Goal: Task Accomplishment & Management: Complete application form

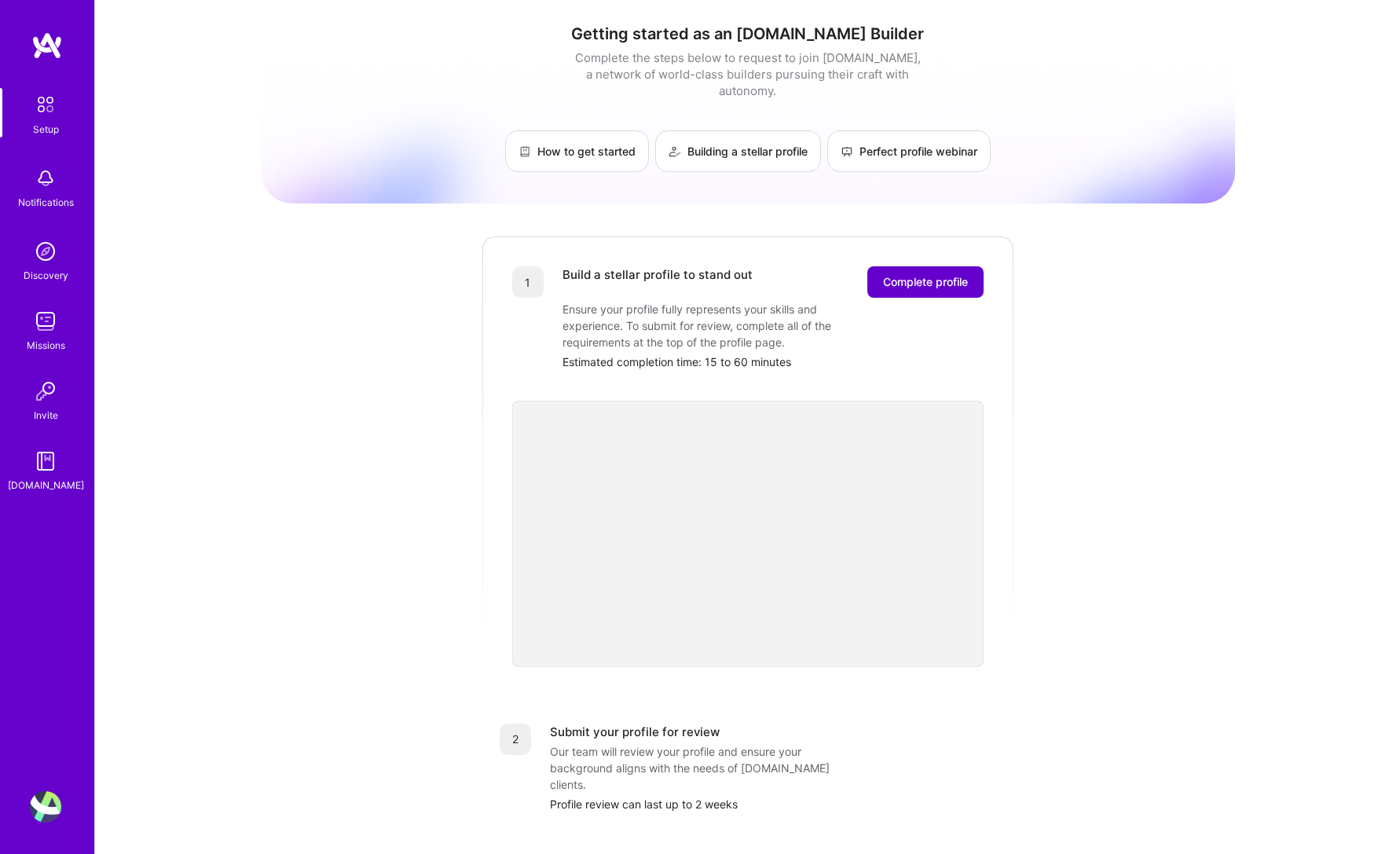
click at [901, 274] on span "Complete profile" at bounding box center [925, 282] width 85 height 15
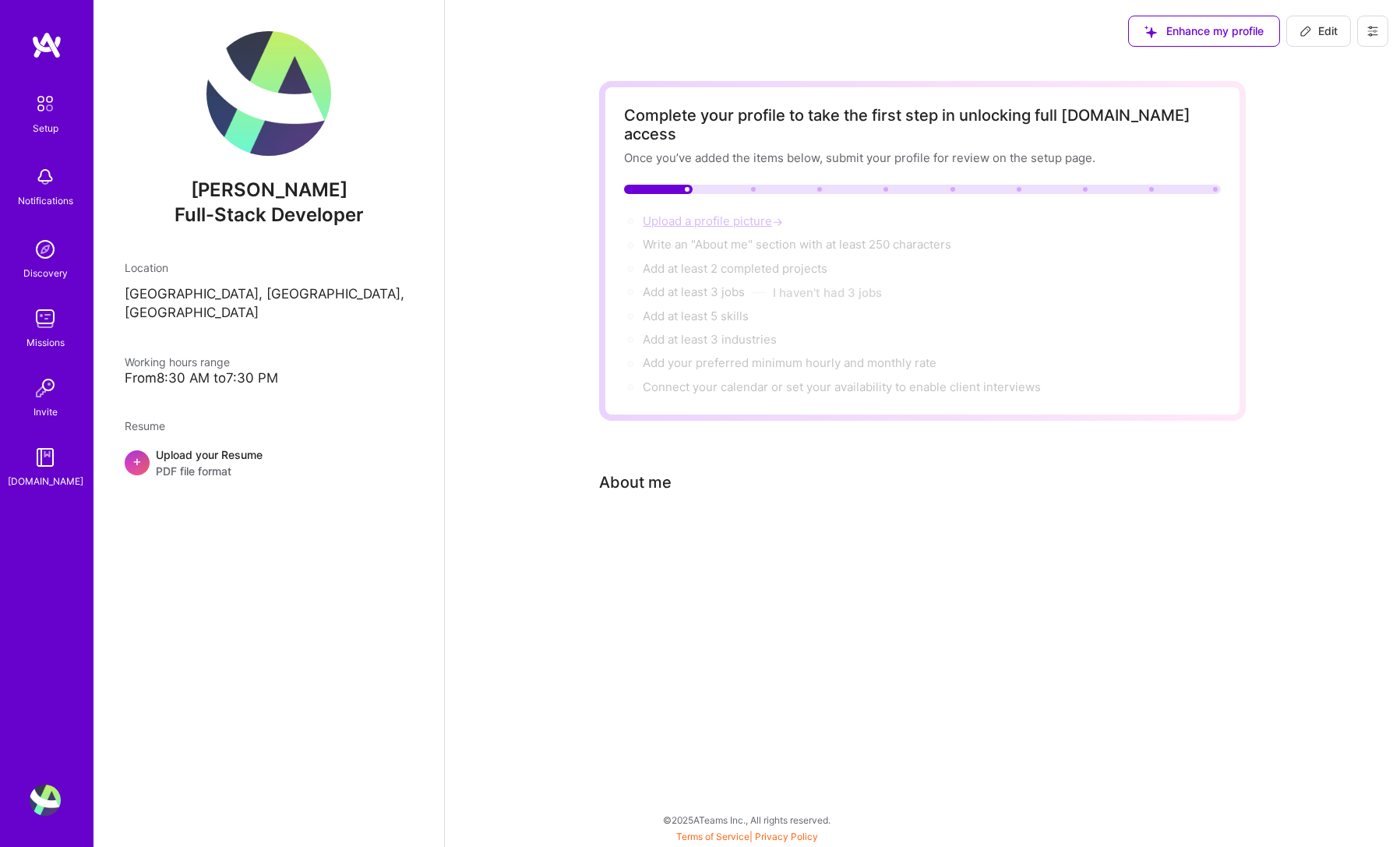
click at [662, 214] on span "Upload a profile picture →" at bounding box center [715, 221] width 144 height 14
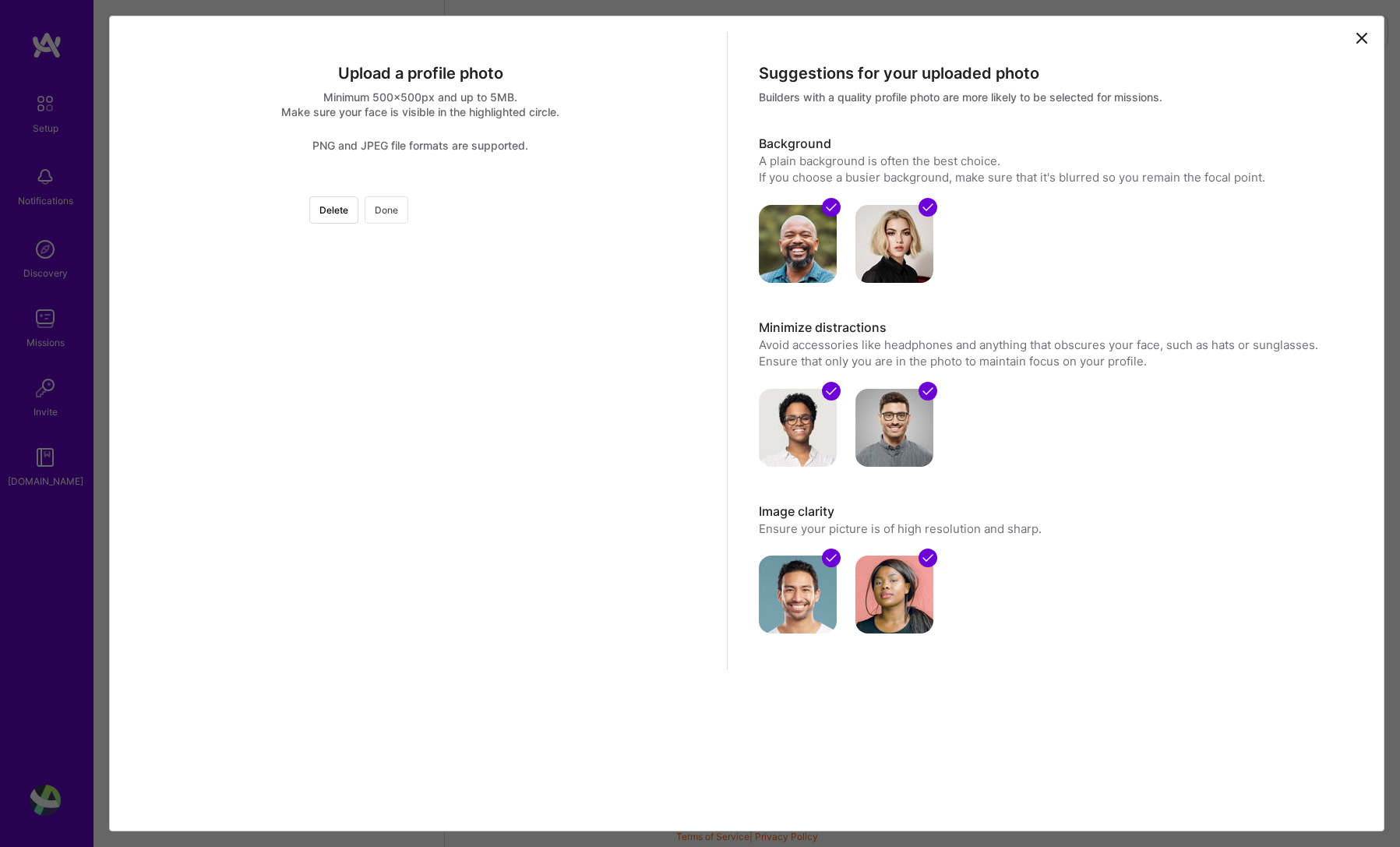
click at [409, 216] on button "Done" at bounding box center [386, 210] width 44 height 27
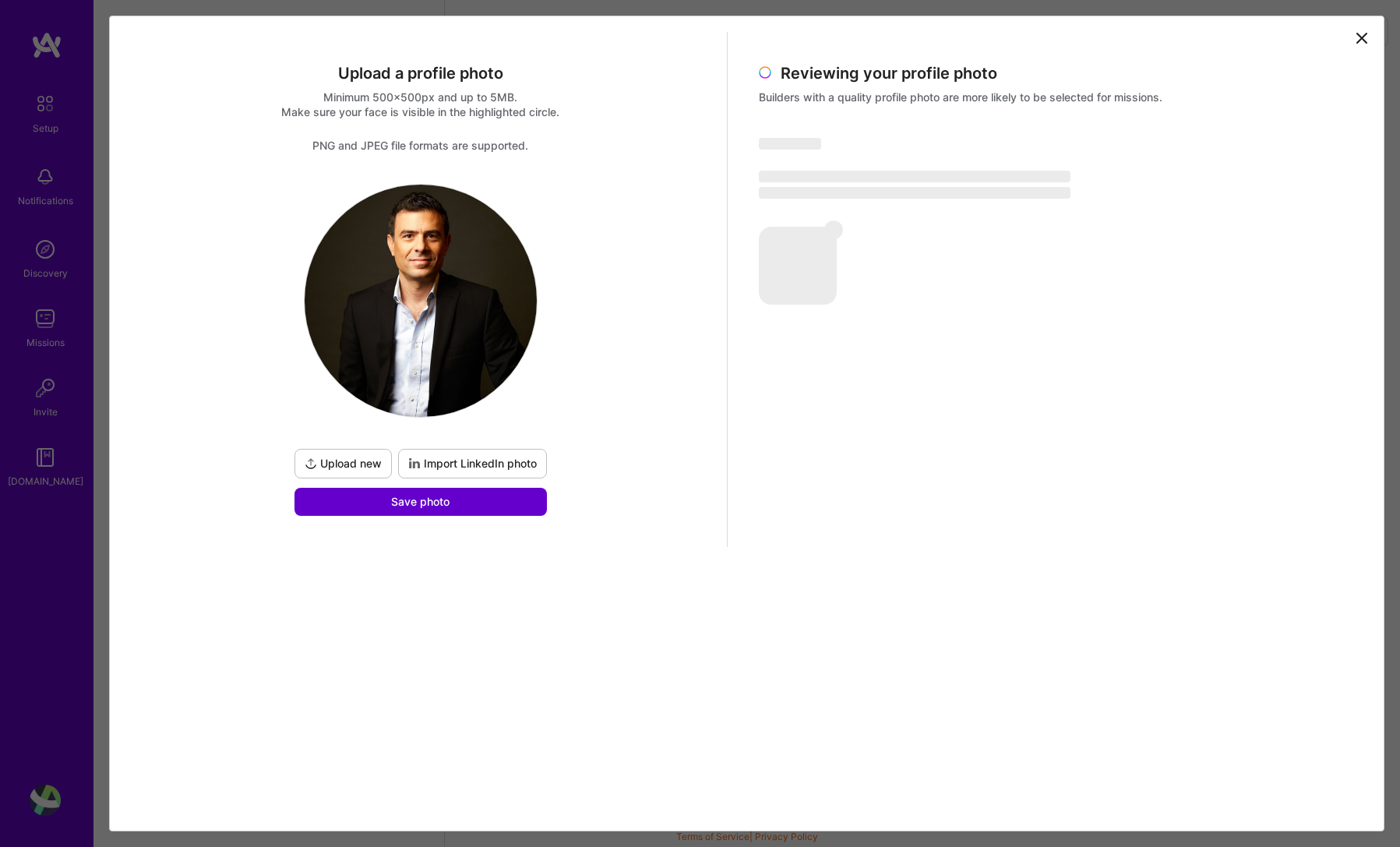
click at [520, 499] on button "Save photo" at bounding box center [420, 501] width 252 height 28
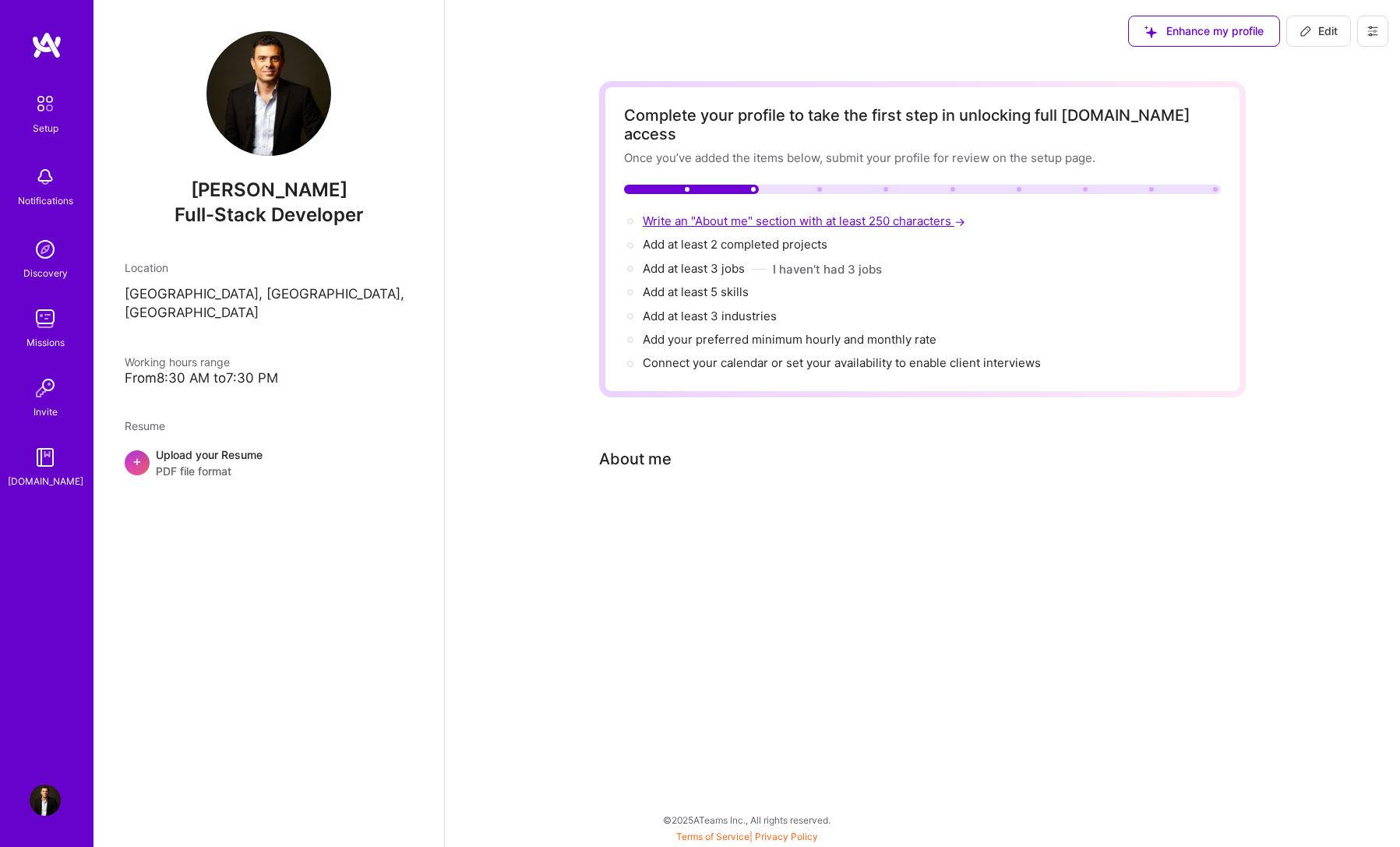
click at [735, 214] on span "Write an "About me" section with at least 250 characters →" at bounding box center [806, 221] width 326 height 14
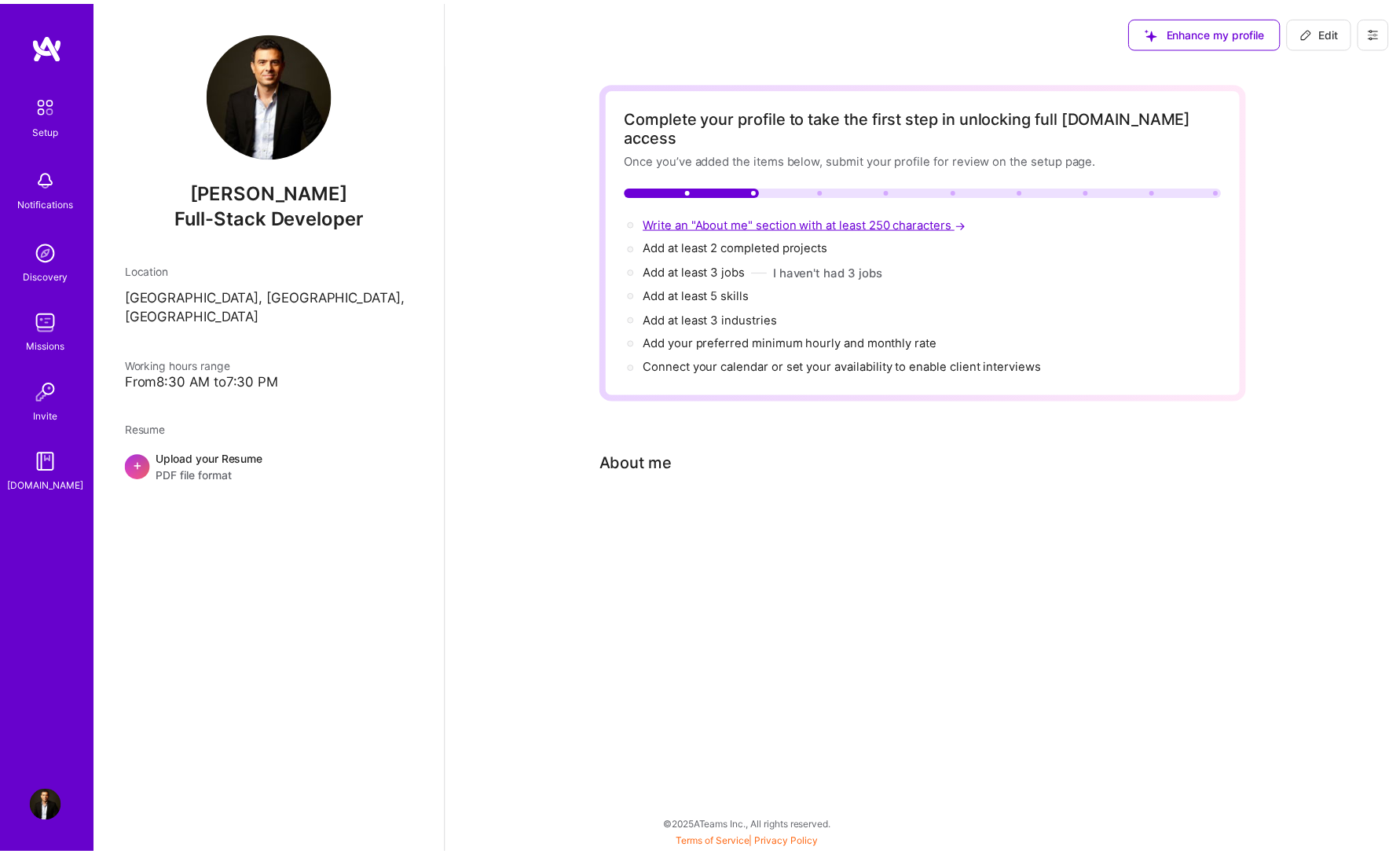
scroll to position [437, 0]
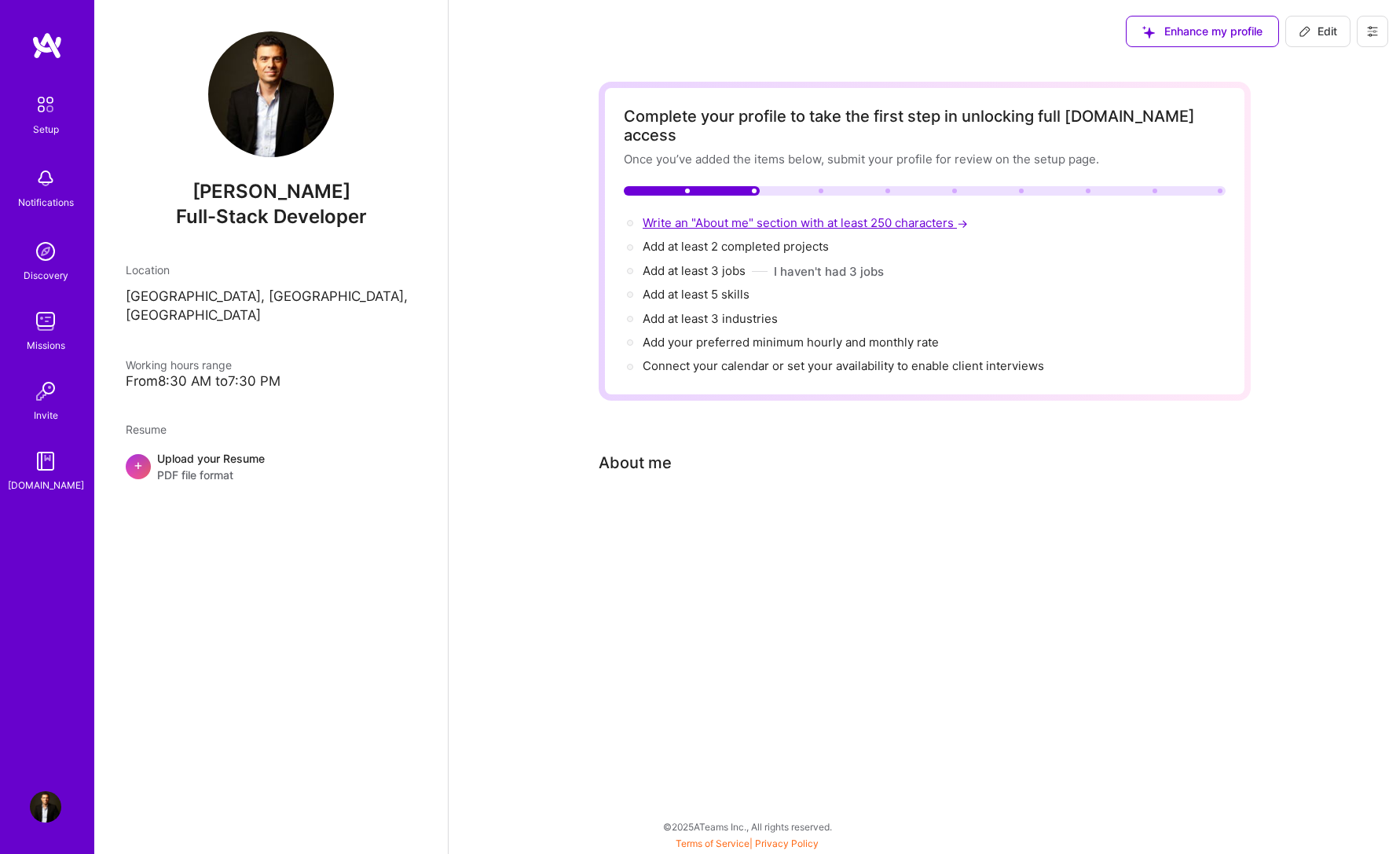
select select "US"
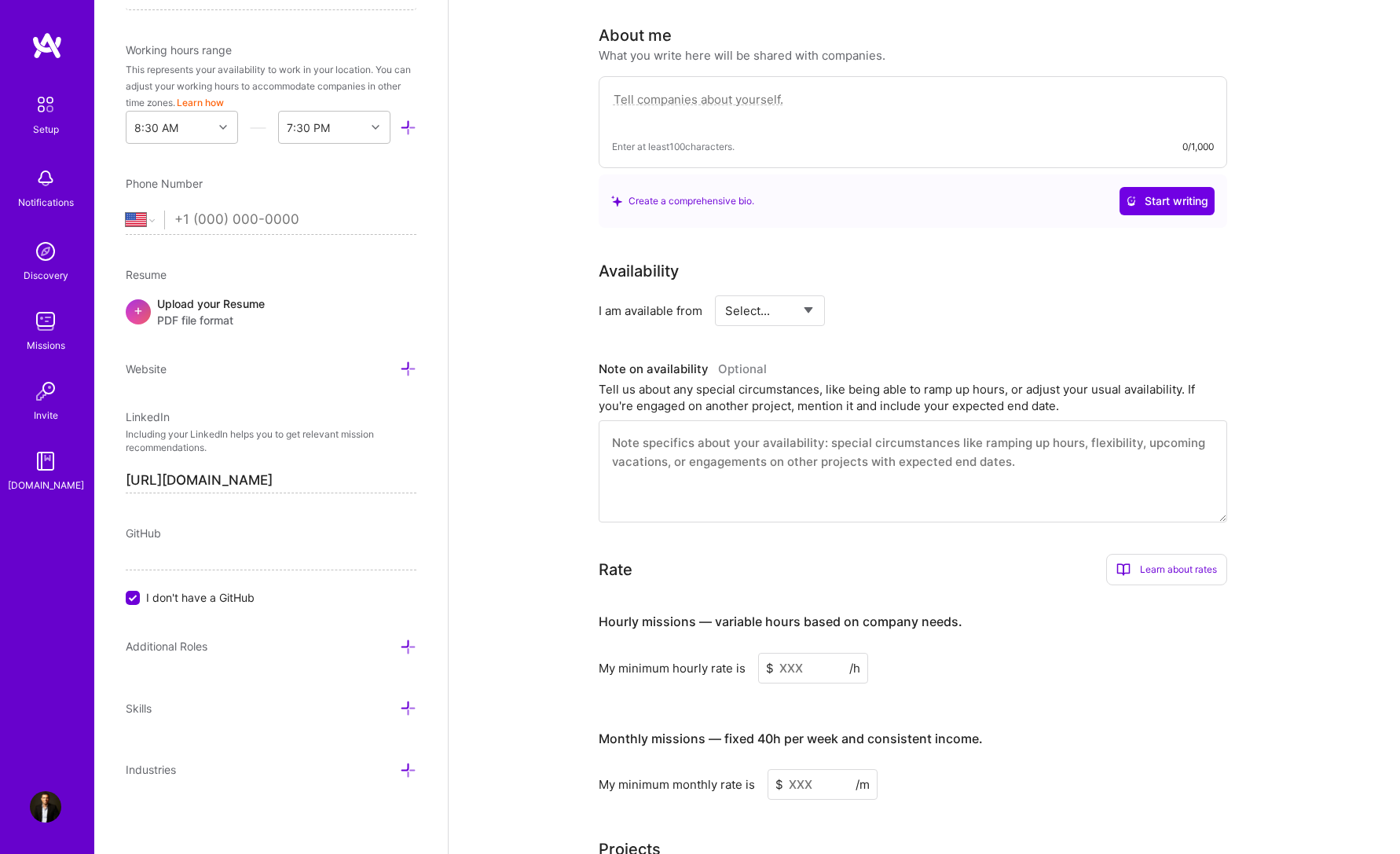
scroll to position [432, 0]
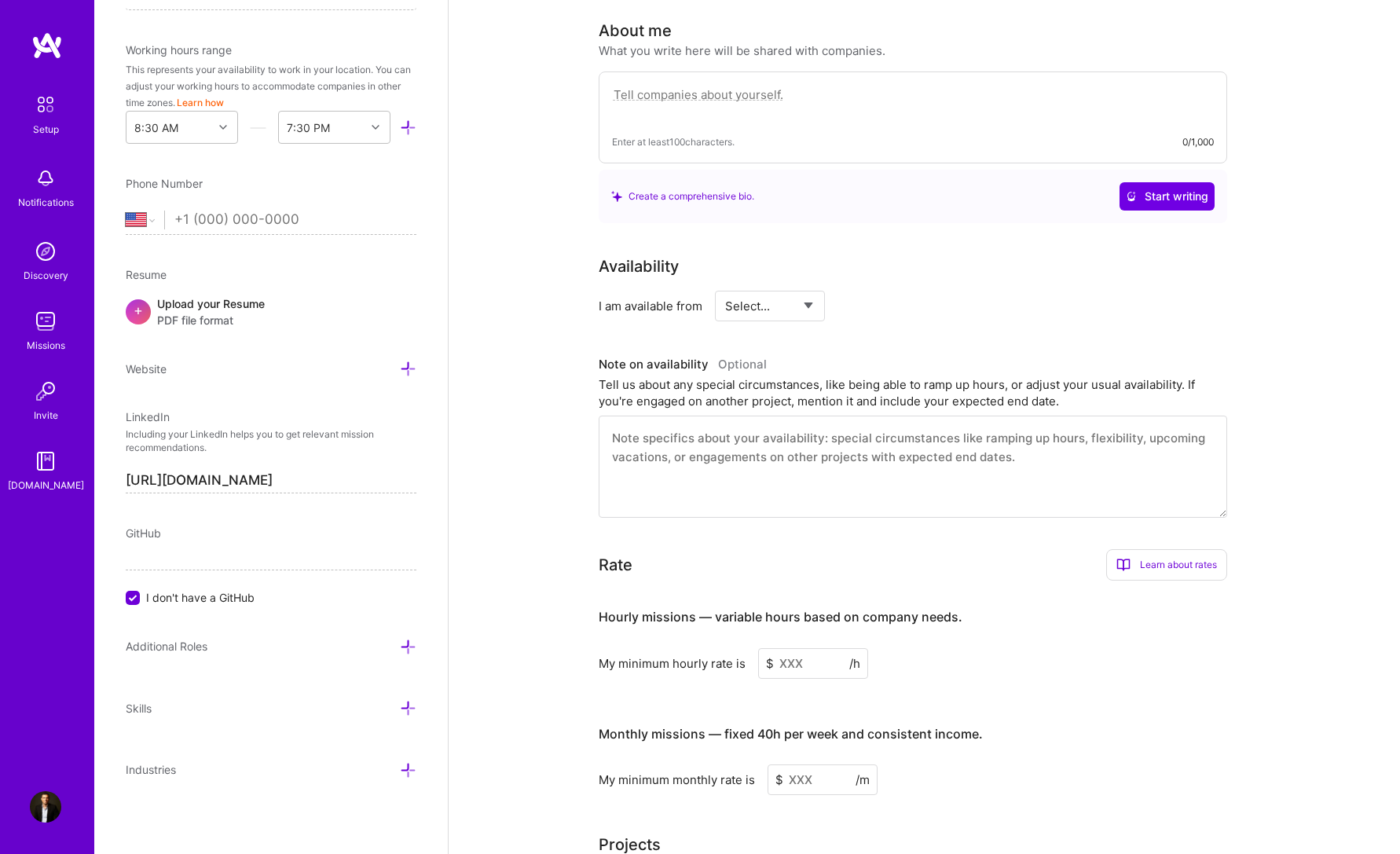
drag, startPoint x: 673, startPoint y: 431, endPoint x: 664, endPoint y: 323, distance: 108.4
click at [673, 431] on textarea at bounding box center [913, 466] width 628 height 102
click at [667, 112] on div "Enter at least 100 characters. 0/1,000" at bounding box center [913, 118] width 628 height 92
click at [663, 88] on textarea at bounding box center [913, 103] width 602 height 36
paste textarea "Senior full-stack software engineer and development manager (Python, Java, C++)…"
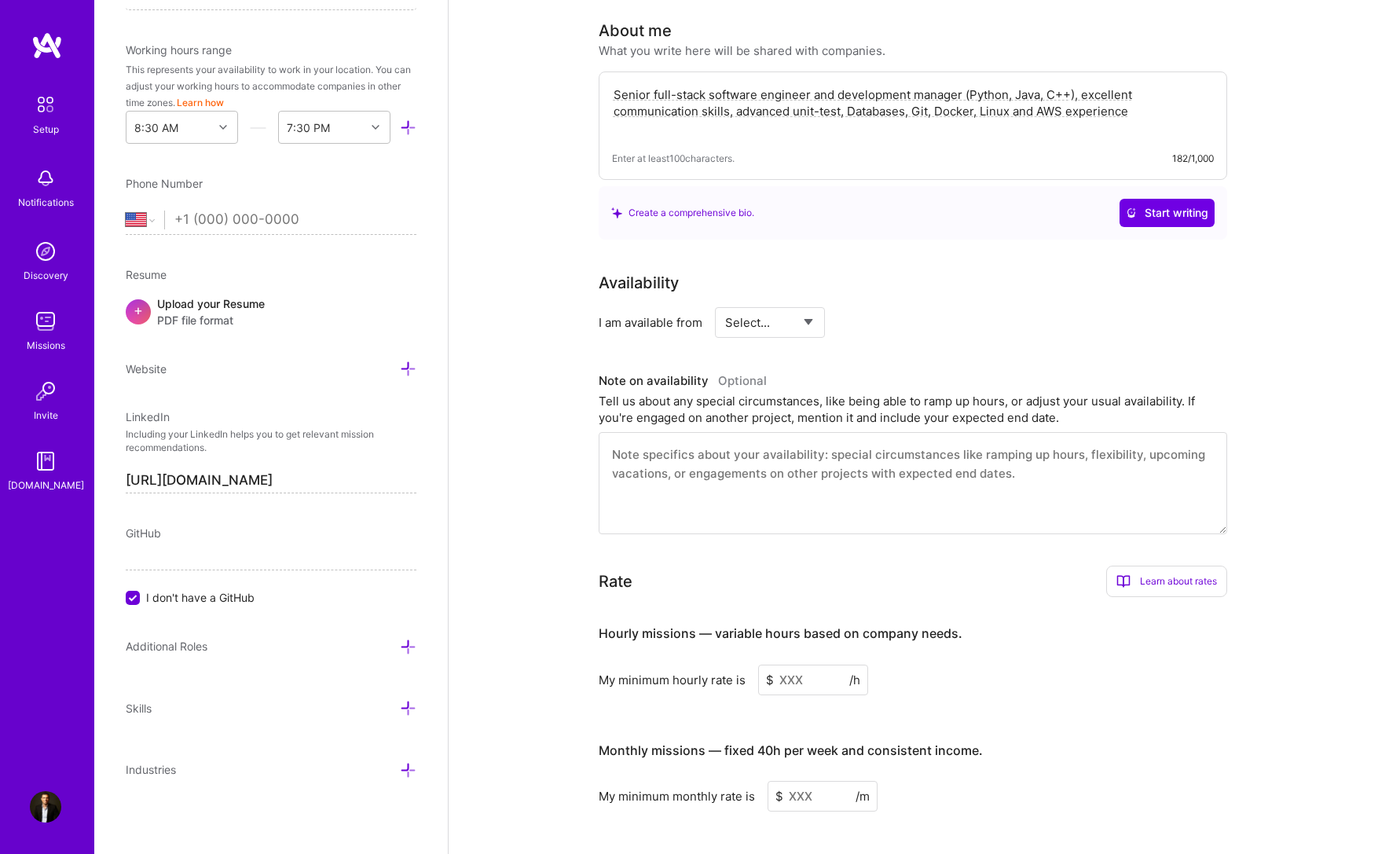
type textarea "Senior full-stack software engineer and development manager (Python, Java, C++)…"
click at [770, 312] on select "Select... Right Now Future Date Not Available" at bounding box center [771, 322] width 91 height 40
select select "Right Now"
click at [725, 302] on select "Select... Right Now Future Date Not Available" at bounding box center [771, 322] width 91 height 40
click at [881, 313] on input at bounding box center [913, 322] width 94 height 31
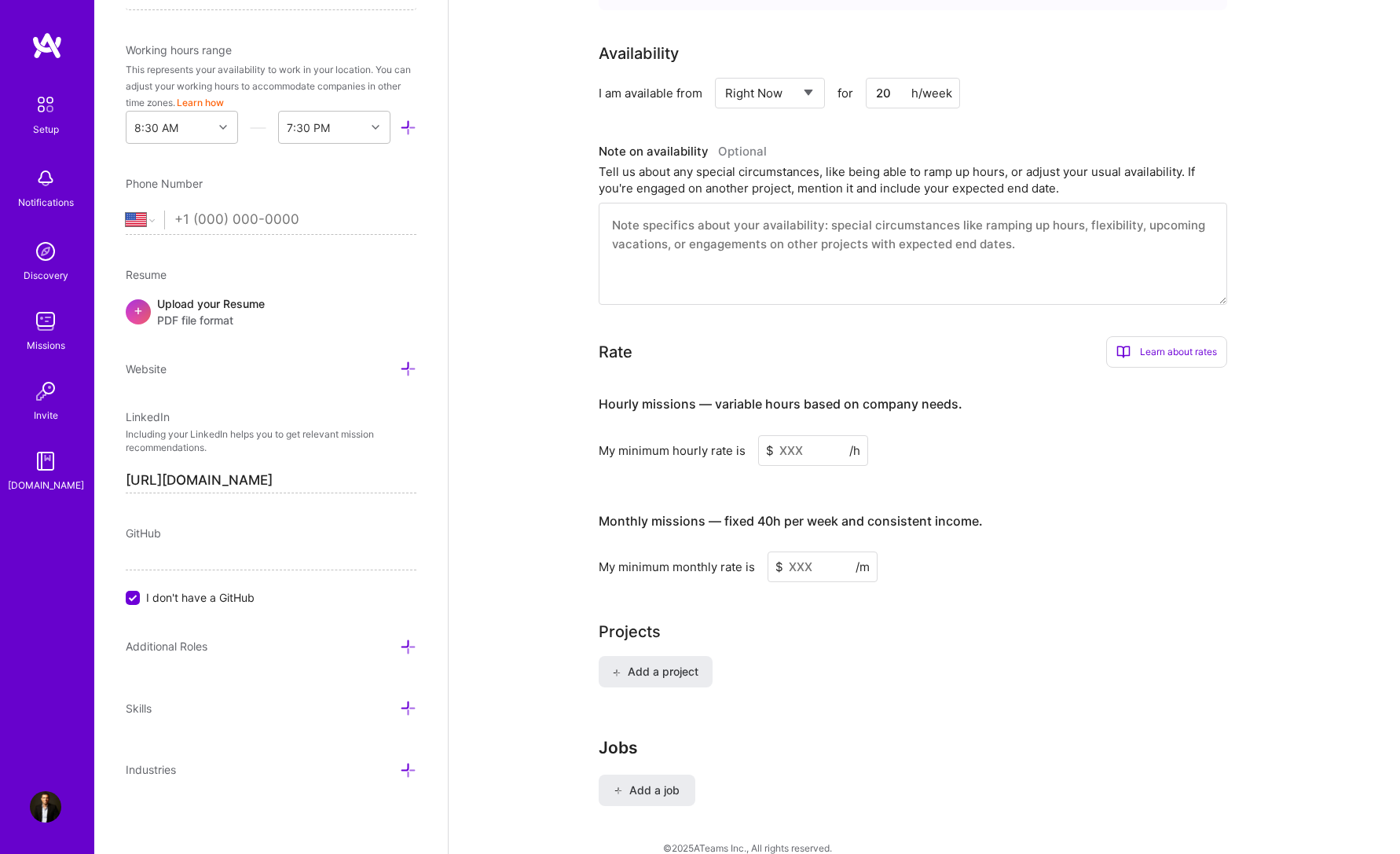
scroll to position [667, 0]
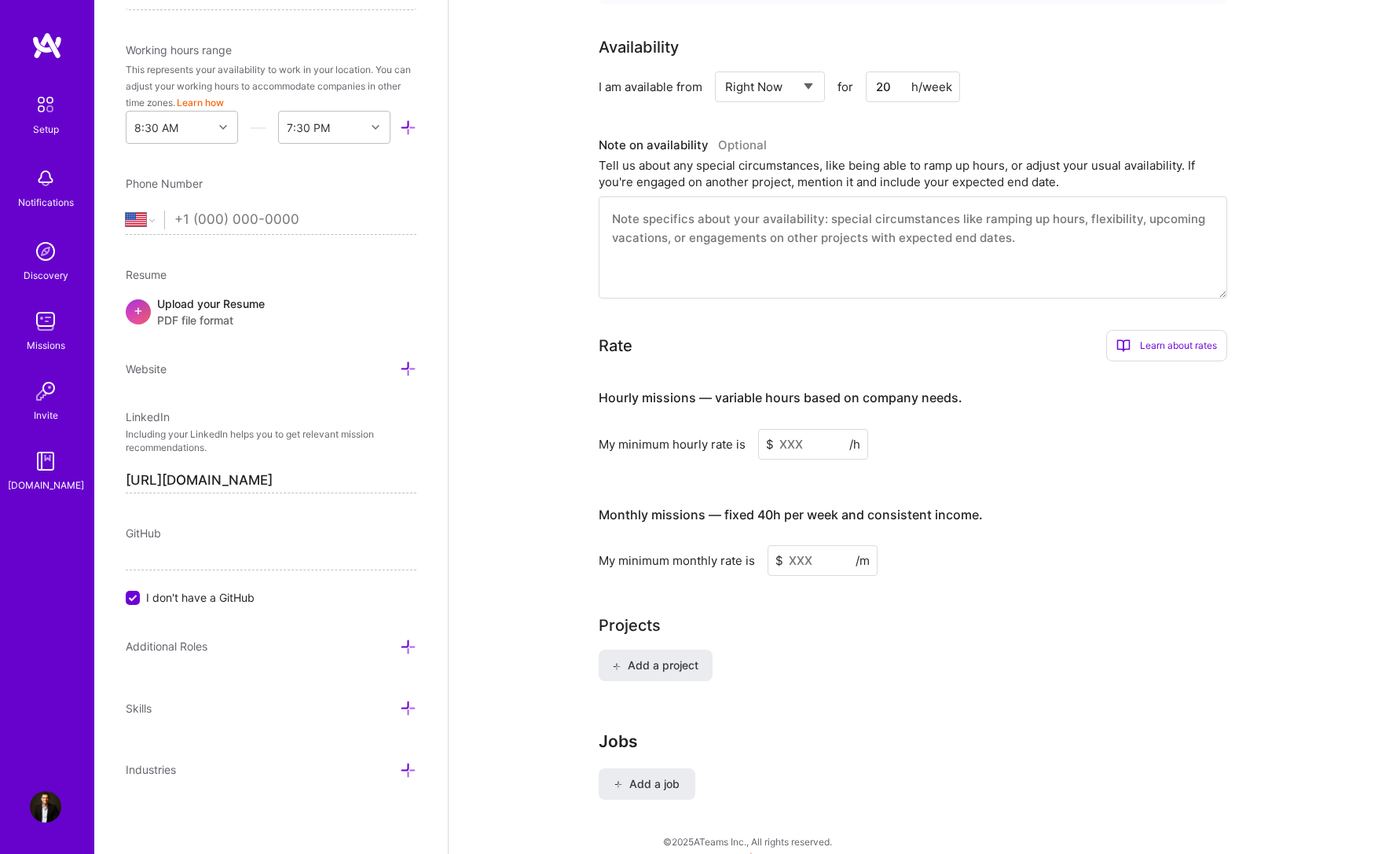
type input "20"
click at [820, 431] on input at bounding box center [812, 445] width 110 height 31
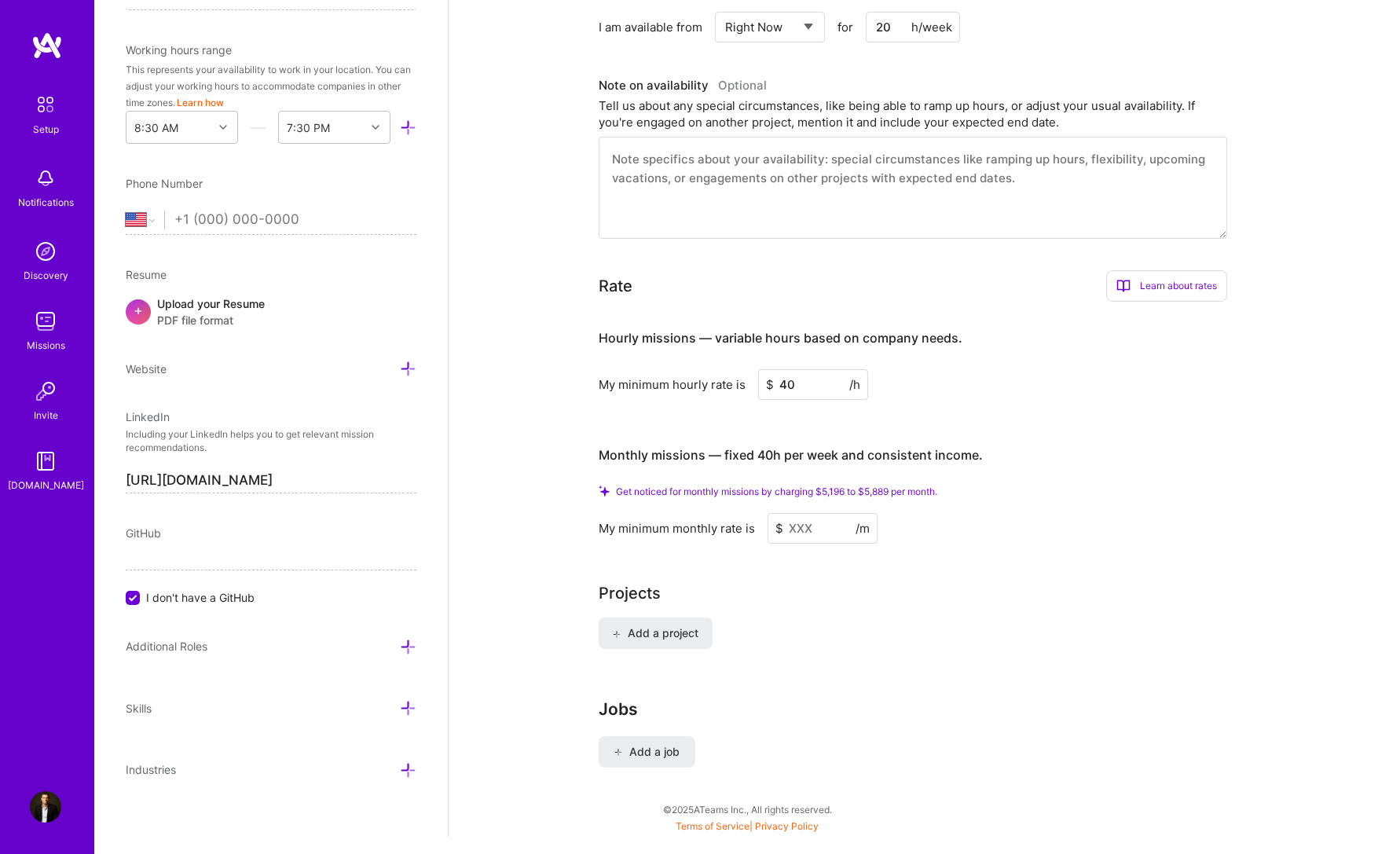
scroll to position [733, 0]
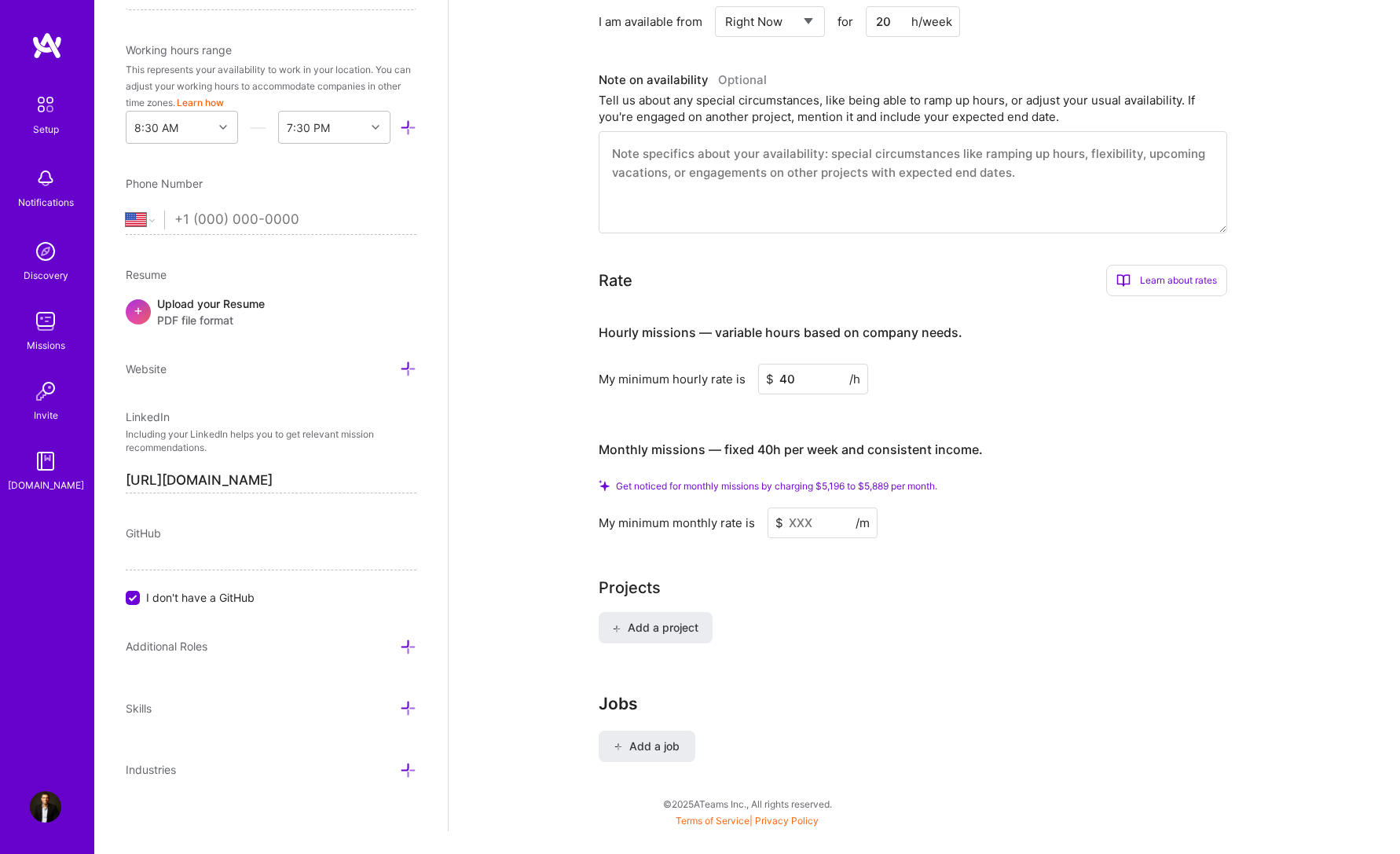
type input "40"
click at [813, 507] on input at bounding box center [822, 523] width 110 height 31
click at [694, 620] on button "Add a project" at bounding box center [656, 628] width 114 height 32
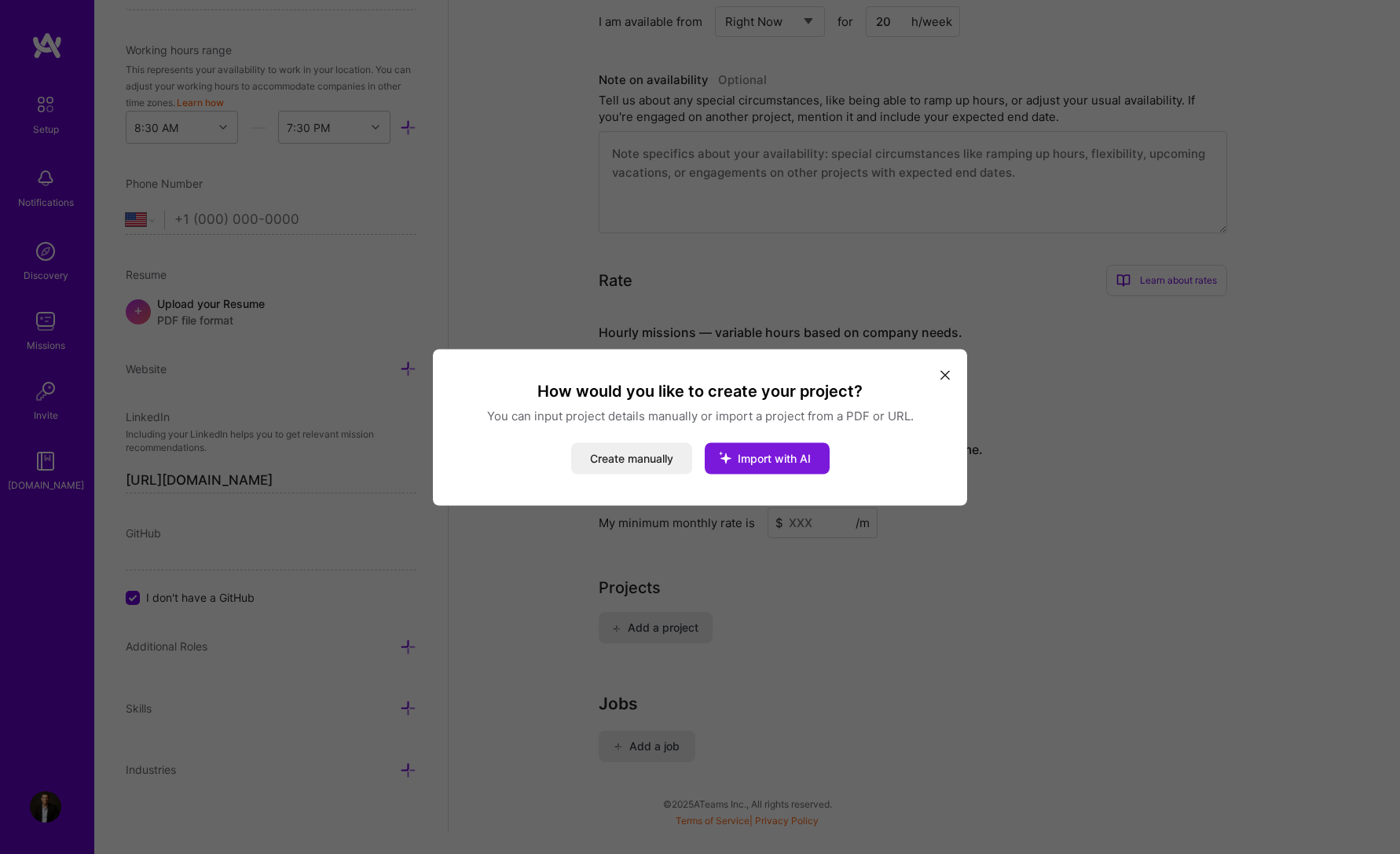
click at [768, 454] on span "Import with AI" at bounding box center [774, 457] width 73 height 14
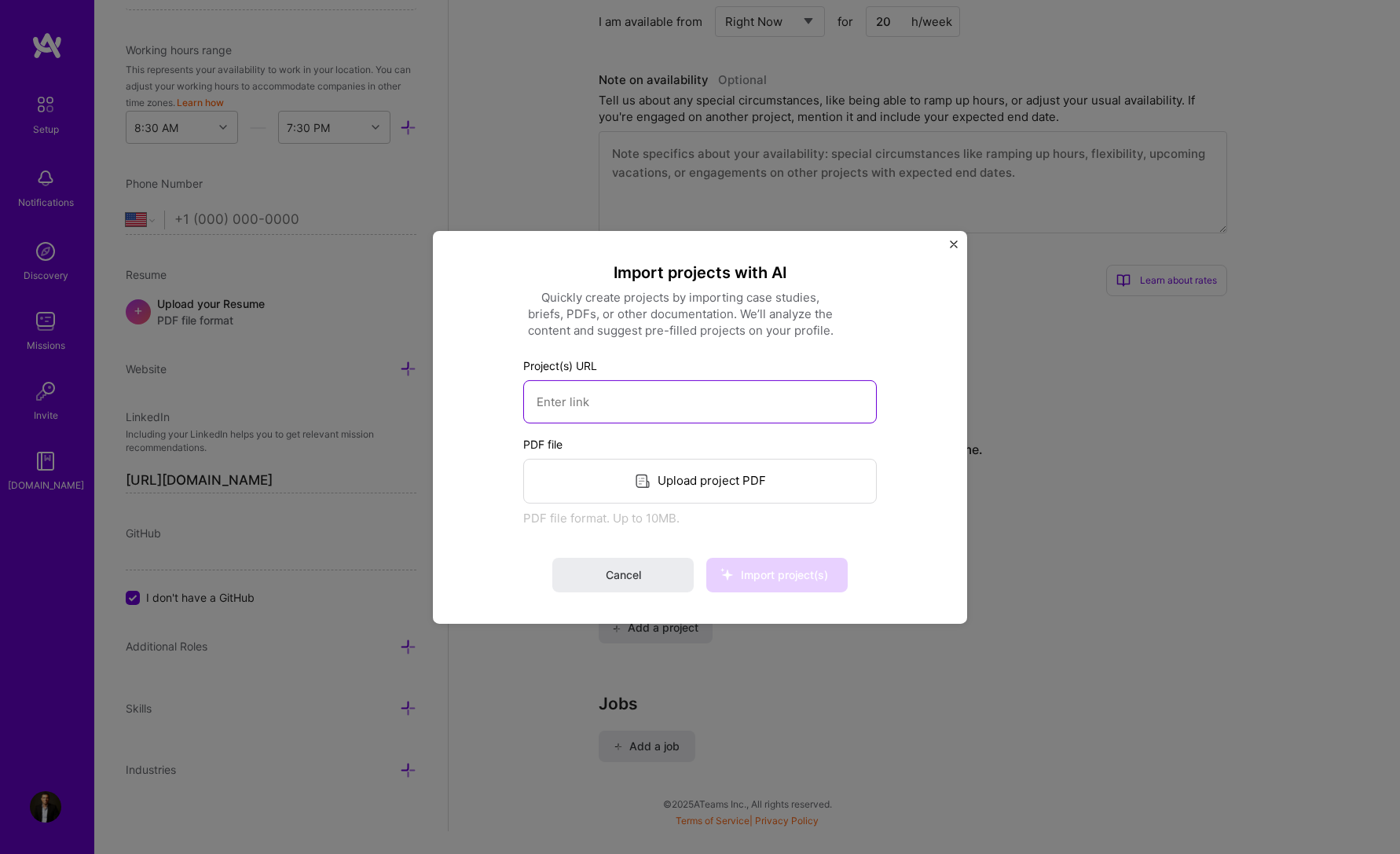
click at [720, 398] on input at bounding box center [700, 401] width 353 height 43
type input "[URL][DOMAIN_NAME]"
click at [768, 564] on button "Import project(s)" at bounding box center [777, 575] width 141 height 34
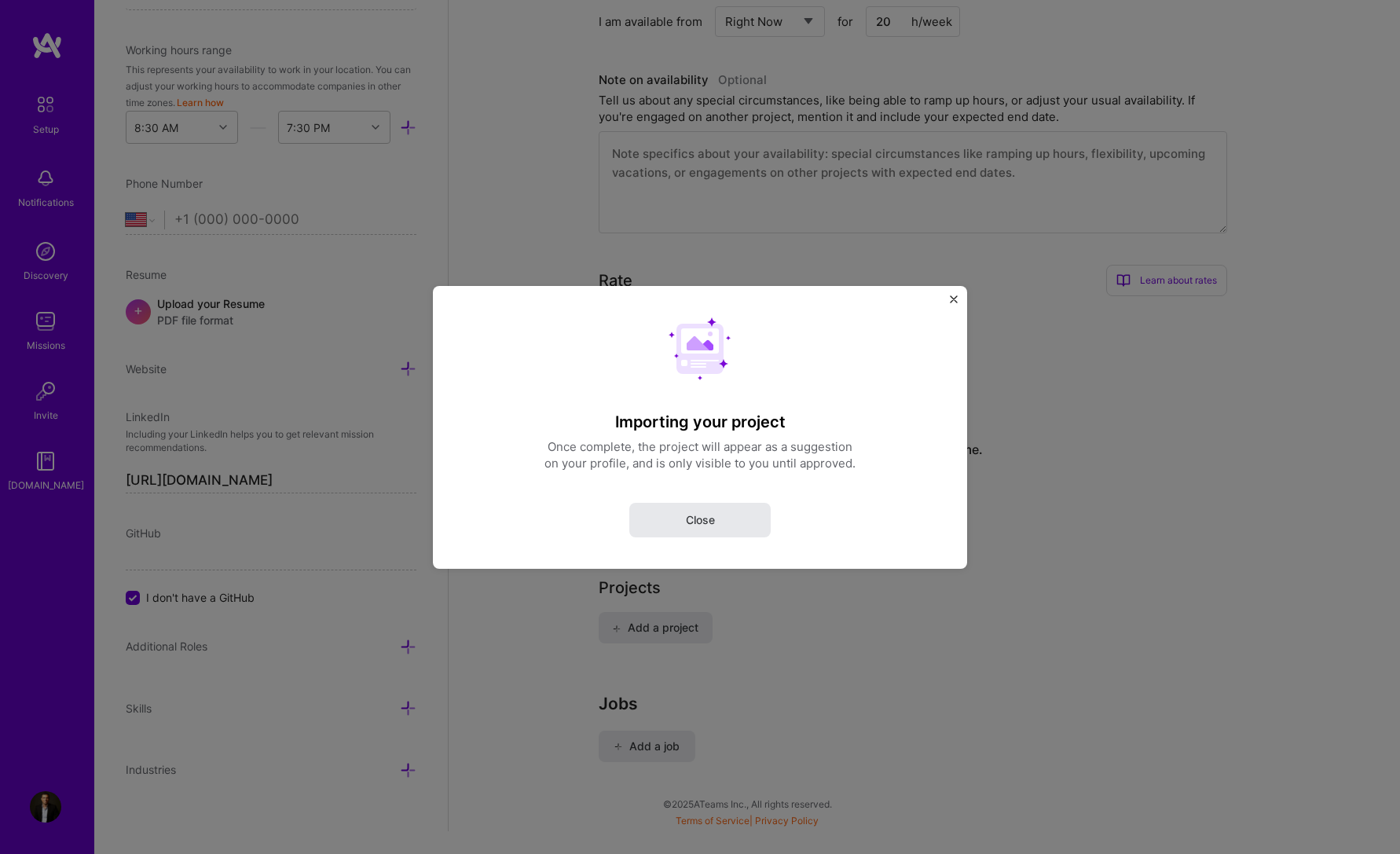
click at [706, 521] on span "Close" at bounding box center [700, 519] width 29 height 15
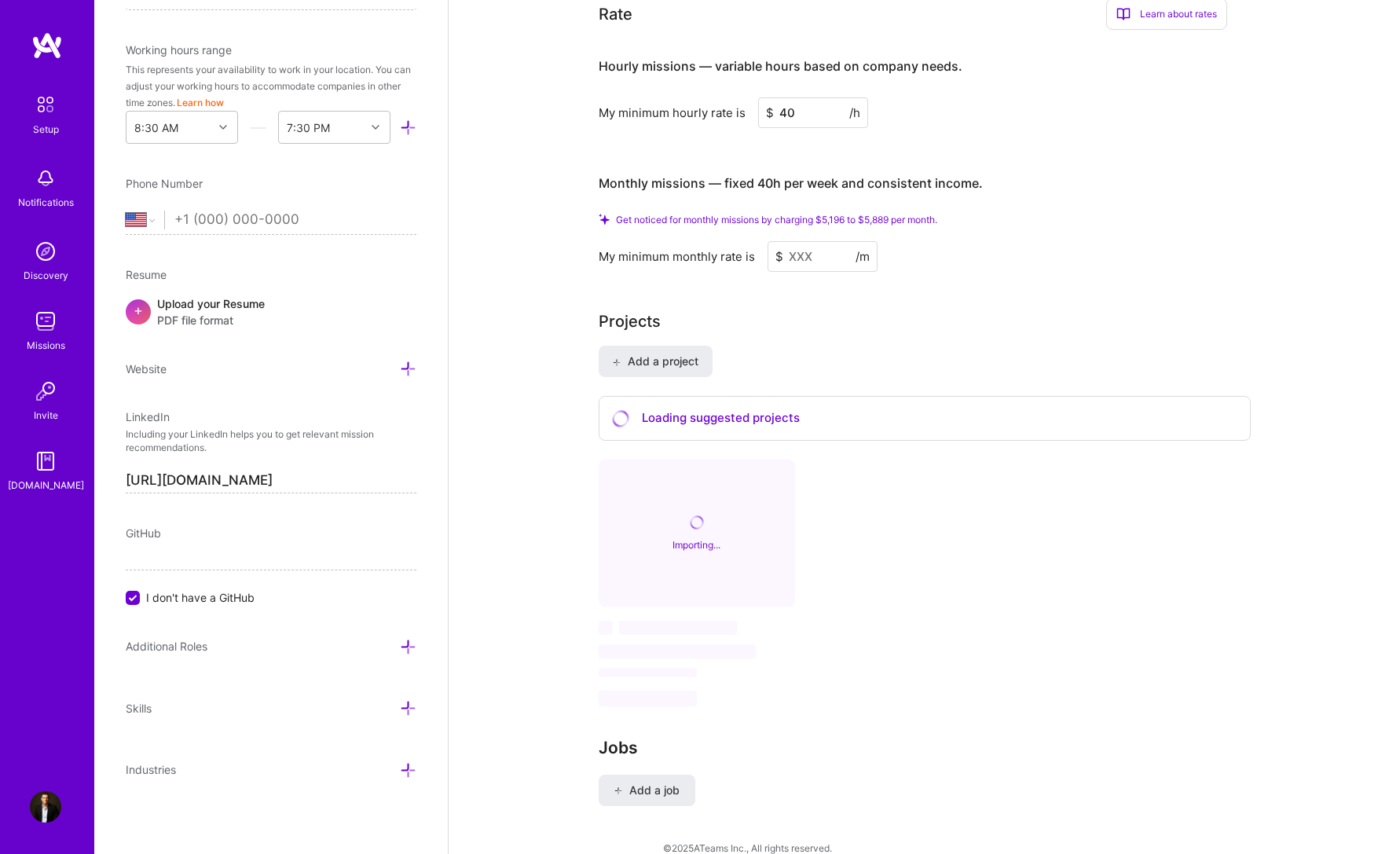
scroll to position [1002, 0]
click at [157, 216] on select "[GEOGRAPHIC_DATA] [GEOGRAPHIC_DATA] [GEOGRAPHIC_DATA] [GEOGRAPHIC_DATA] [US_STA…" at bounding box center [145, 220] width 39 height 19
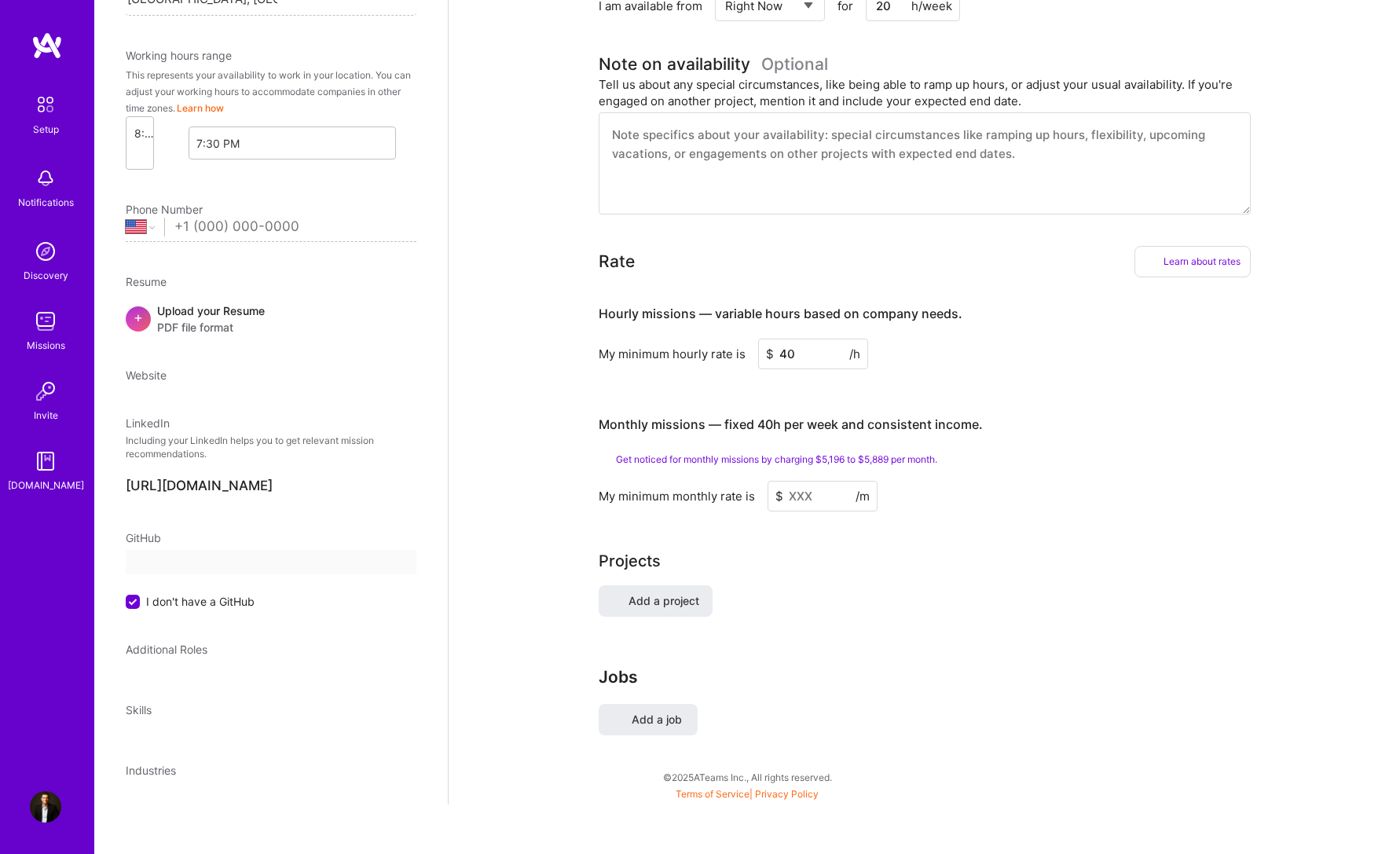
select select "US"
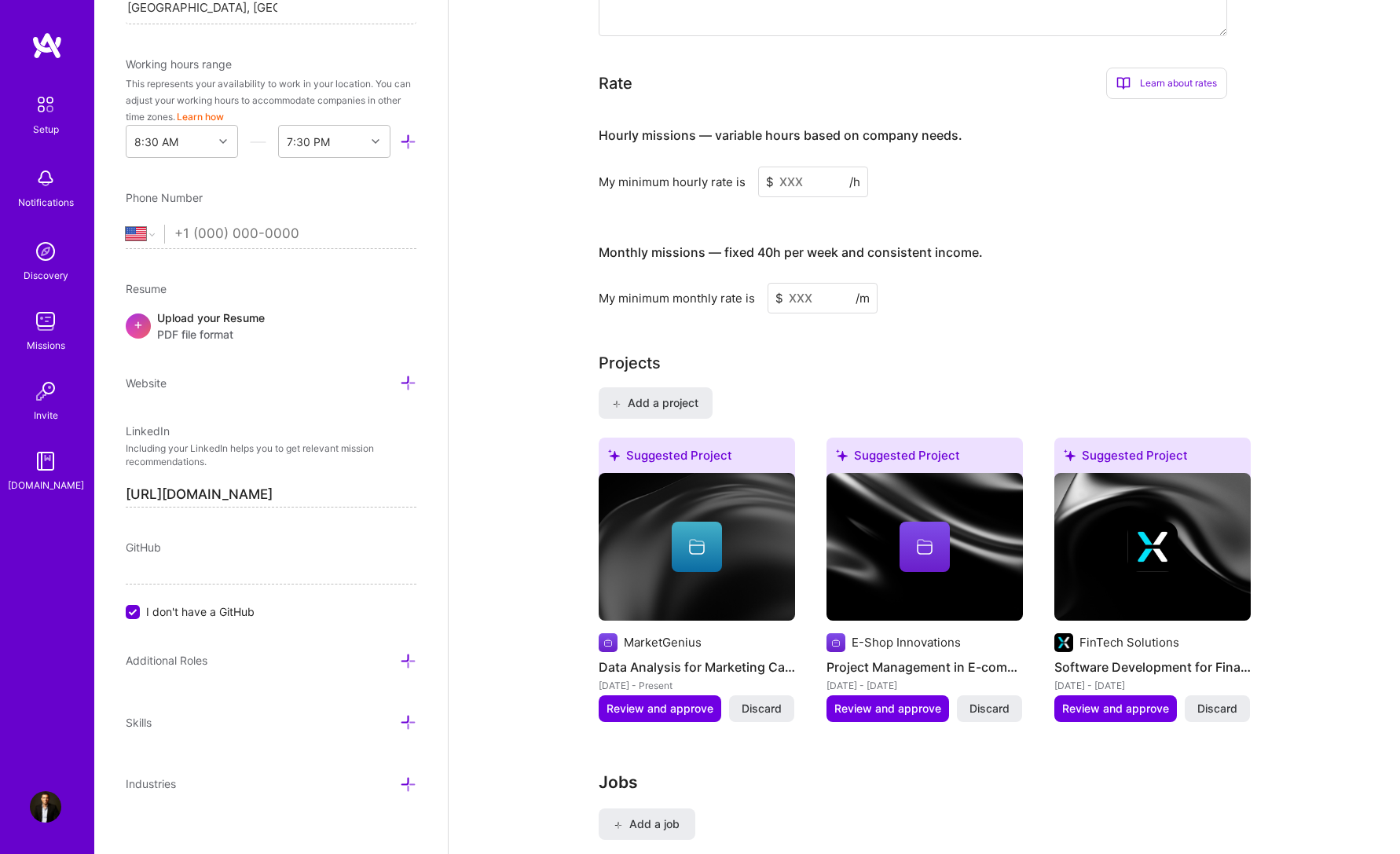
scroll to position [950, 0]
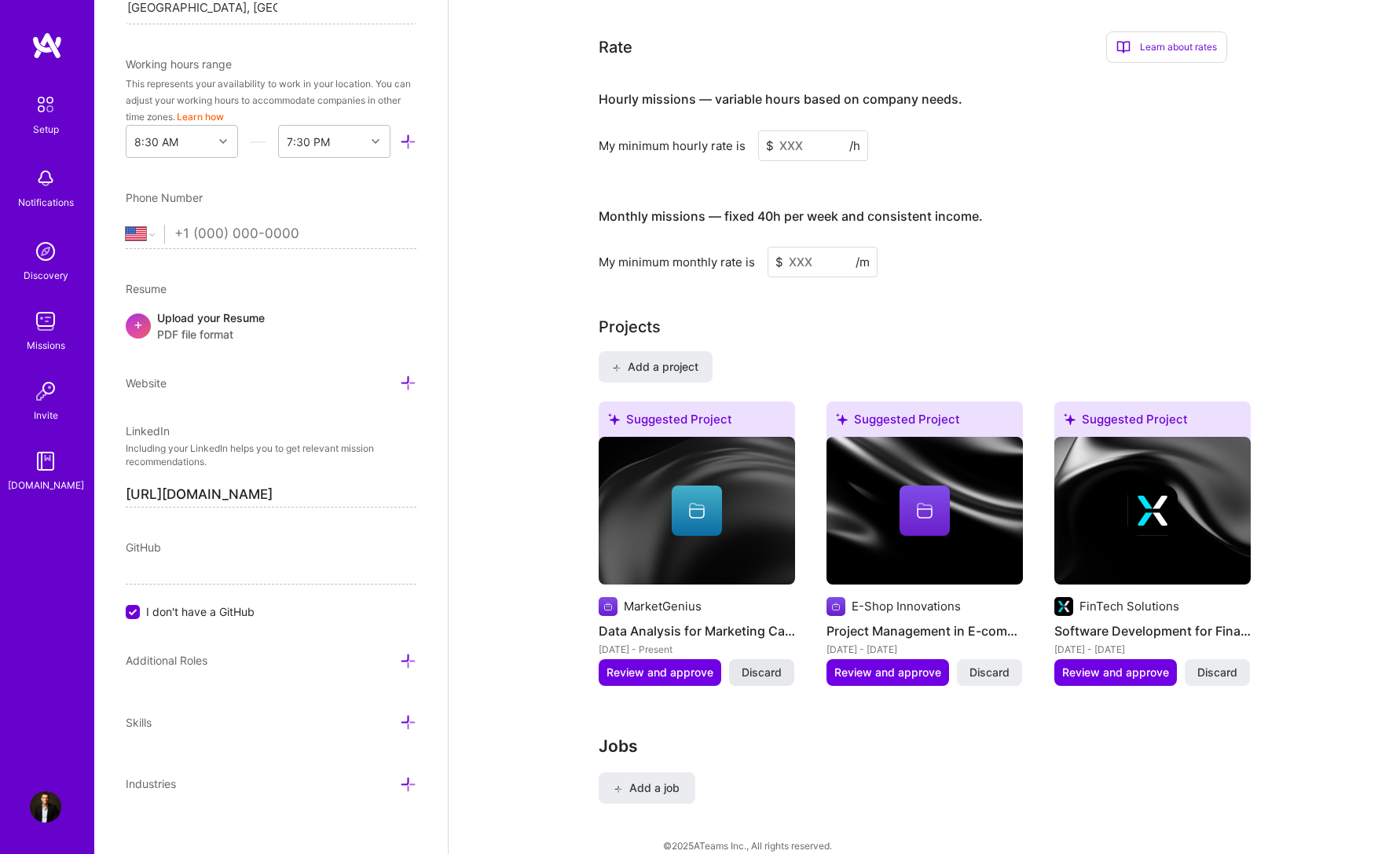
click at [751, 665] on span "Discard" at bounding box center [762, 672] width 40 height 15
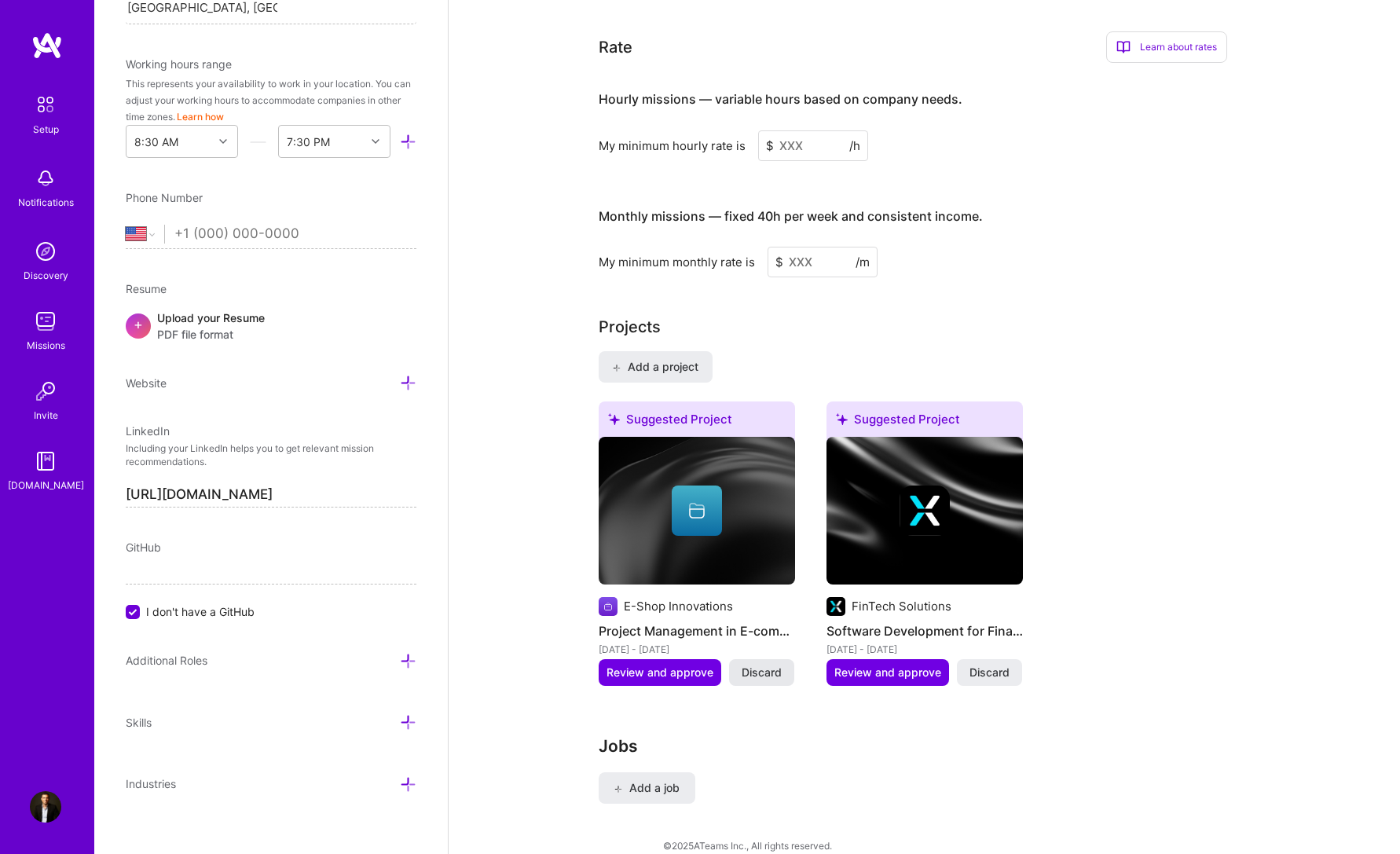
click at [772, 665] on span "Discard" at bounding box center [762, 672] width 40 height 15
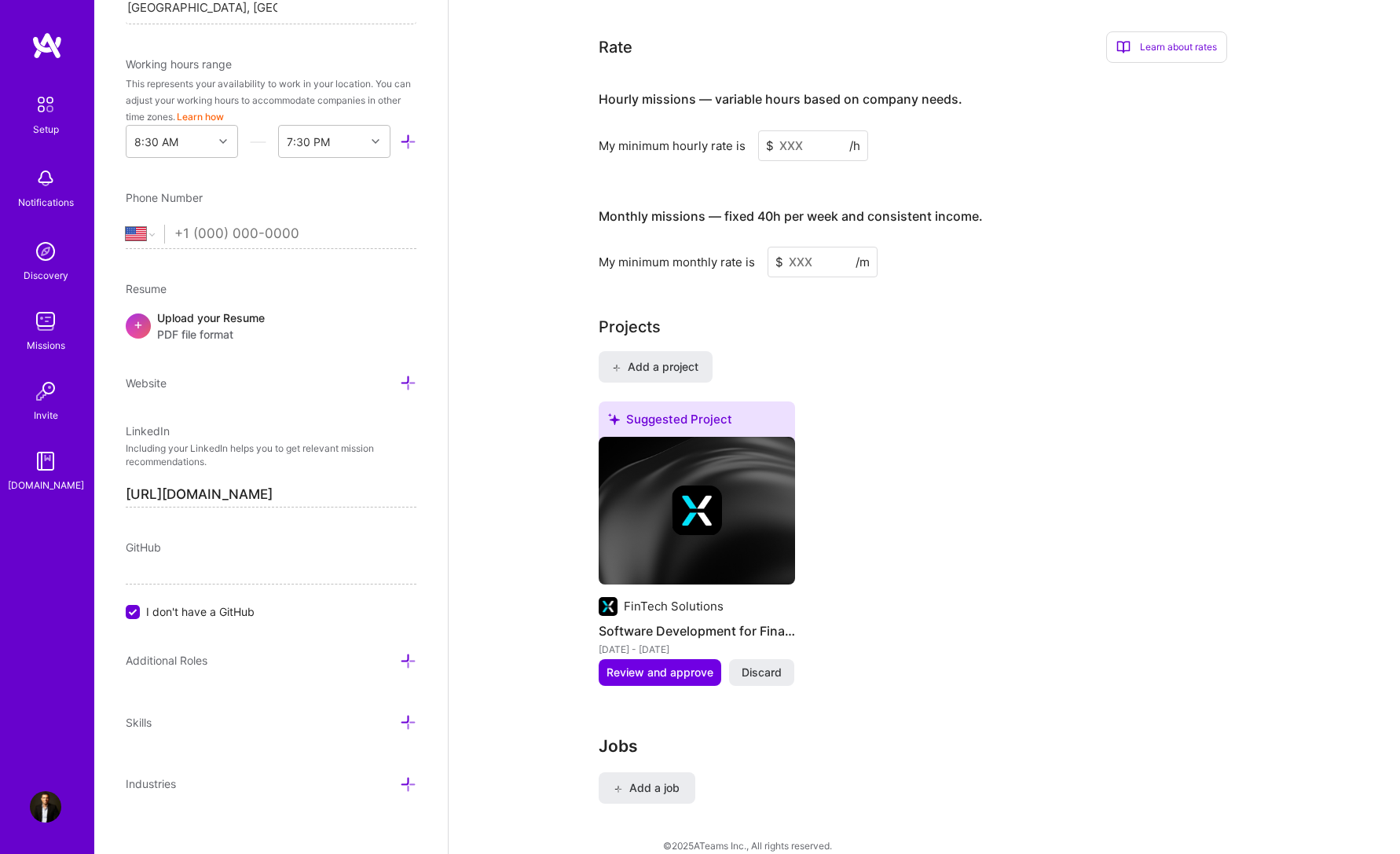
click at [772, 665] on span "Discard" at bounding box center [762, 672] width 40 height 15
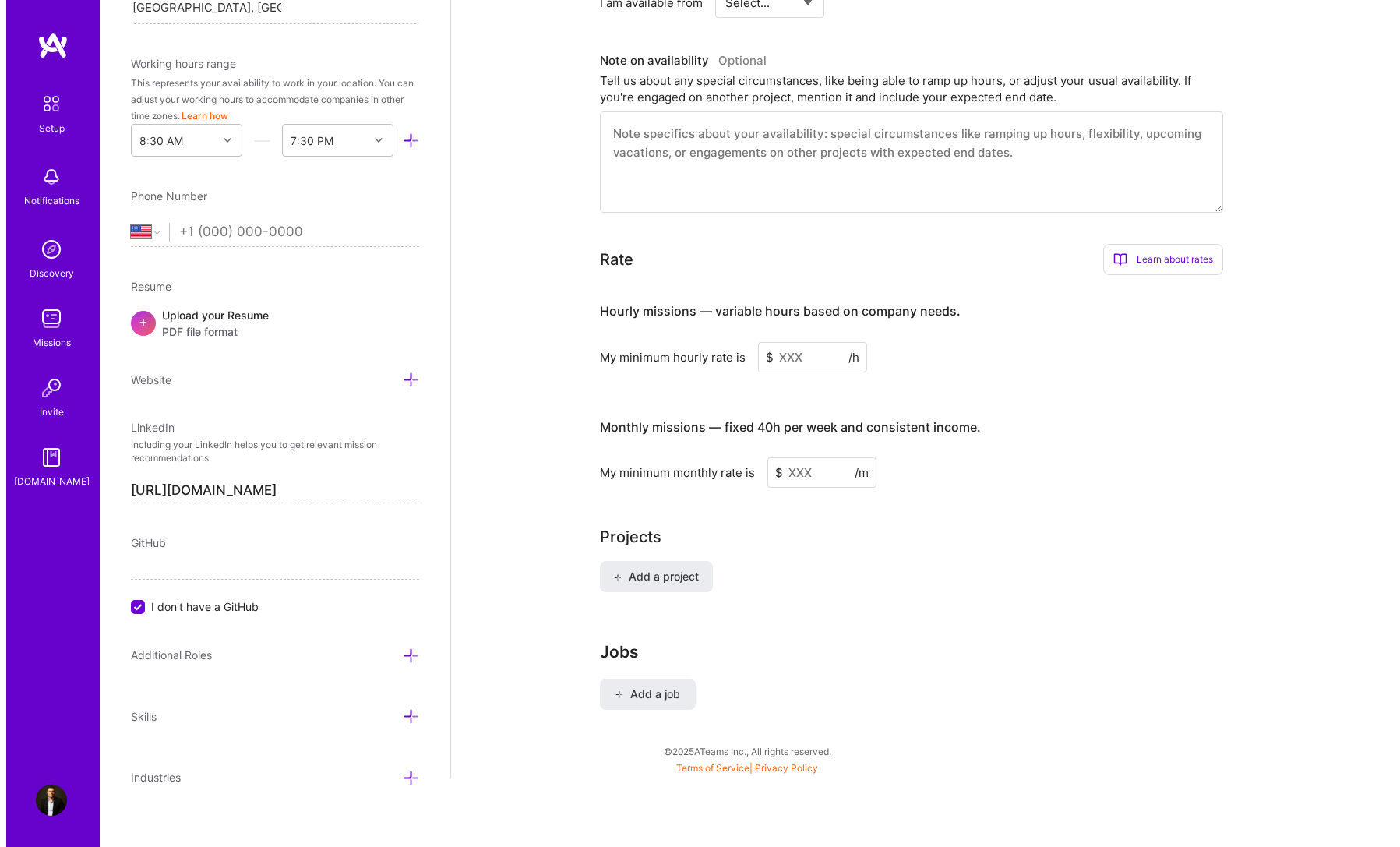
scroll to position [710, 0]
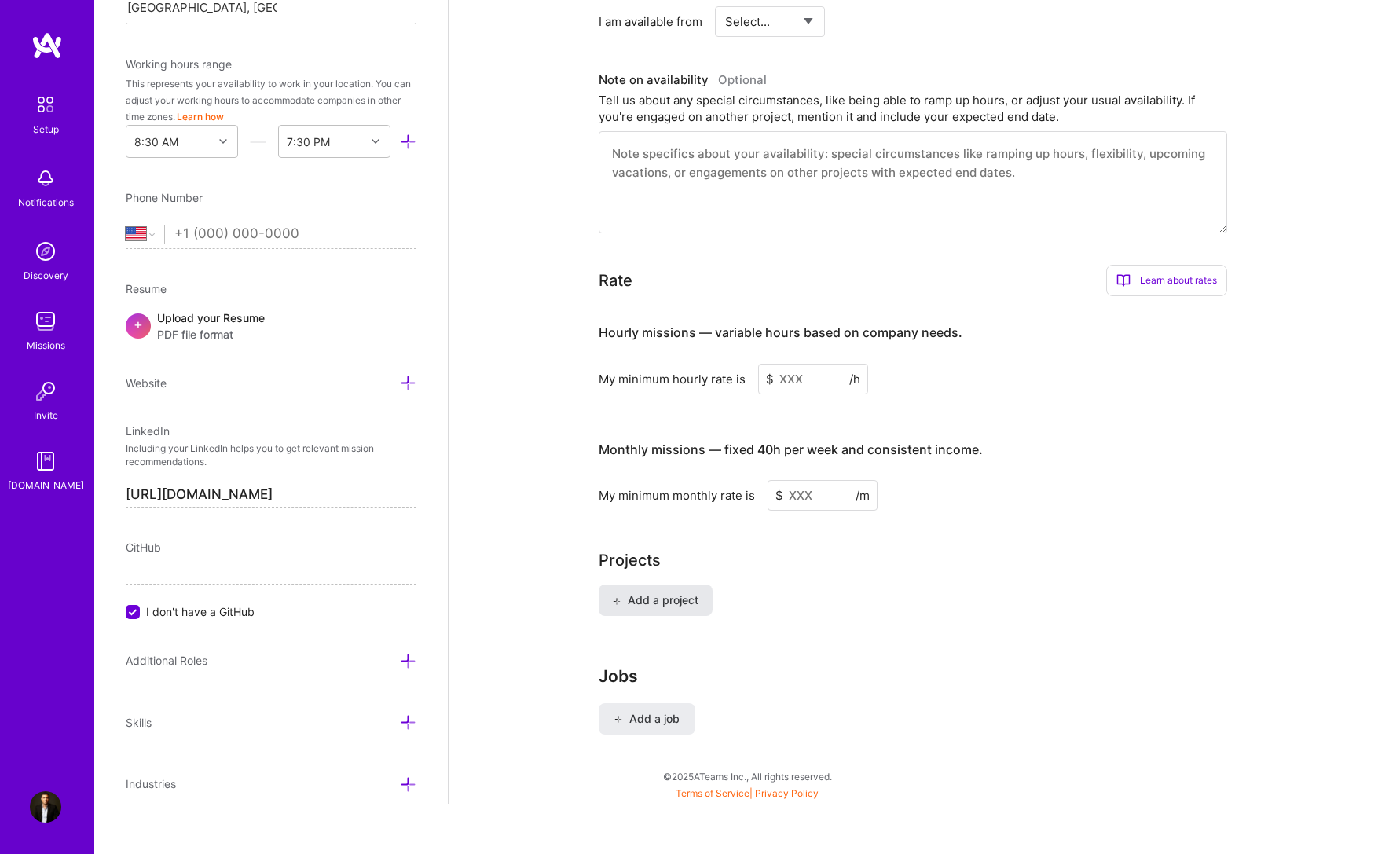
click at [654, 592] on span "Add a project" at bounding box center [655, 600] width 86 height 15
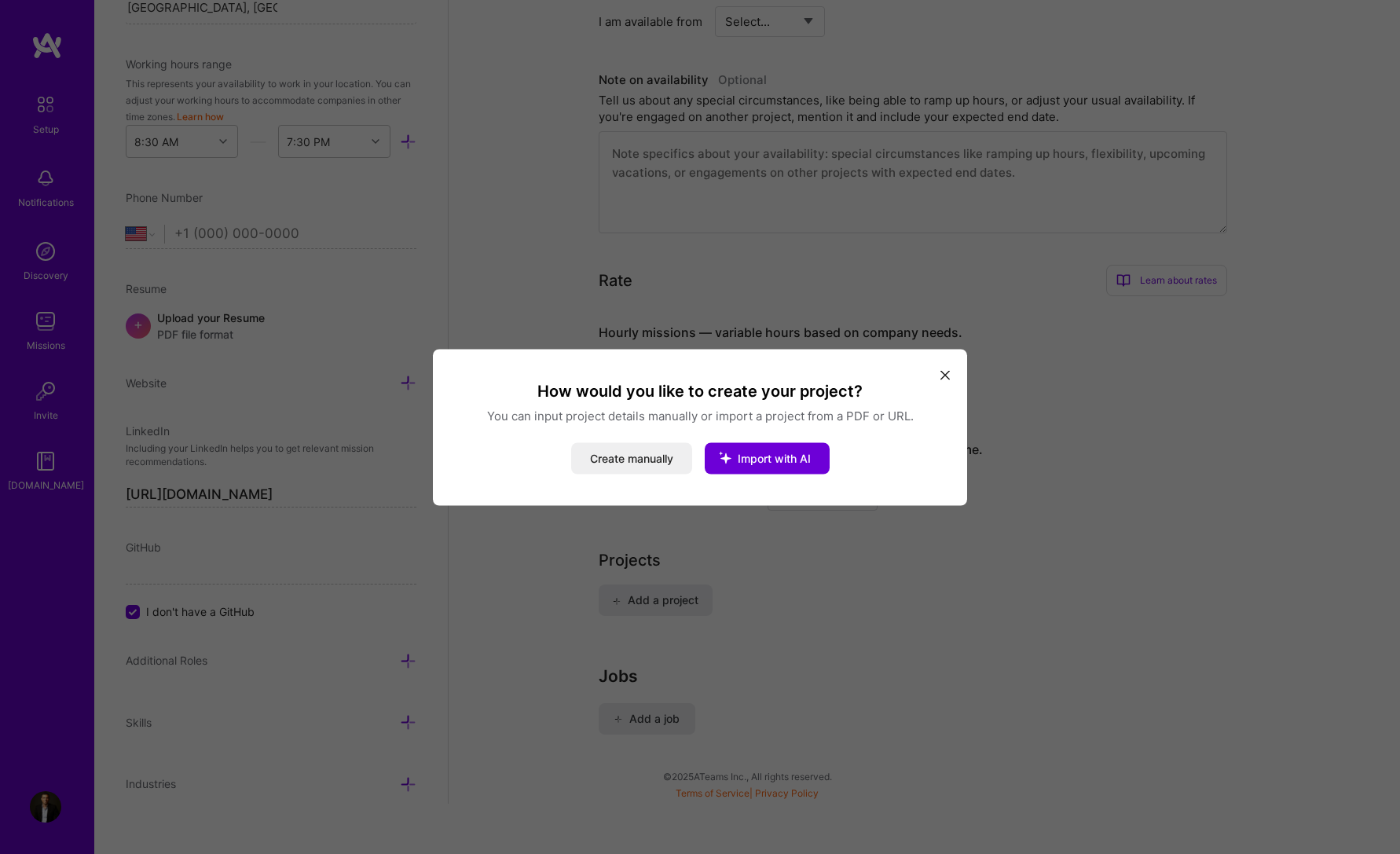
click at [950, 388] on div "How would you like to create your project? You can input project details manual…" at bounding box center [700, 427] width 534 height 157
click at [951, 384] on button "modal" at bounding box center [945, 374] width 19 height 26
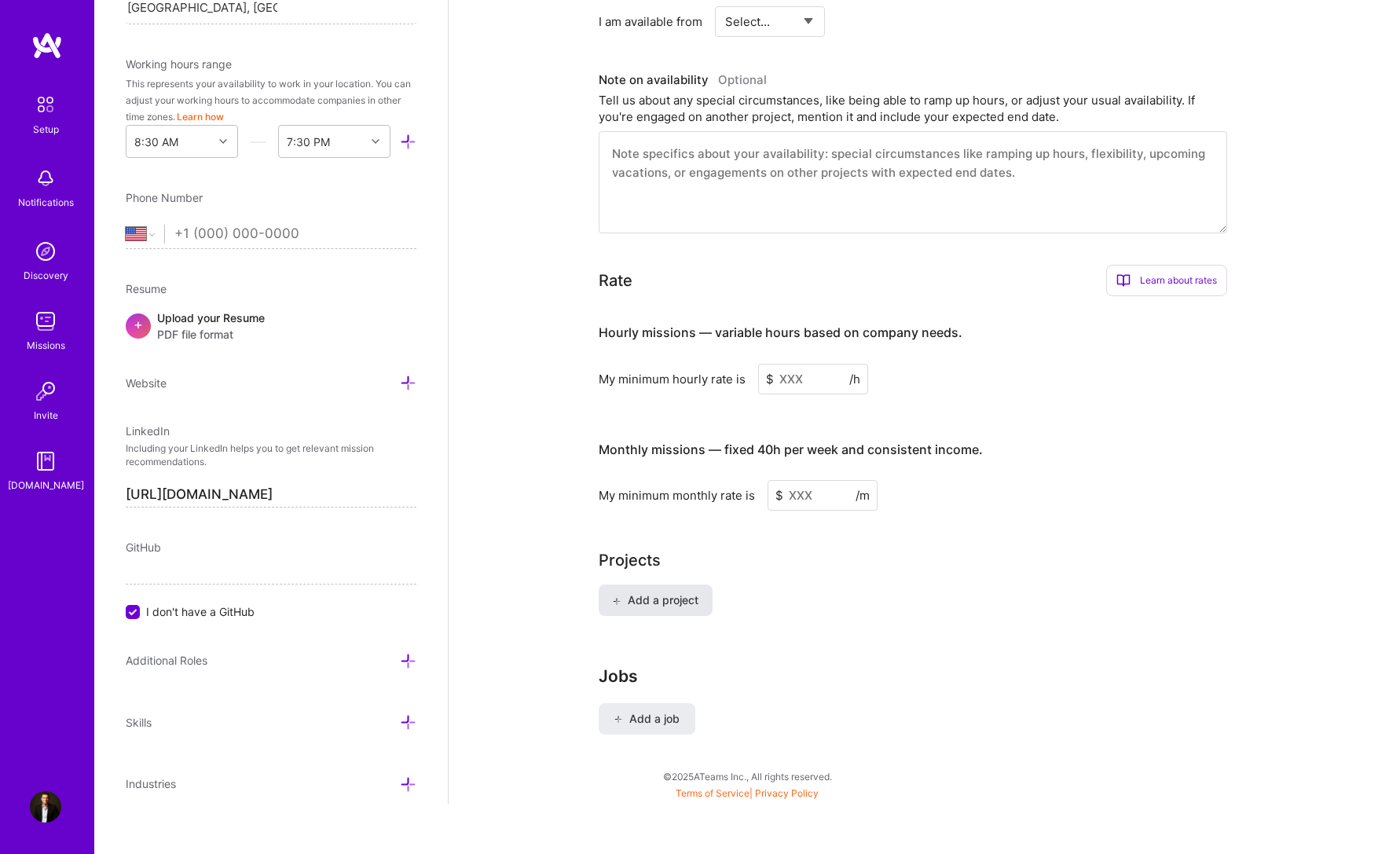
click at [674, 584] on button "Add a project" at bounding box center [656, 600] width 114 height 32
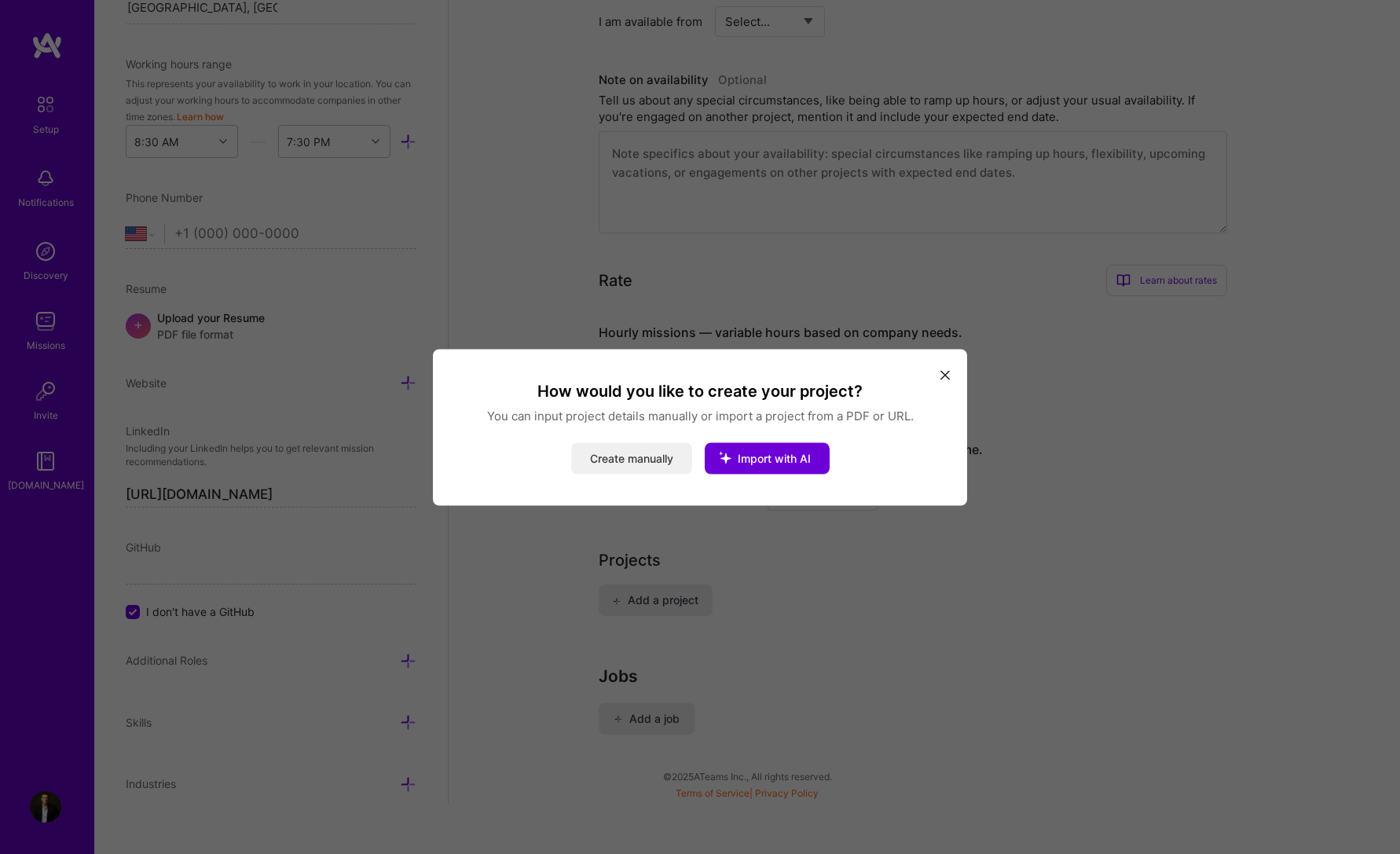
click at [632, 468] on button "Create manually" at bounding box center [632, 457] width 121 height 32
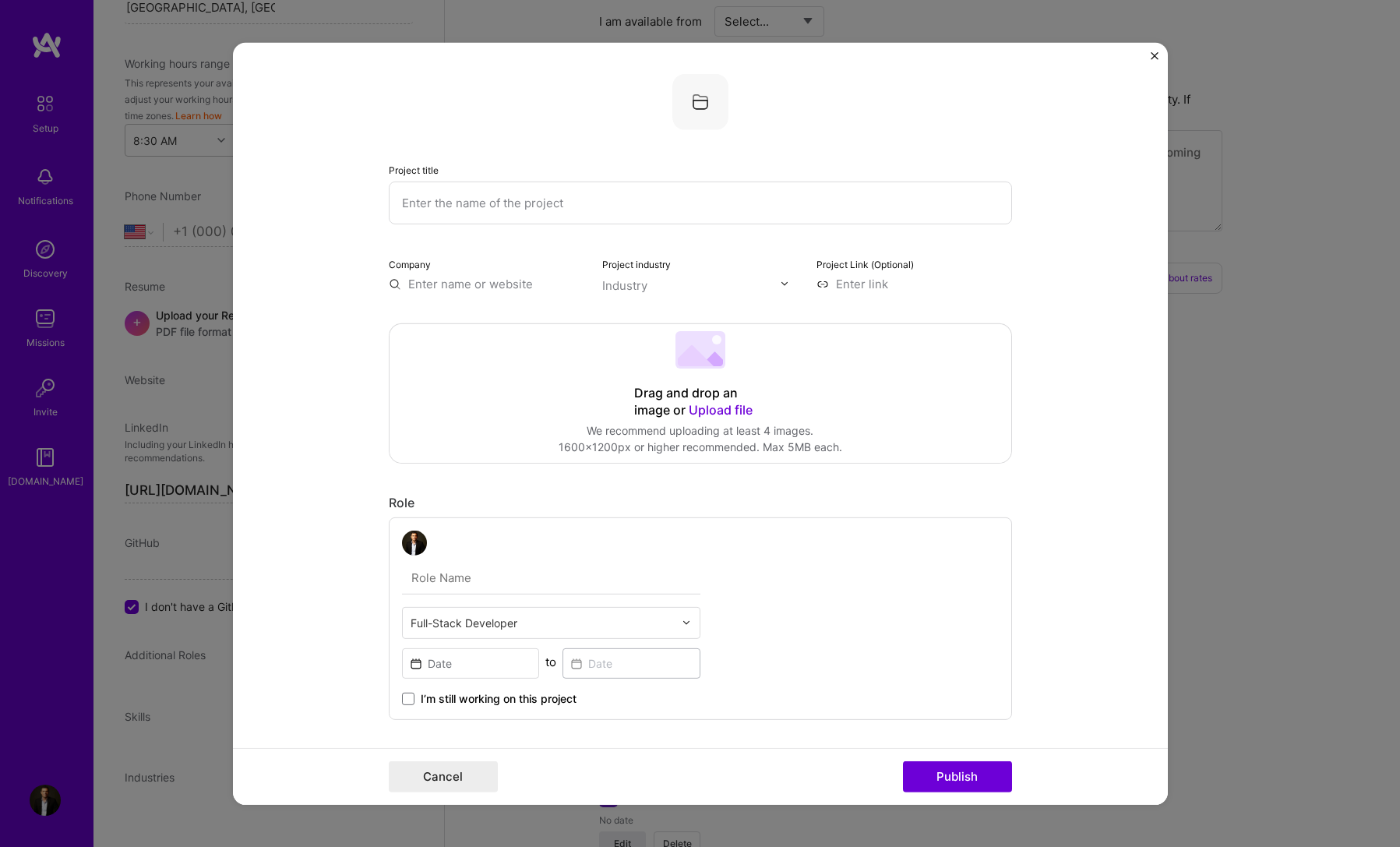
click at [623, 199] on input "text" at bounding box center [700, 202] width 623 height 43
type input "Form to PDF for Accountants"
click at [473, 286] on input "text" at bounding box center [487, 283] width 196 height 16
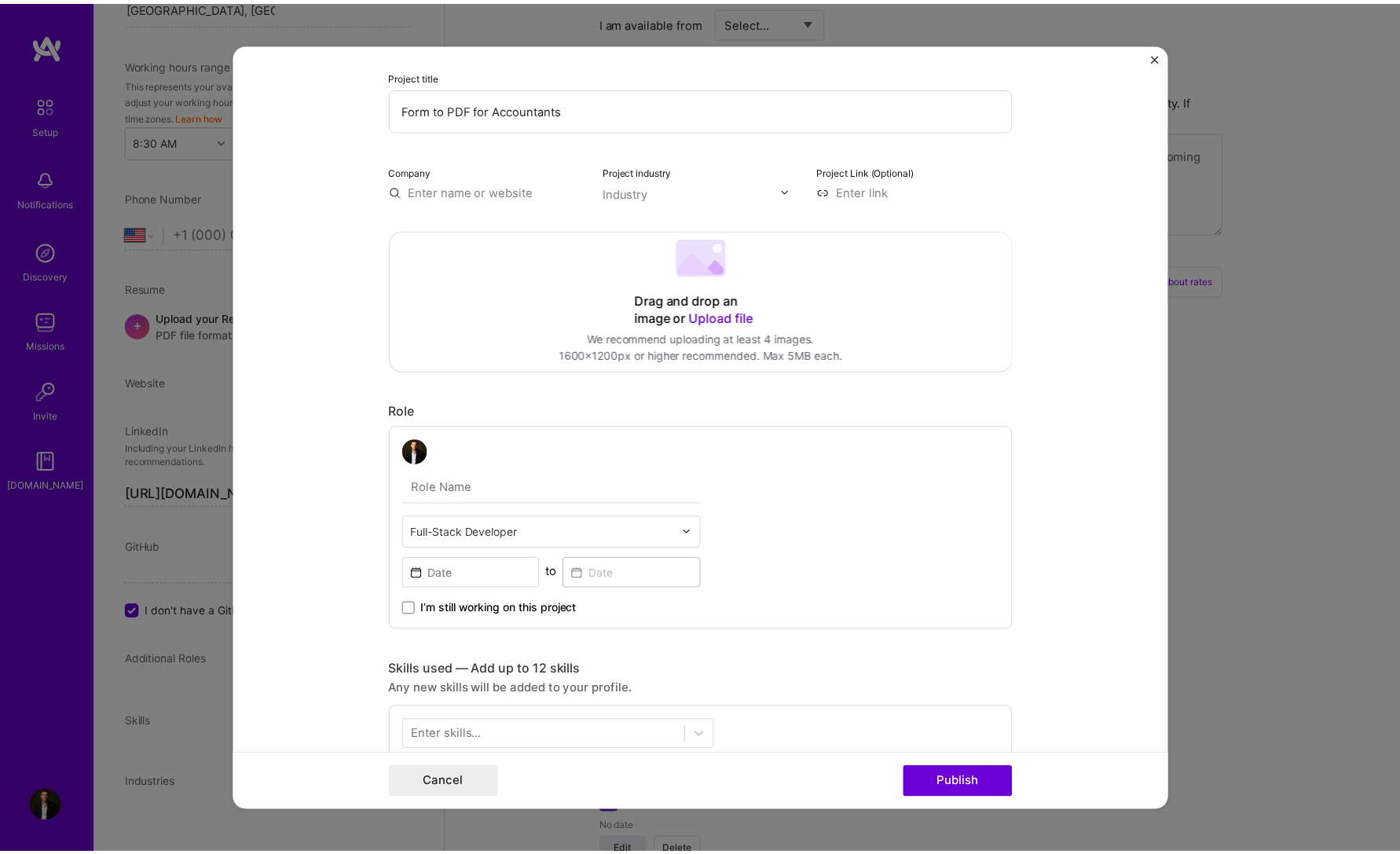
scroll to position [0, 0]
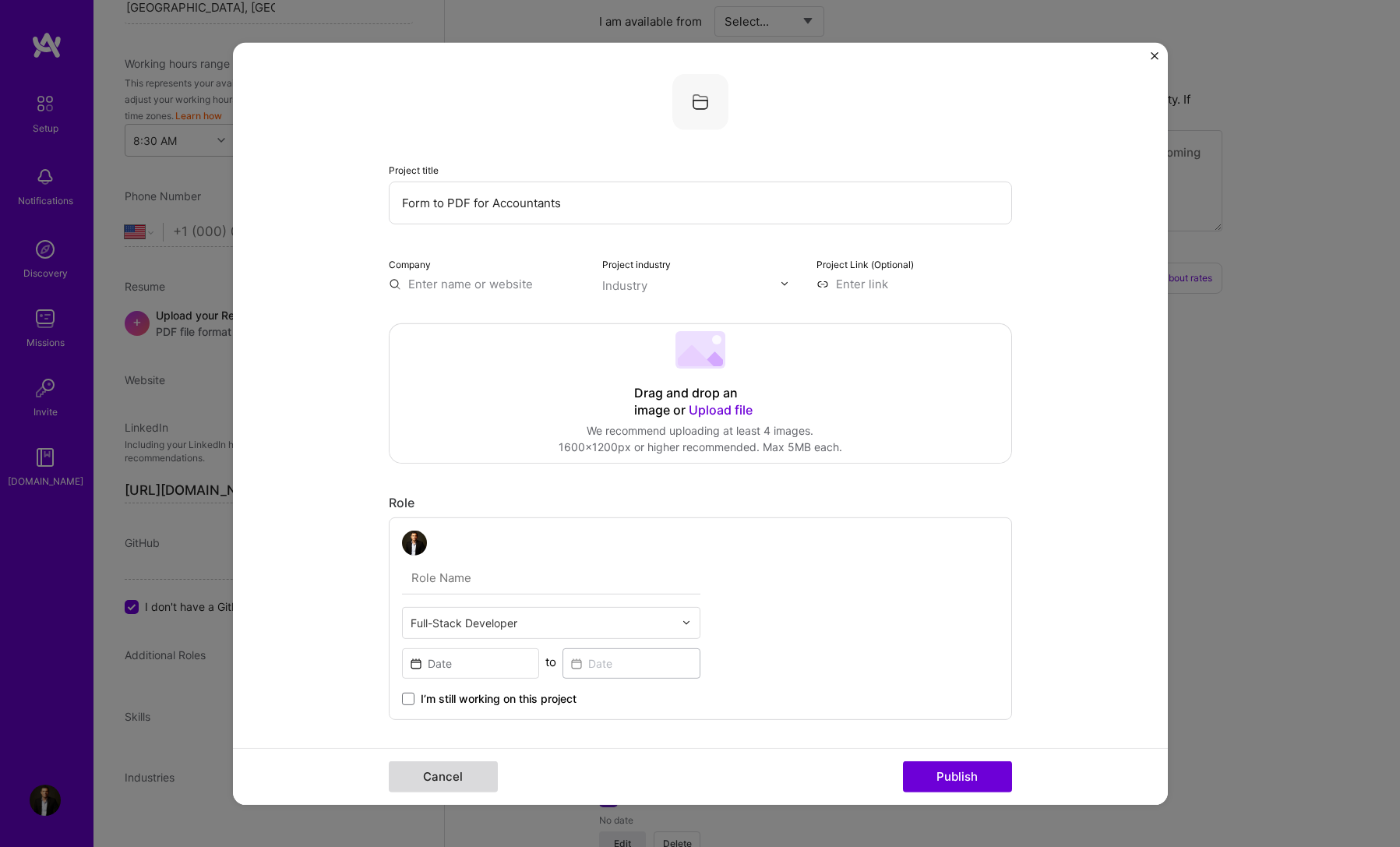
click at [486, 774] on button "Cancel" at bounding box center [443, 777] width 109 height 31
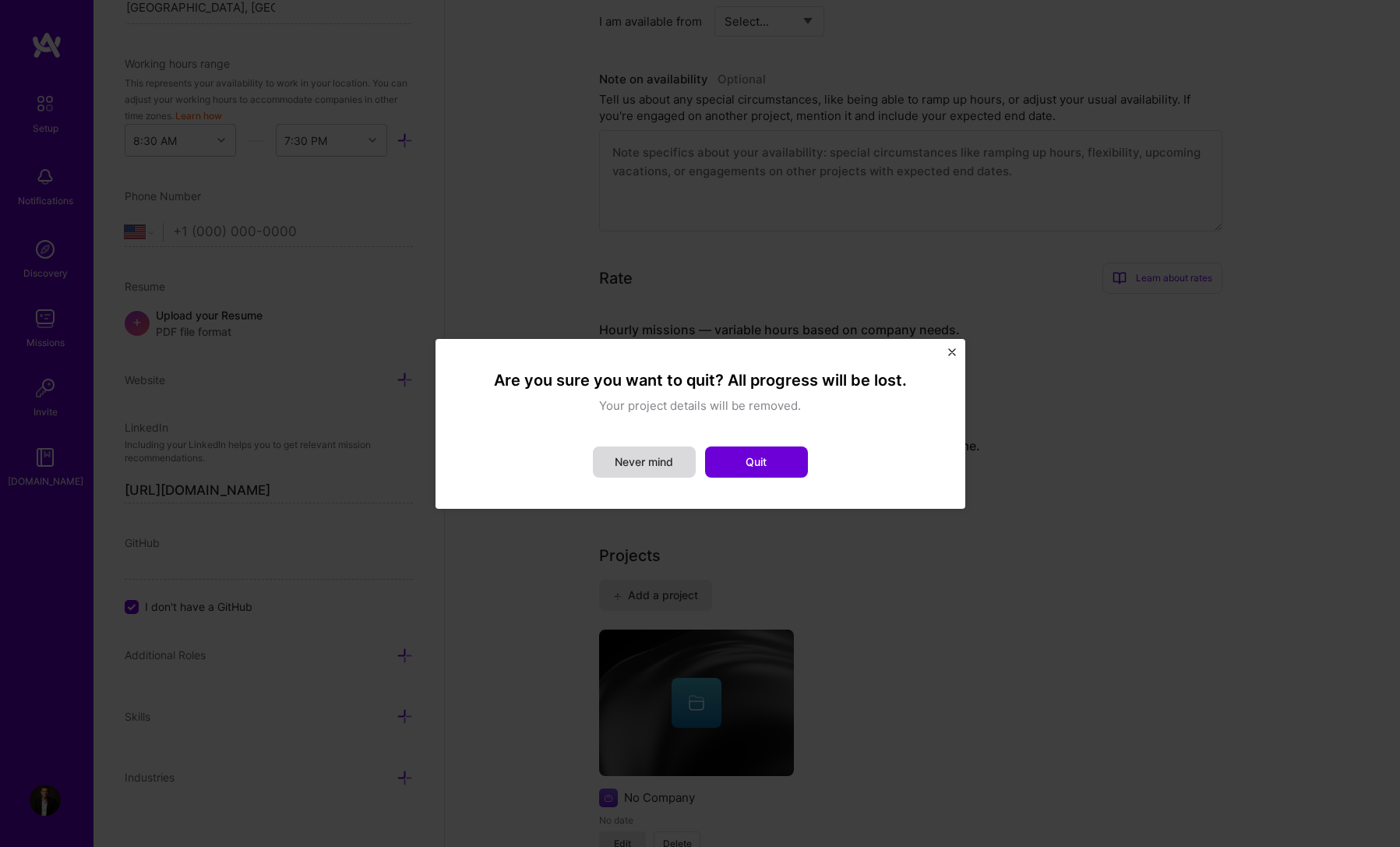
click at [665, 456] on button "Never mind" at bounding box center [644, 462] width 103 height 31
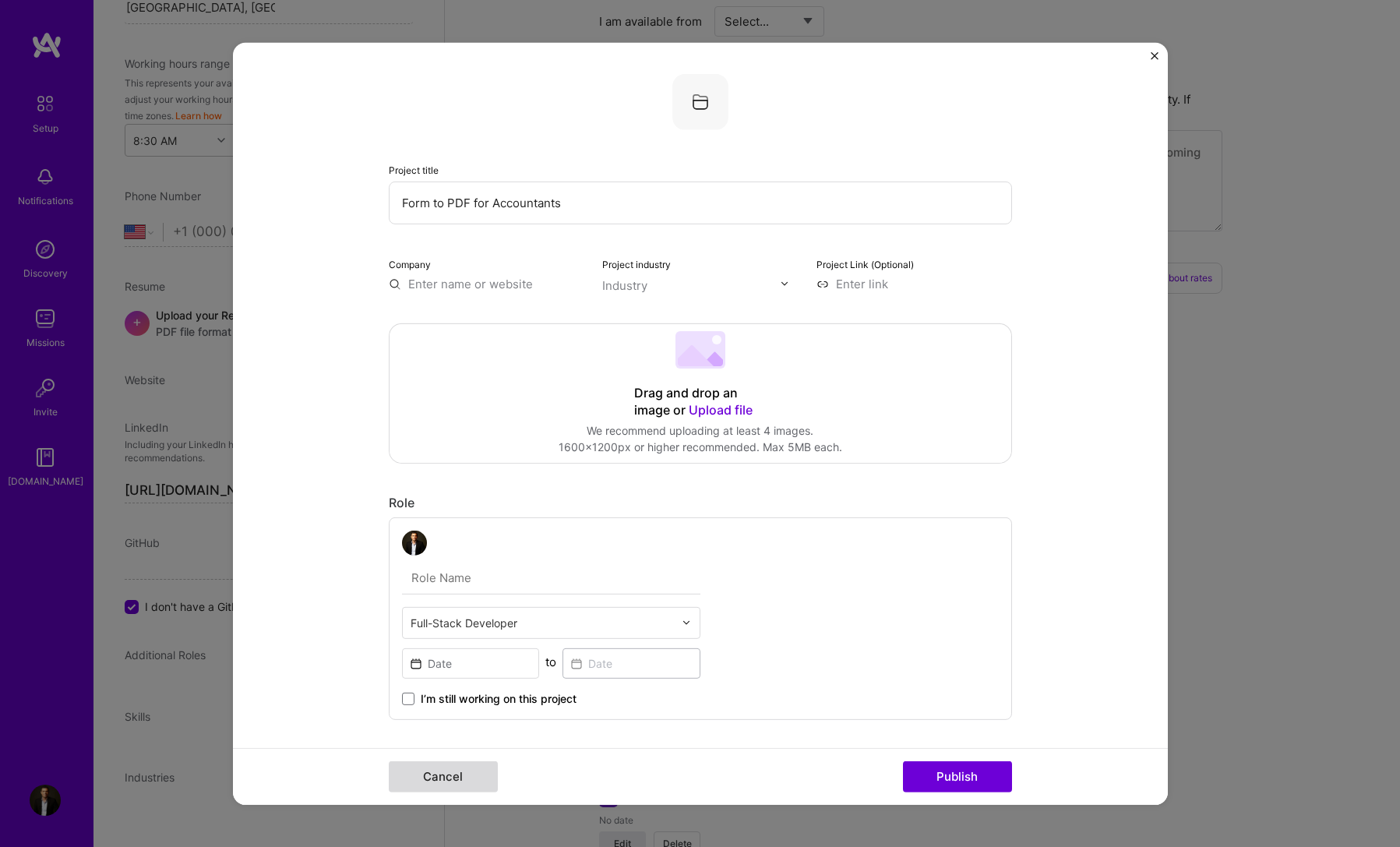
click at [472, 765] on button "Cancel" at bounding box center [443, 777] width 109 height 31
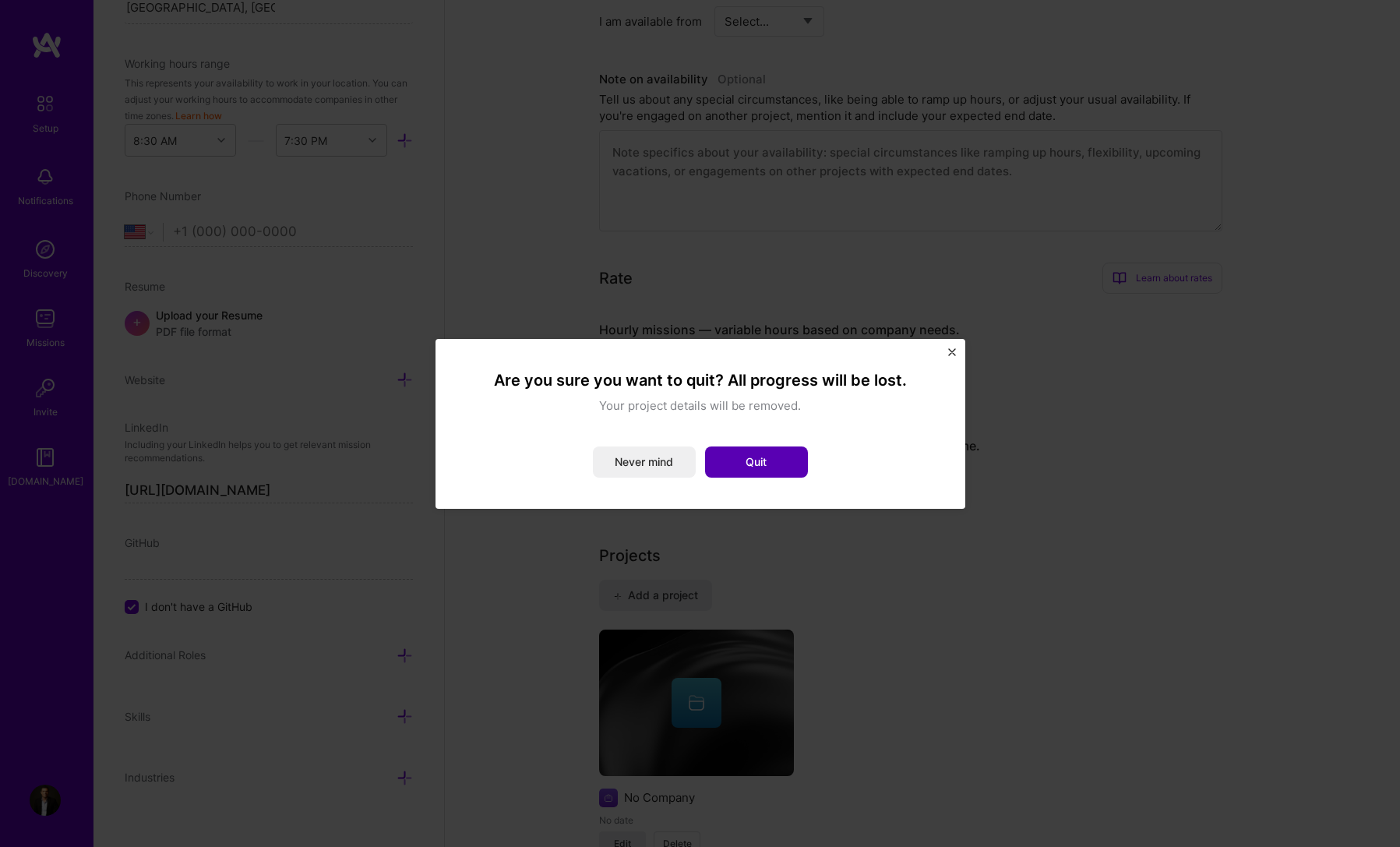
click at [733, 475] on button "Quit" at bounding box center [756, 462] width 103 height 31
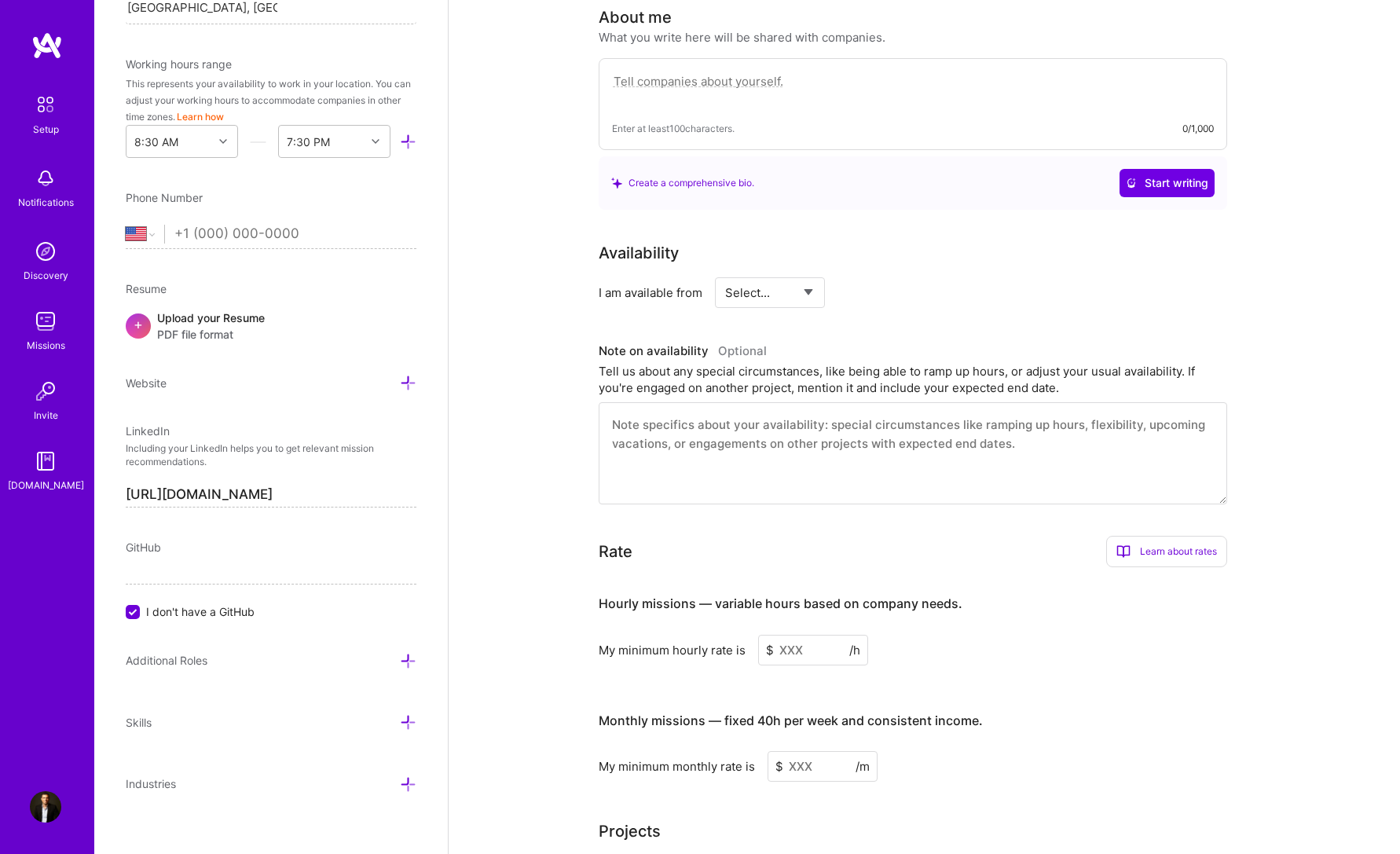
scroll to position [402, 0]
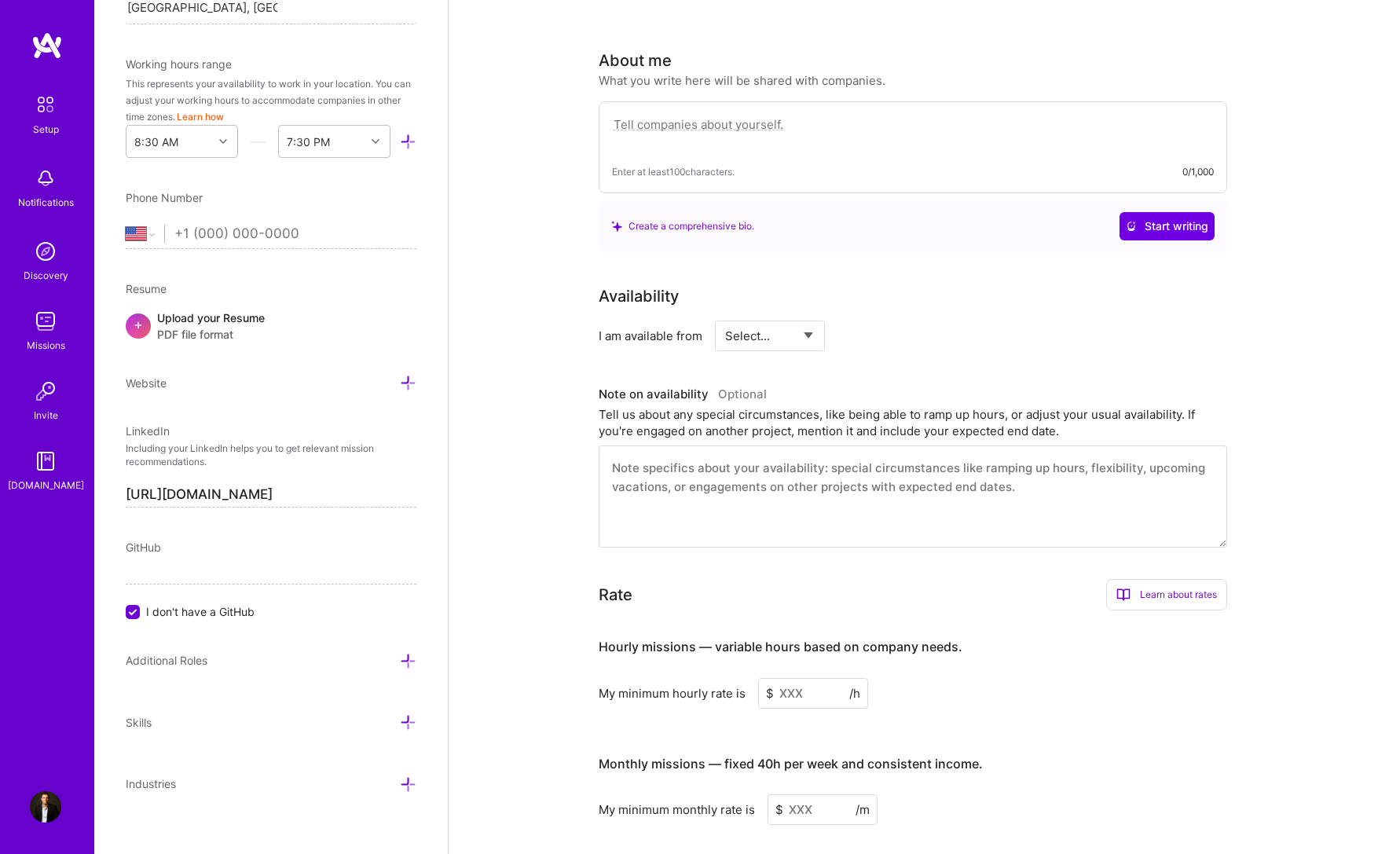
click at [707, 484] on textarea at bounding box center [913, 496] width 628 height 102
paste textarea "communication skills, advanced unit-test, Databases, Git, Docker, Linux and AWS…"
type textarea "communication skills, advanced unit-test, Databases, Git, Docker, Linux and AWS…"
click at [756, 321] on select "Select... Right Now Future Date Not Available" at bounding box center [771, 336] width 91 height 40
select select "Right Now"
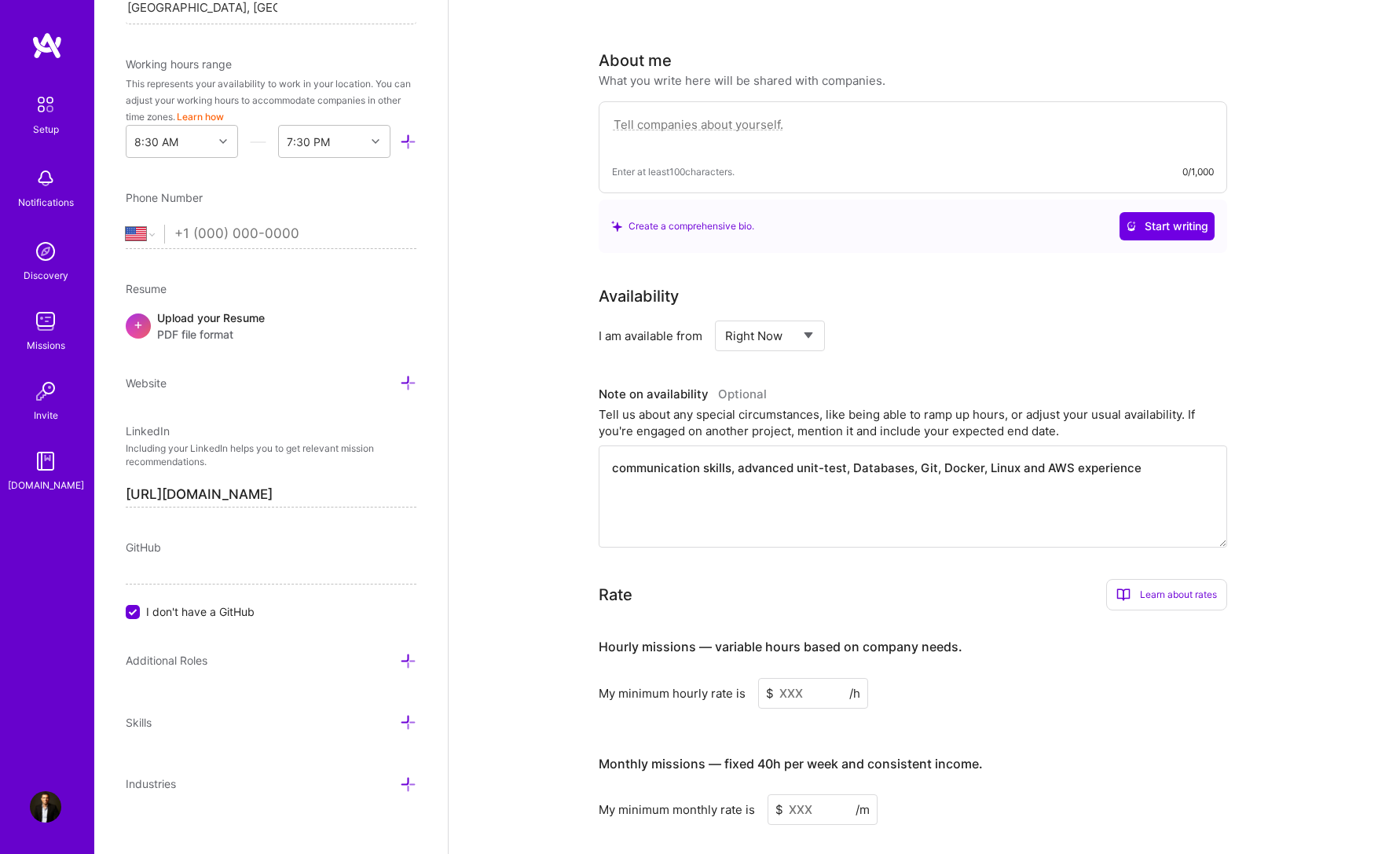
click at [725, 316] on select "Select... Right Now Future Date Not Available" at bounding box center [771, 336] width 91 height 40
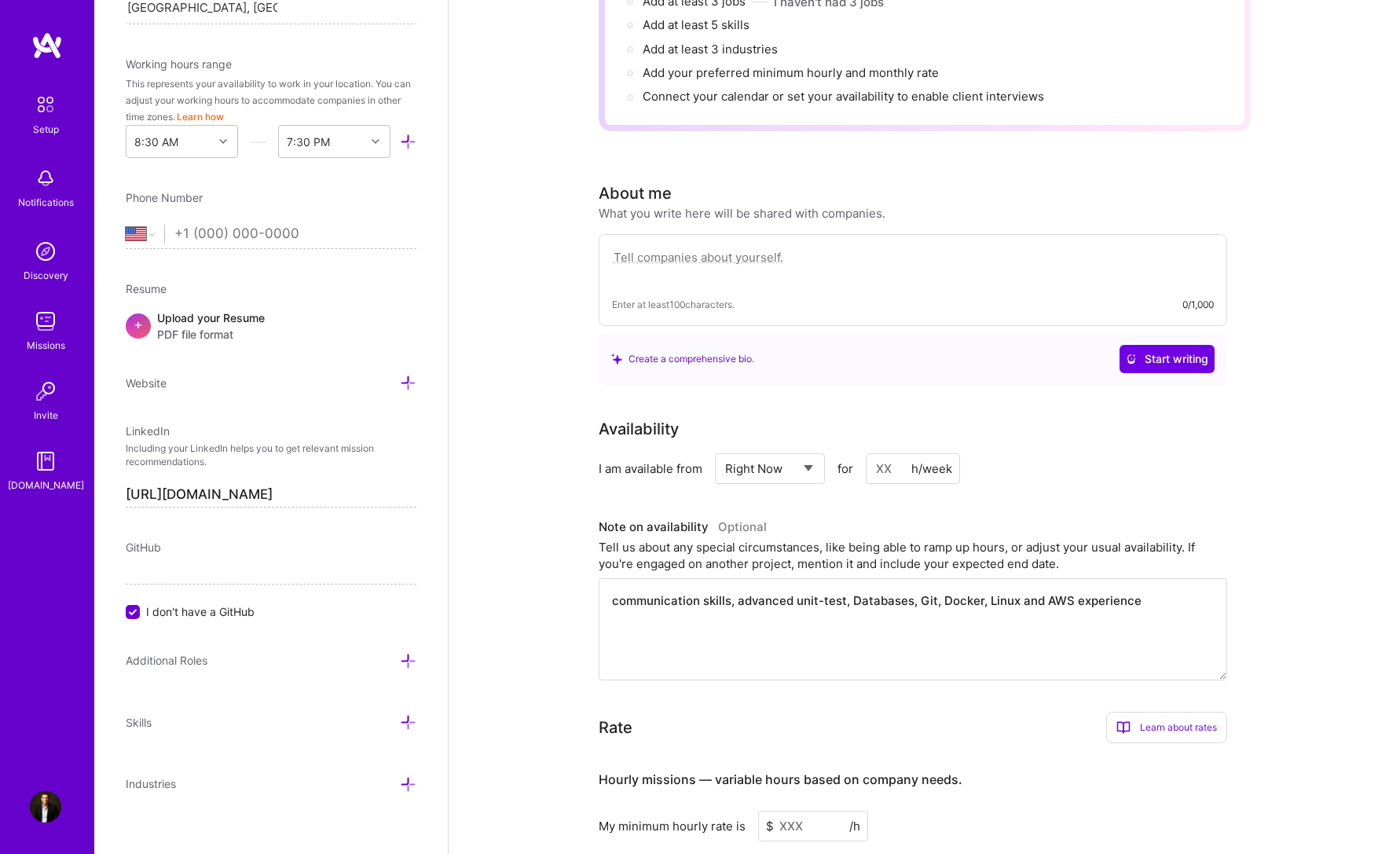
scroll to position [245, 0]
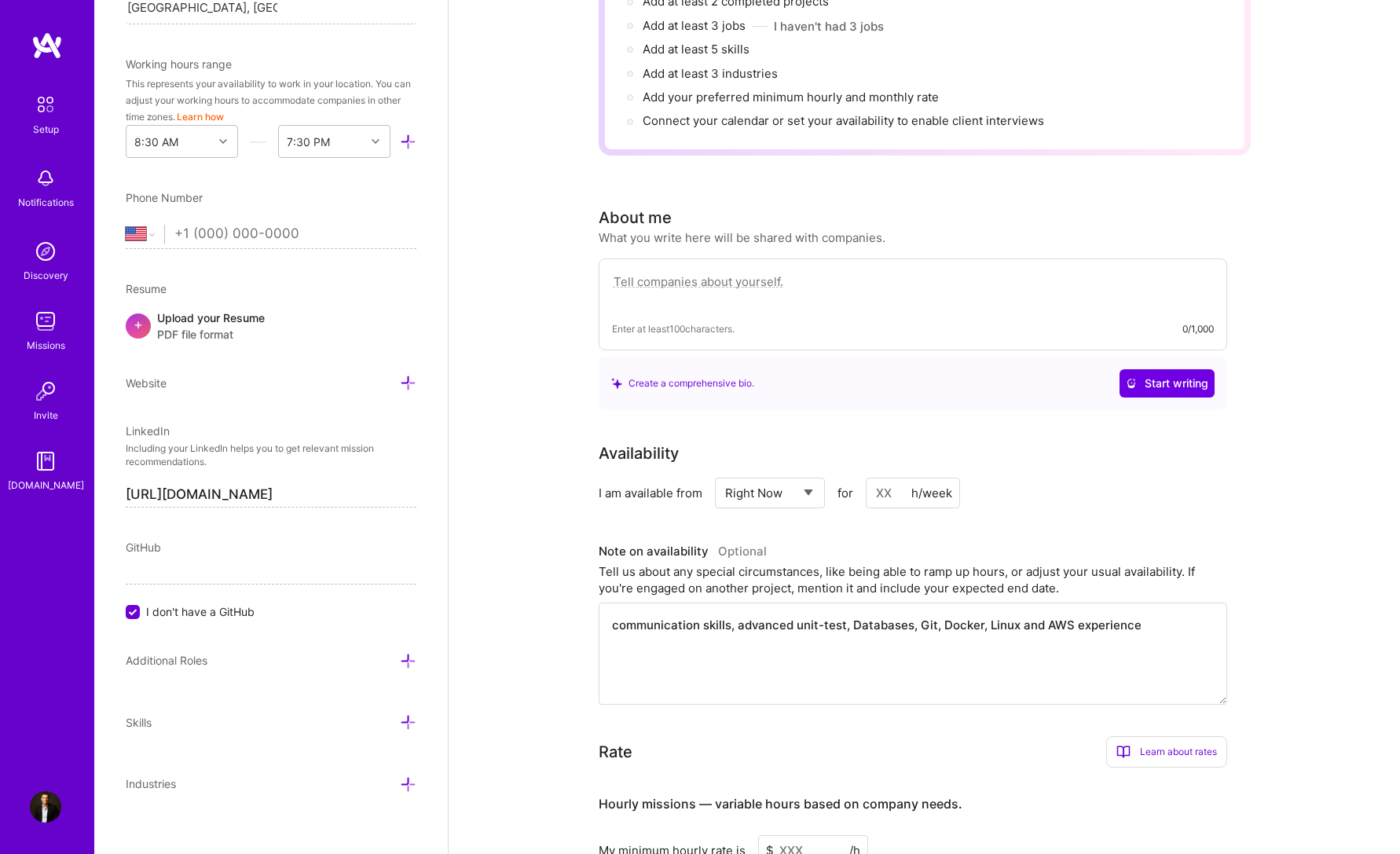
click at [742, 272] on textarea at bounding box center [913, 290] width 602 height 36
paste textarea "communication skills, advanced unit-test, Databases, Git, Docker, Linux and AWS…"
type textarea "communication skills, advanced unit-test, Databases, Git, Docker, Linux and AWS…"
click at [756, 614] on textarea "communication skills, advanced unit-test, Databases, Git, Docker, Linux and AWS…" at bounding box center [913, 653] width 628 height 102
click at [757, 614] on textarea "communication skills, advanced unit-test, Databases, Git, Docker, Linux and AWS…" at bounding box center [913, 653] width 628 height 102
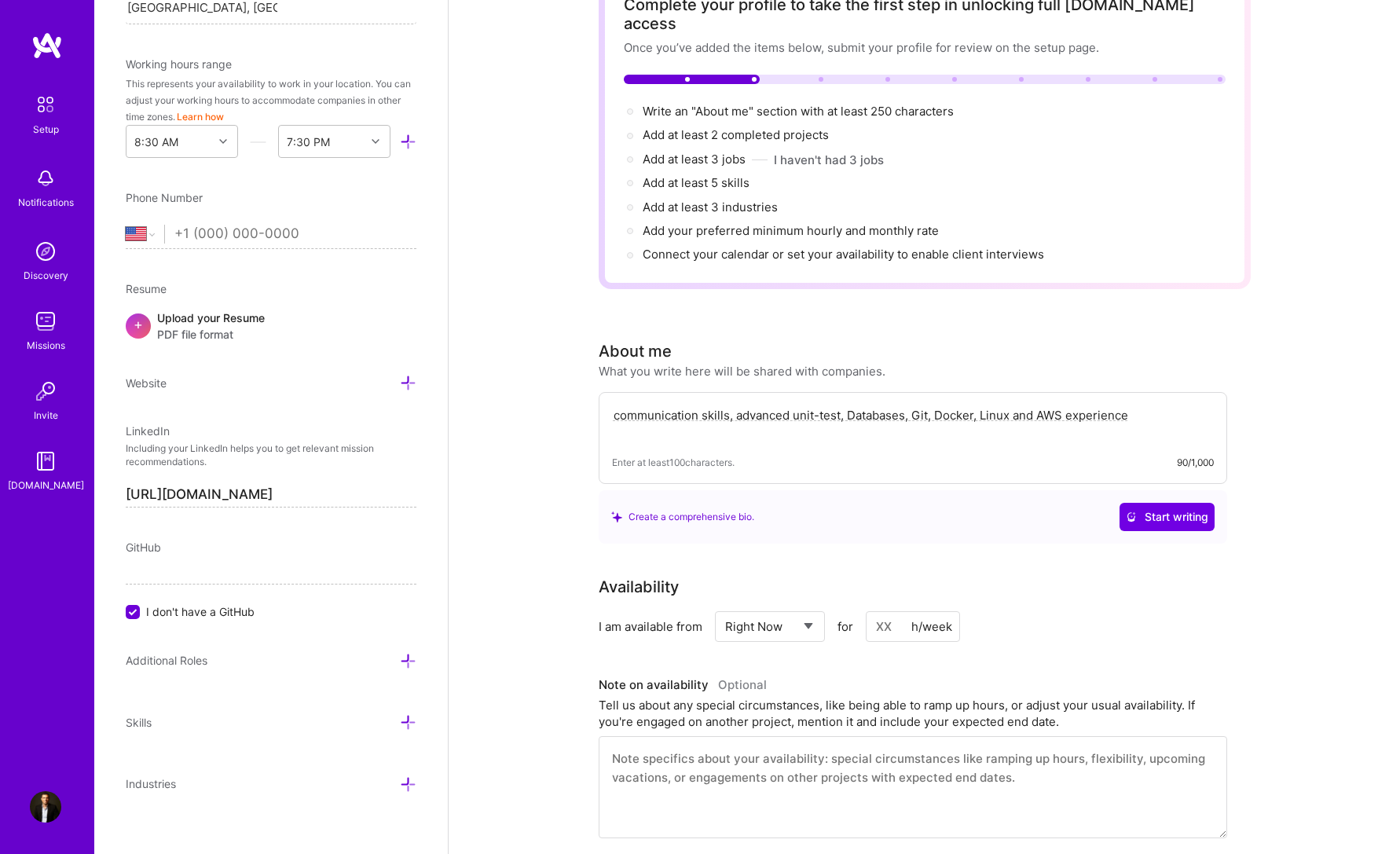
scroll to position [88, 0]
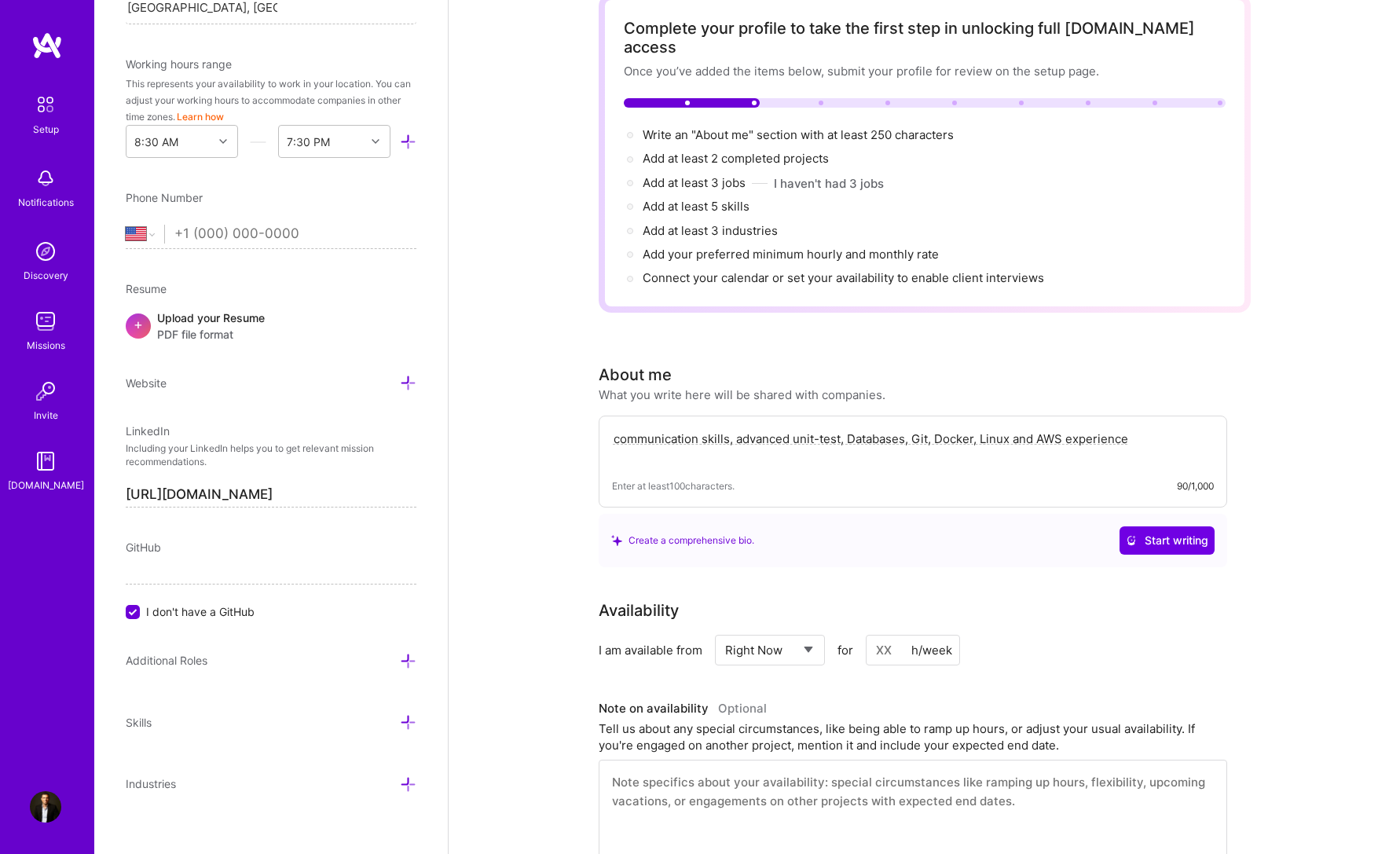
click at [730, 429] on textarea "communication skills, advanced unit-test, Databases, Git, Docker, Linux and AWS…" at bounding box center [913, 447] width 602 height 36
click at [755, 440] on textarea "communication skills, advanced unit-test, Databases, Git, Docker, Linux and AWS…" at bounding box center [913, 447] width 602 height 36
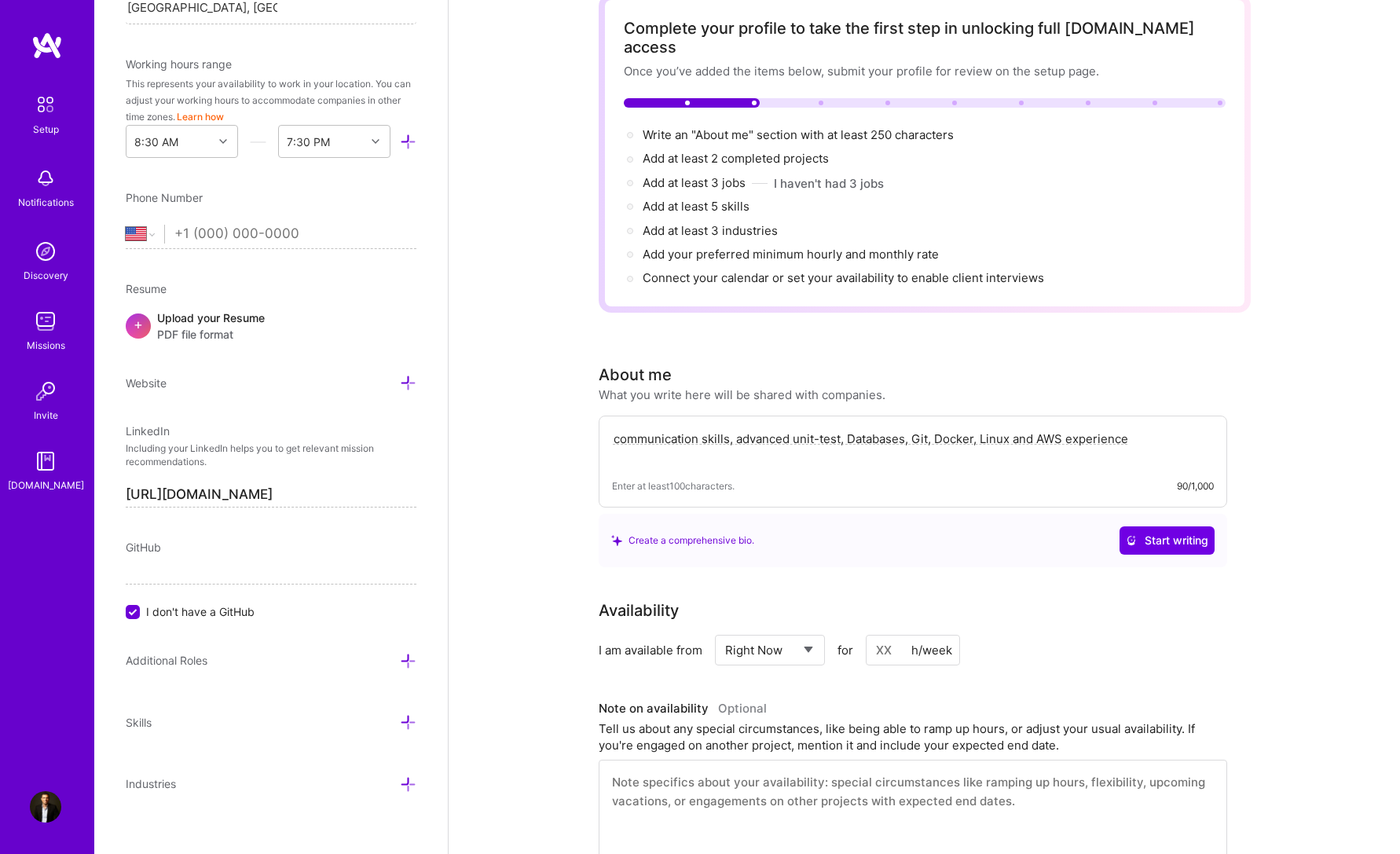
paste textarea "Senior full-stack software engineer and development manager (Python, Java, C++)…"
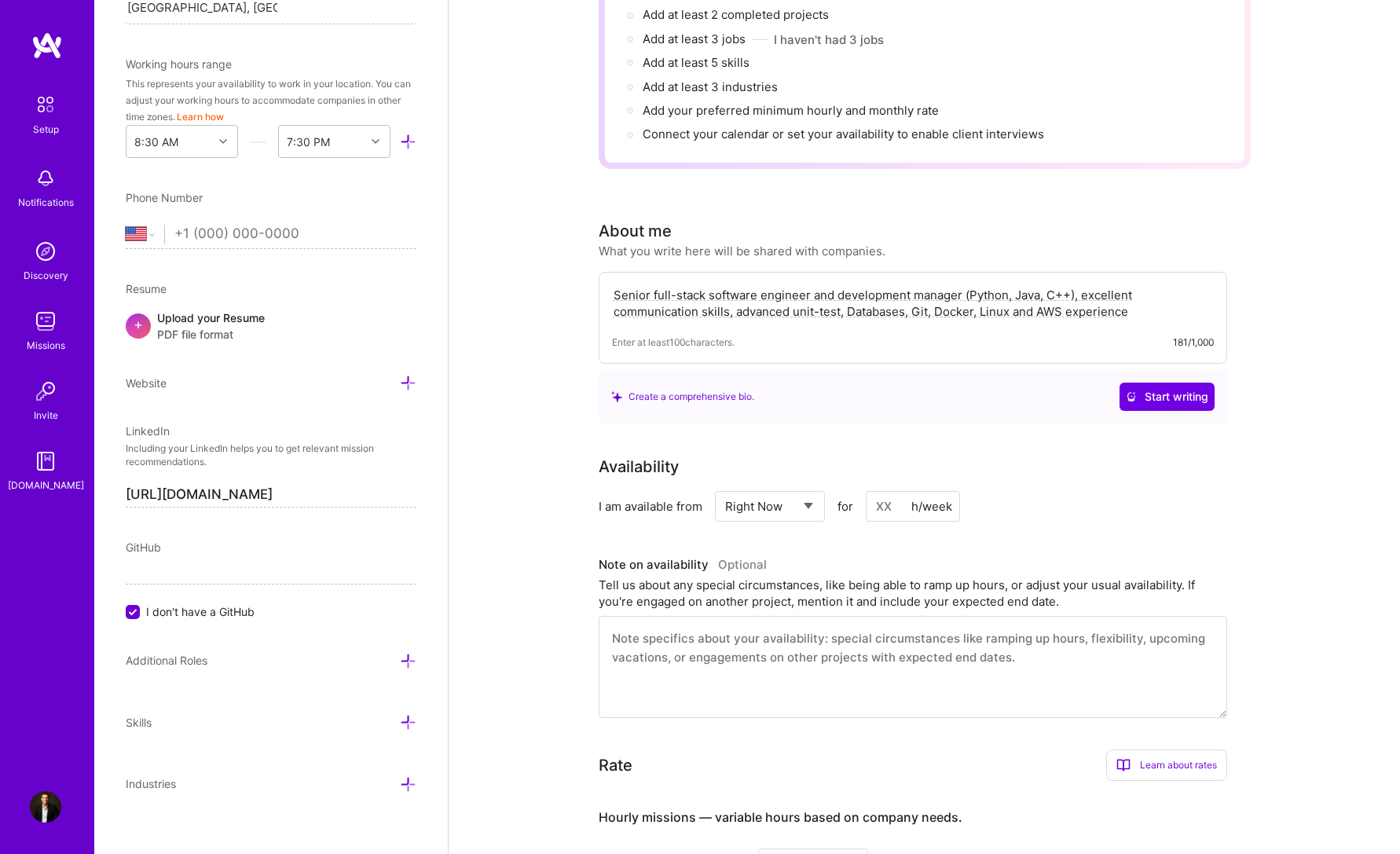
scroll to position [245, 0]
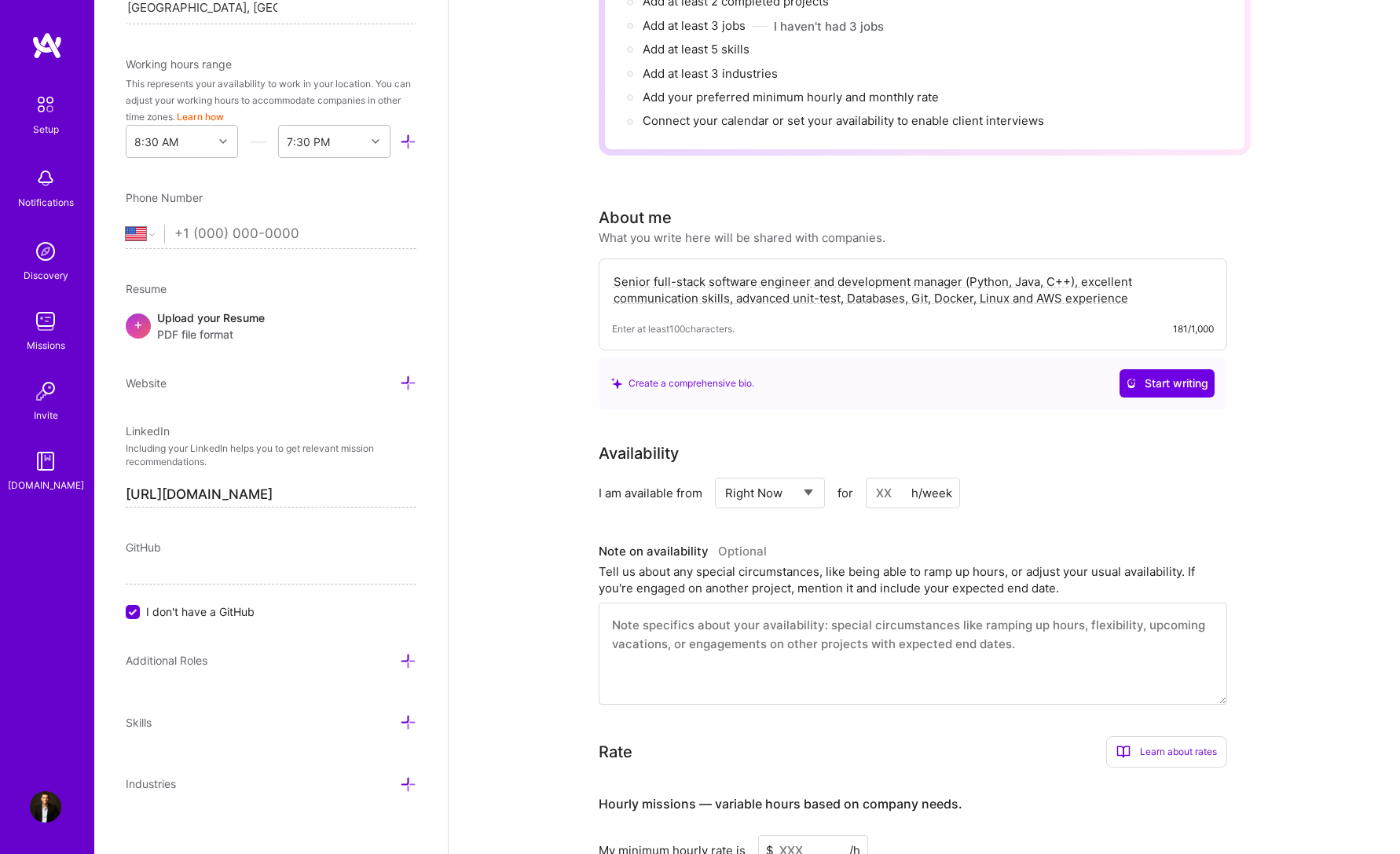
type textarea "Senior full-stack software engineer and development manager (Python, Java, C++)…"
click at [734, 602] on textarea at bounding box center [913, 653] width 628 height 102
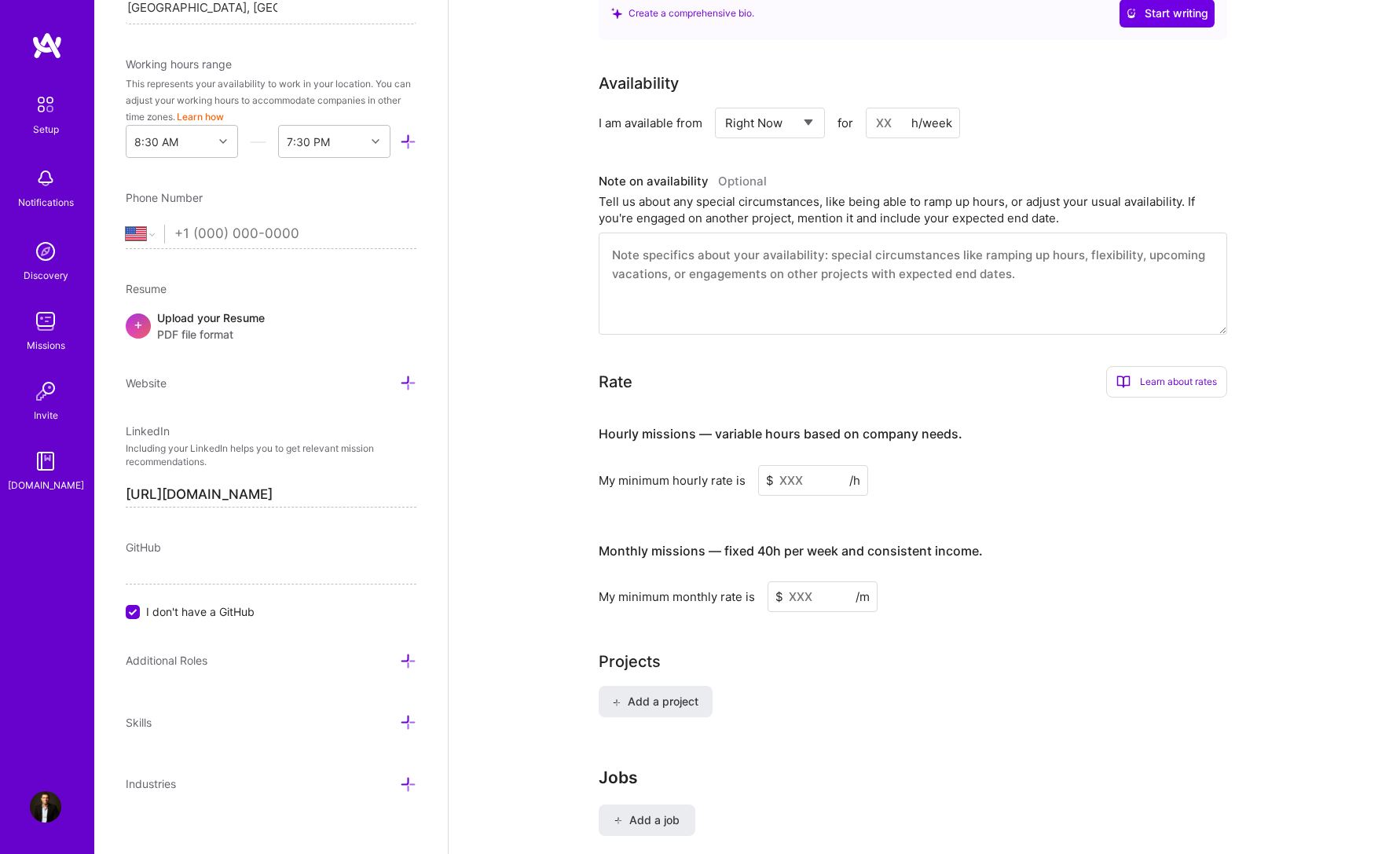
scroll to position [638, 0]
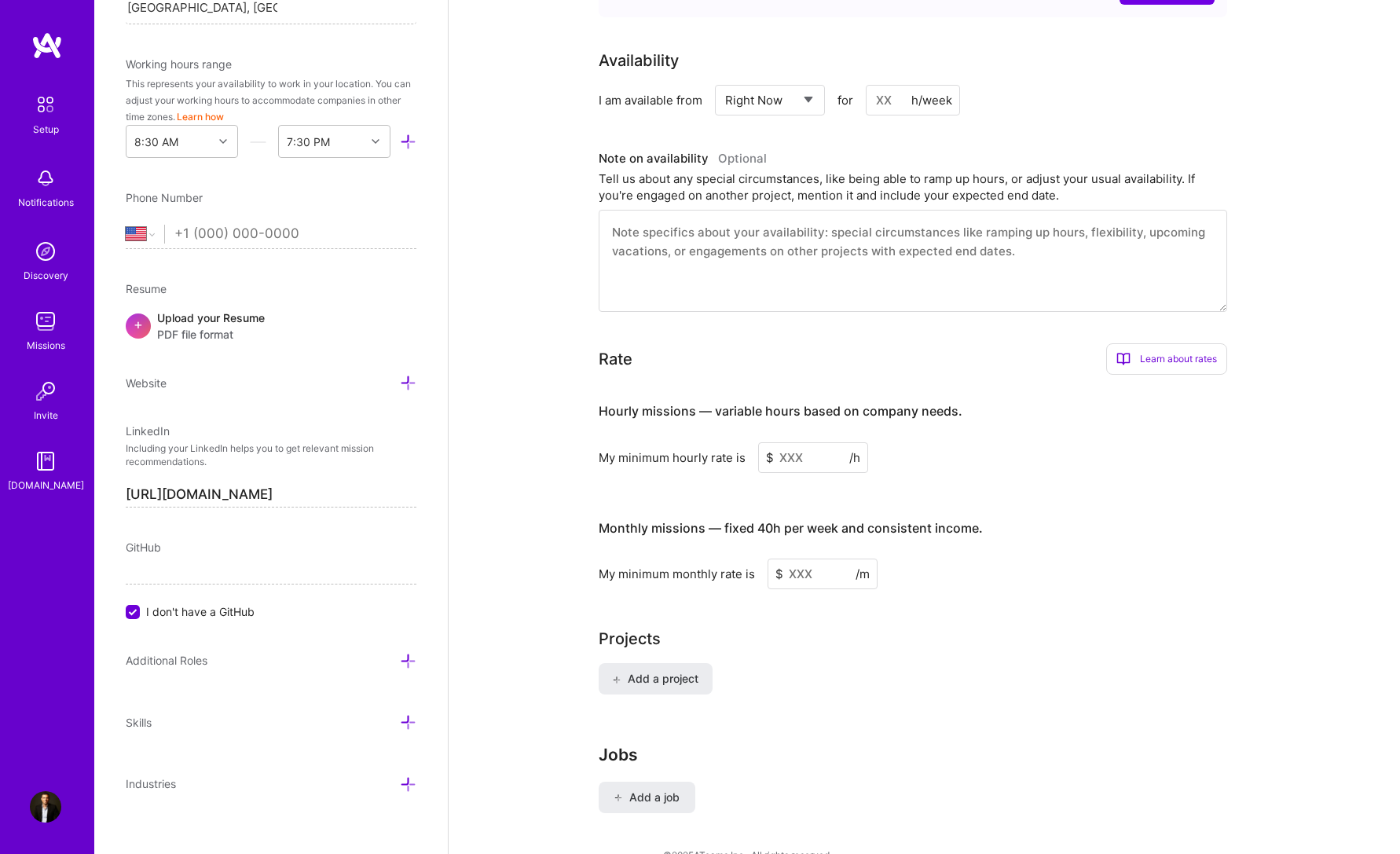
click at [800, 450] on input at bounding box center [812, 457] width 110 height 31
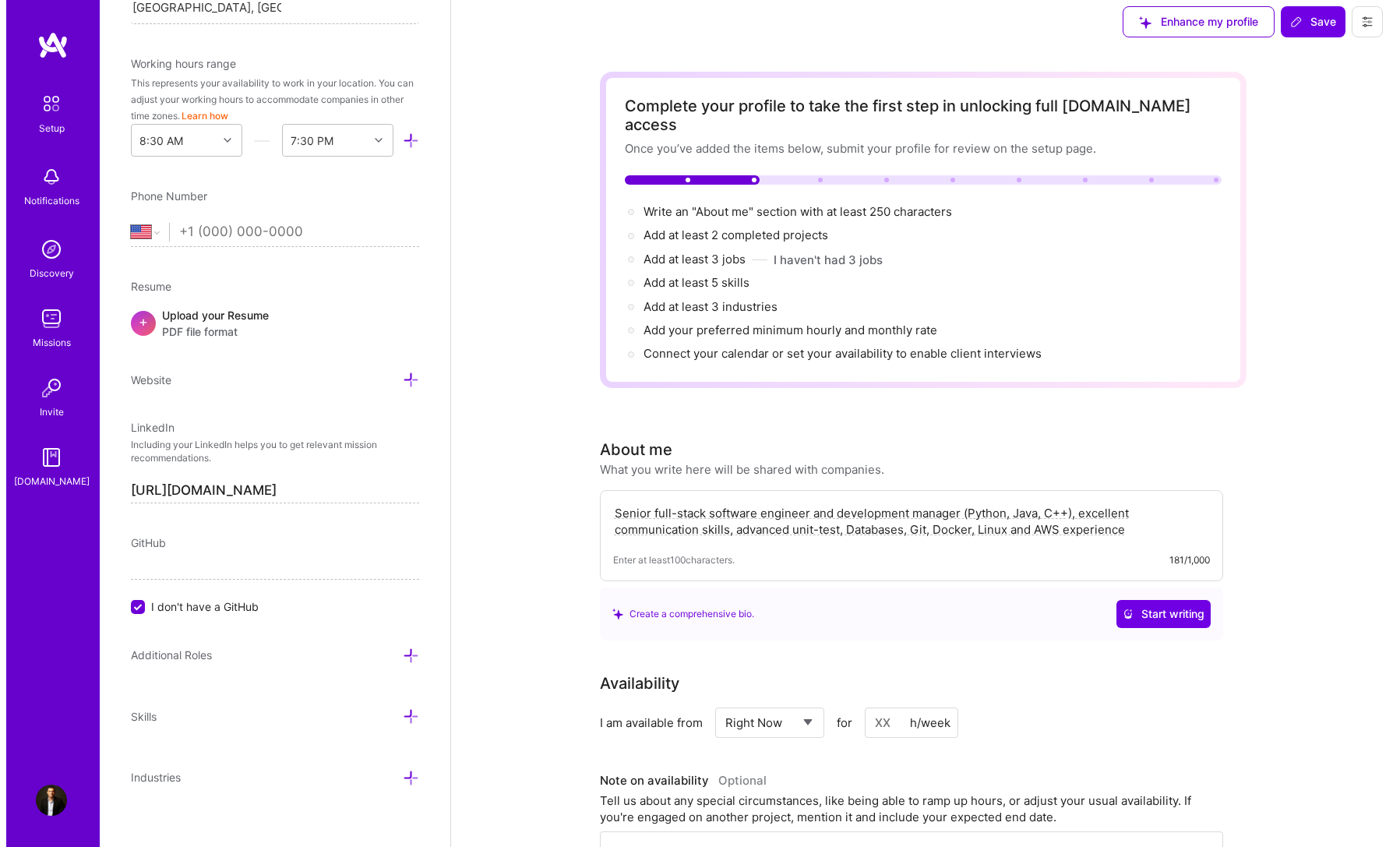
scroll to position [0, 0]
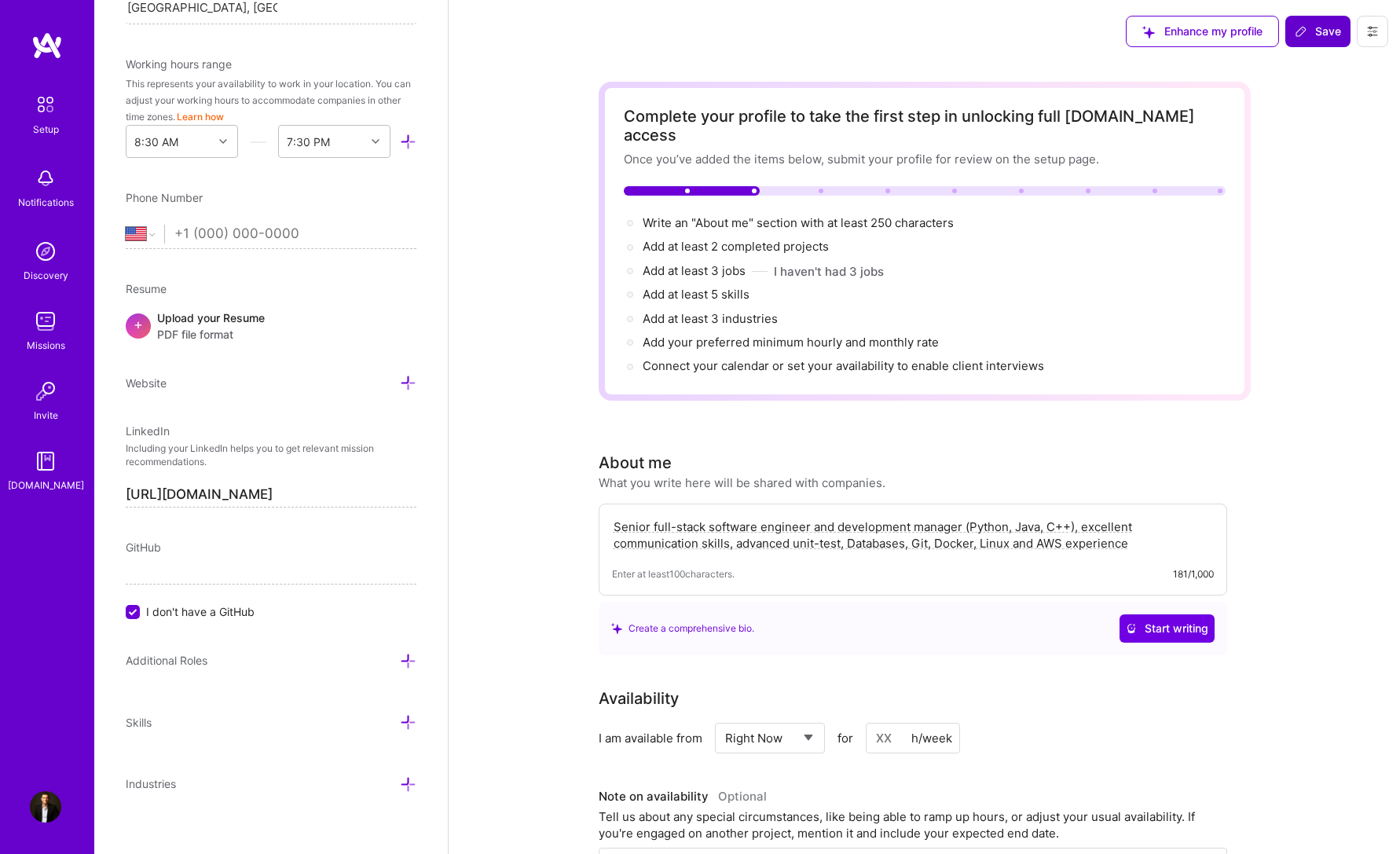
type input "40"
click at [1318, 30] on span "Save" at bounding box center [1318, 31] width 46 height 15
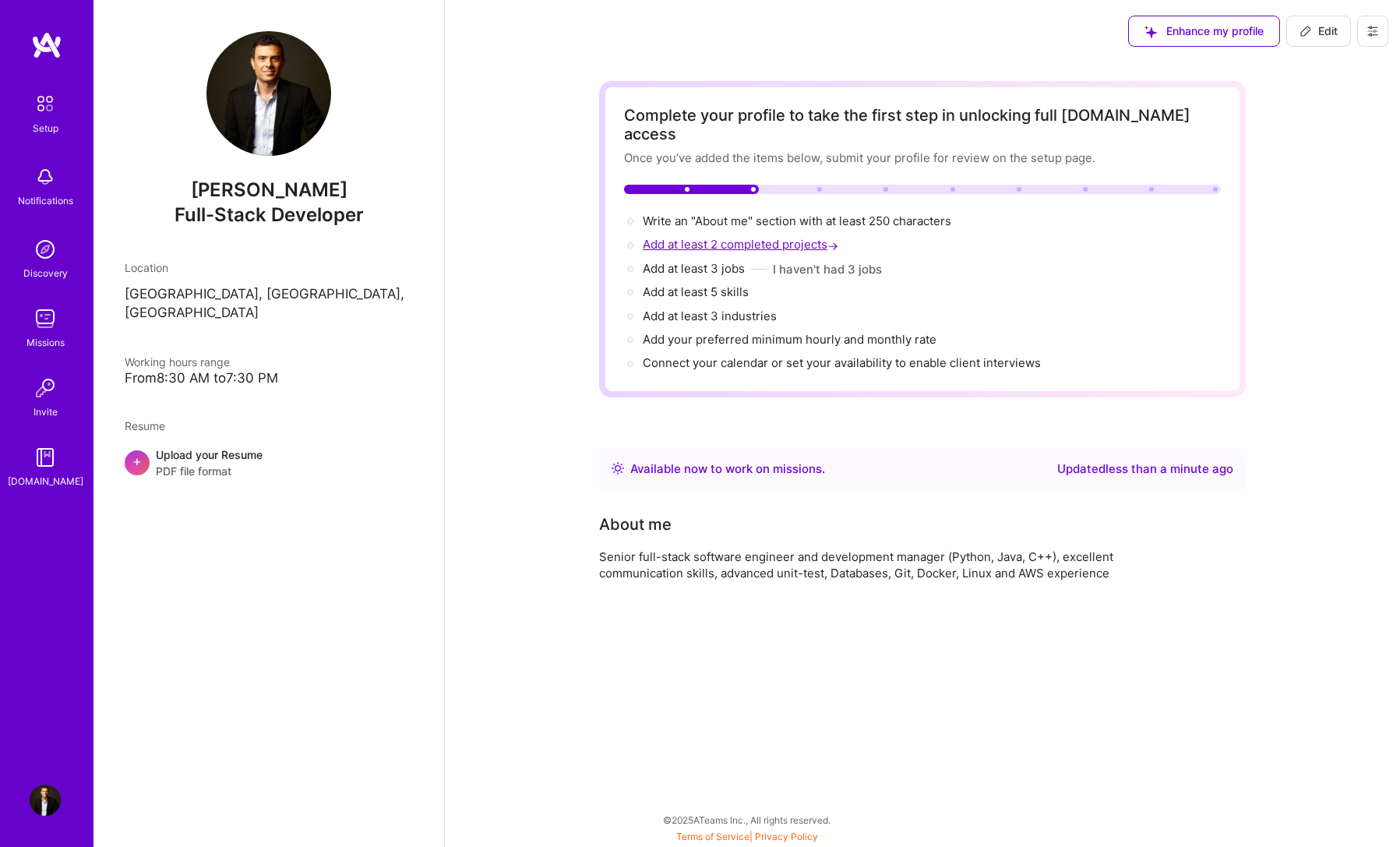
click at [765, 237] on span "Add at least 2 completed projects →" at bounding box center [742, 244] width 198 height 14
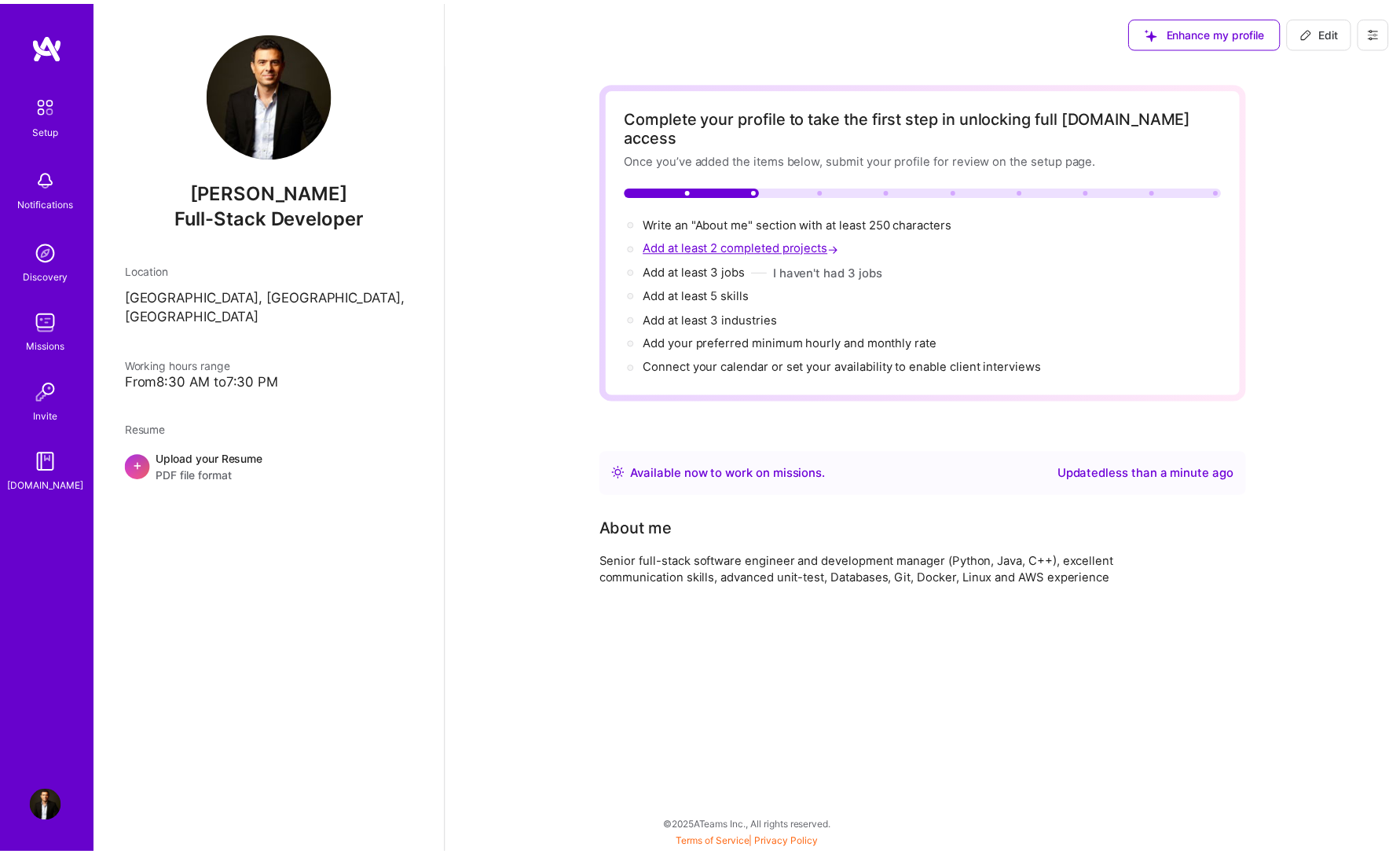
scroll to position [437, 0]
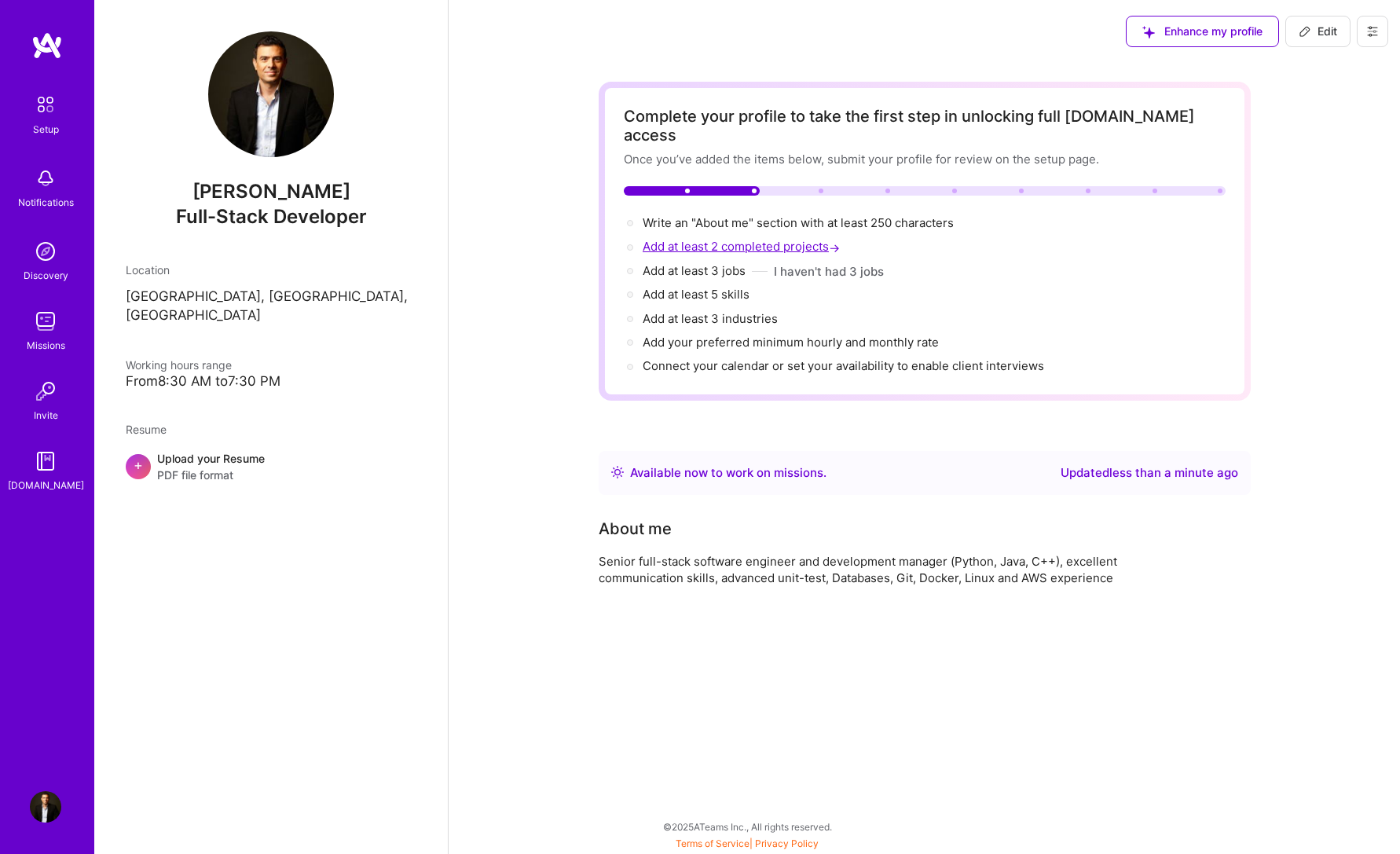
select select "US"
select select "Right Now"
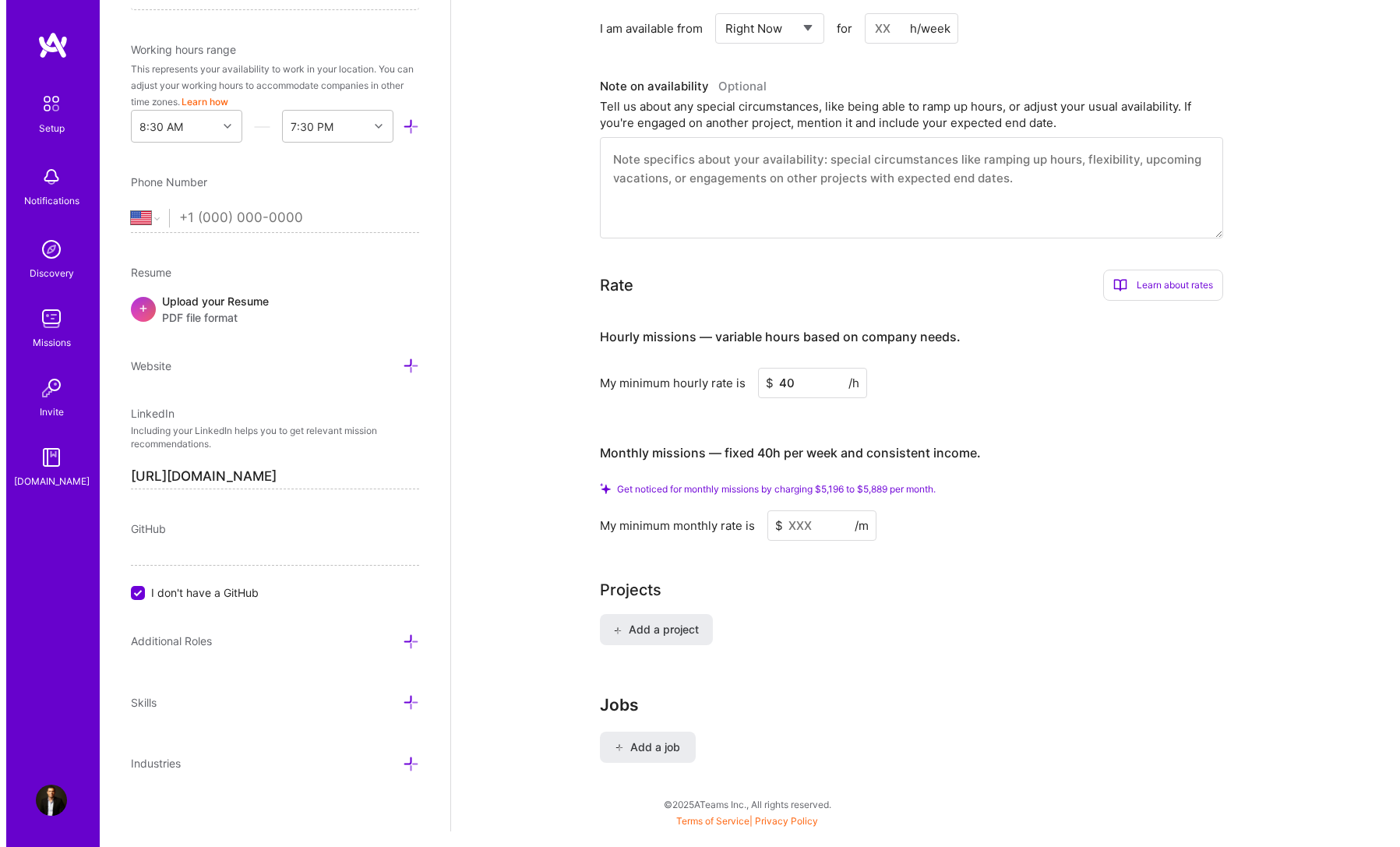
scroll to position [710, 0]
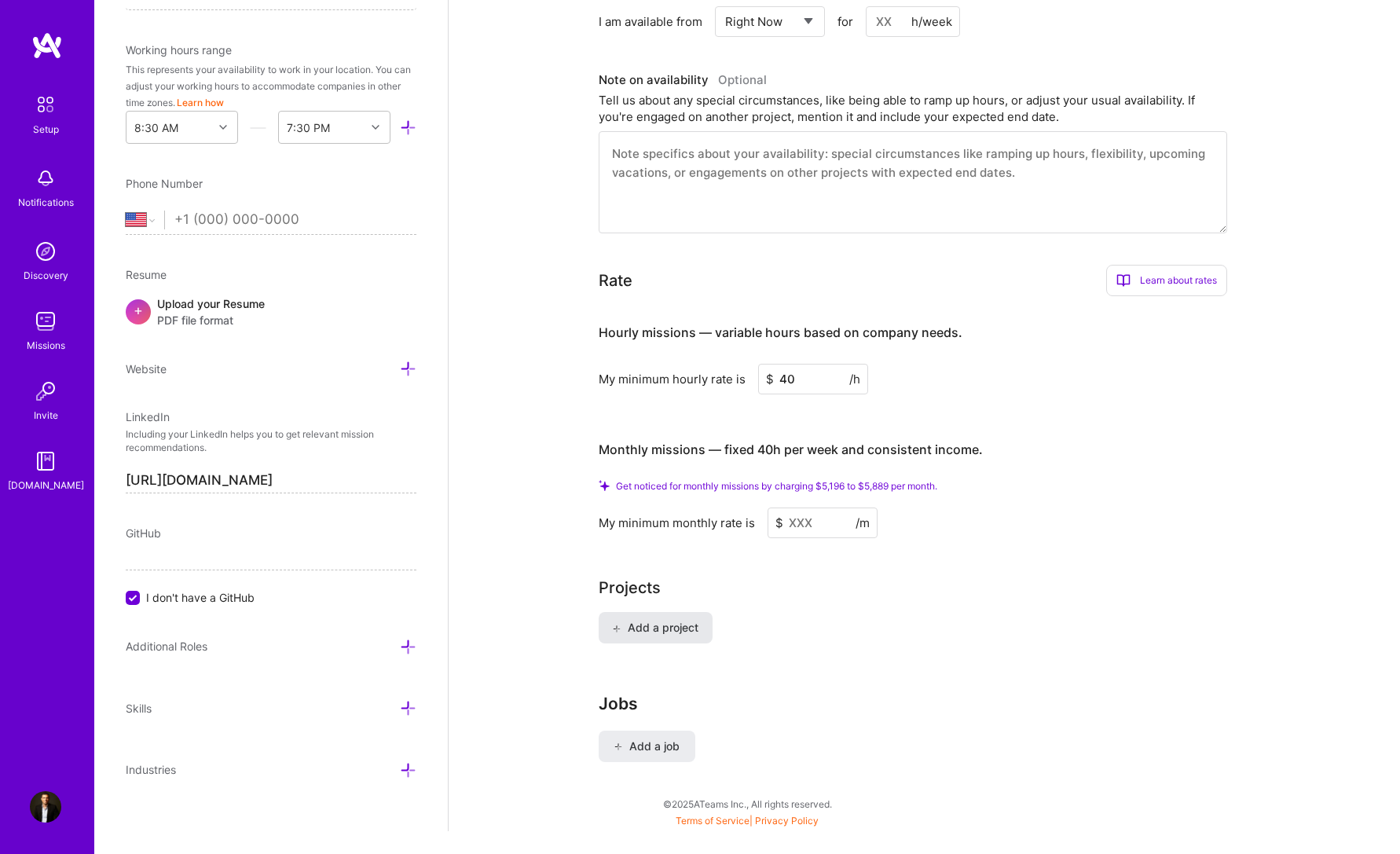
click at [642, 612] on button "Add a project" at bounding box center [656, 628] width 114 height 32
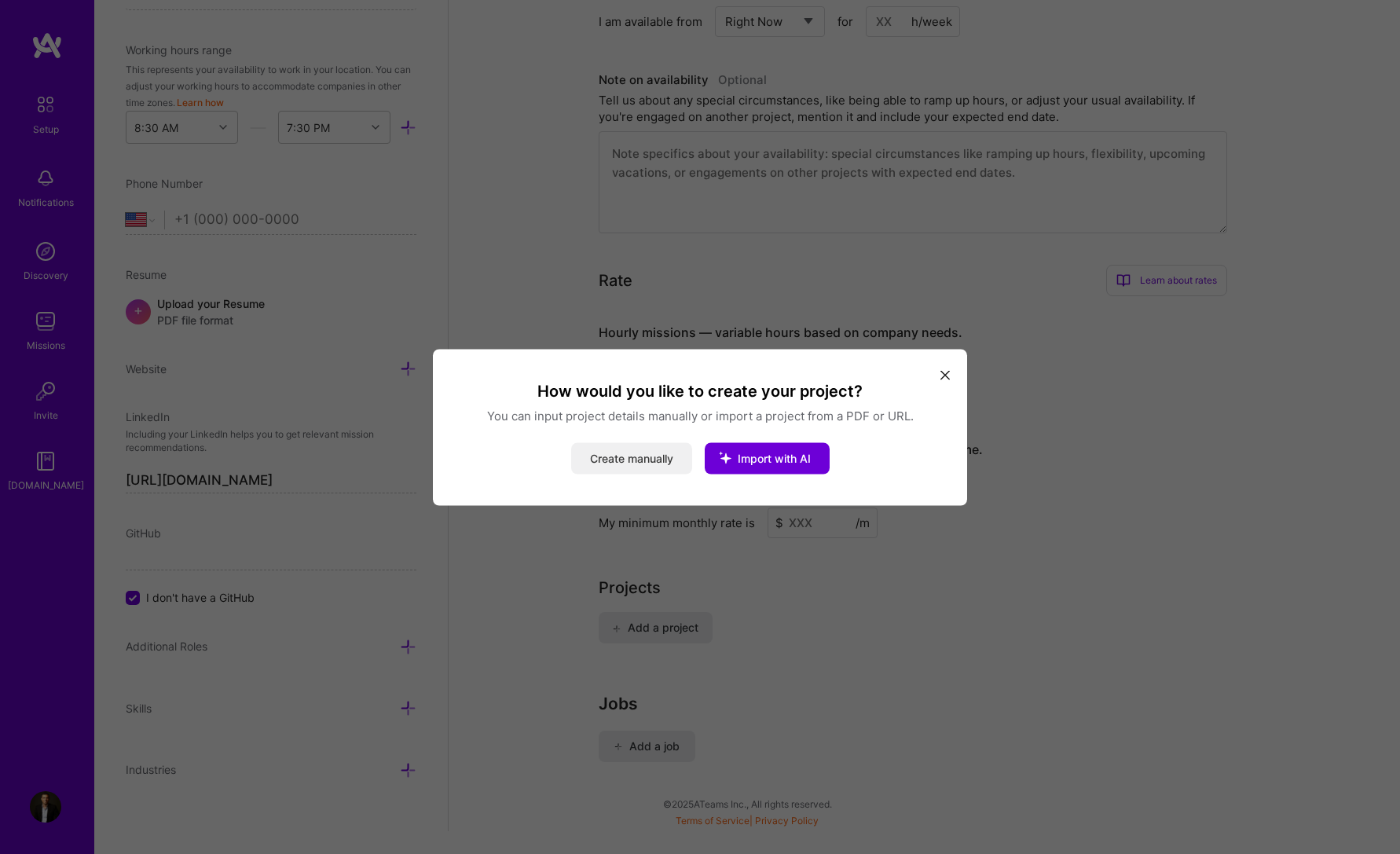
click at [650, 458] on button "Create manually" at bounding box center [632, 457] width 121 height 32
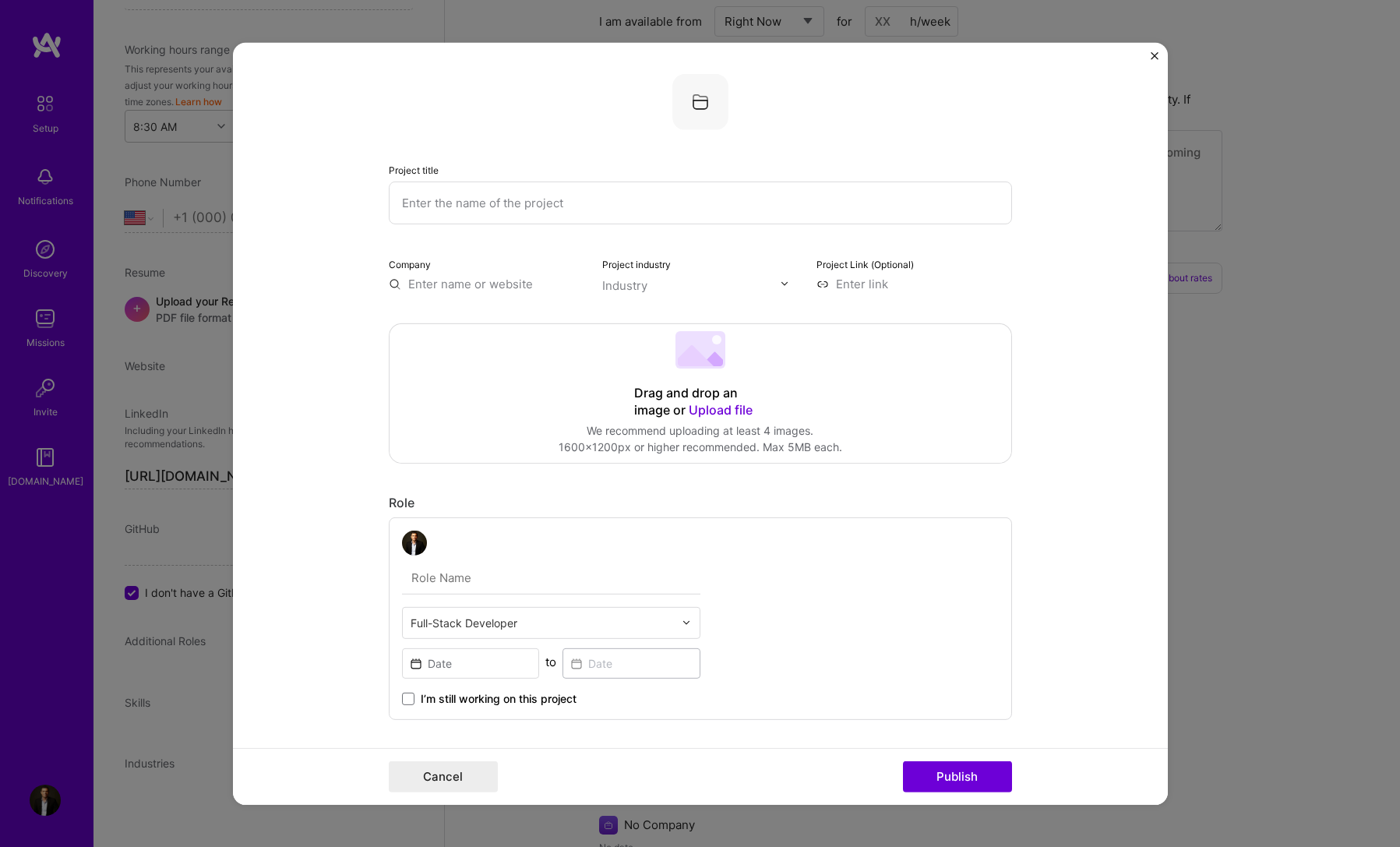
click at [462, 212] on input "text" at bounding box center [700, 202] width 623 height 43
type input "A"
type input "Form to PDF"
click at [667, 288] on input "text" at bounding box center [691, 285] width 178 height 16
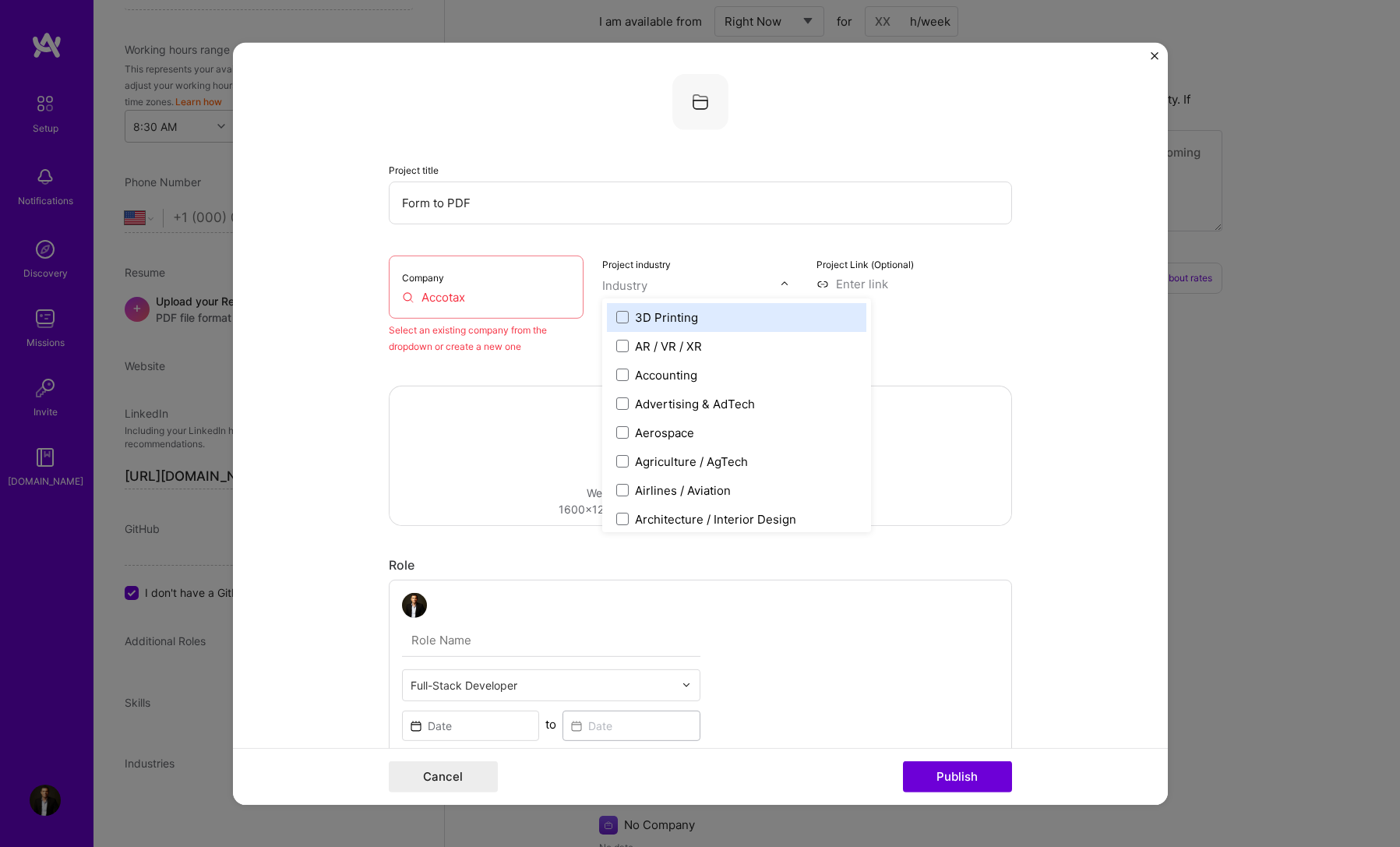
click at [480, 280] on div "Company Accotax" at bounding box center [487, 287] width 196 height 63
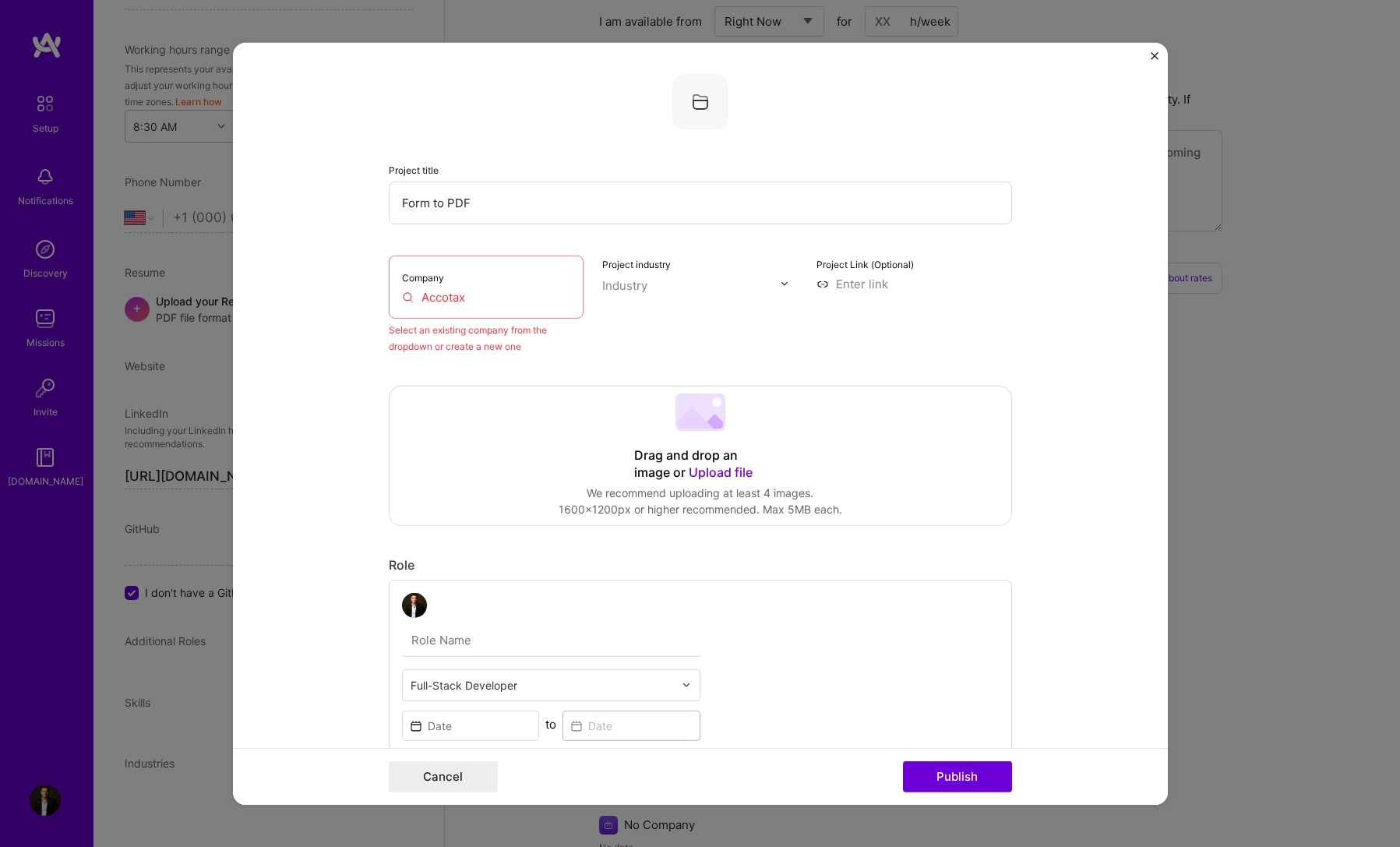
click at [487, 290] on input "Accotax" at bounding box center [487, 296] width 169 height 16
click at [471, 308] on div "Company Accotax" at bounding box center [487, 287] width 196 height 63
drag, startPoint x: 471, startPoint y: 297, endPoint x: 456, endPoint y: 297, distance: 15.0
click at [456, 297] on input "Accotax" at bounding box center [487, 296] width 169 height 16
drag, startPoint x: 469, startPoint y: 297, endPoint x: 461, endPoint y: 297, distance: 8.0
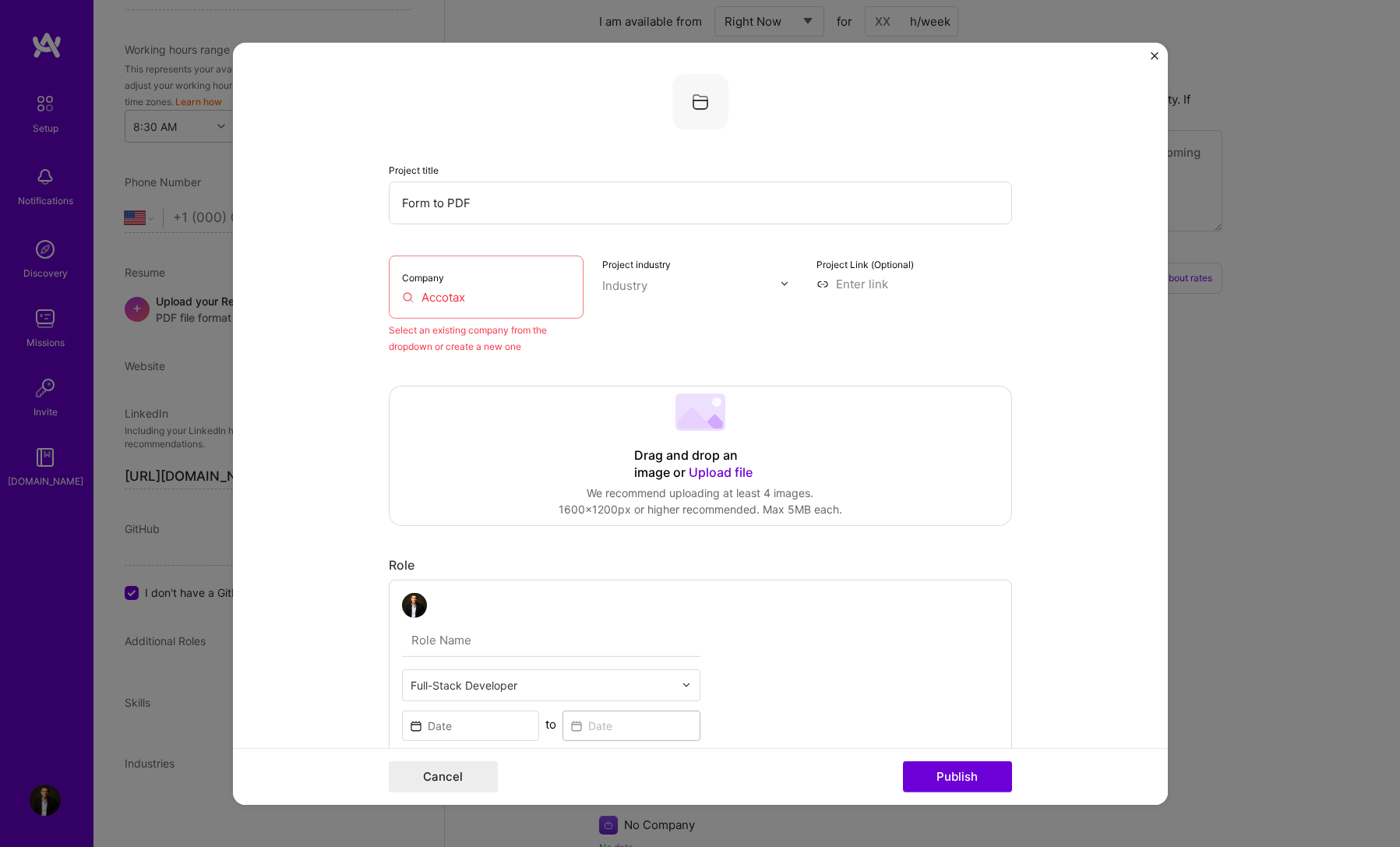
click at [461, 297] on input "Accotax" at bounding box center [487, 296] width 169 height 16
click at [413, 344] on div "Select an existing company from the dropdown or create a new one" at bounding box center [487, 337] width 196 height 32
click at [417, 301] on input "Accotax" at bounding box center [487, 296] width 169 height 16
click at [520, 300] on input "Accotax" at bounding box center [487, 296] width 169 height 16
click at [505, 303] on input "Accotax" at bounding box center [487, 296] width 169 height 16
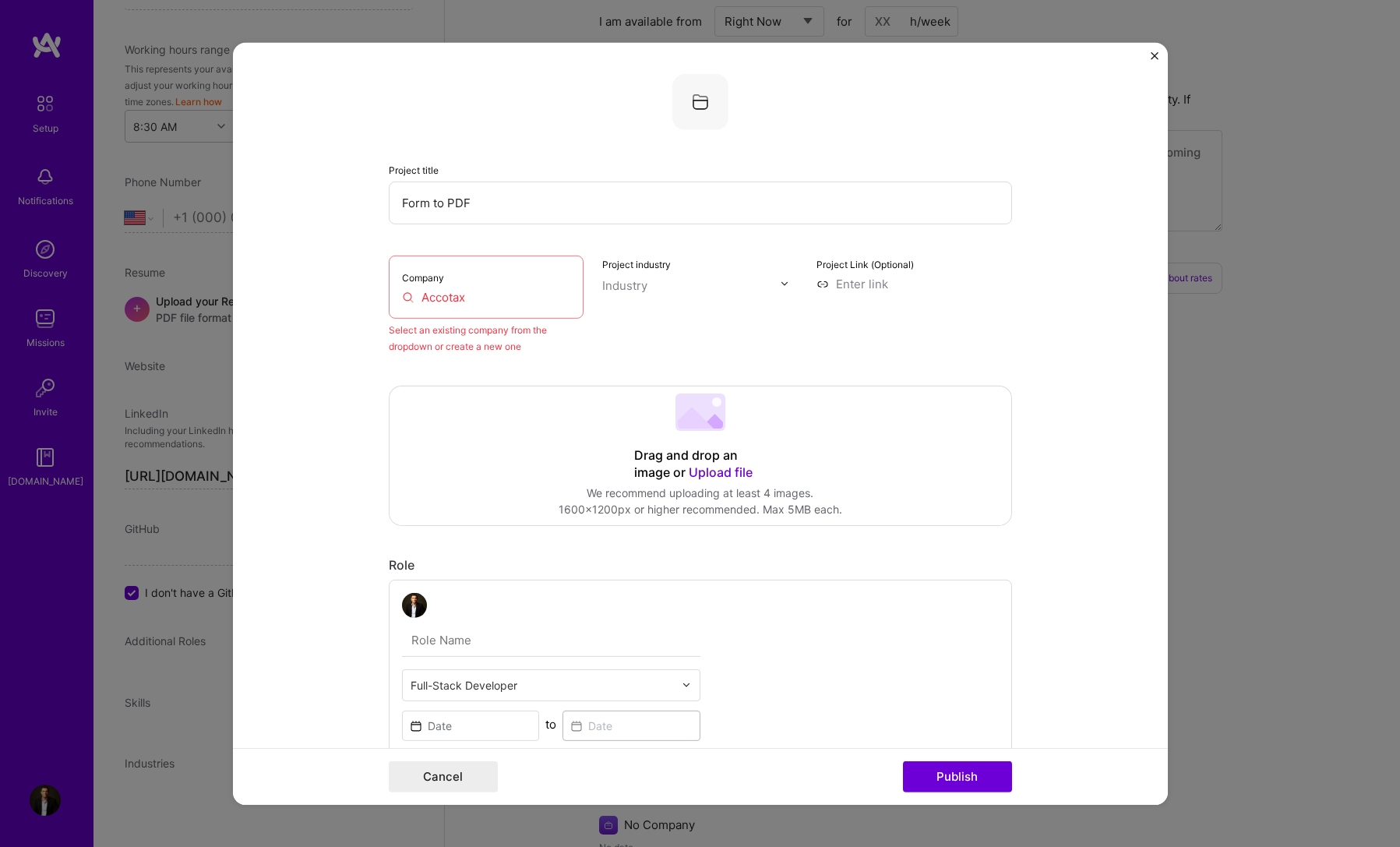
click at [505, 303] on input "Accotax" at bounding box center [487, 296] width 169 height 16
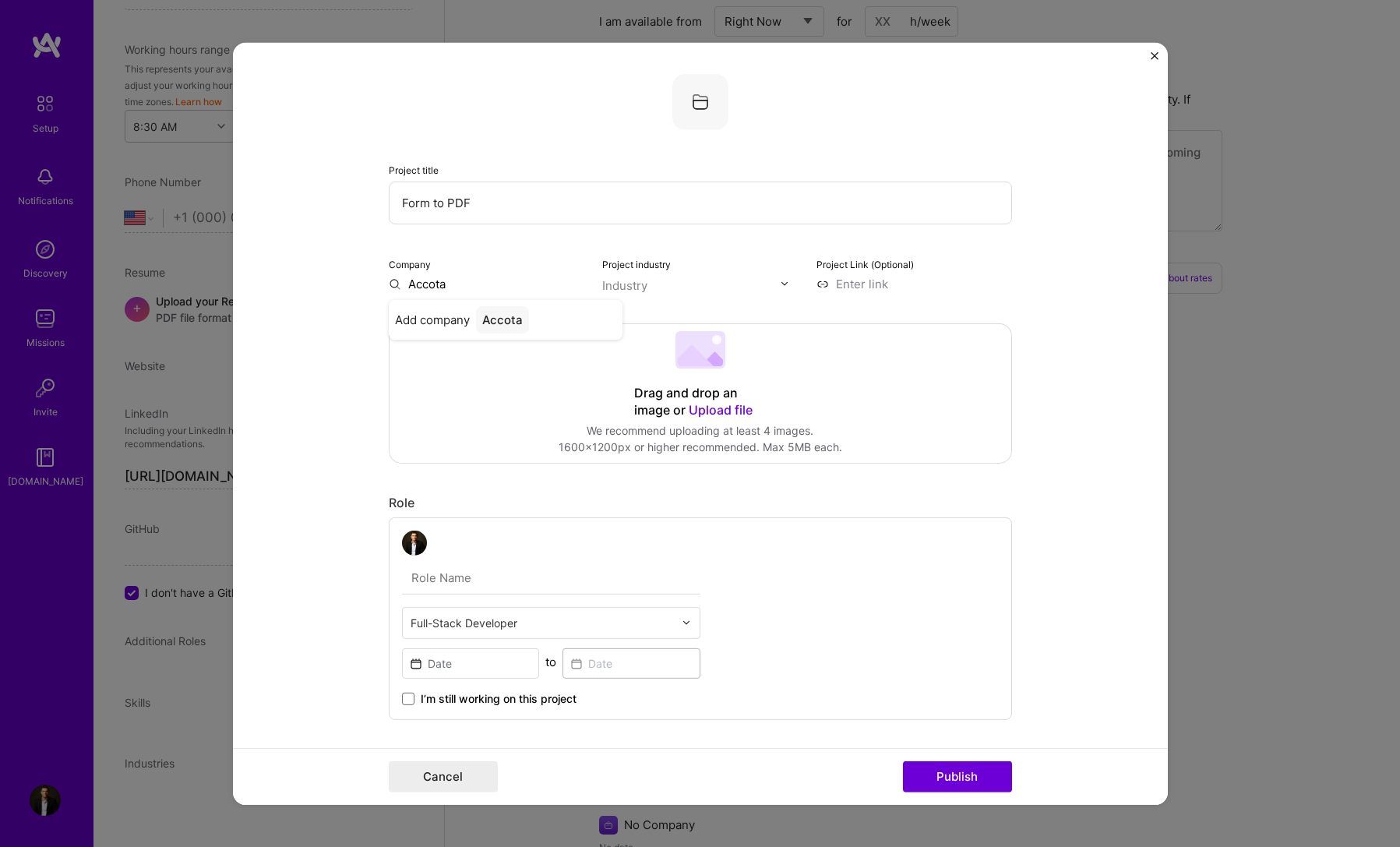
type input "Accotax"
click at [488, 316] on div "Accotax" at bounding box center [506, 319] width 59 height 27
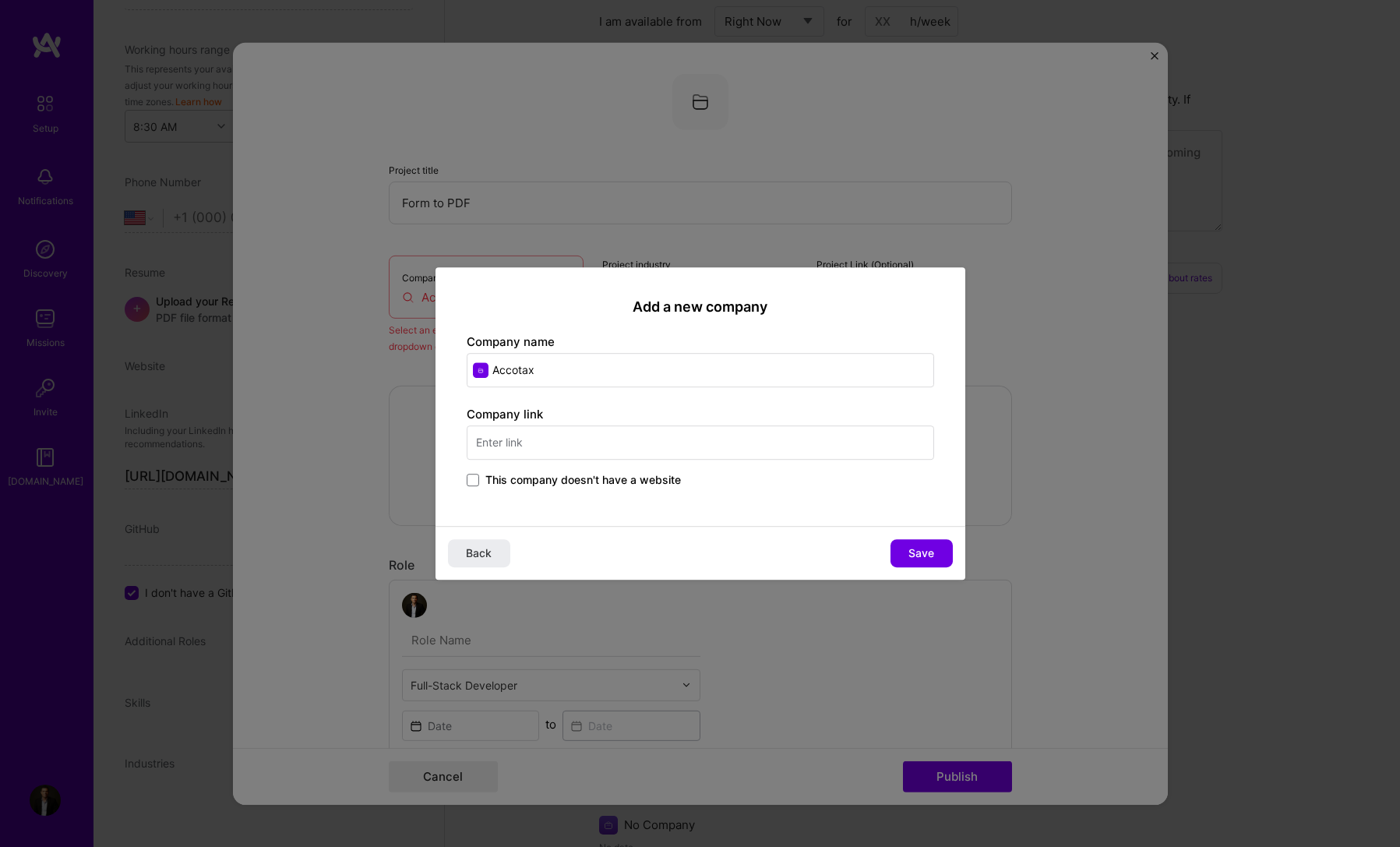
click at [585, 447] on input "text" at bounding box center [700, 443] width 468 height 34
type input "[DOMAIN_NAME]"
click at [928, 563] on button "Save" at bounding box center [921, 552] width 62 height 28
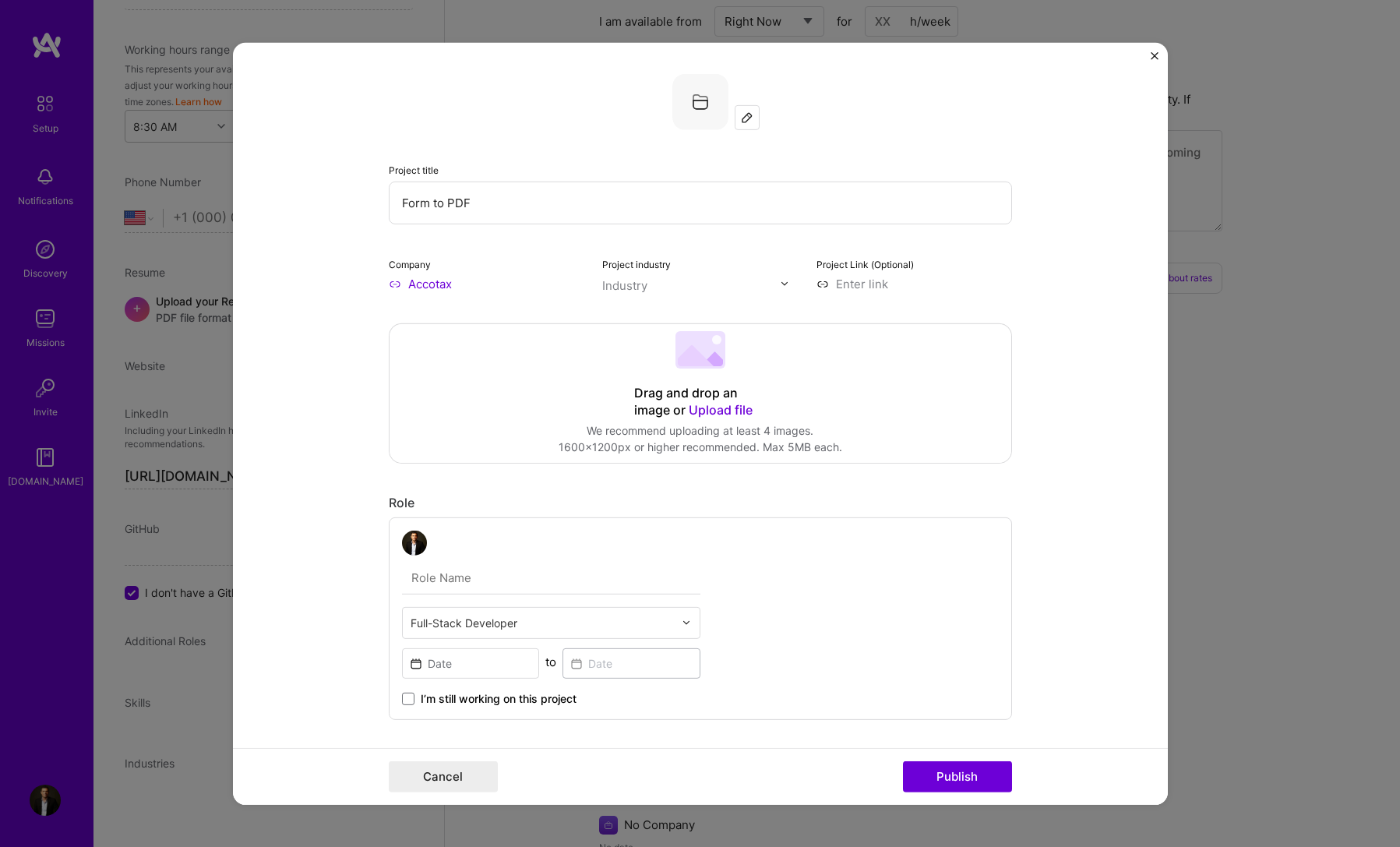
click at [634, 269] on label "Project industry" at bounding box center [637, 263] width 68 height 12
click at [635, 280] on div "Industry" at bounding box center [625, 285] width 45 height 16
drag, startPoint x: 612, startPoint y: 287, endPoint x: 590, endPoint y: 287, distance: 22.0
click at [592, 286] on div "Company Accotax Project industry 0 results available for search term tax. Use U…" at bounding box center [700, 273] width 623 height 37
type input "accou"
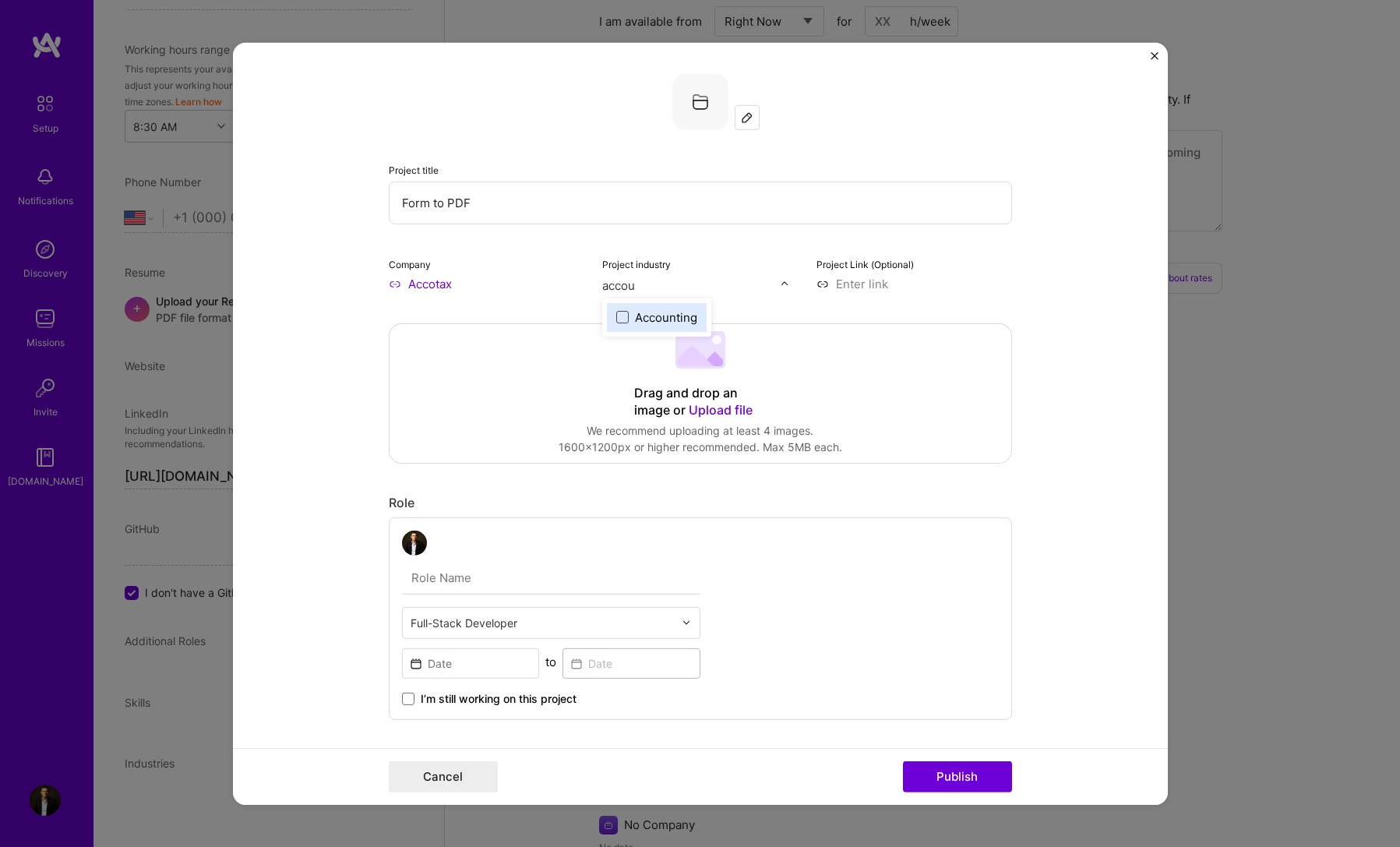
click at [617, 321] on span at bounding box center [622, 317] width 13 height 13
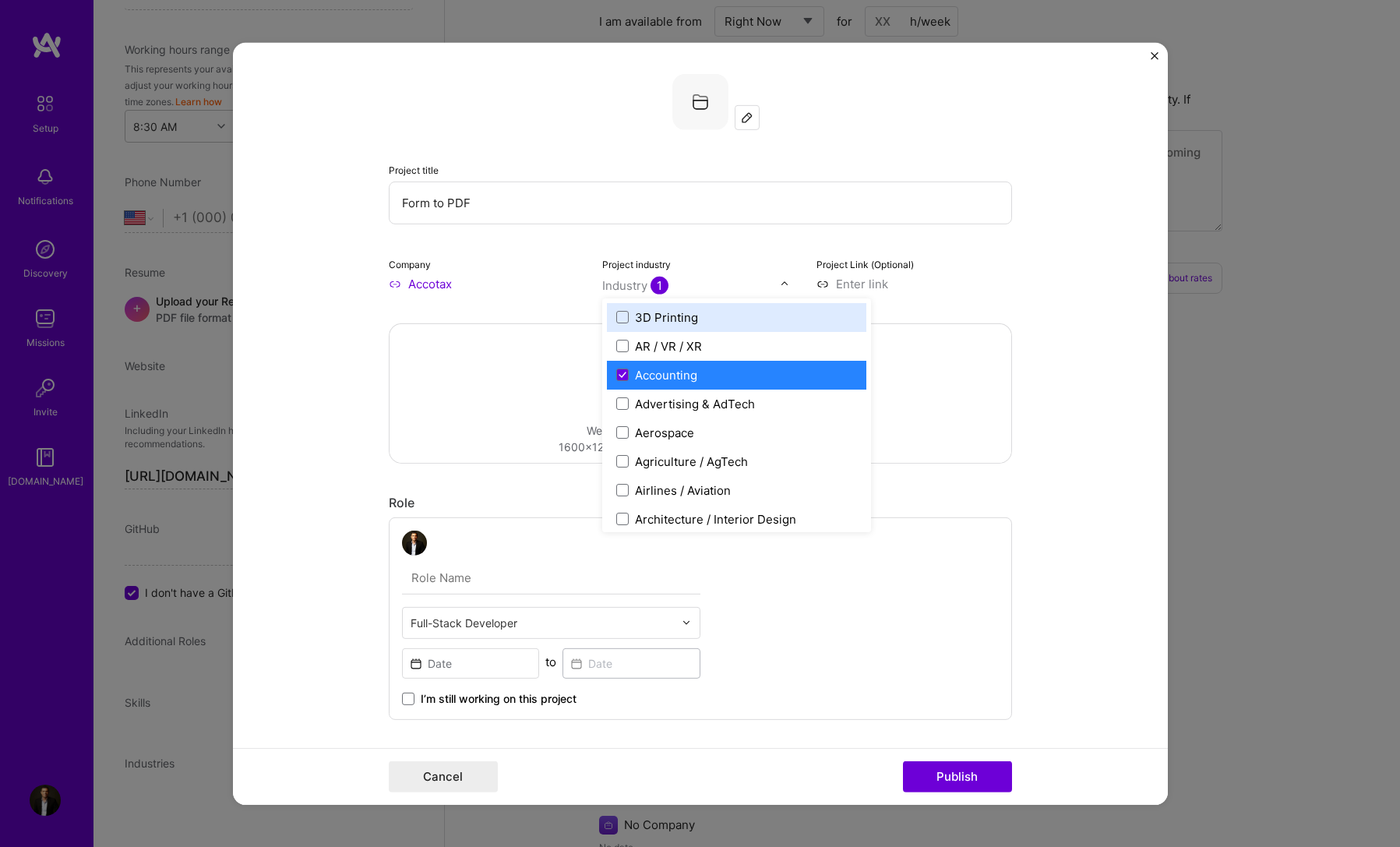
click at [871, 269] on label "Project Link (Optional)" at bounding box center [865, 263] width 97 height 12
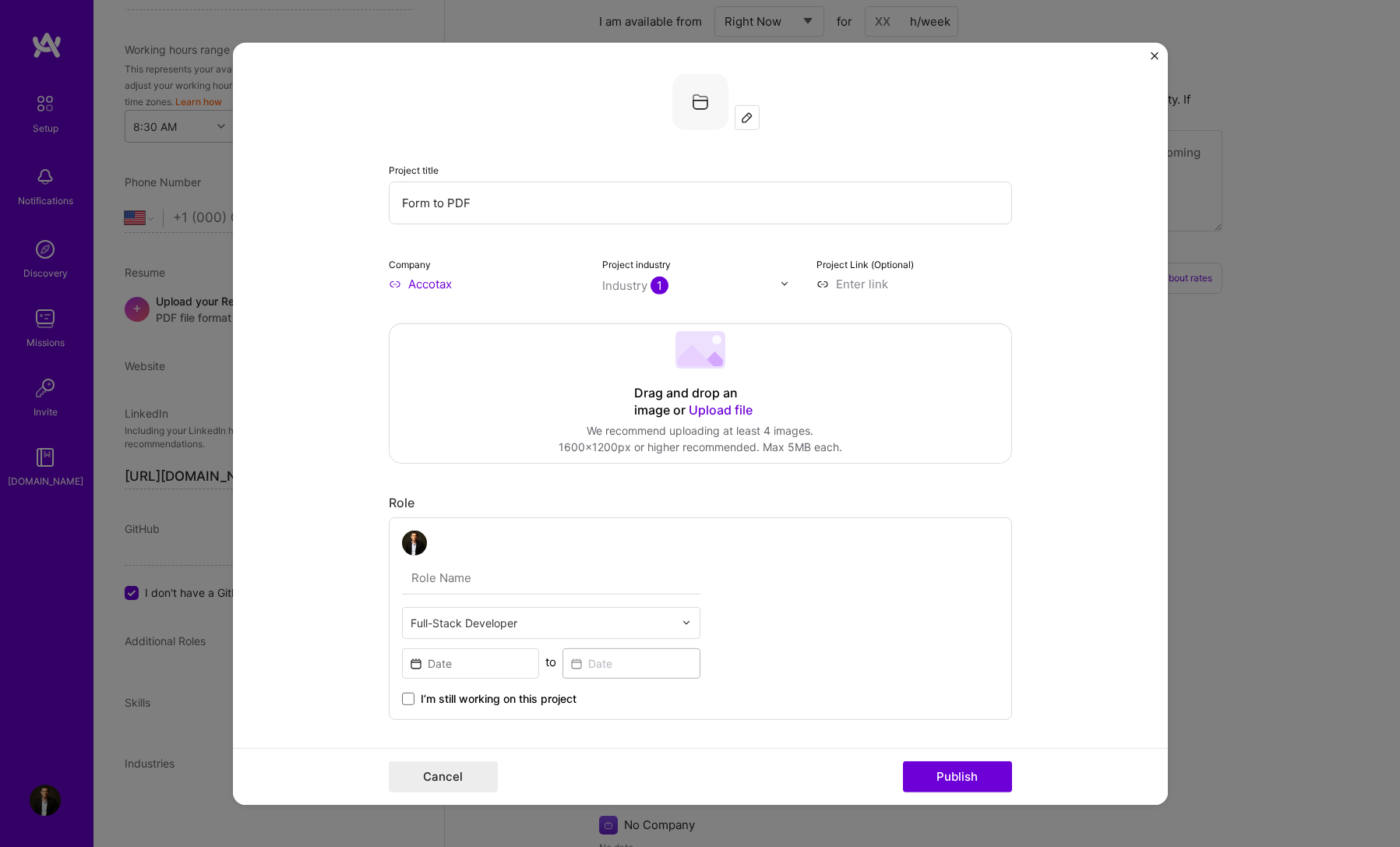
click at [868, 282] on input at bounding box center [914, 283] width 196 height 16
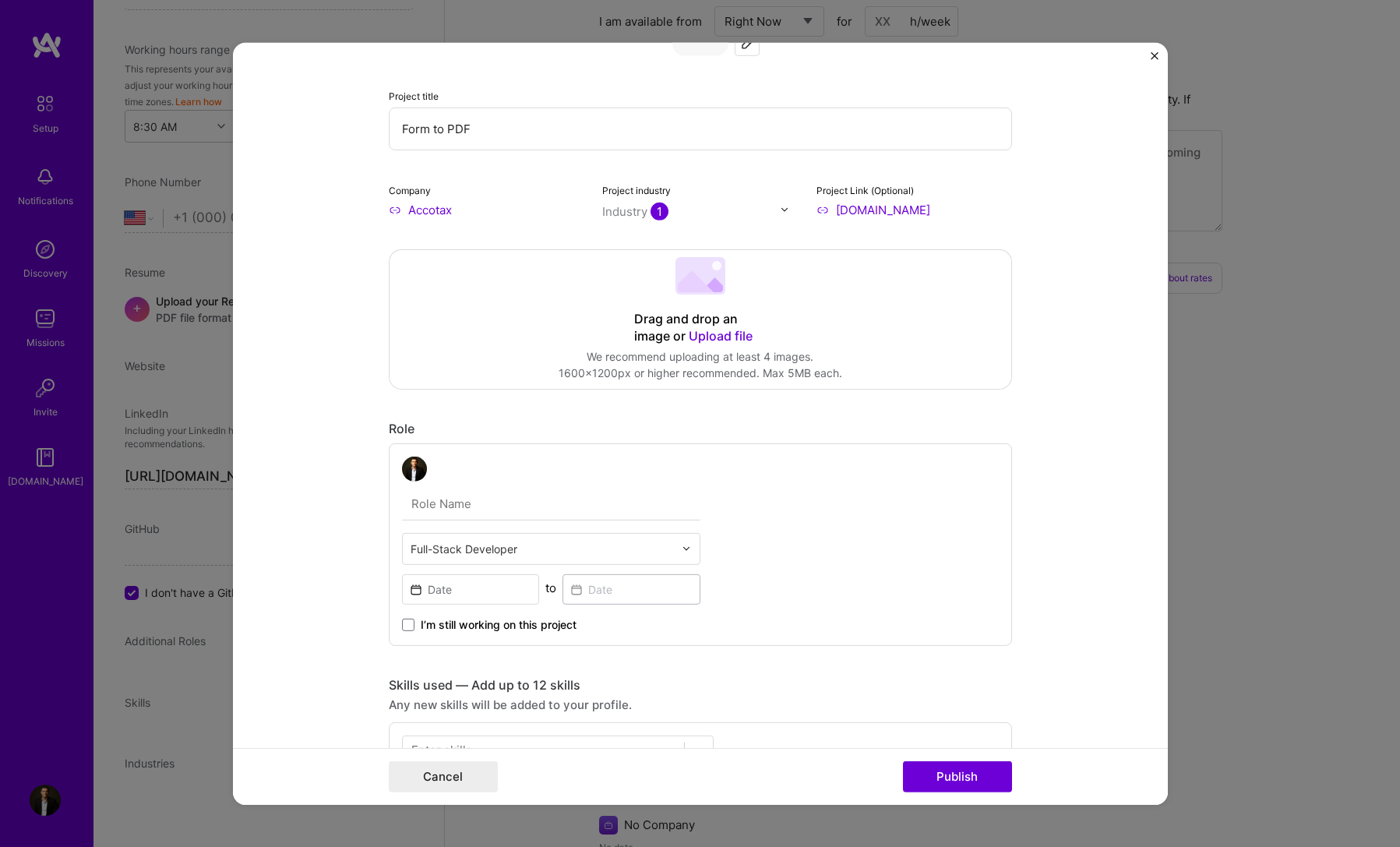
scroll to position [78, 0]
type input "[URL][DOMAIN_NAME]"
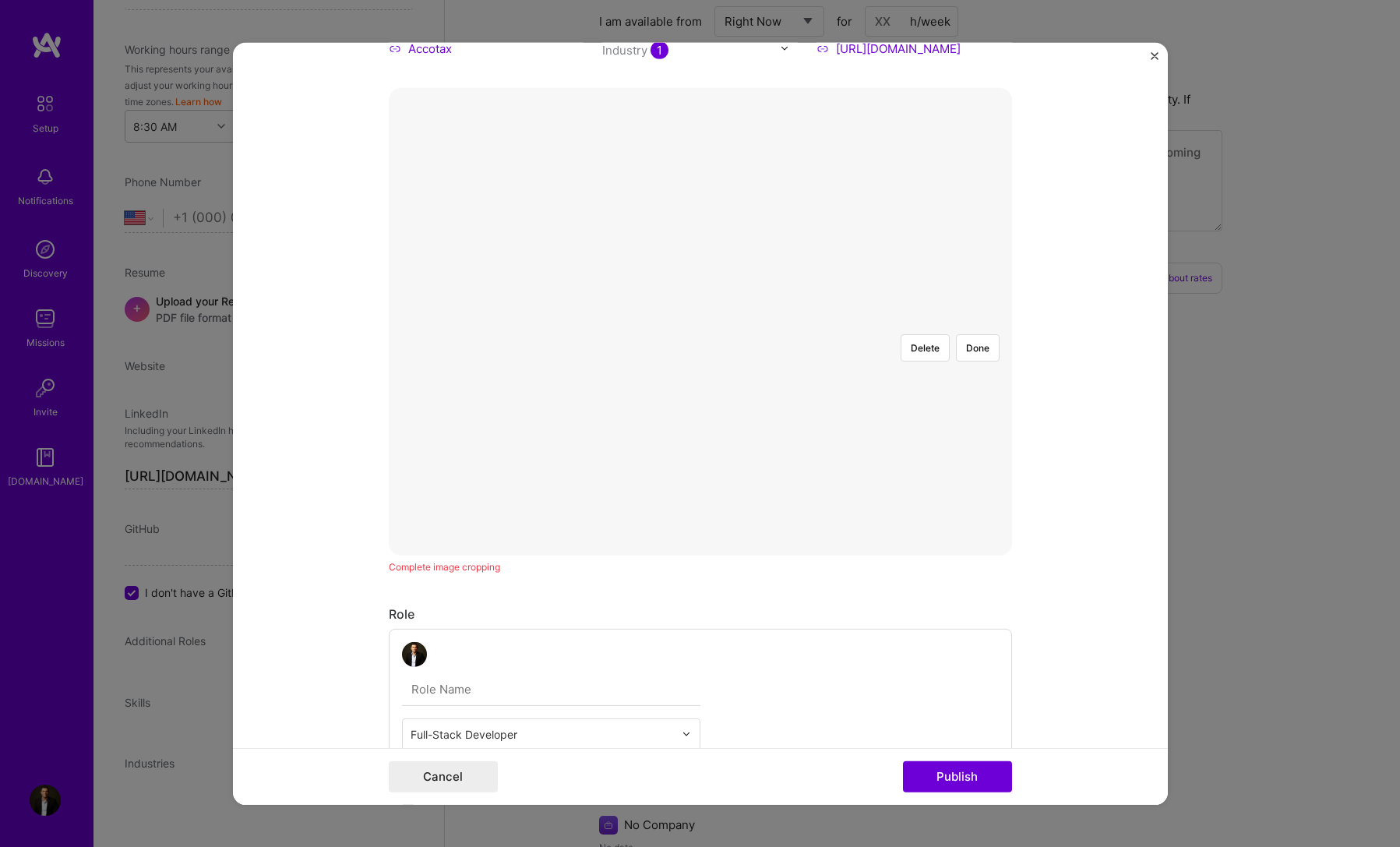
scroll to position [234, 0]
click at [970, 335] on button "Done" at bounding box center [978, 349] width 44 height 27
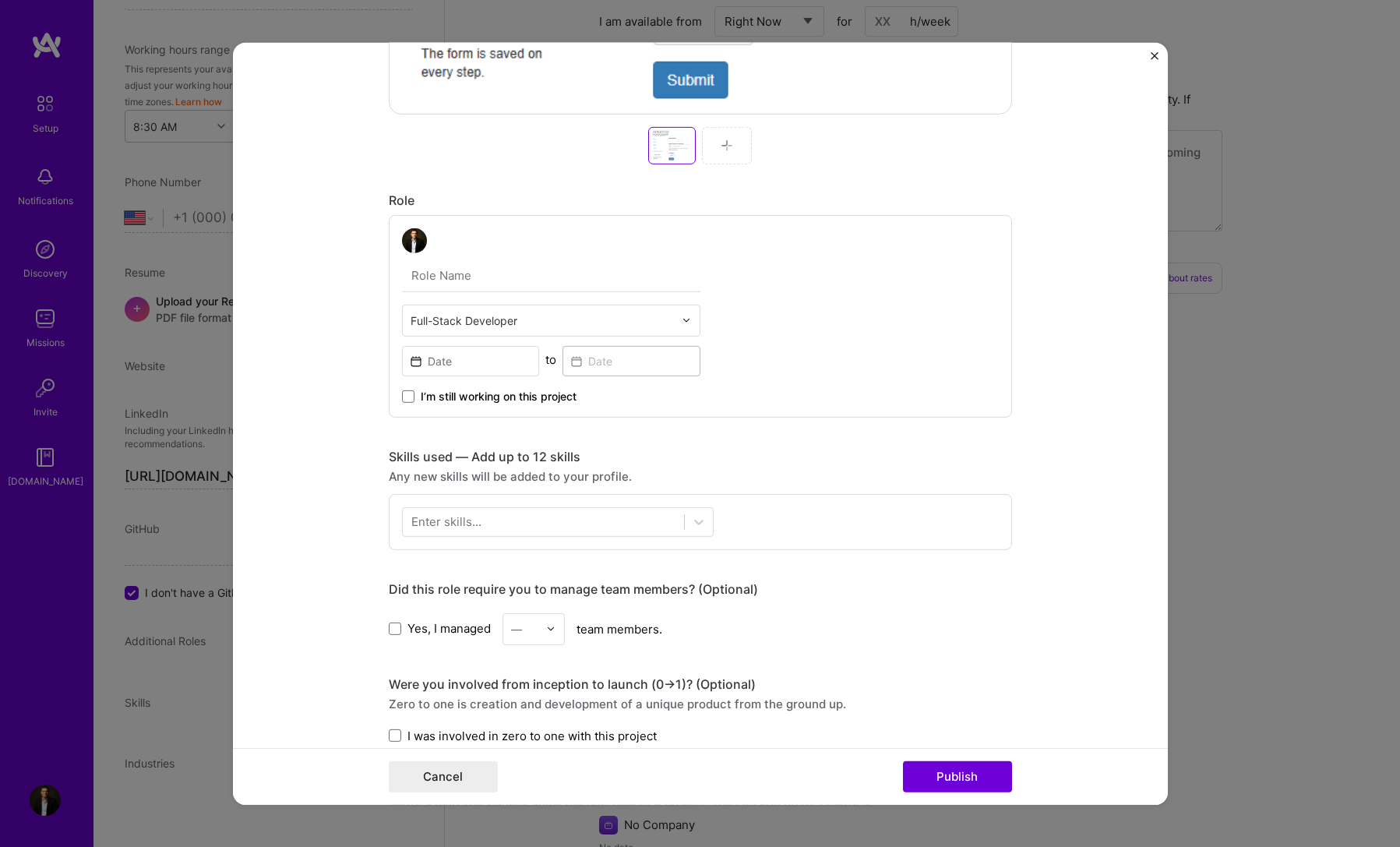
scroll to position [701, 0]
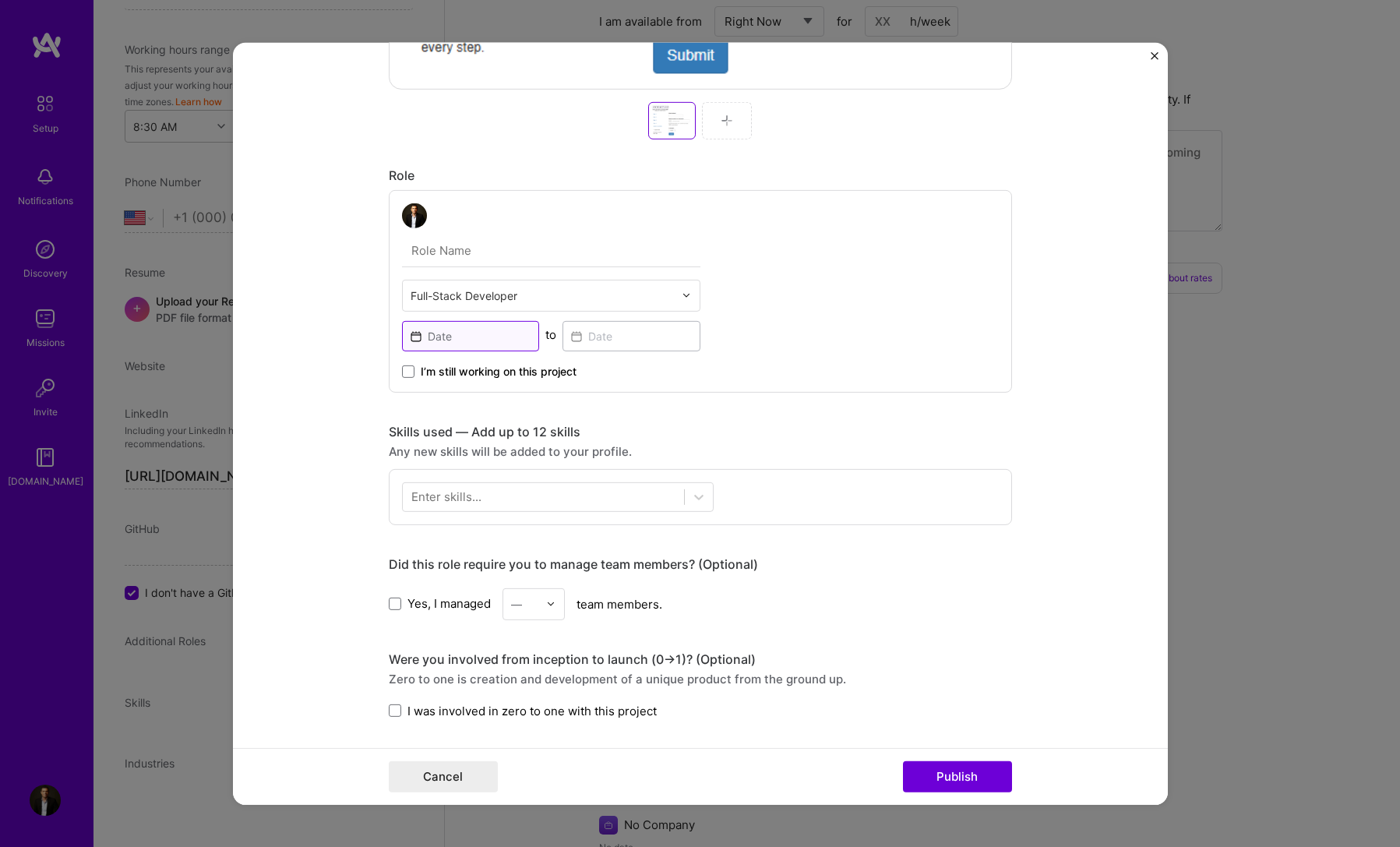
click at [493, 339] on input at bounding box center [471, 336] width 138 height 31
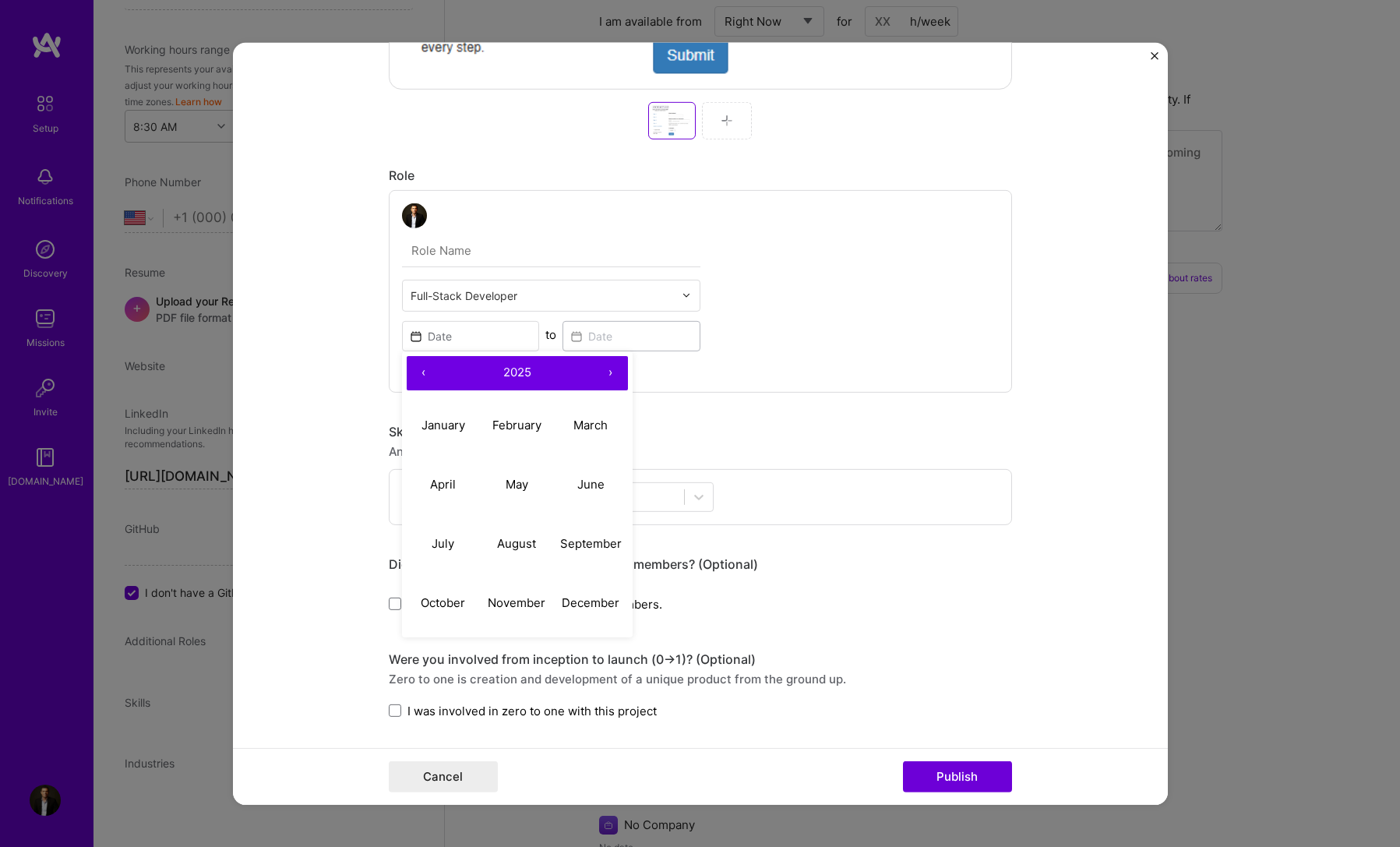
click at [415, 379] on button "‹" at bounding box center [424, 373] width 34 height 34
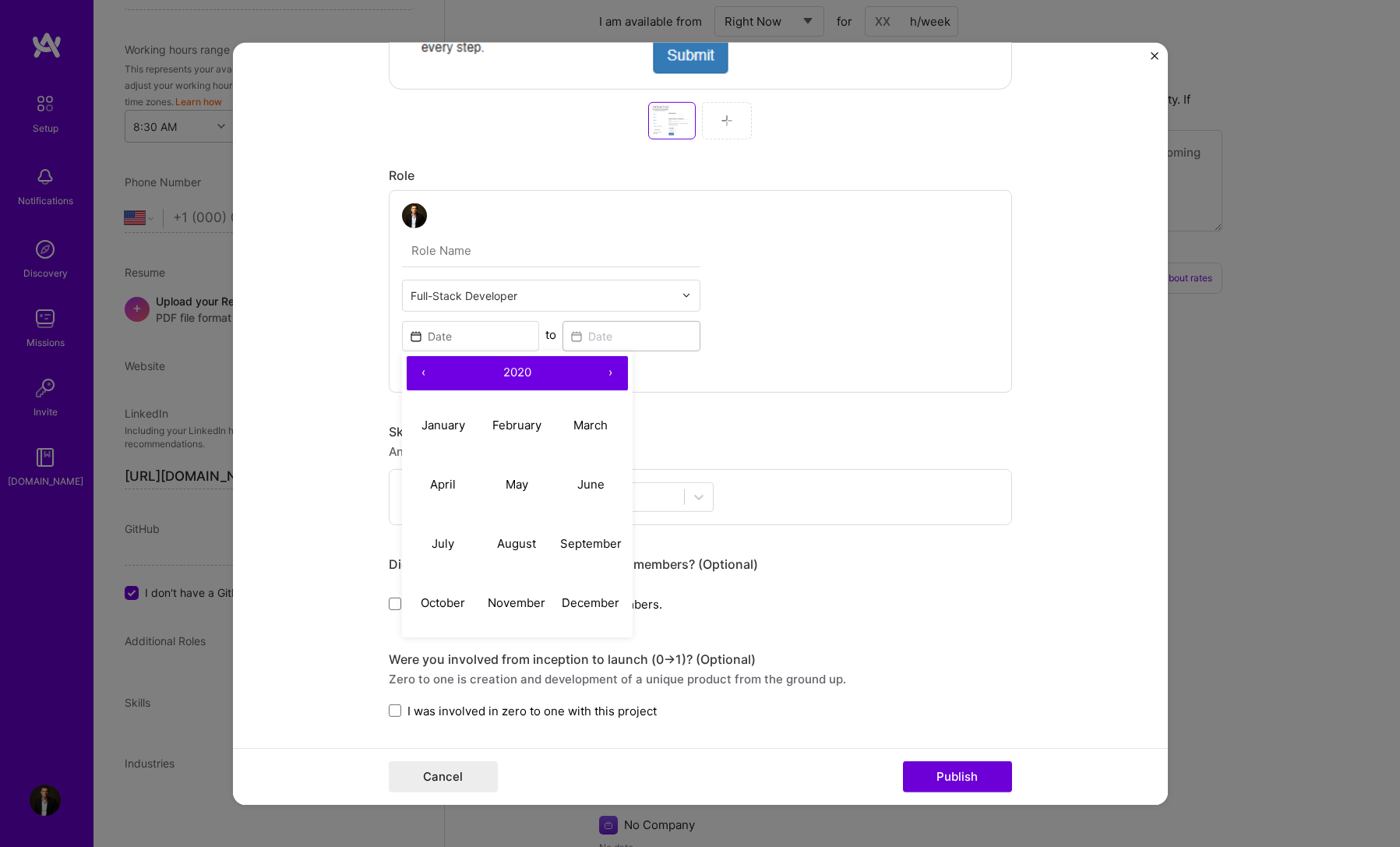
click at [415, 379] on button "‹" at bounding box center [424, 373] width 34 height 34
click at [422, 389] on button "‹" at bounding box center [424, 373] width 34 height 34
click at [435, 422] on abbr "January" at bounding box center [443, 425] width 44 height 14
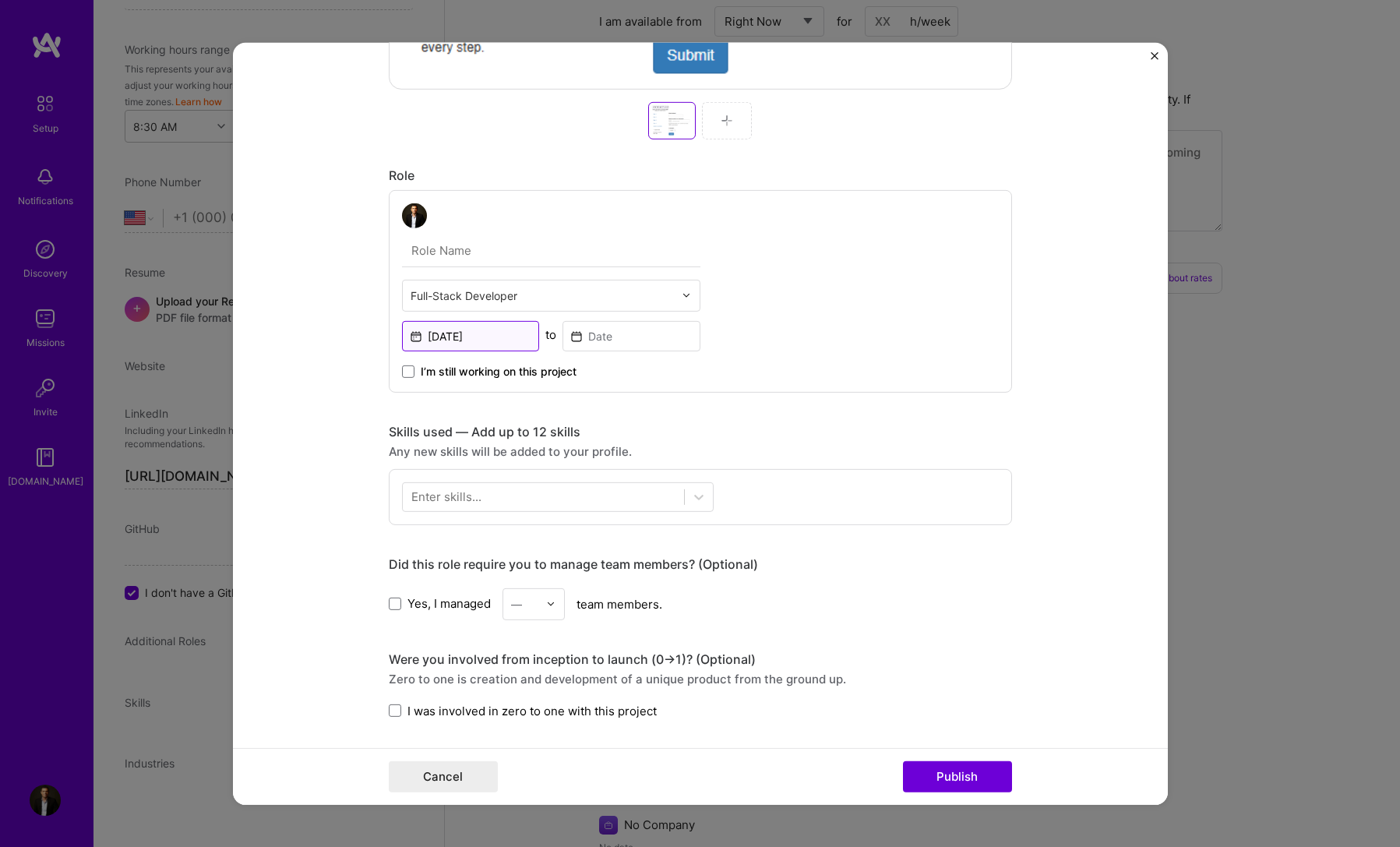
click at [418, 335] on input "[DATE]" at bounding box center [471, 336] width 138 height 31
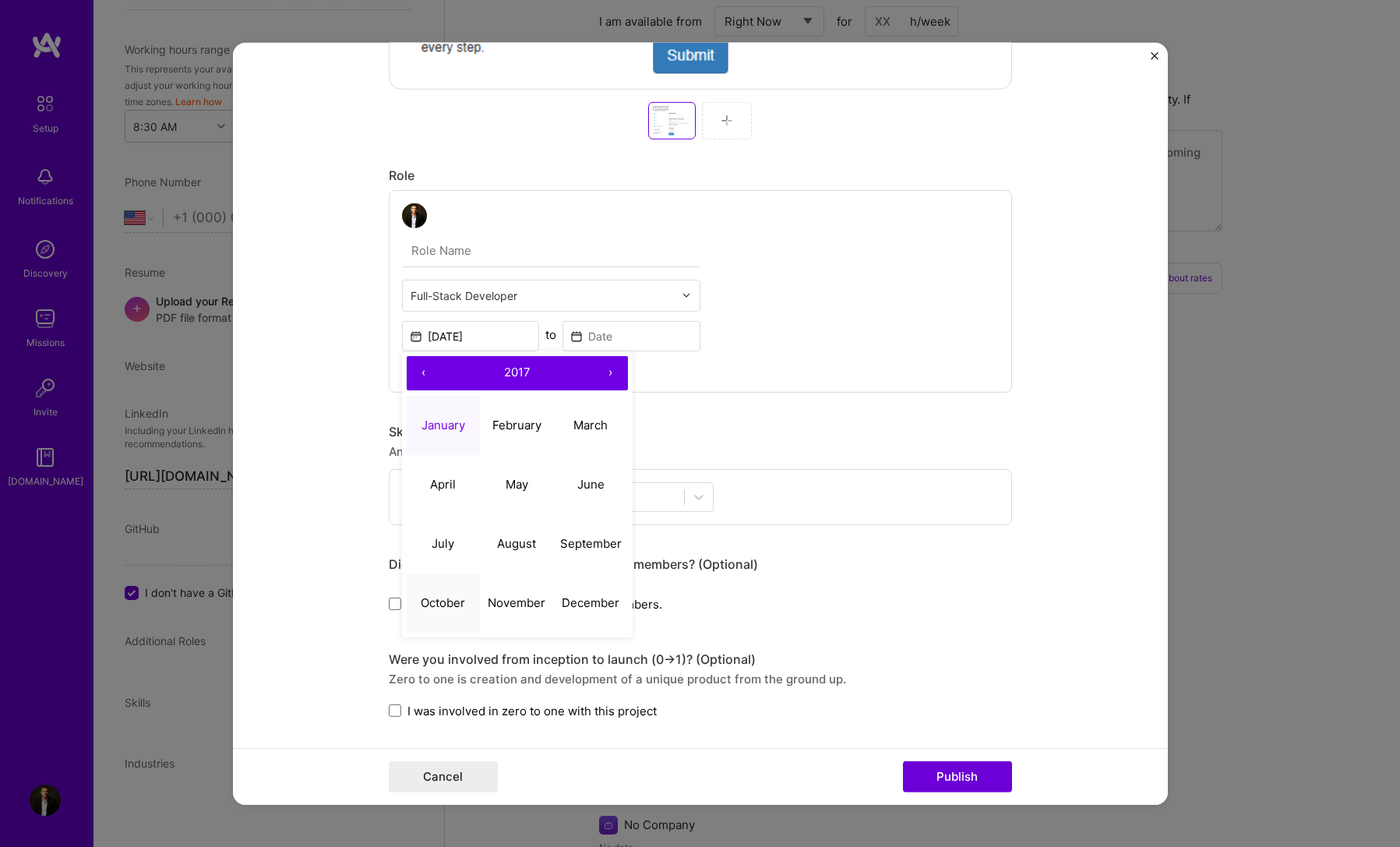
click at [450, 606] on abbr "October" at bounding box center [443, 603] width 44 height 14
type input "[DATE]"
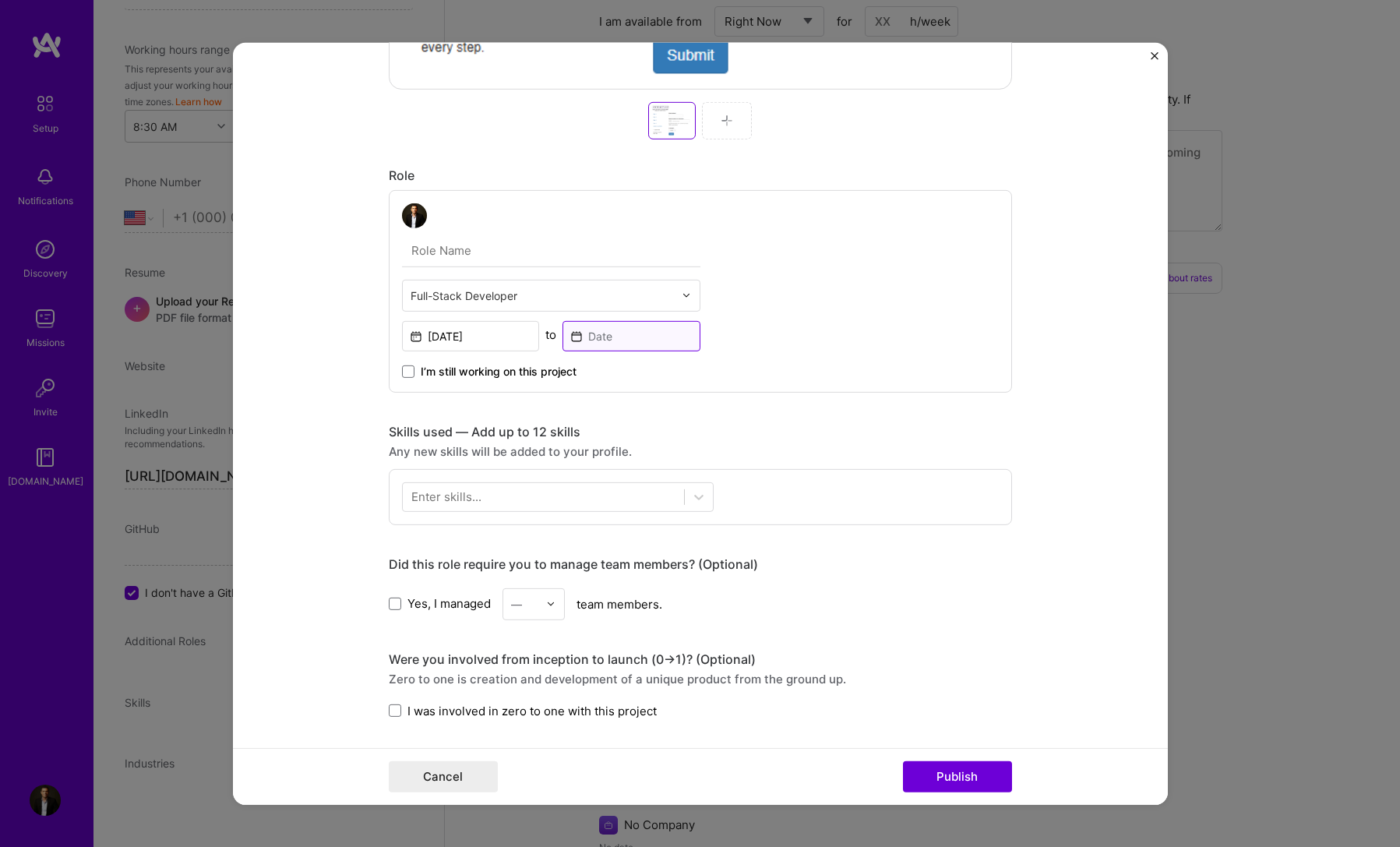
click at [616, 332] on input at bounding box center [631, 336] width 138 height 31
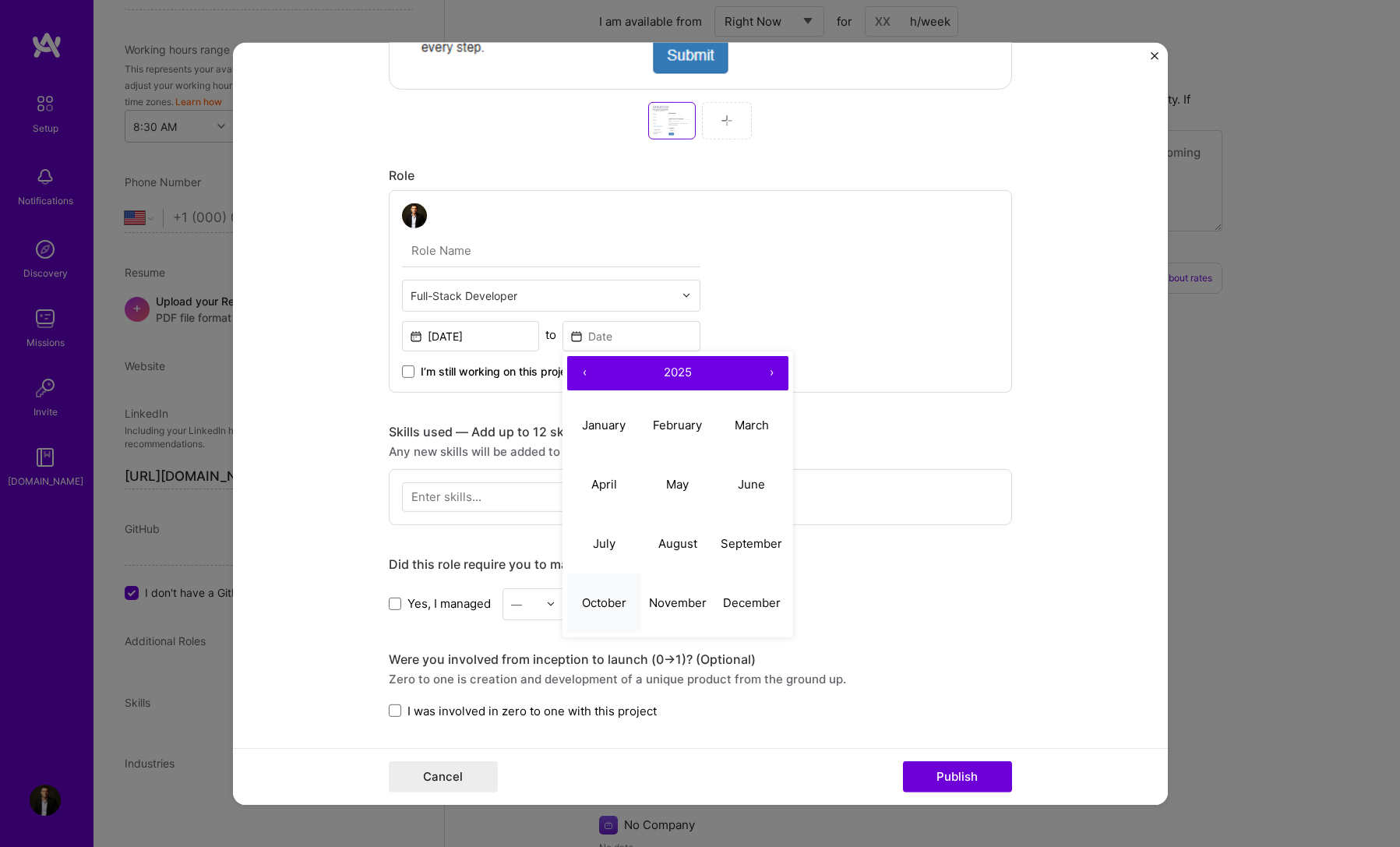
click at [618, 610] on button "October" at bounding box center [604, 604] width 74 height 59
type input "[DATE]"
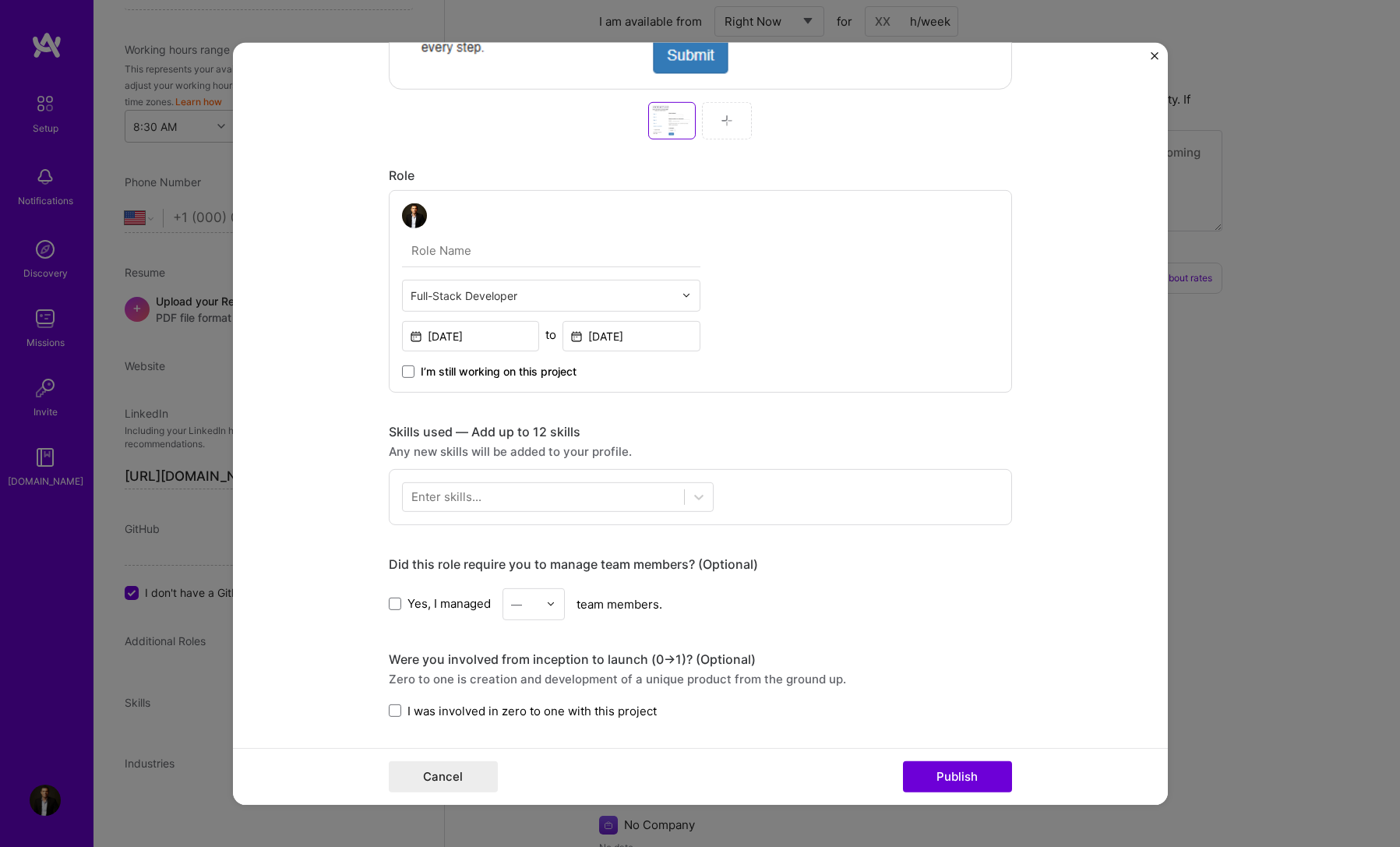
click at [423, 372] on span "I’m still working on this project" at bounding box center [499, 370] width 156 height 15
click at [0, 0] on input "I’m still working on this project" at bounding box center [0, 0] width 0 height 0
click at [481, 484] on div at bounding box center [543, 497] width 281 height 26
click at [445, 552] on div "Django" at bounding box center [558, 560] width 293 height 16
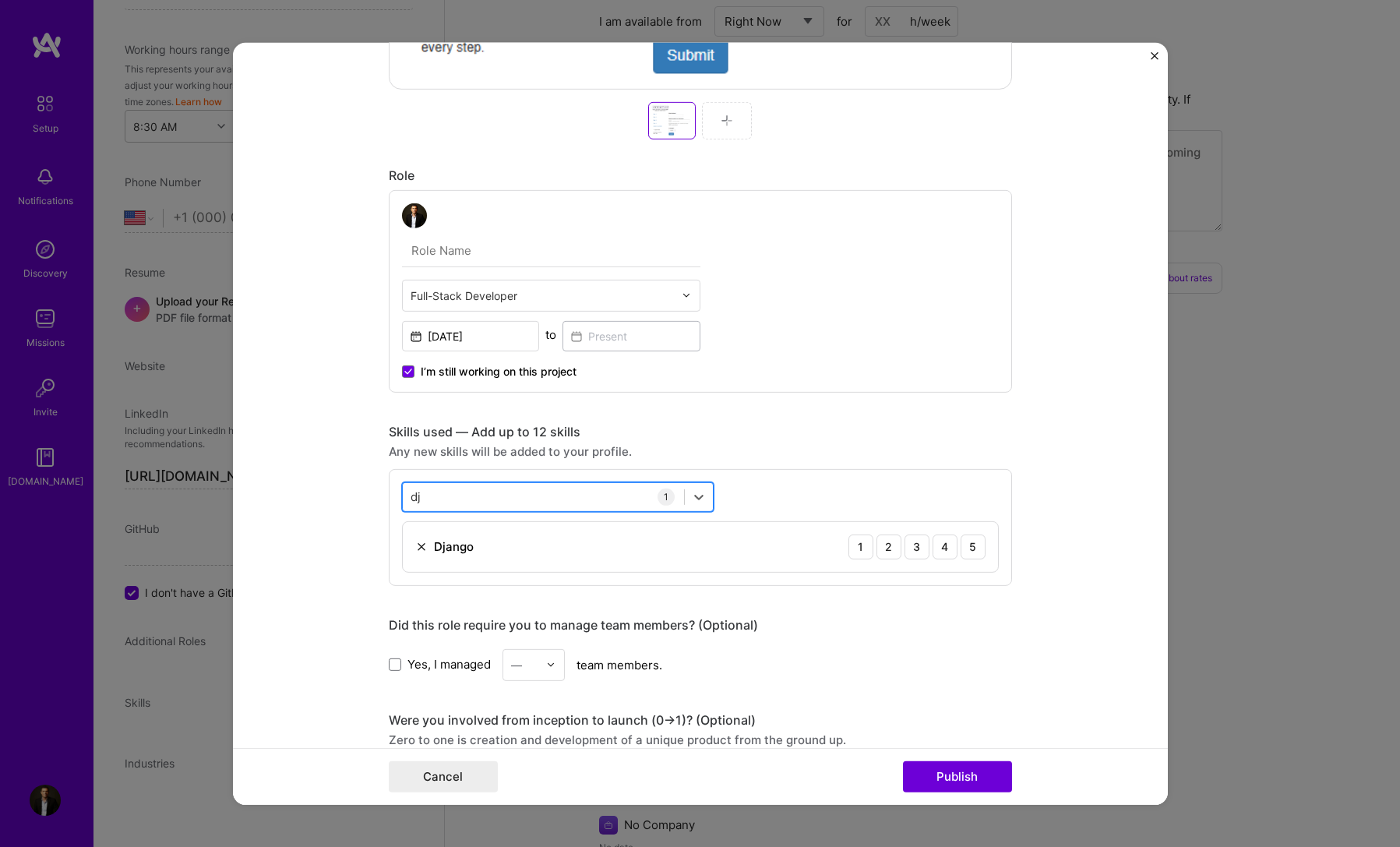
click at [439, 493] on div "dj dj" at bounding box center [543, 497] width 281 height 26
drag, startPoint x: 418, startPoint y: 508, endPoint x: 419, endPoint y: 496, distance: 12.0
click at [392, 498] on div "option [PERSON_NAME], selected. option [PERSON_NAME] selected, 0 of 2. 1 result…" at bounding box center [700, 526] width 623 height 117
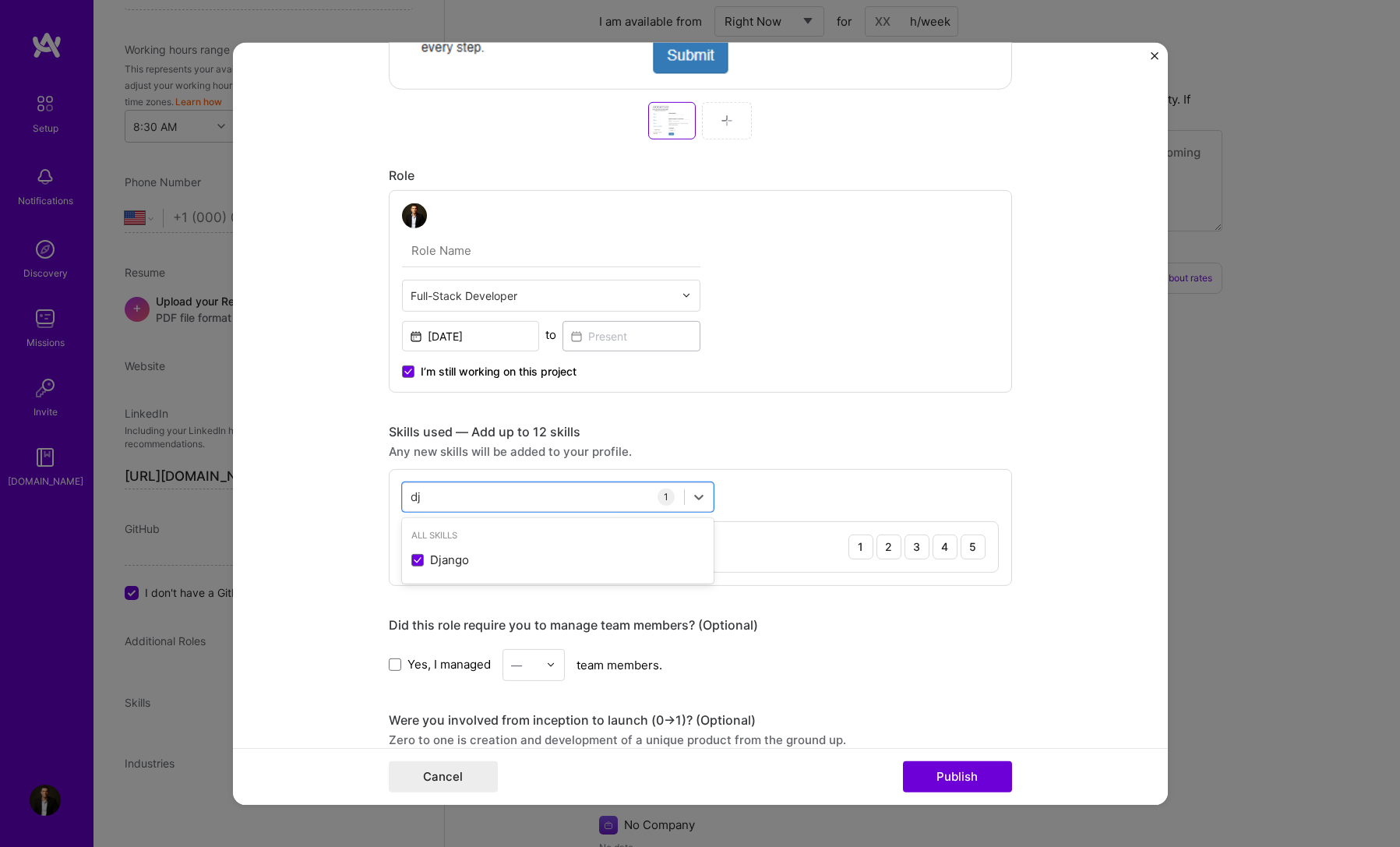
drag, startPoint x: 411, startPoint y: 491, endPoint x: 348, endPoint y: 484, distance: 63.4
click at [348, 484] on form "Project title Form to PDF Company Accotax Project industry Industry 1 Project L…" at bounding box center [700, 423] width 935 height 763
drag, startPoint x: 447, startPoint y: 504, endPoint x: 365, endPoint y: 493, distance: 82.7
click at [368, 493] on form "Project title Form to PDF Company Accotax Project industry Industry 1 Project L…" at bounding box center [700, 423] width 935 height 763
click at [423, 496] on input "djaa" at bounding box center [423, 497] width 25 height 16
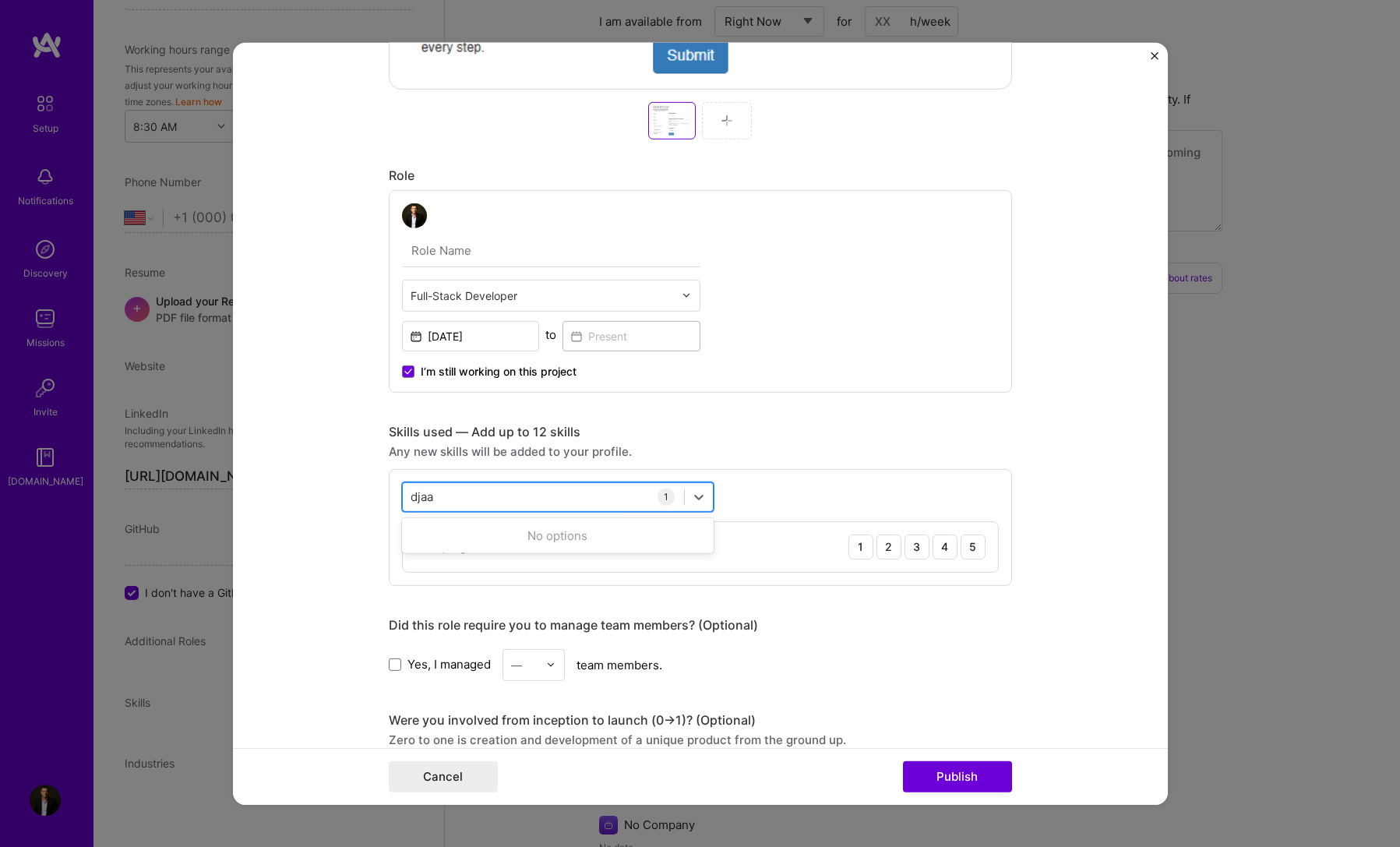
click at [423, 496] on input "djaa" at bounding box center [423, 497] width 25 height 16
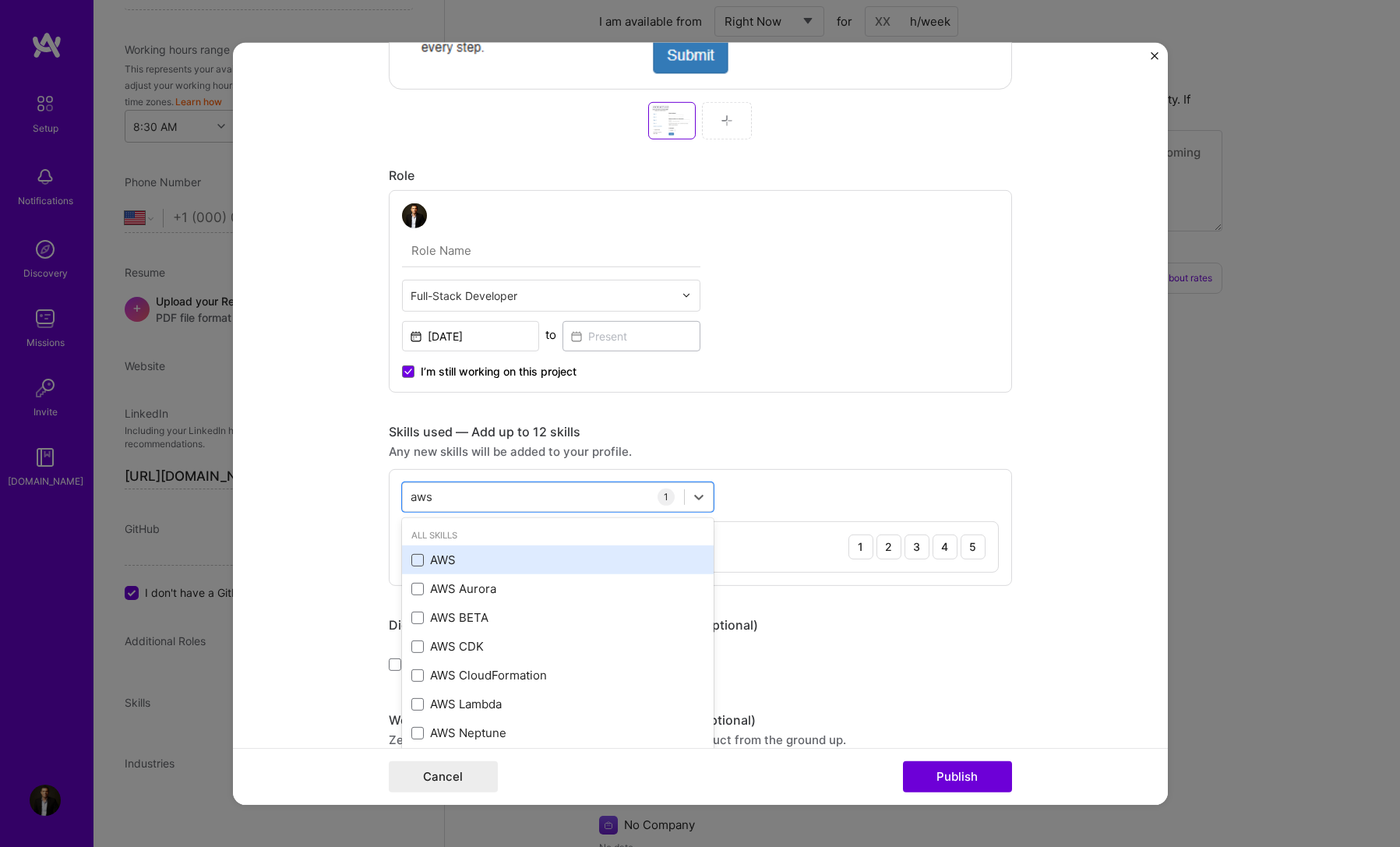
click at [411, 565] on span at bounding box center [418, 560] width 13 height 13
click at [0, 0] on input "checkbox" at bounding box center [0, 0] width 0 height 0
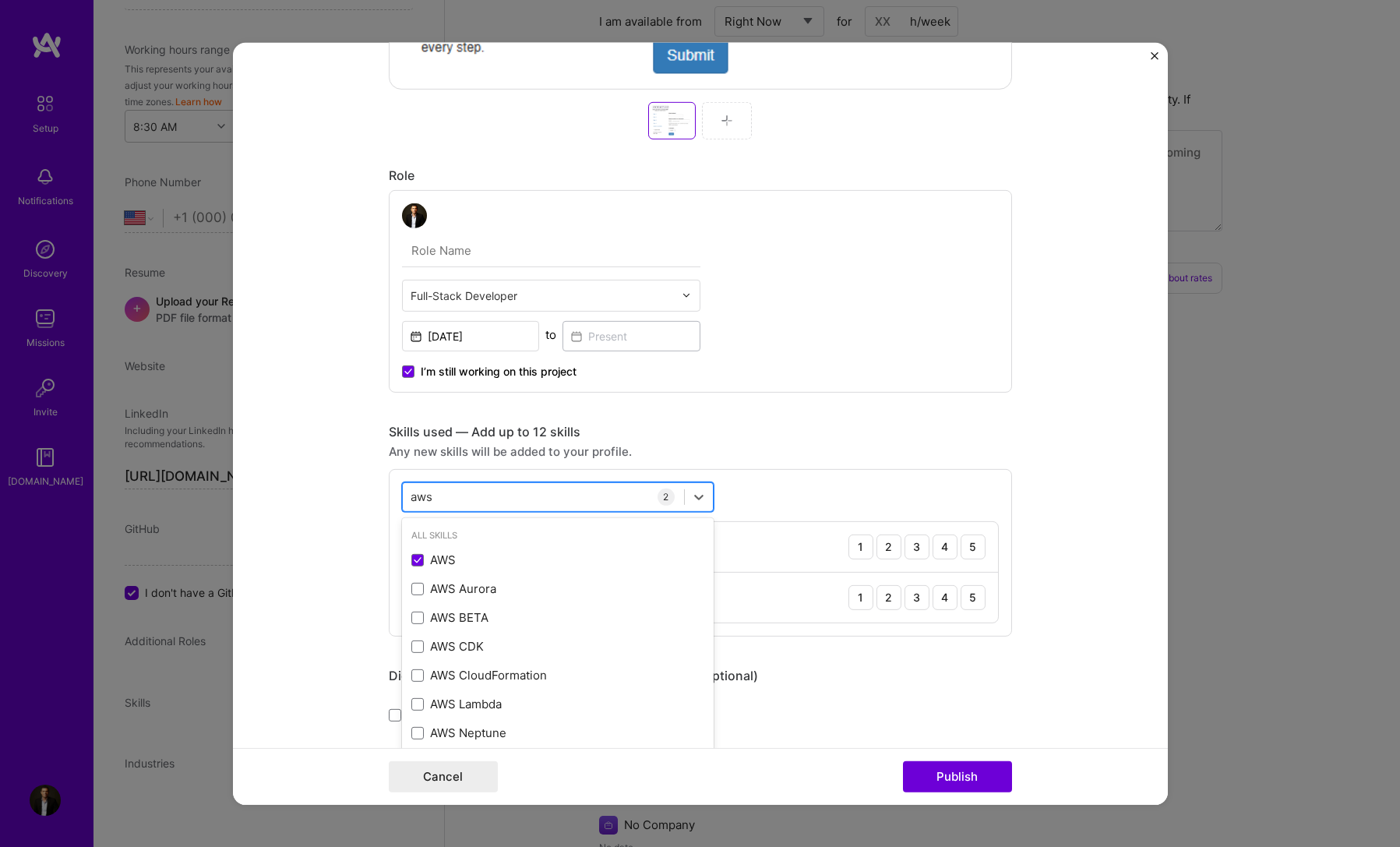
click at [403, 498] on div "aws aws" at bounding box center [543, 497] width 281 height 26
type input "a"
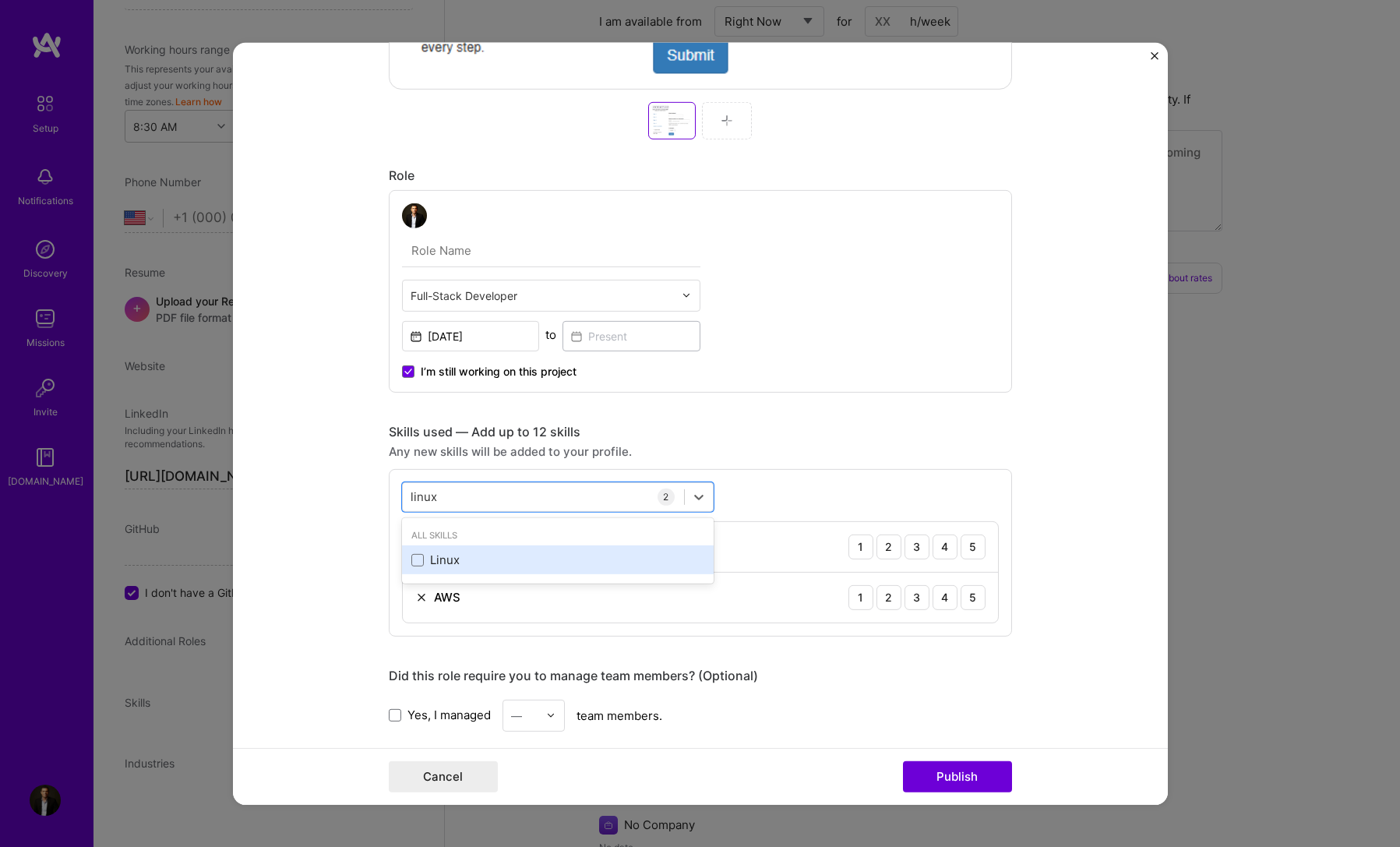
click at [444, 564] on div "Linux" at bounding box center [558, 560] width 293 height 16
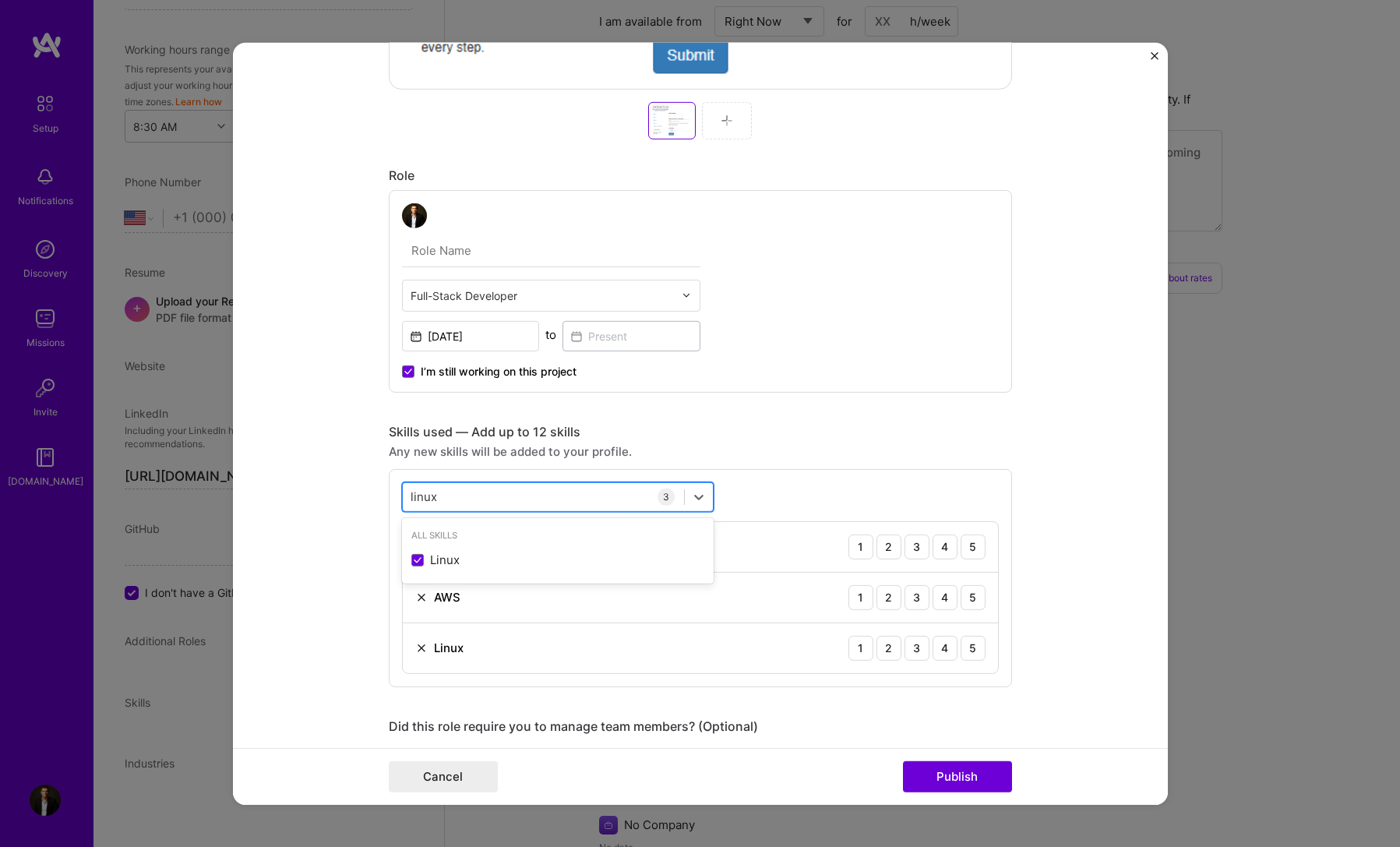
click at [410, 493] on input "linux" at bounding box center [424, 497] width 27 height 16
click at [411, 557] on span at bounding box center [418, 560] width 13 height 13
click at [0, 0] on input "checkbox" at bounding box center [0, 0] width 0 height 0
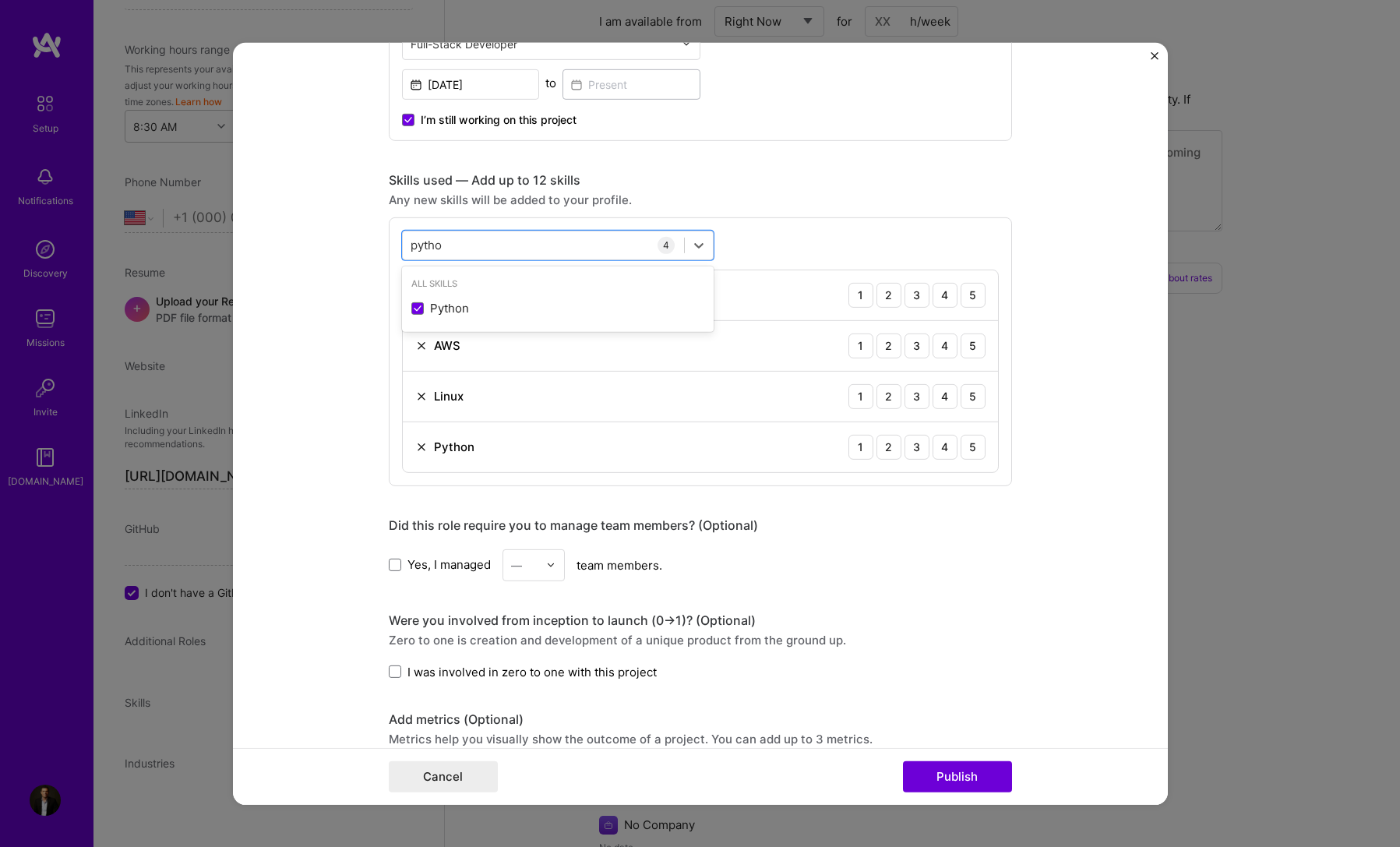
scroll to position [1013, 0]
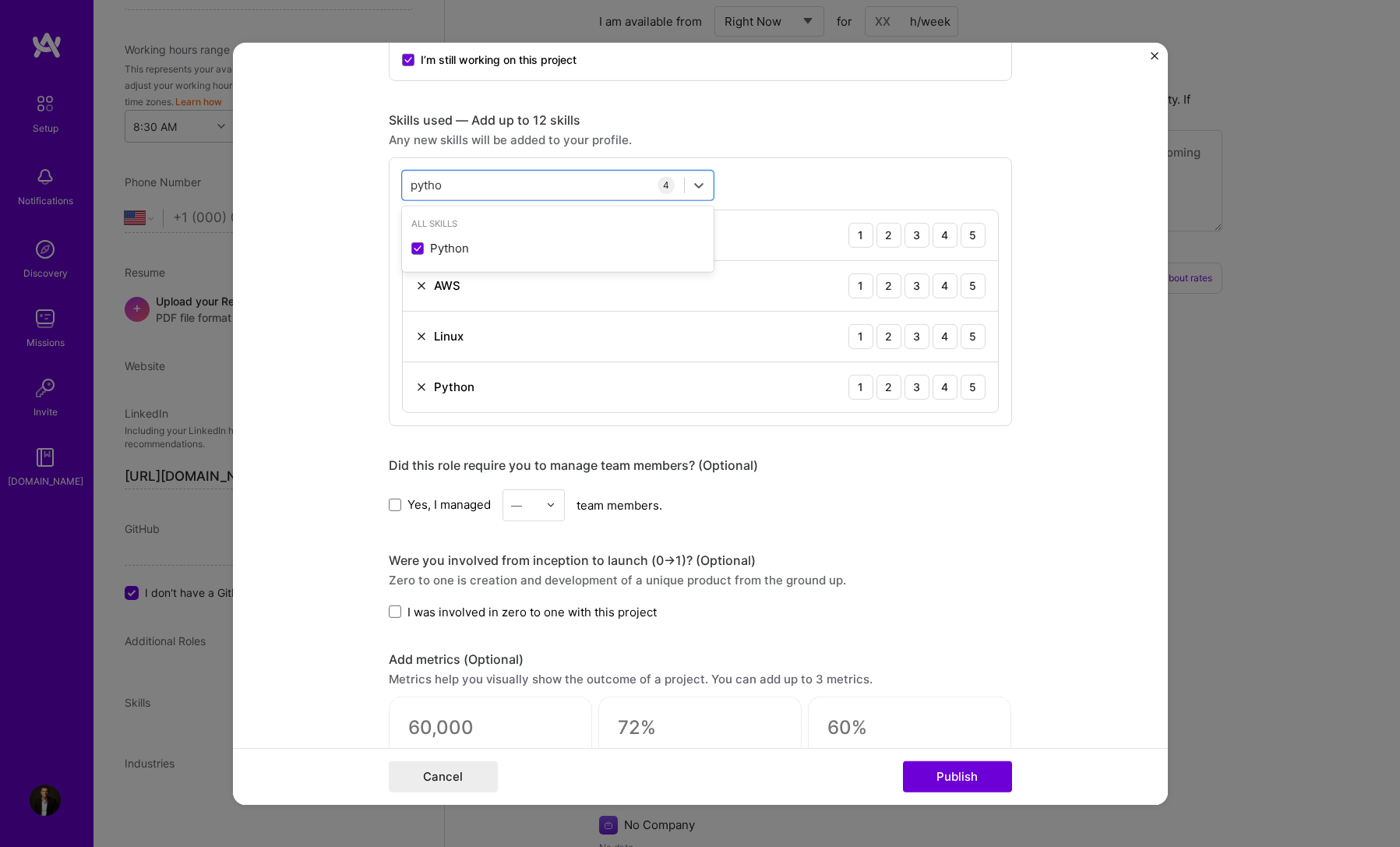
type input "pytho"
click at [445, 504] on span "Yes, I managed" at bounding box center [449, 505] width 84 height 16
click at [0, 0] on input "Yes, I managed" at bounding box center [0, 0] width 0 height 0
click at [569, 521] on div "Yes, I managed — team members." at bounding box center [700, 505] width 623 height 32
click at [550, 509] on div at bounding box center [555, 505] width 18 height 31
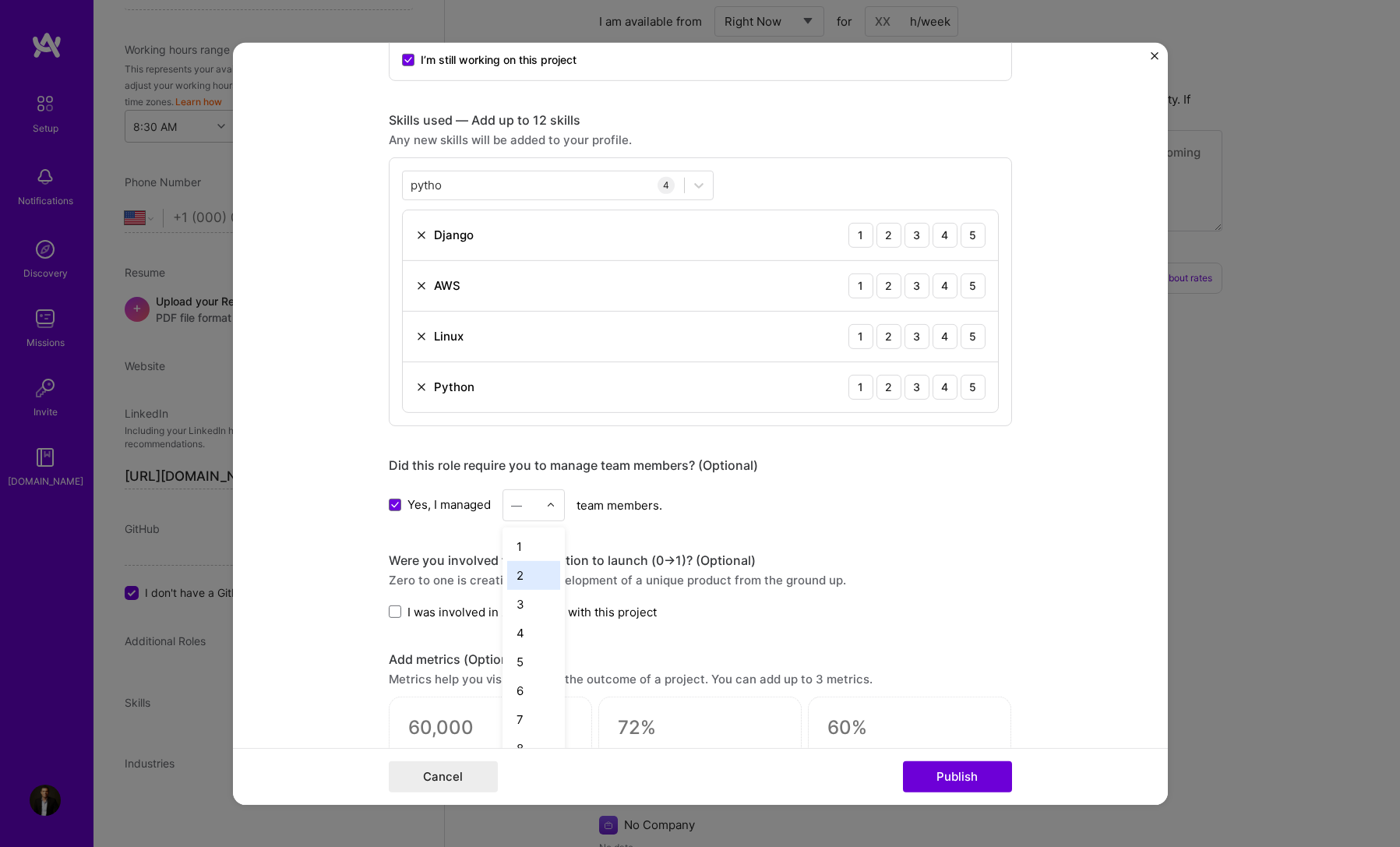
drag, startPoint x: 528, startPoint y: 559, endPoint x: 529, endPoint y: 567, distance: 8.1
click at [529, 567] on div "1 2 3 4 5 6 7 8 9 10 11 12 13 14 15 16 17 18 19 20 21 22 23 24 25+" at bounding box center [533, 643] width 62 height 234
click at [530, 548] on div "1" at bounding box center [533, 546] width 53 height 29
click at [300, 539] on form "Project title Form to PDF Company Accotax Project industry Industry 1 Project L…" at bounding box center [700, 423] width 935 height 763
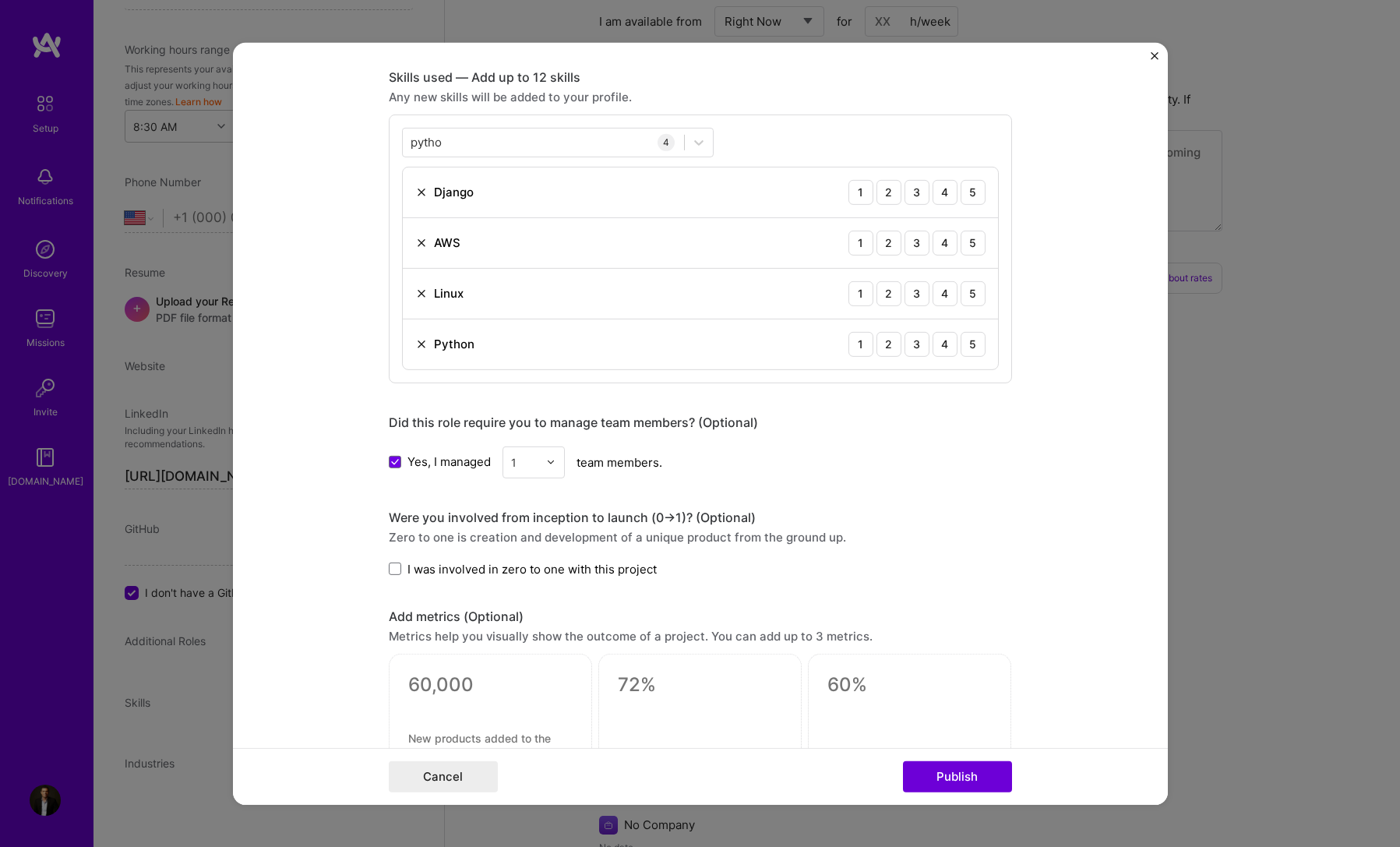
scroll to position [1169, 0]
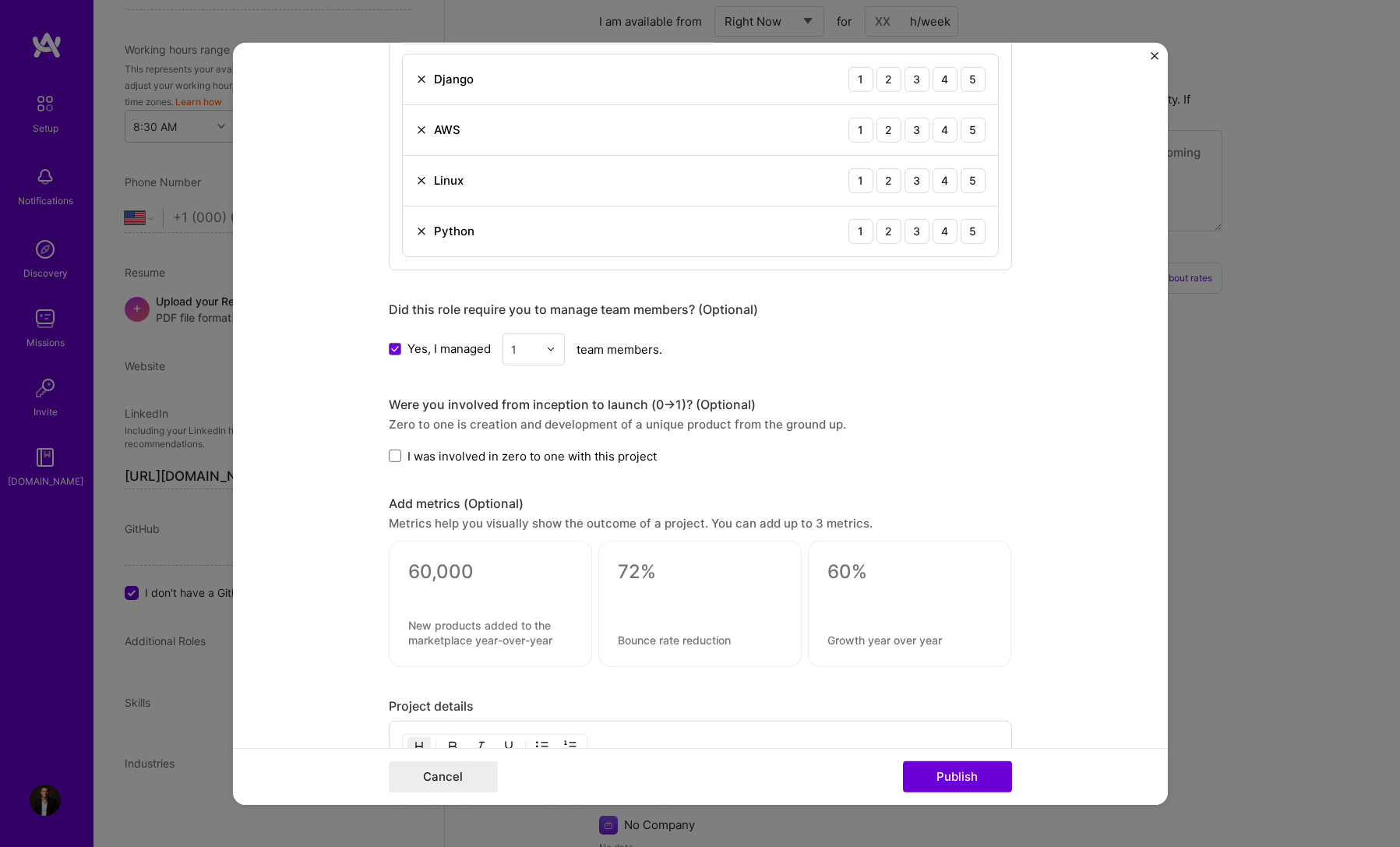
click at [447, 462] on span "I was involved in zero to one with this project" at bounding box center [533, 455] width 250 height 16
click at [0, 0] on input "I was involved in zero to one with this project" at bounding box center [0, 0] width 0 height 0
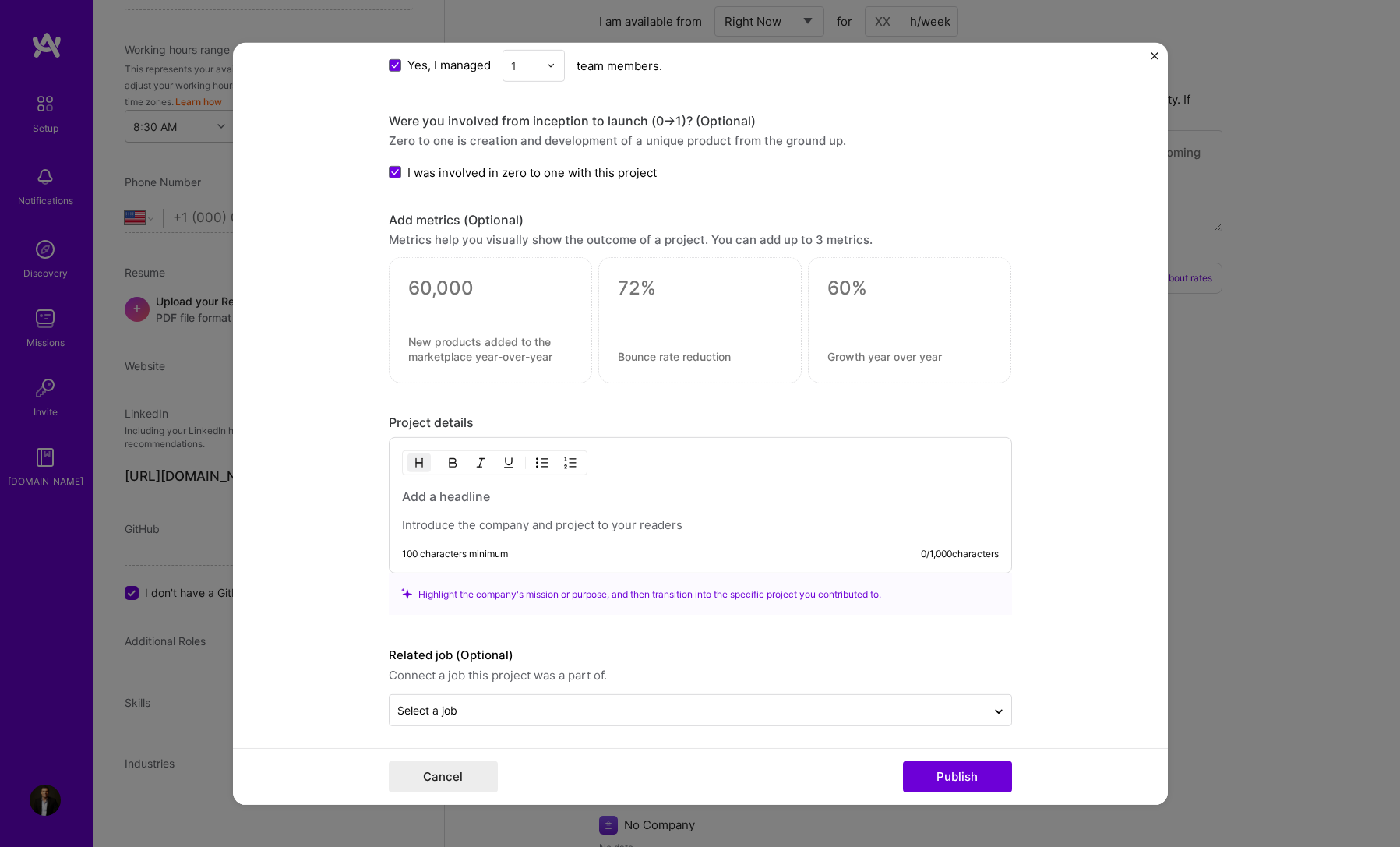
scroll to position [1460, 0]
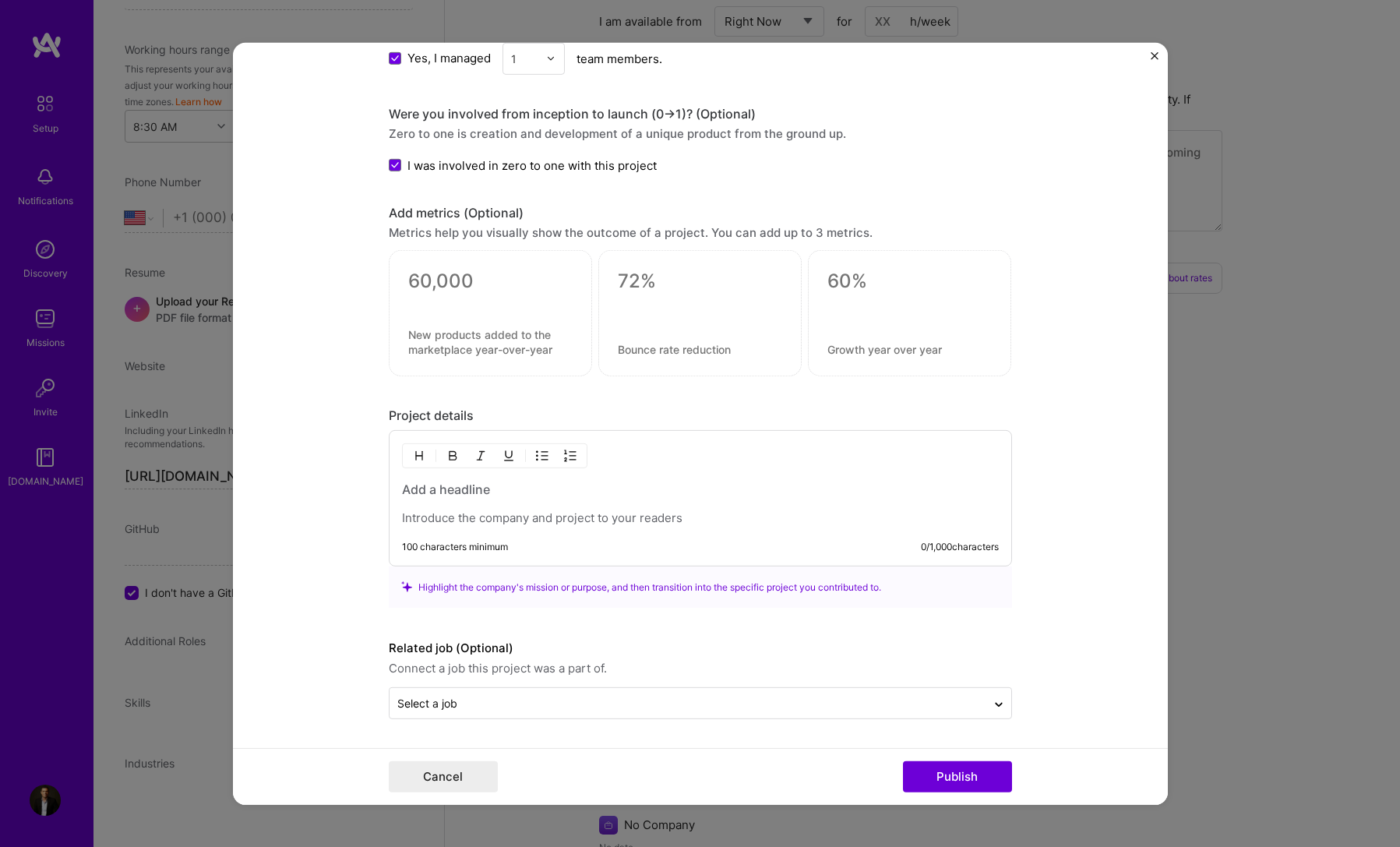
click at [471, 523] on p at bounding box center [700, 517] width 597 height 15
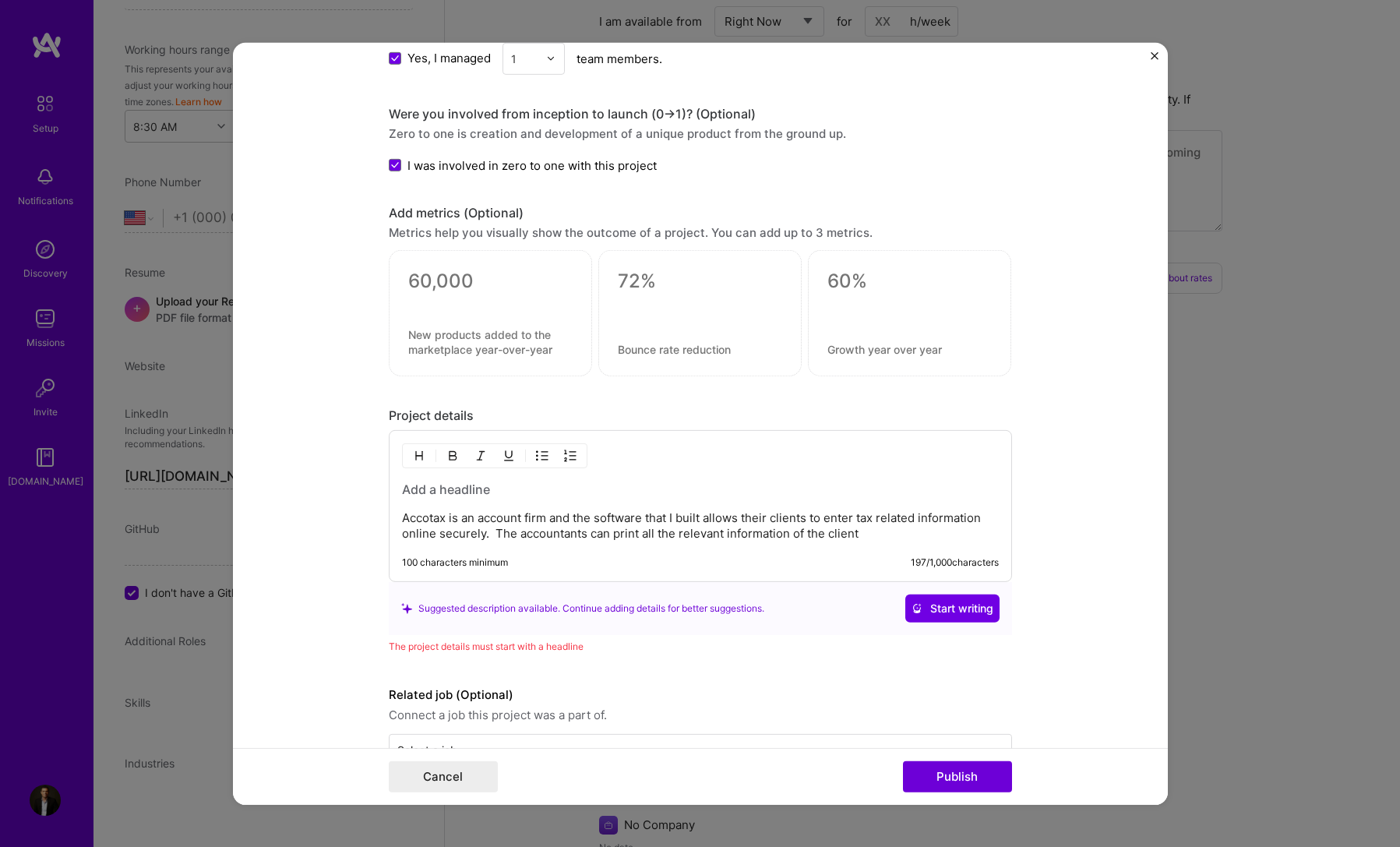
click at [862, 534] on p "Accotax is an account firm and the software that I built allows their clients t…" at bounding box center [700, 525] width 597 height 31
click at [521, 518] on p "Accotax is an account firm and the software that I built allows their clients t…" at bounding box center [700, 525] width 597 height 31
click at [722, 516] on p "Accotax is an accounting firm and the software that I built allows their client…" at bounding box center [700, 525] width 597 height 31
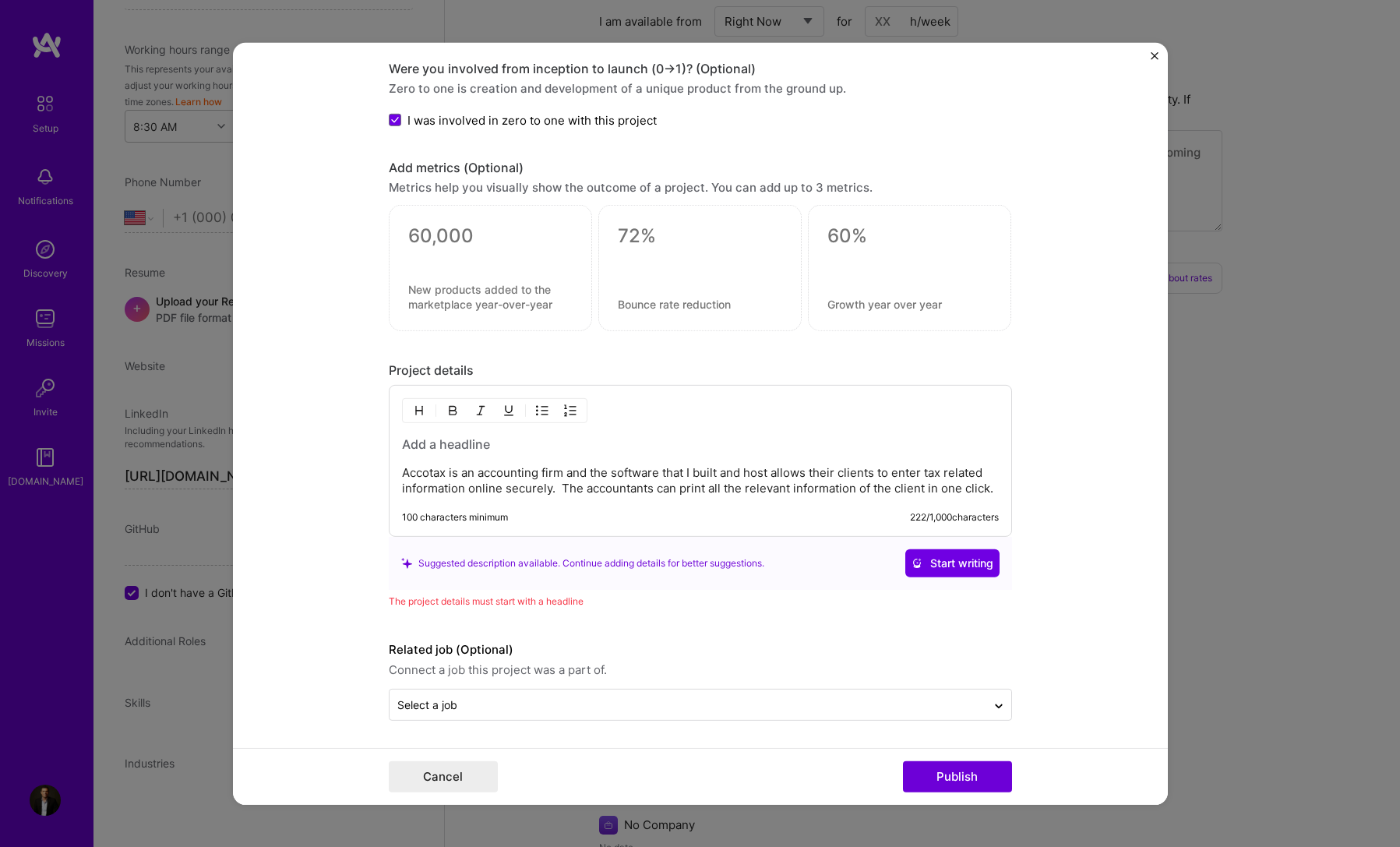
scroll to position [1506, 0]
click at [969, 784] on button "Publish" at bounding box center [957, 777] width 109 height 31
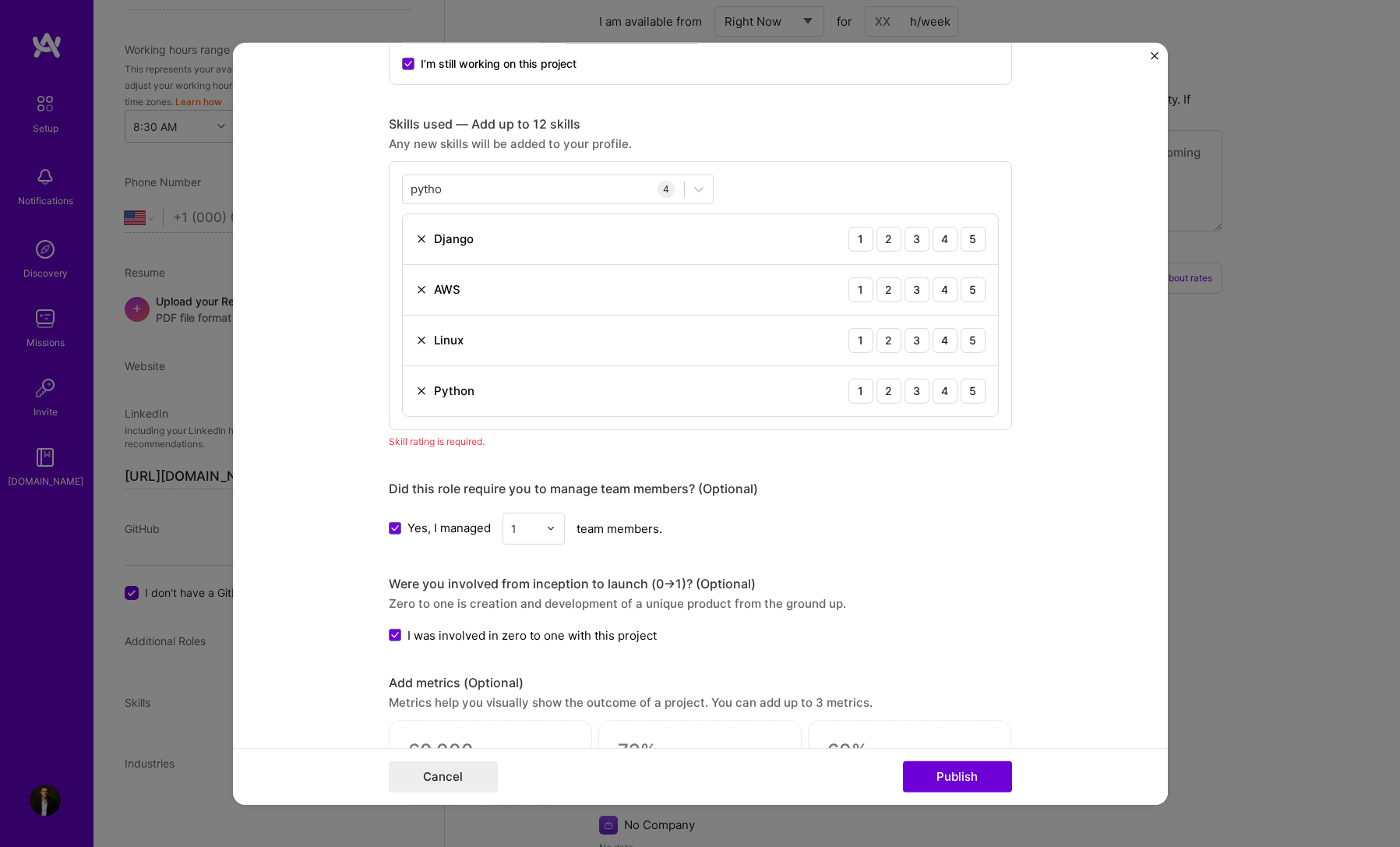
scroll to position [1004, 0]
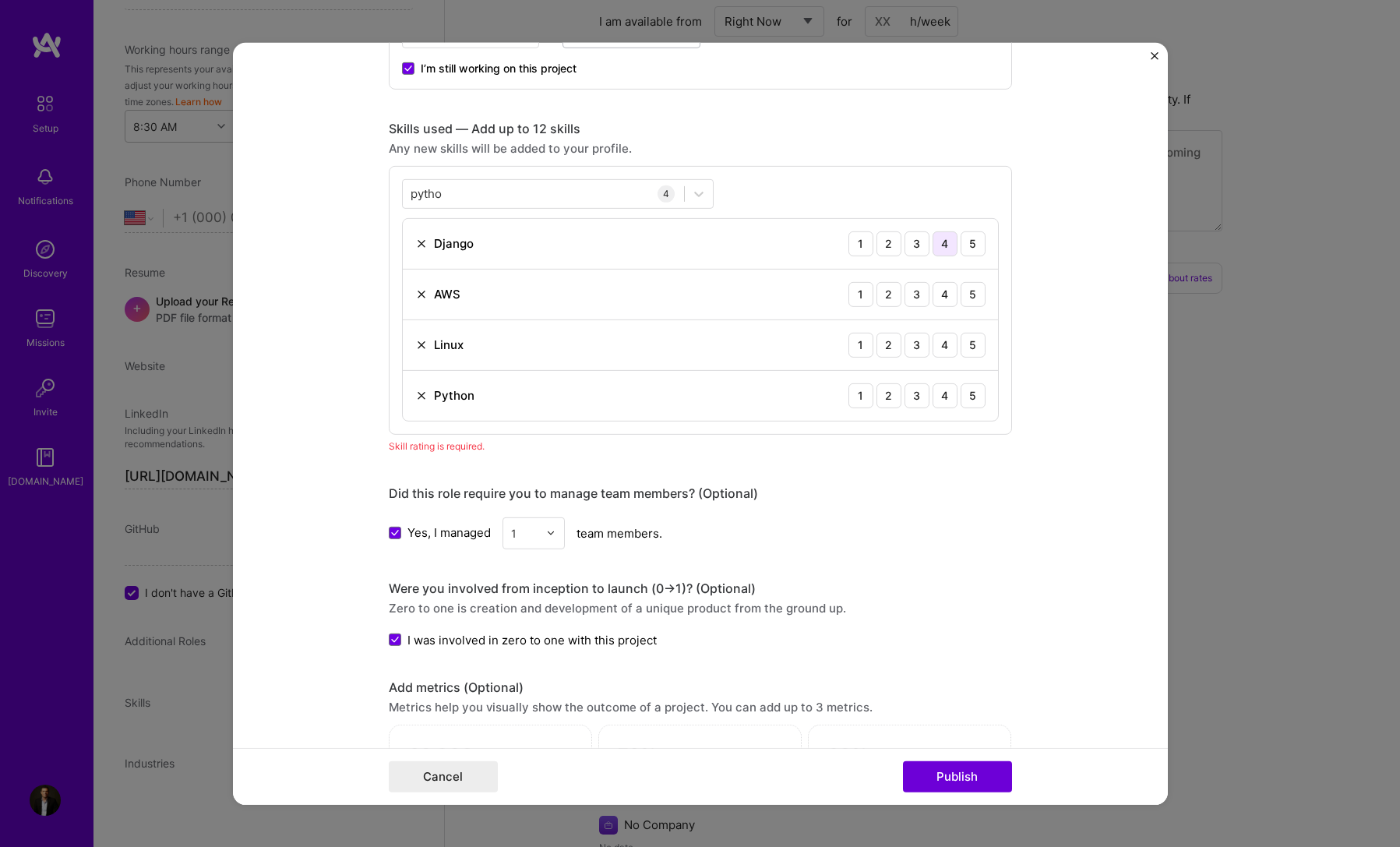
click at [946, 247] on div "4" at bounding box center [946, 243] width 25 height 25
click at [947, 303] on div "4" at bounding box center [946, 294] width 25 height 25
click at [936, 349] on div "4" at bounding box center [946, 345] width 25 height 25
click at [938, 398] on div "4" at bounding box center [946, 395] width 25 height 25
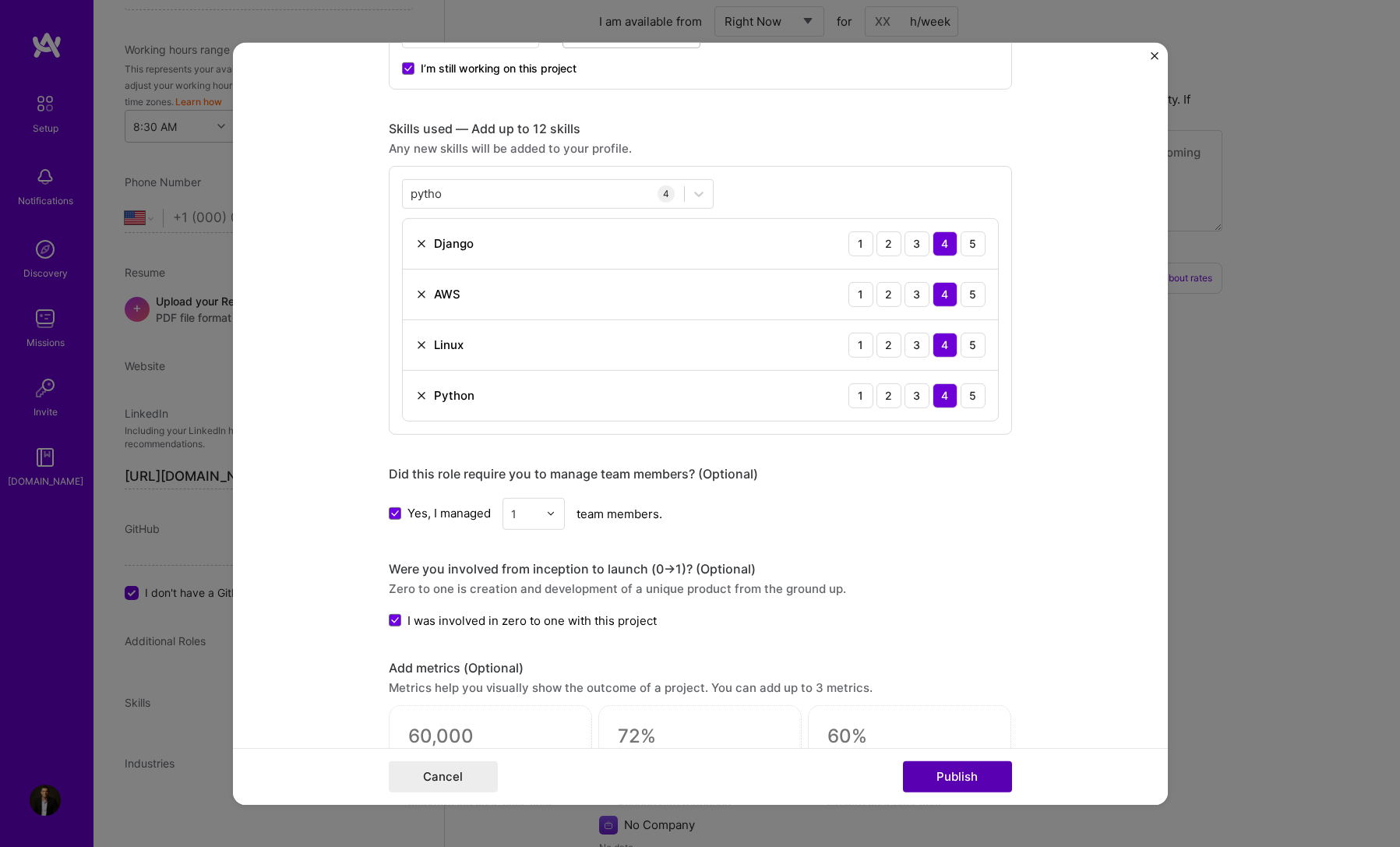
click at [968, 787] on button "Publish" at bounding box center [957, 777] width 109 height 31
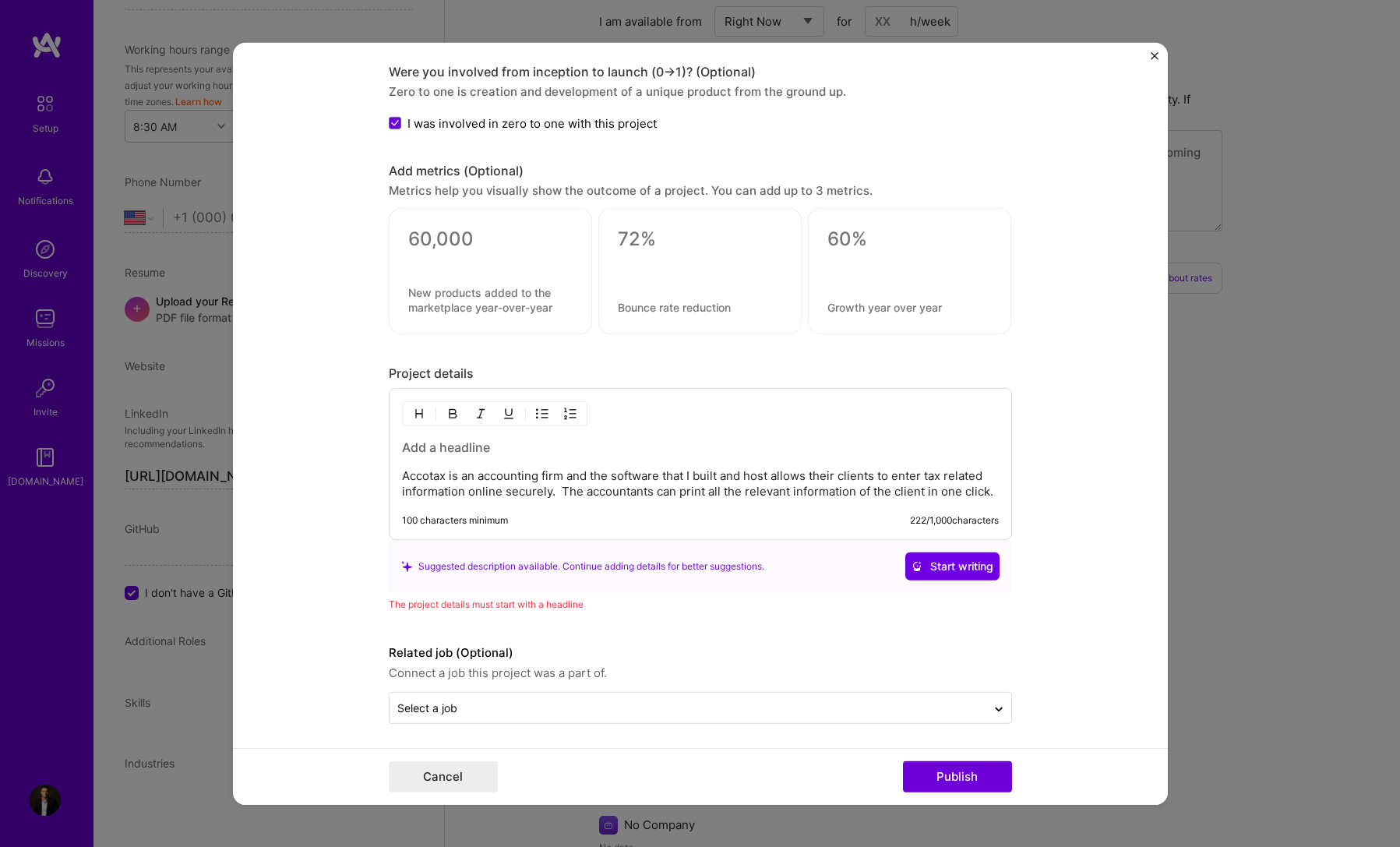
scroll to position [1506, 0]
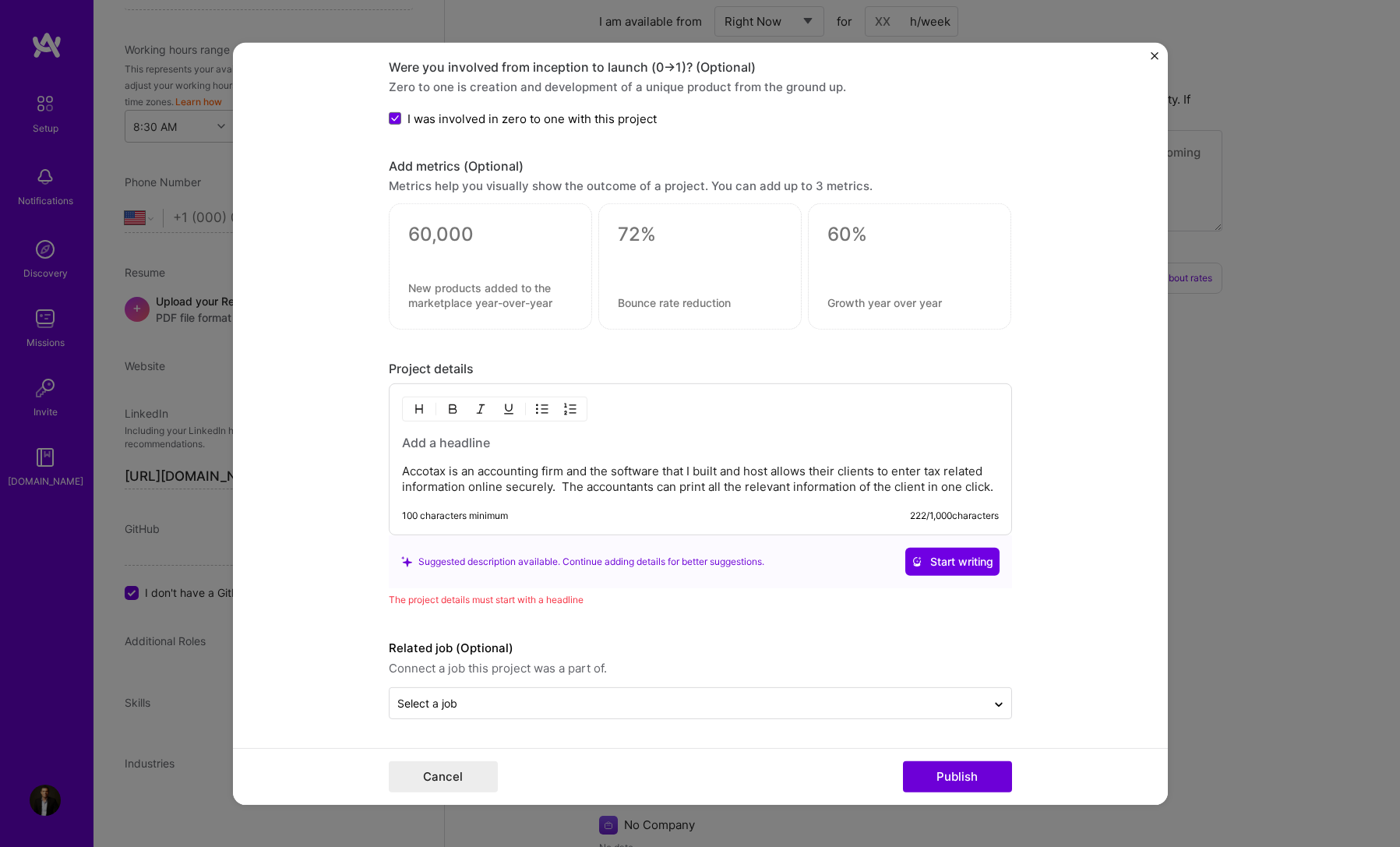
click at [436, 448] on h3 at bounding box center [700, 442] width 597 height 17
click at [468, 445] on h3 at bounding box center [700, 442] width 597 height 17
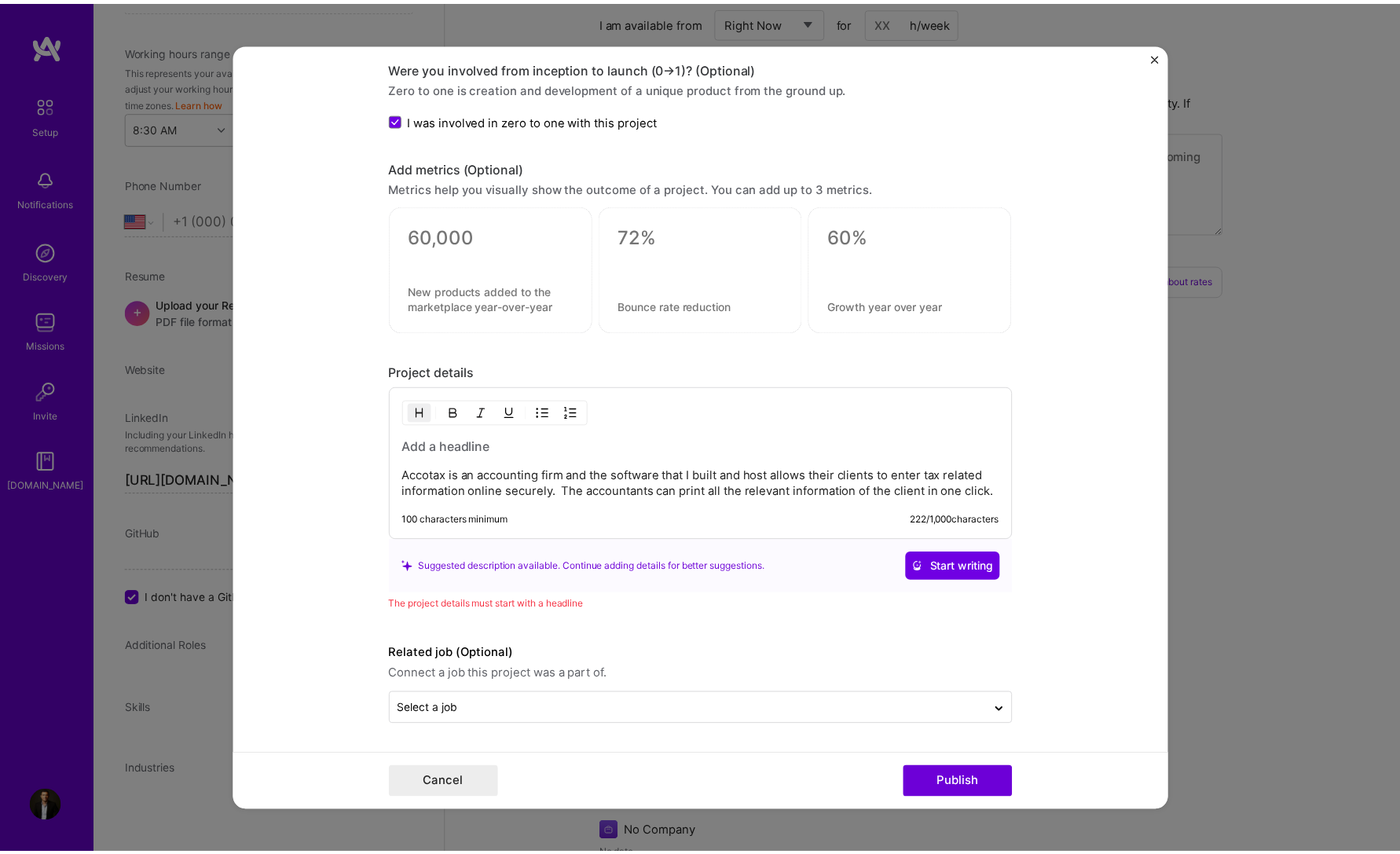
scroll to position [1499, 0]
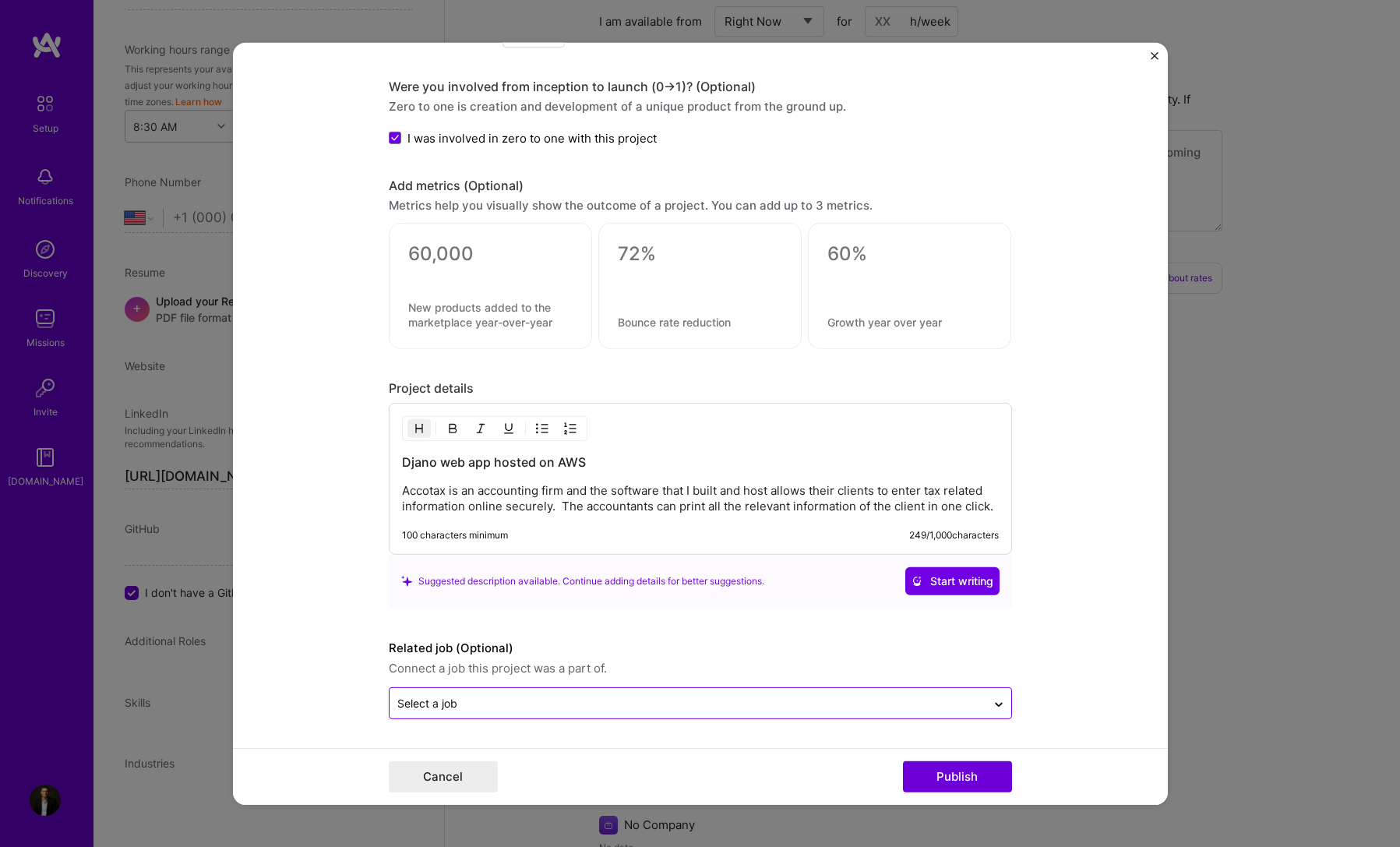
click at [932, 772] on button "Publish" at bounding box center [957, 777] width 109 height 31
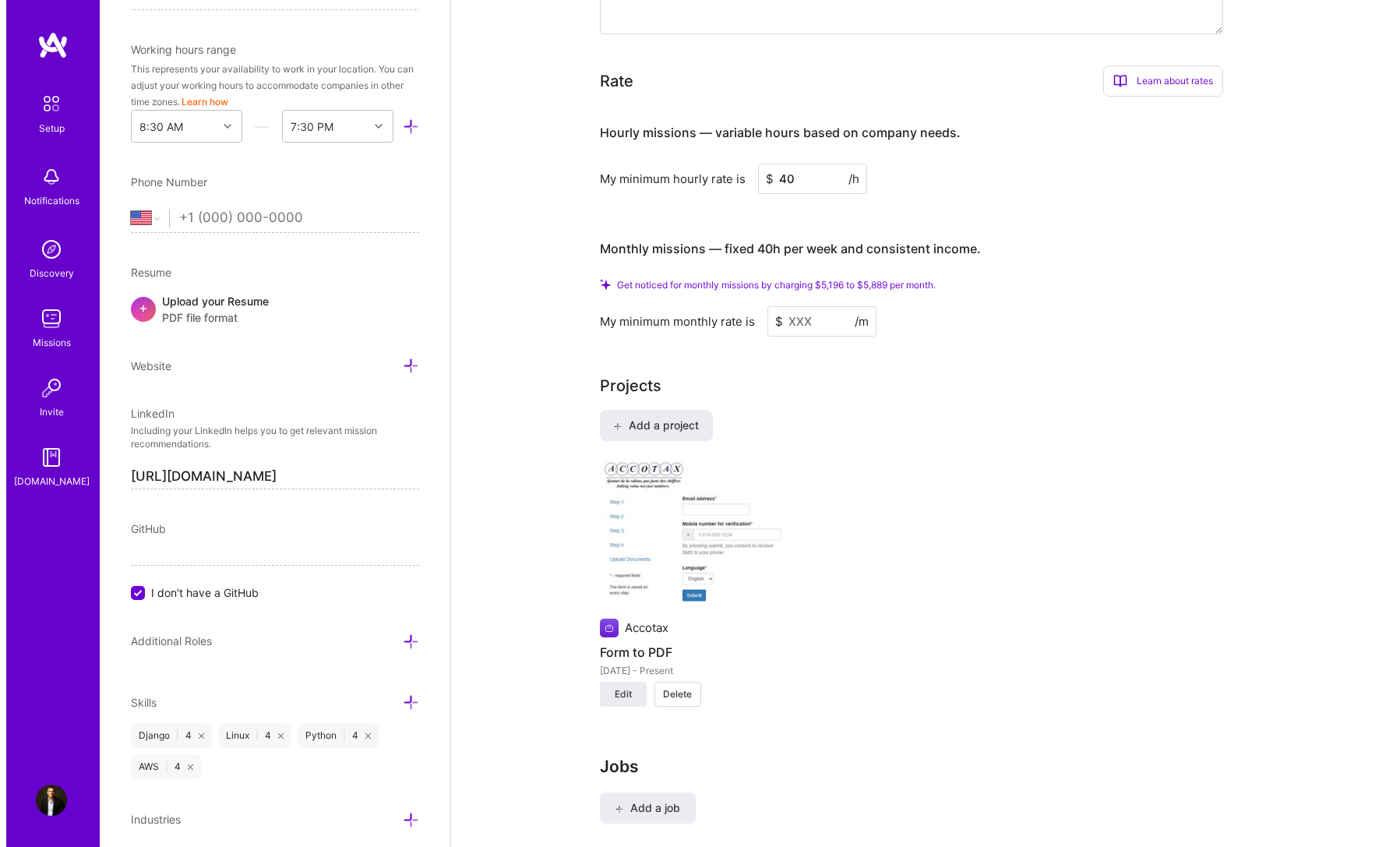
scroll to position [934, 0]
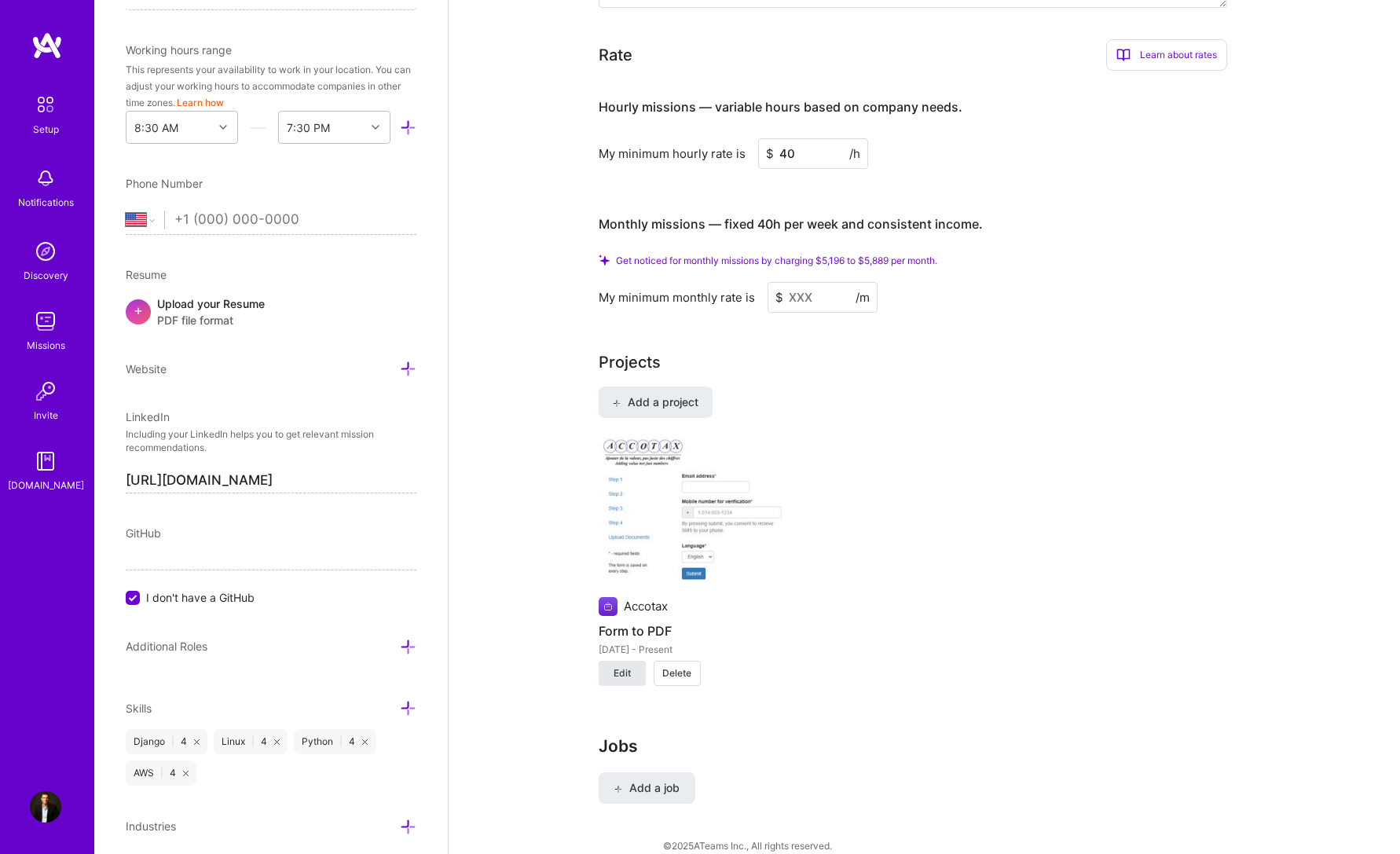
click at [624, 667] on span "Edit" at bounding box center [622, 674] width 17 height 14
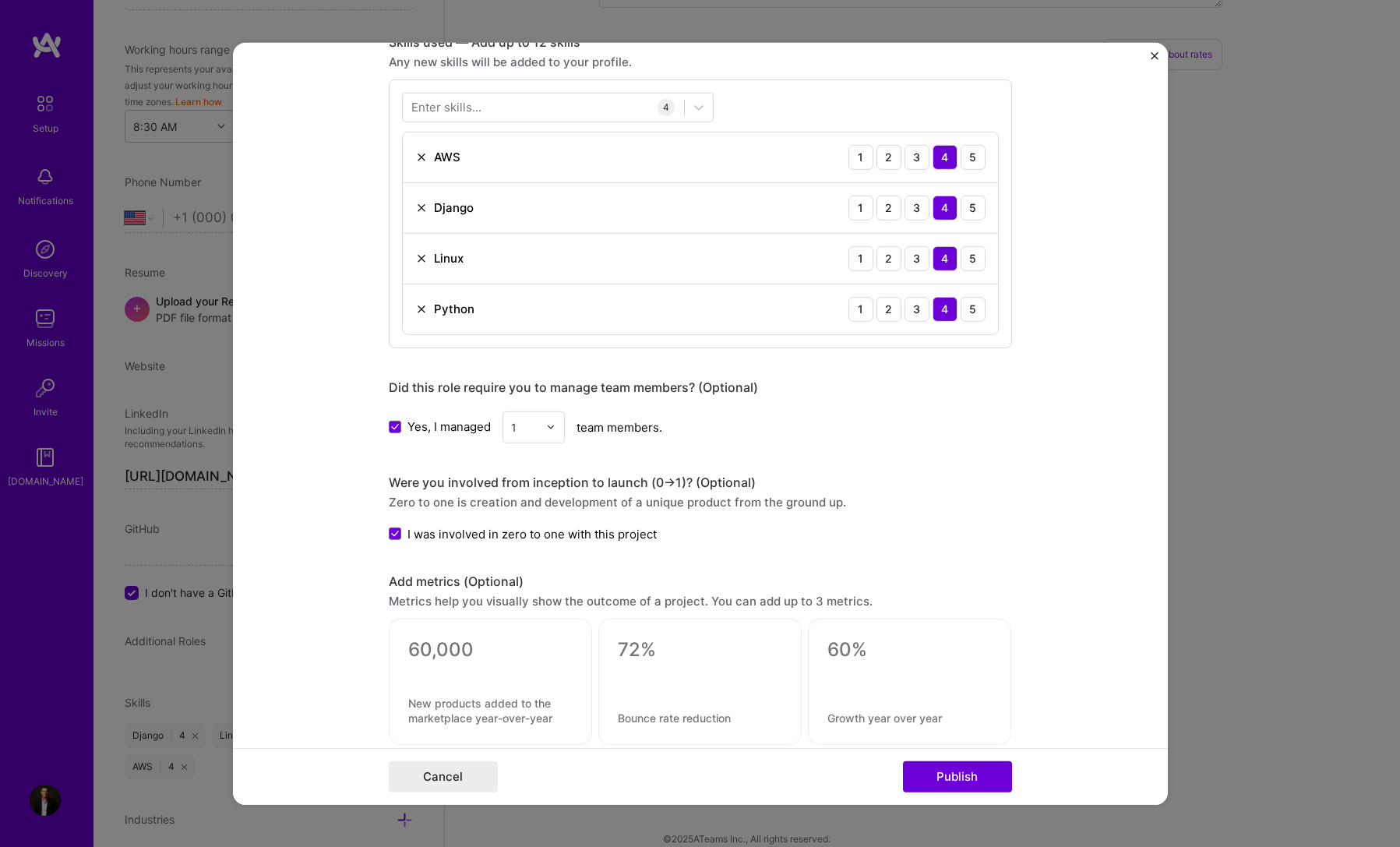
scroll to position [1487, 0]
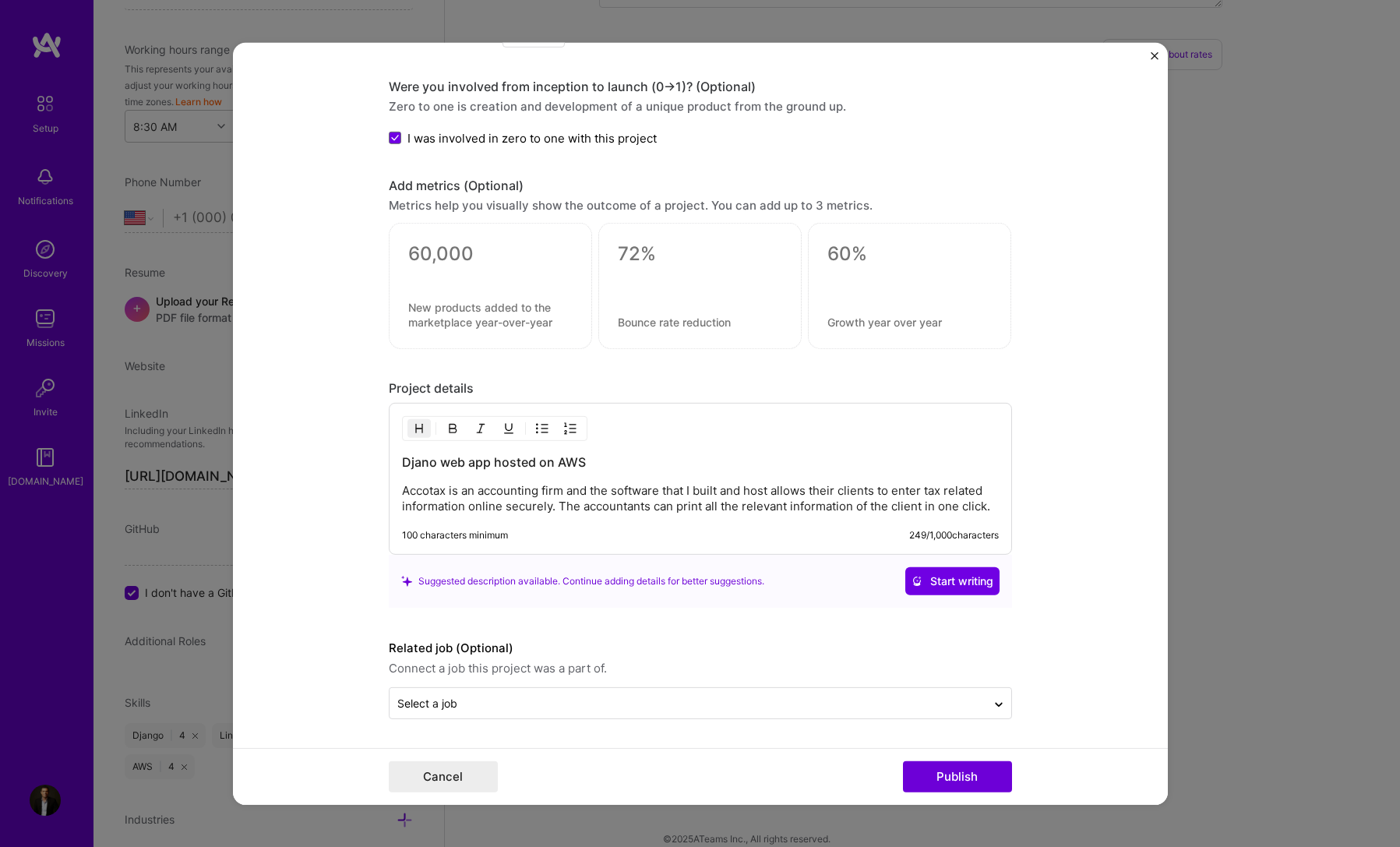
click at [418, 466] on h3 "Djano web app hosted on AWS" at bounding box center [700, 462] width 597 height 17
click at [420, 463] on h3 "Djano web app hosted on AWS" at bounding box center [700, 462] width 597 height 17
click at [421, 463] on h3 "Djano web app hosted on AWS" at bounding box center [700, 462] width 597 height 17
click at [936, 777] on button "Publish" at bounding box center [957, 777] width 109 height 31
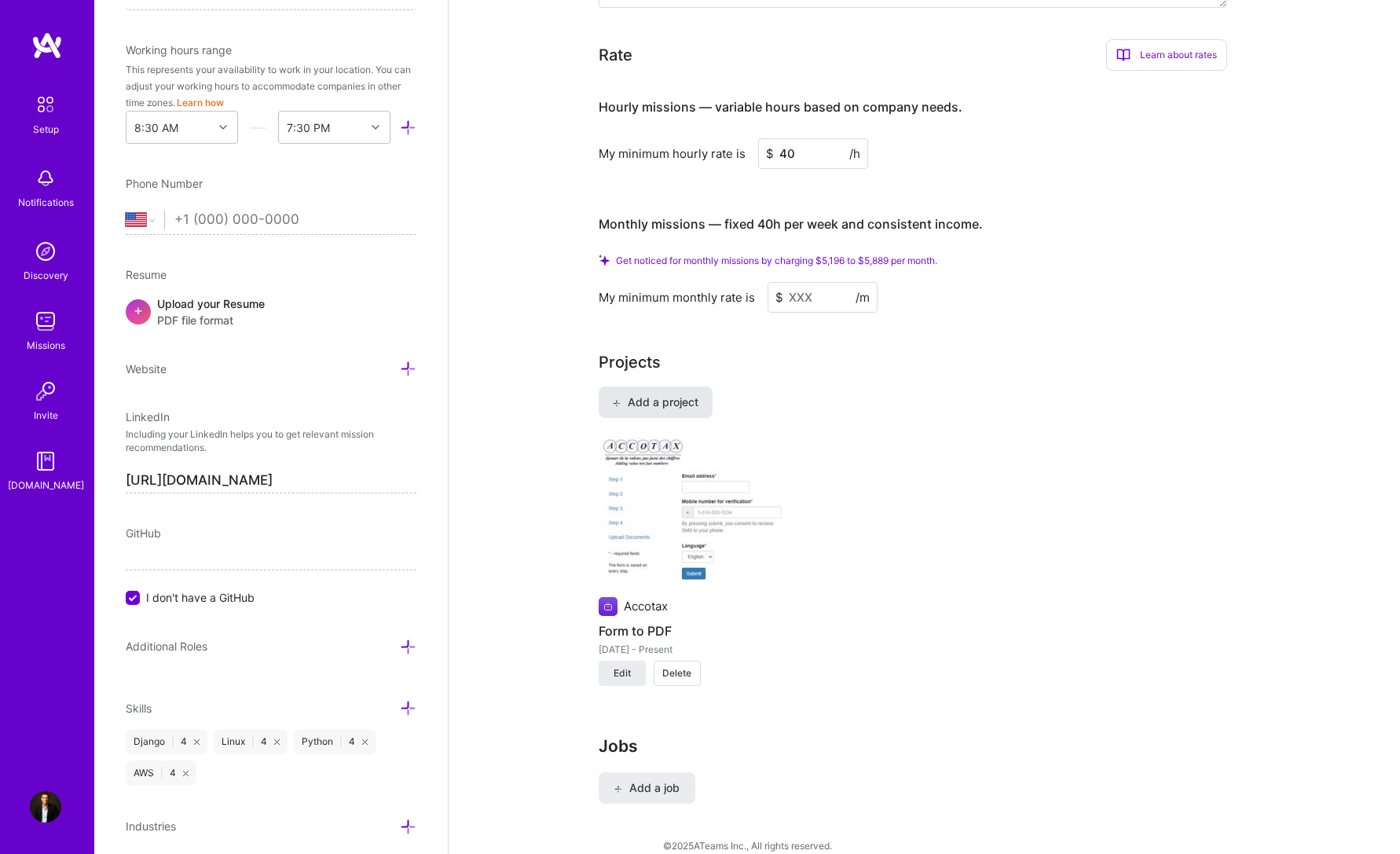
click at [662, 395] on span "Add a project" at bounding box center [655, 402] width 86 height 15
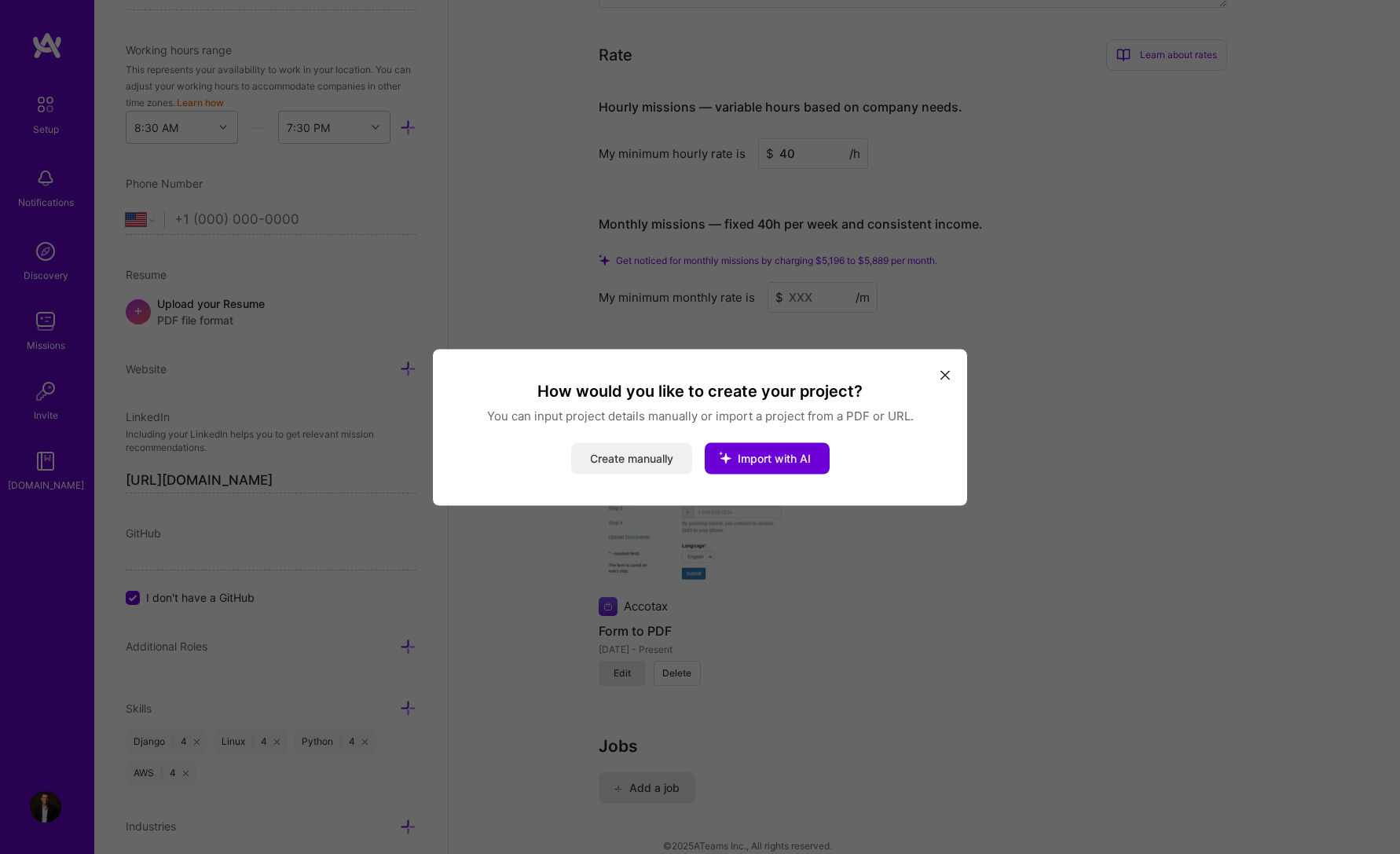
click at [632, 456] on button "Create manually" at bounding box center [632, 457] width 121 height 32
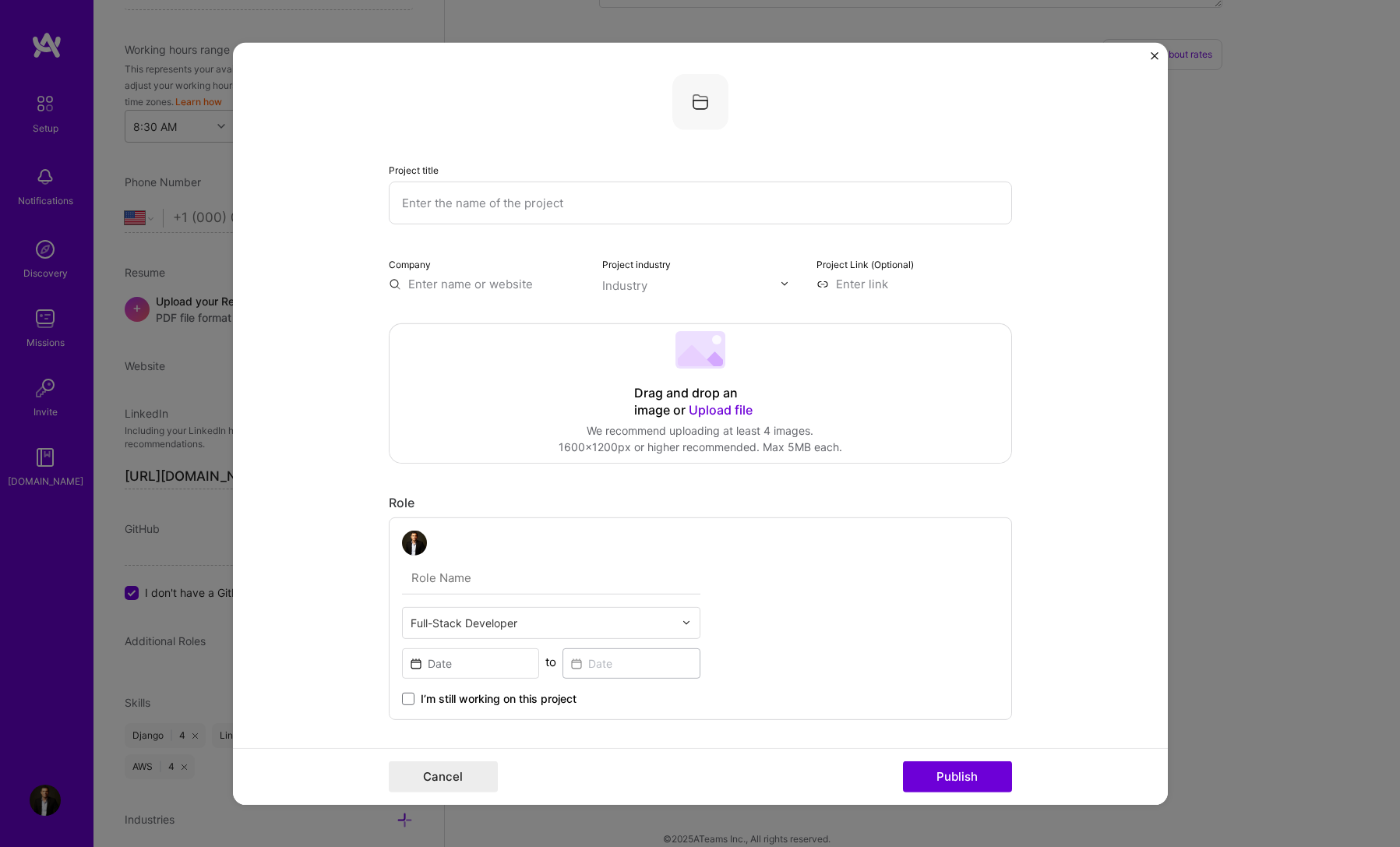
click at [474, 218] on input "text" at bounding box center [700, 202] width 623 height 43
type input "C"
type input "Vehicle Information"
click at [470, 278] on input "text" at bounding box center [487, 283] width 196 height 16
click at [350, 337] on form "Project title Vehicle Information Company Project industry Industry Project Lin…" at bounding box center [700, 423] width 935 height 763
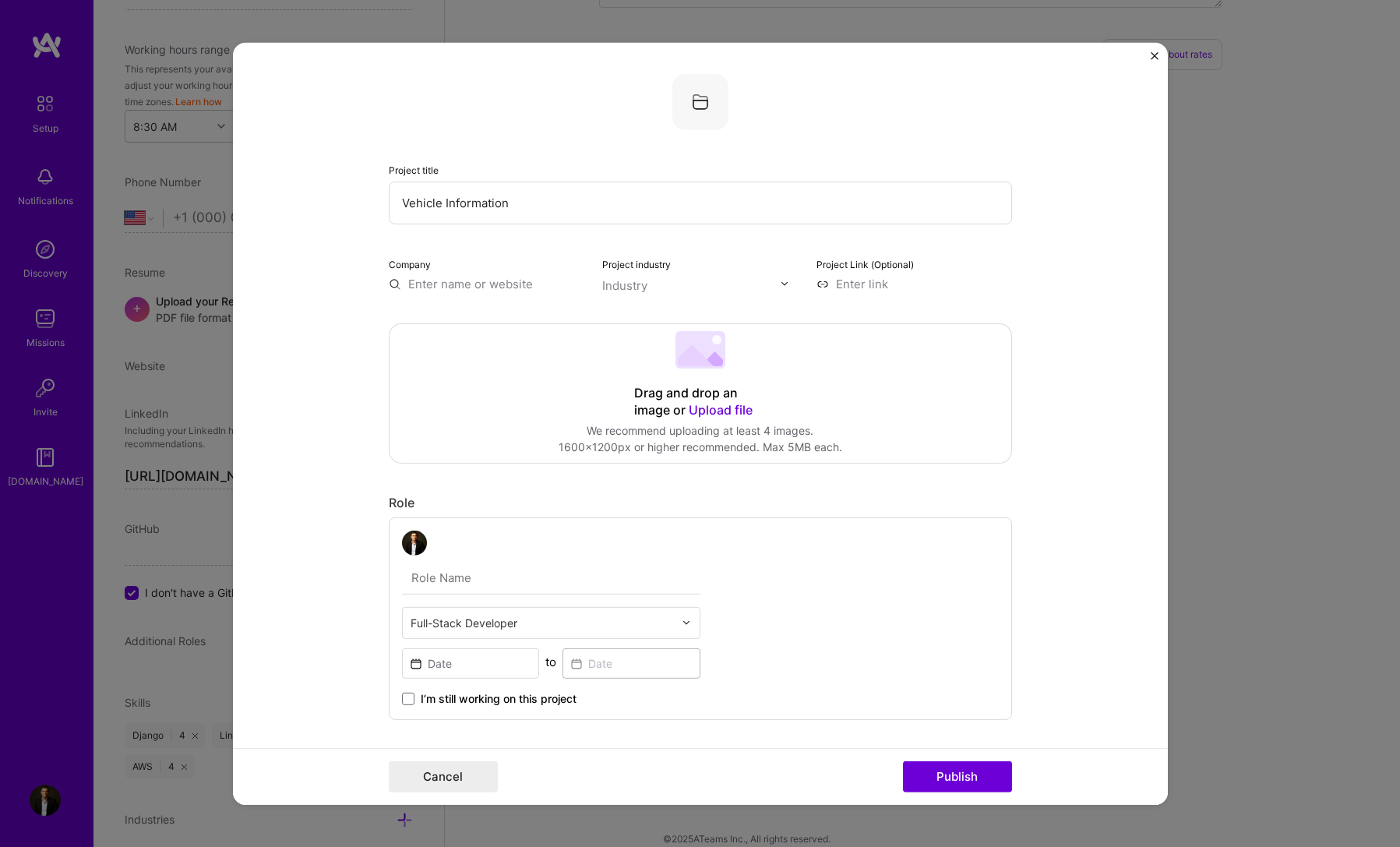
click at [485, 288] on input "text" at bounding box center [487, 283] width 196 height 16
paste input "[URL][DOMAIN_NAME]"
type input "[URL][DOMAIN_NAME]"
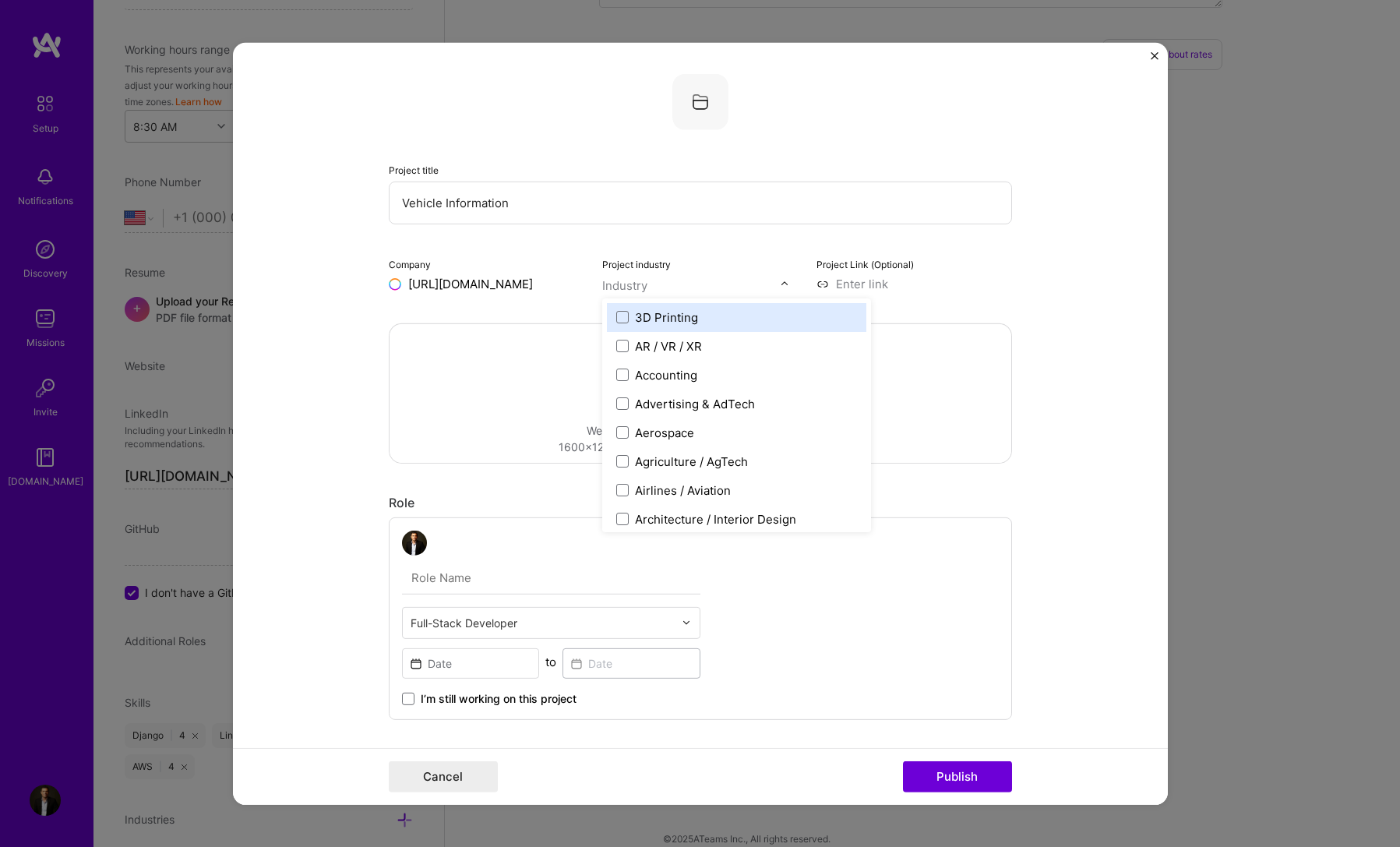
click at [633, 291] on div "Industry" at bounding box center [625, 285] width 45 height 16
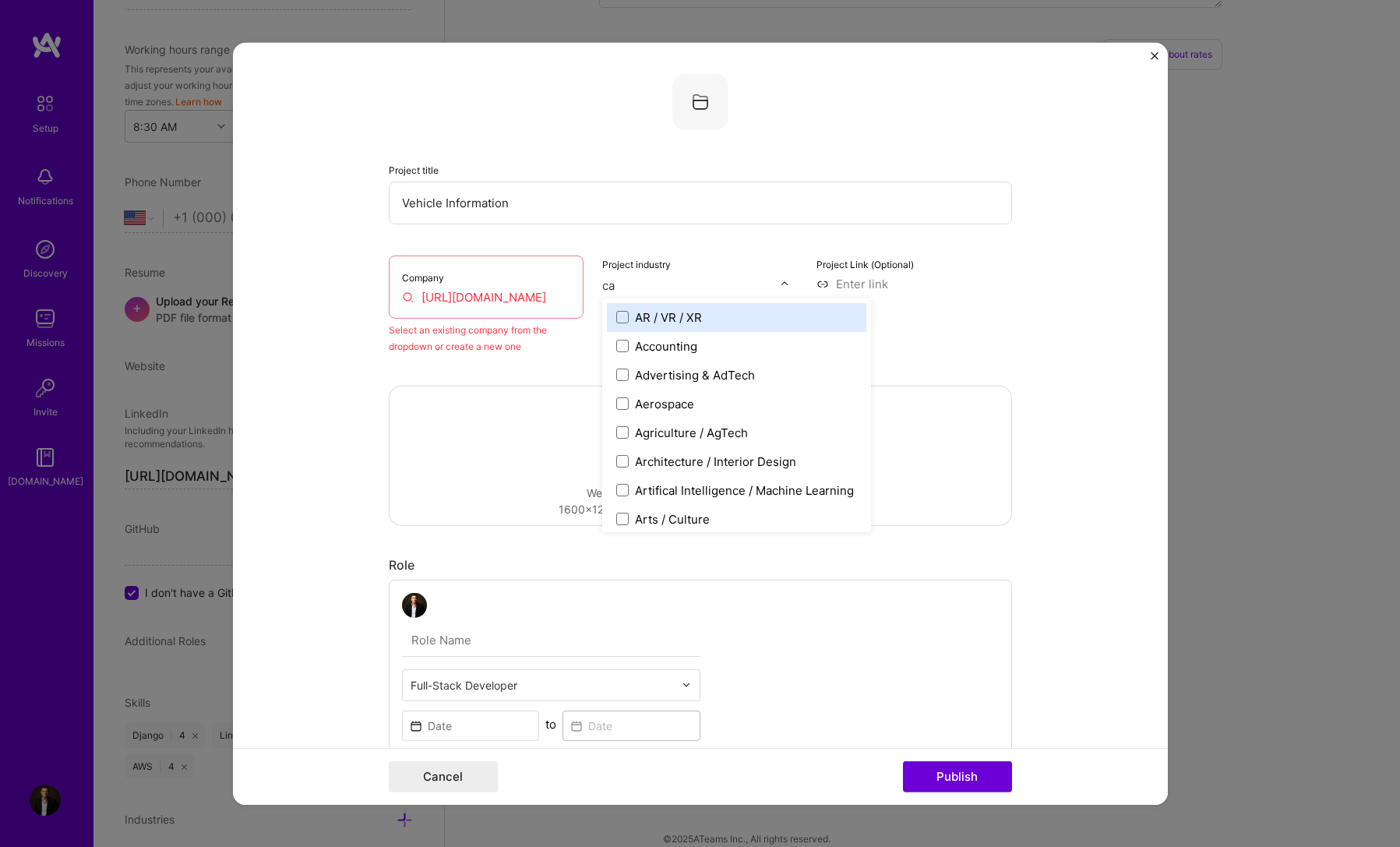
type input "car"
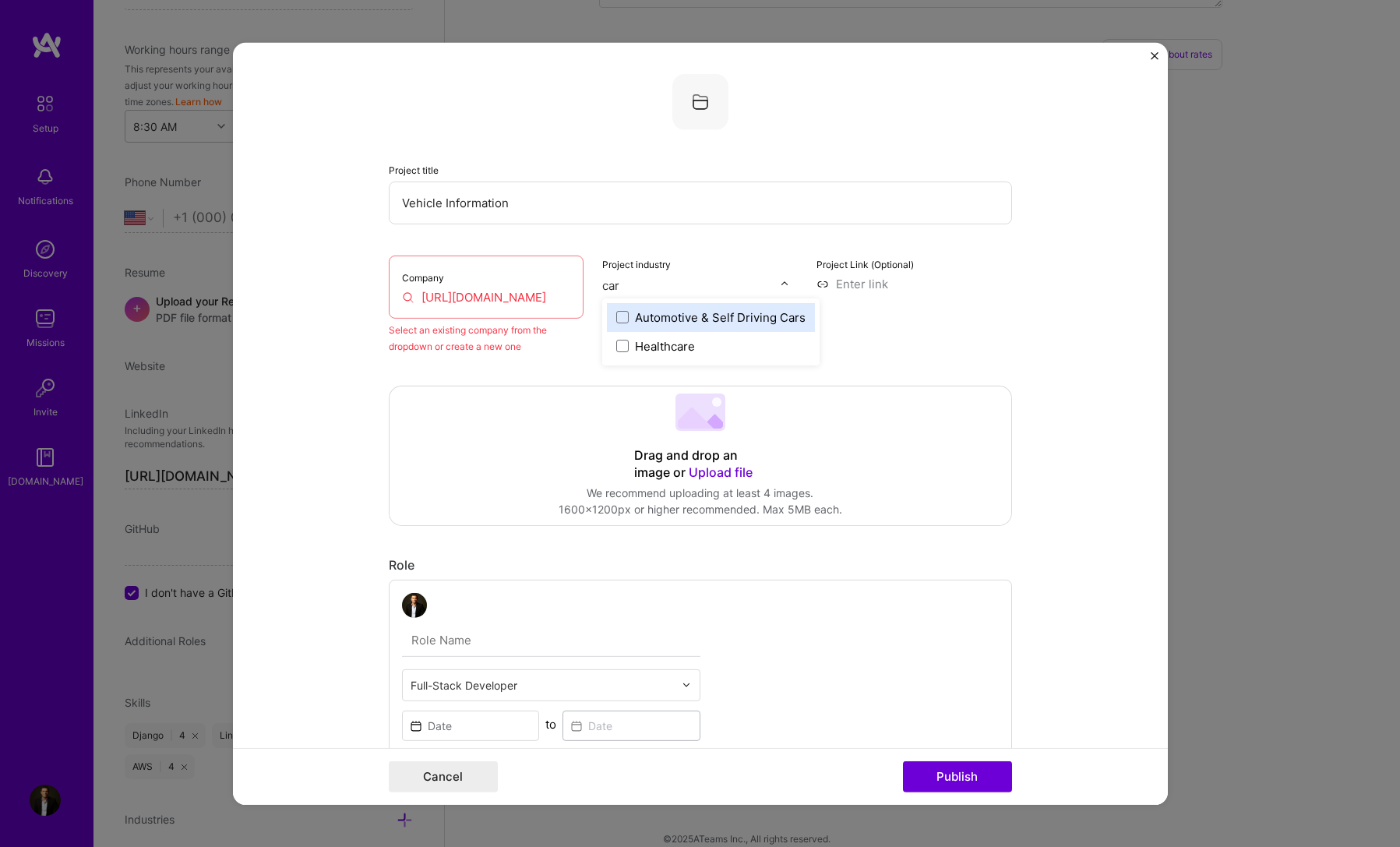
click at [646, 315] on div "Automotive & Self Driving Cars" at bounding box center [720, 317] width 171 height 16
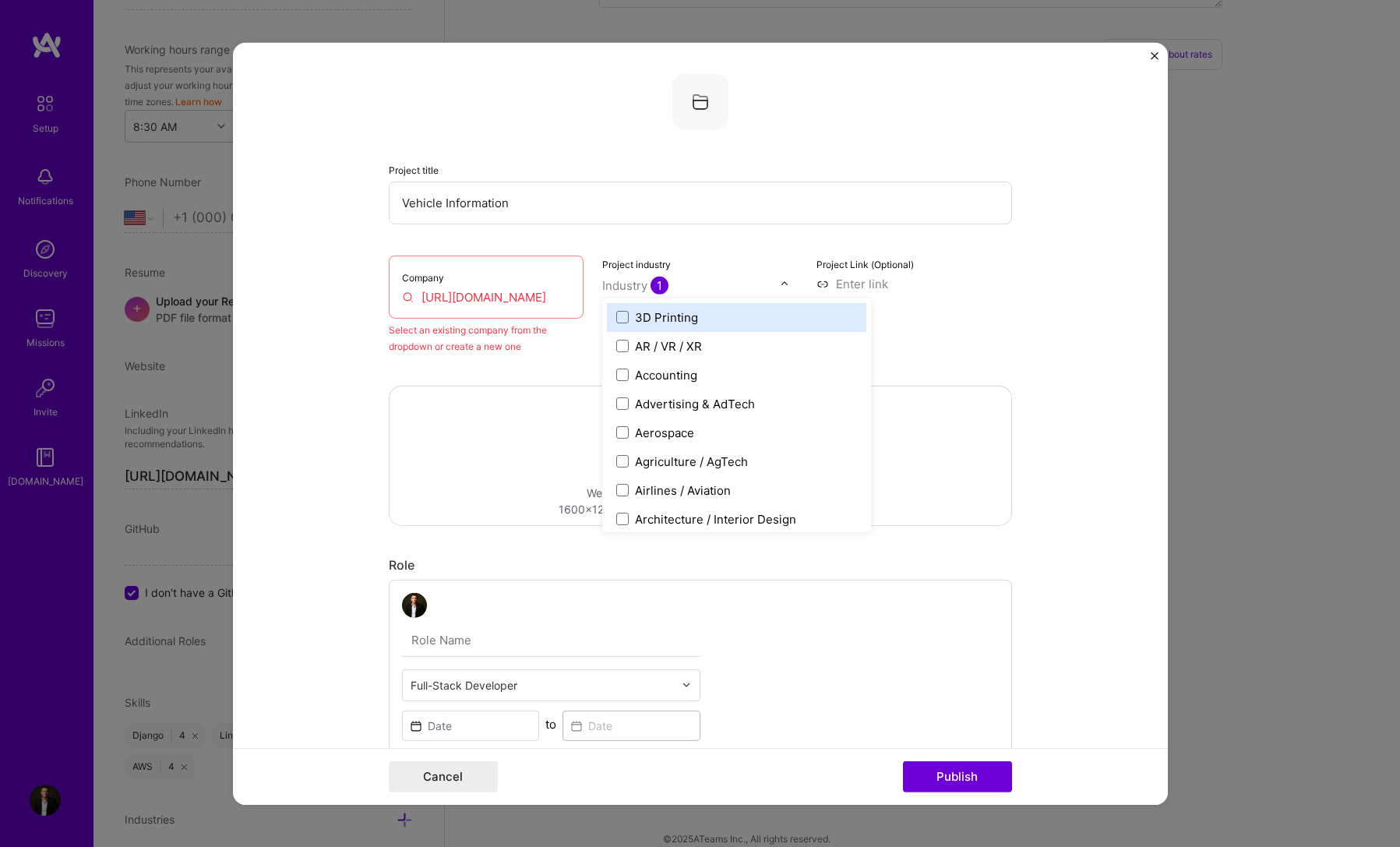
click at [531, 287] on div "Company [URL][DOMAIN_NAME]" at bounding box center [487, 287] width 196 height 63
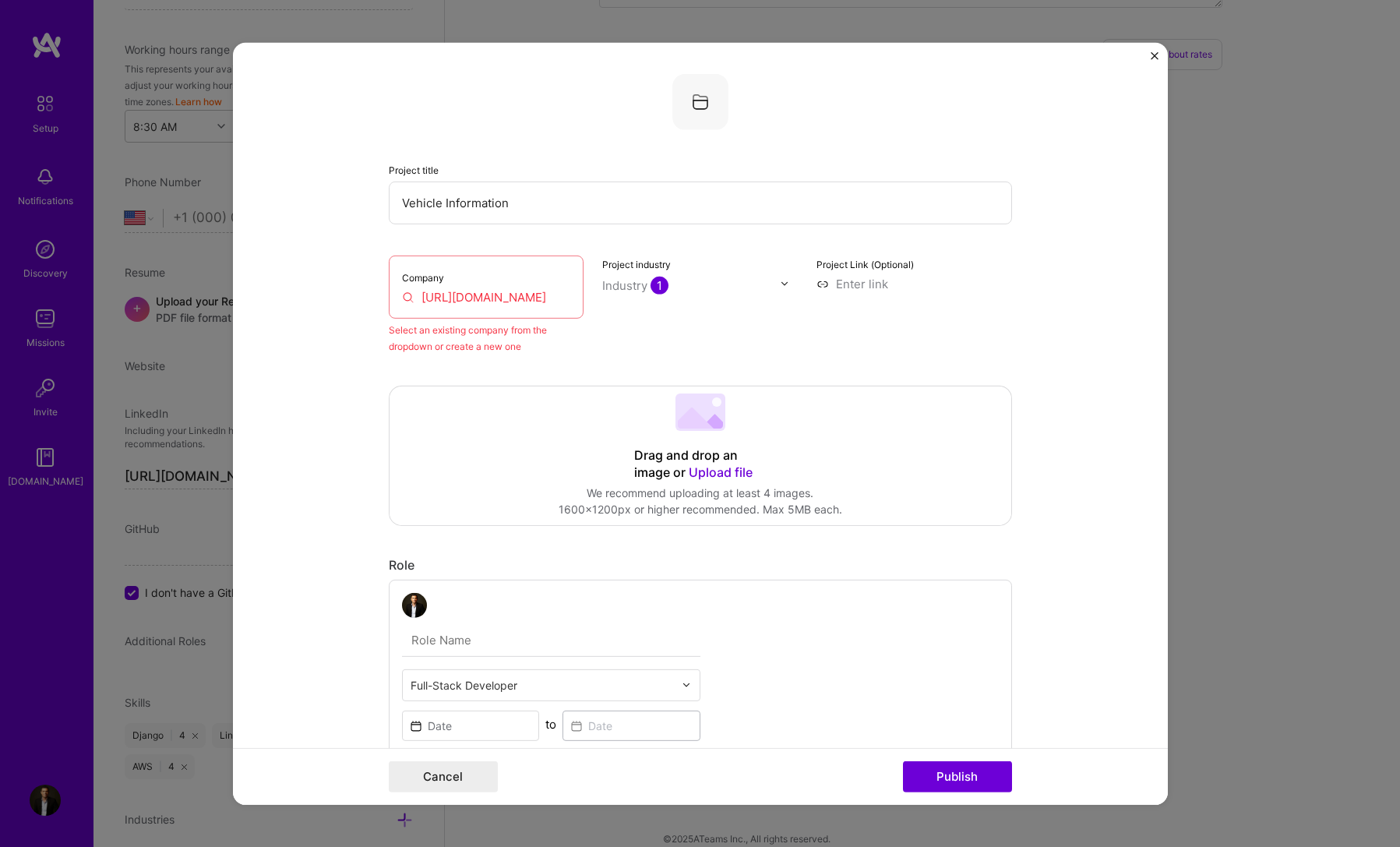
click at [530, 303] on input "[URL][DOMAIN_NAME]" at bounding box center [487, 296] width 169 height 16
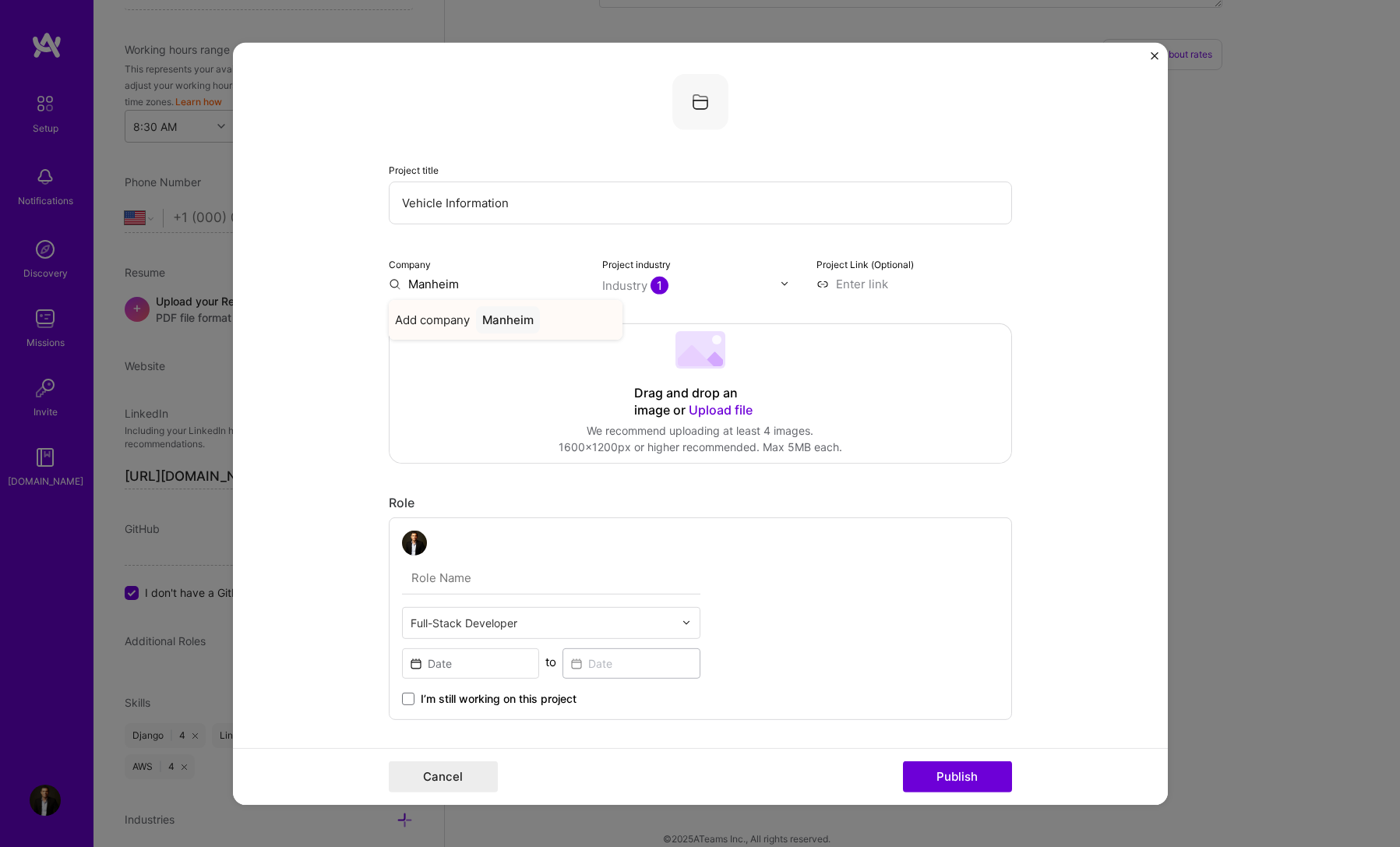
type input "Manheim"
click at [528, 306] on div "Manheim" at bounding box center [507, 319] width 64 height 27
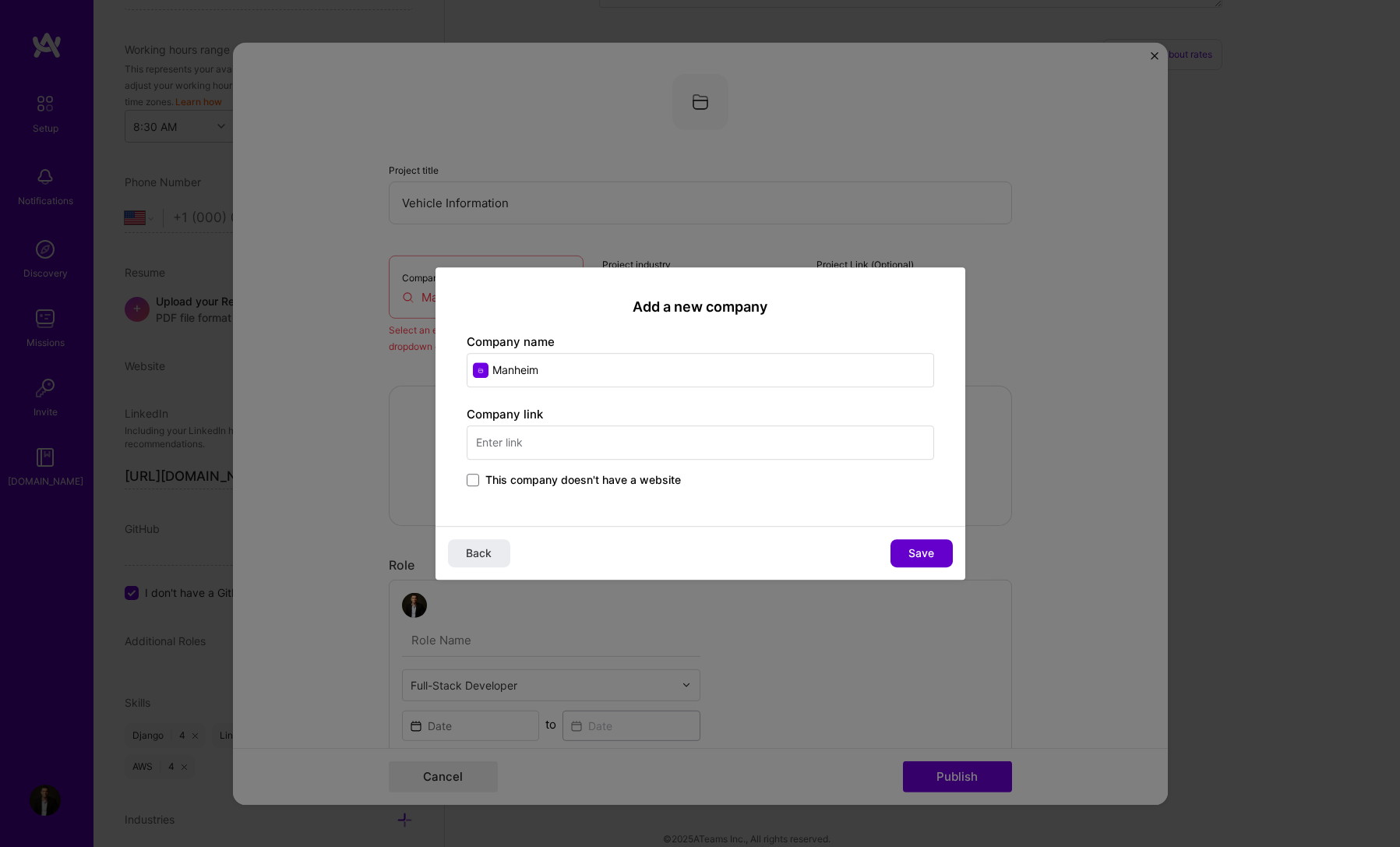
click at [929, 561] on span "Save" at bounding box center [921, 552] width 26 height 15
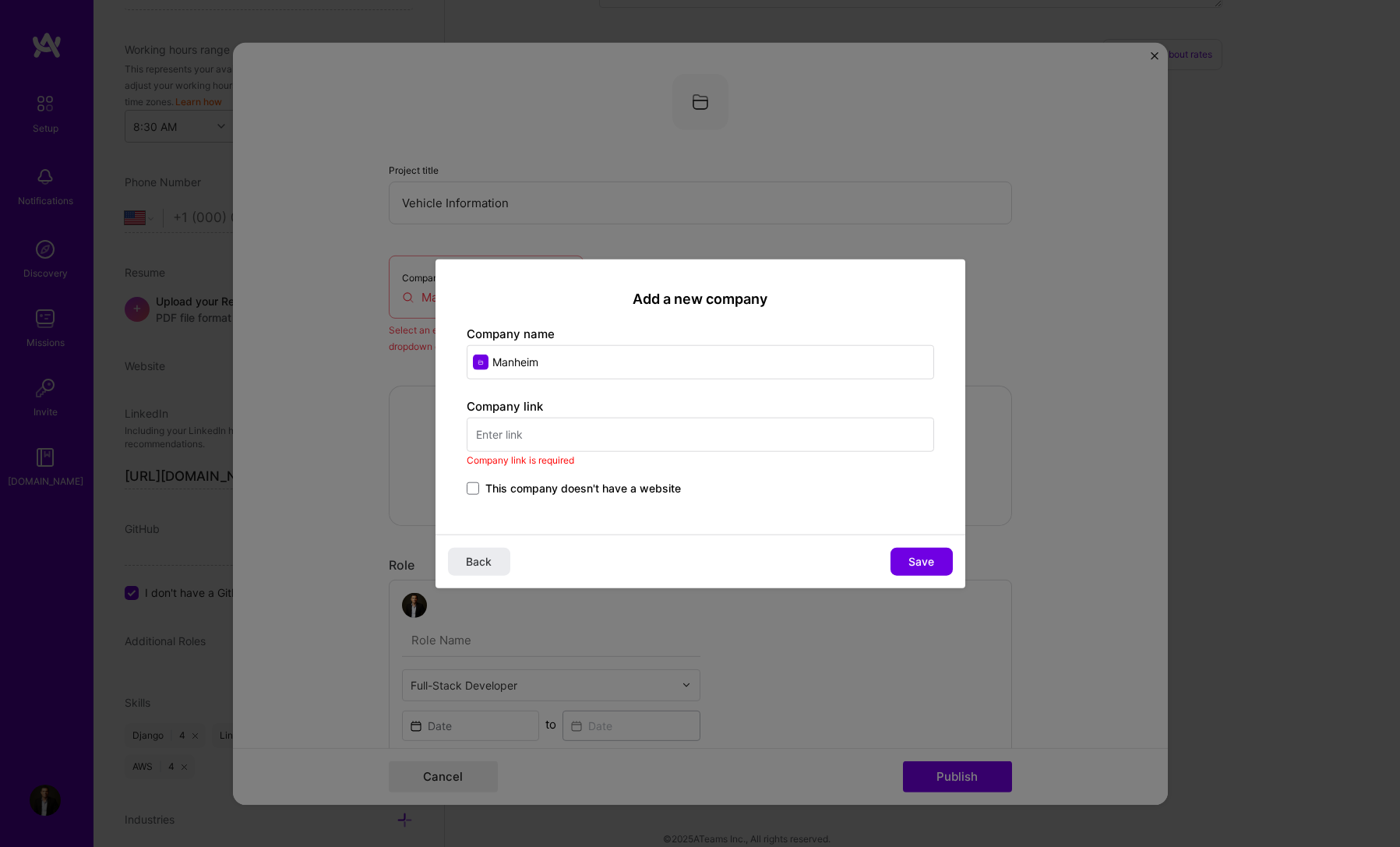
drag, startPoint x: 444, startPoint y: 428, endPoint x: 491, endPoint y: 444, distance: 49.6
click at [443, 432] on div "Add a new company Company name Manheim Company link Company link is required Th…" at bounding box center [700, 396] width 530 height 276
click at [505, 445] on input "text" at bounding box center [700, 435] width 468 height 34
paste input "[URL][DOMAIN_NAME]"
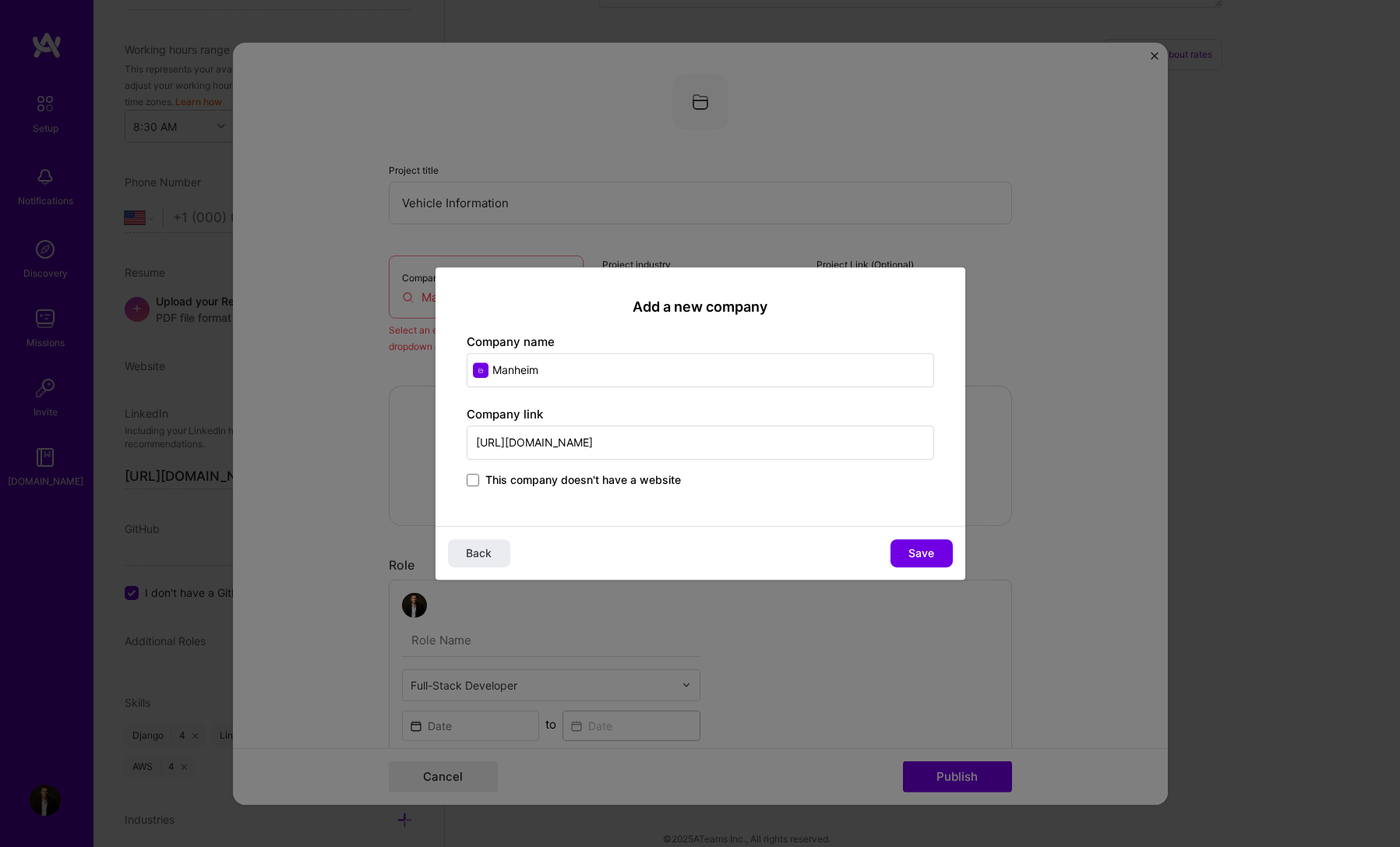
type input "[URL][DOMAIN_NAME]"
drag, startPoint x: 964, startPoint y: 553, endPoint x: 945, endPoint y: 553, distance: 19.0
click at [960, 553] on div "Back Save" at bounding box center [700, 553] width 530 height 54
click at [940, 554] on button "Save" at bounding box center [921, 552] width 62 height 28
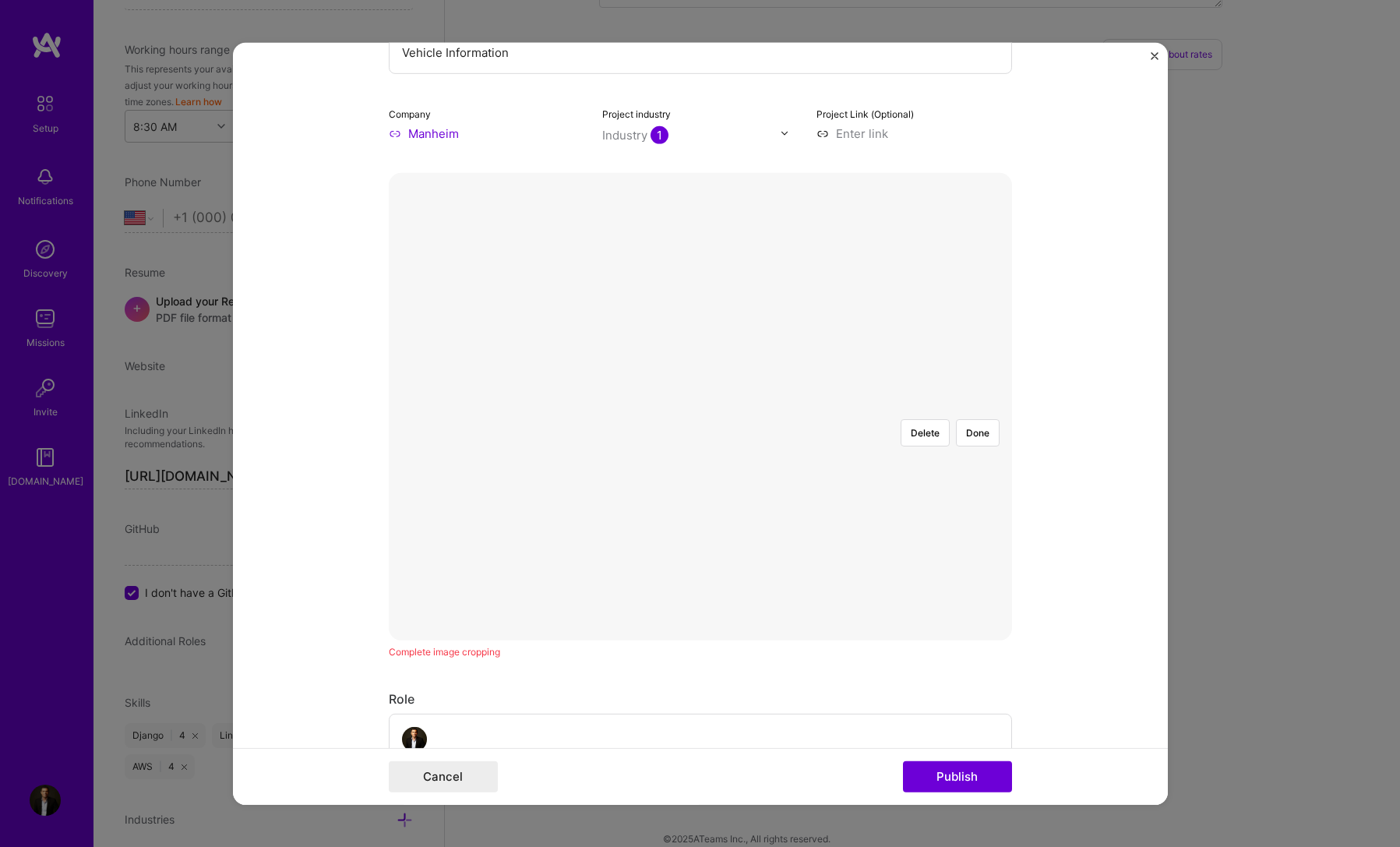
scroll to position [156, 0]
click at [972, 413] on button "Done" at bounding box center [978, 427] width 44 height 27
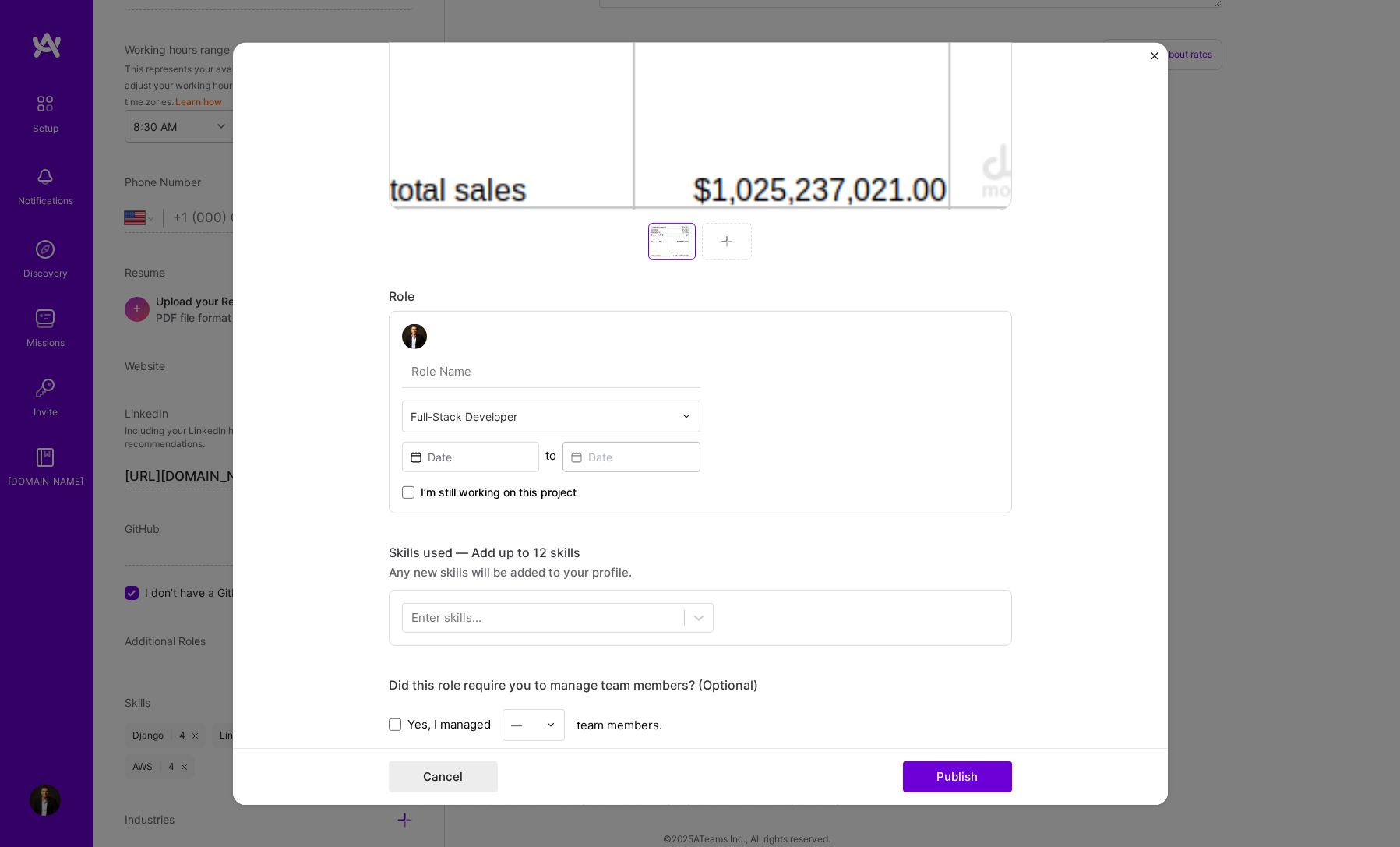
scroll to position [623, 0]
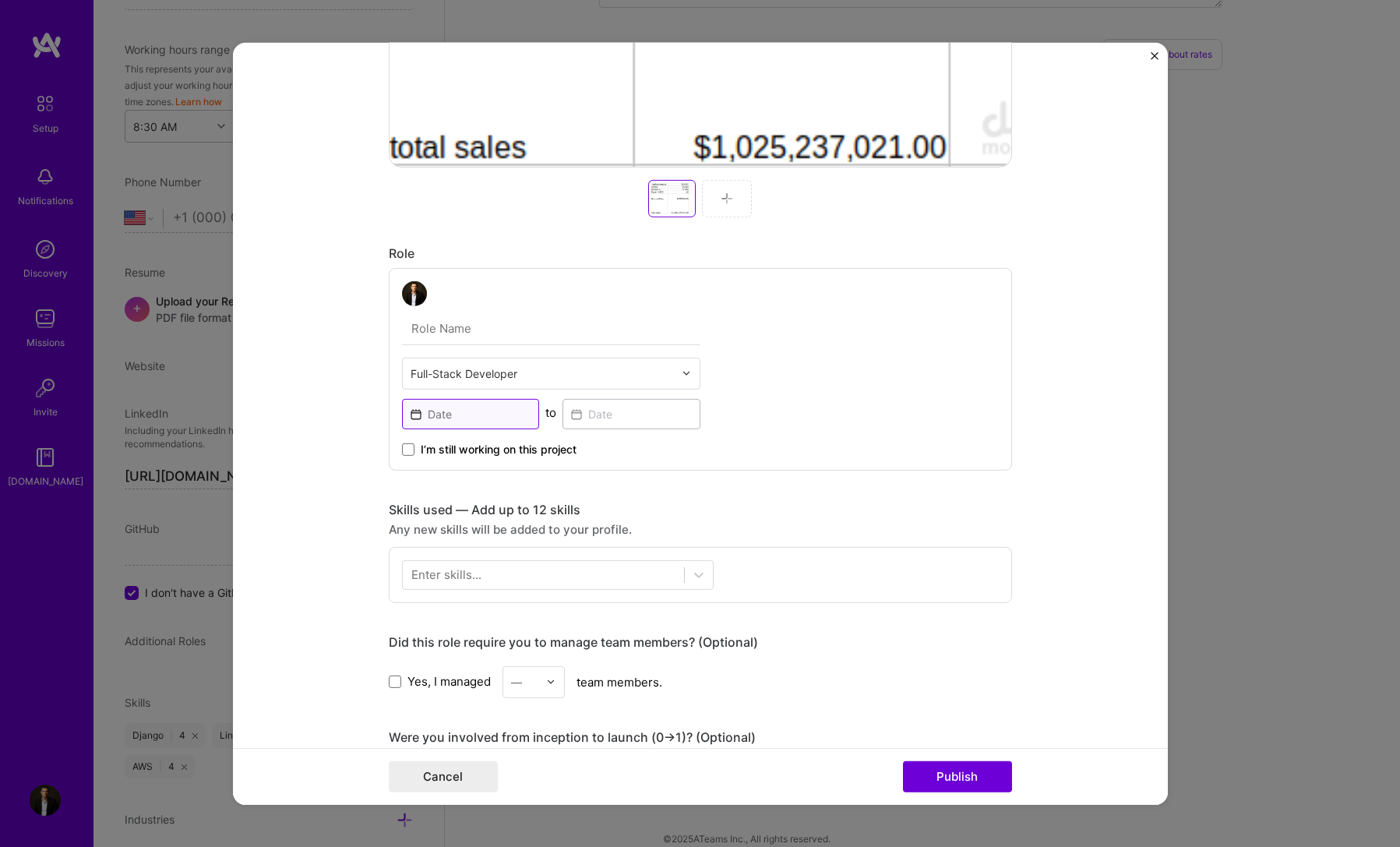
click at [457, 410] on input at bounding box center [471, 413] width 138 height 31
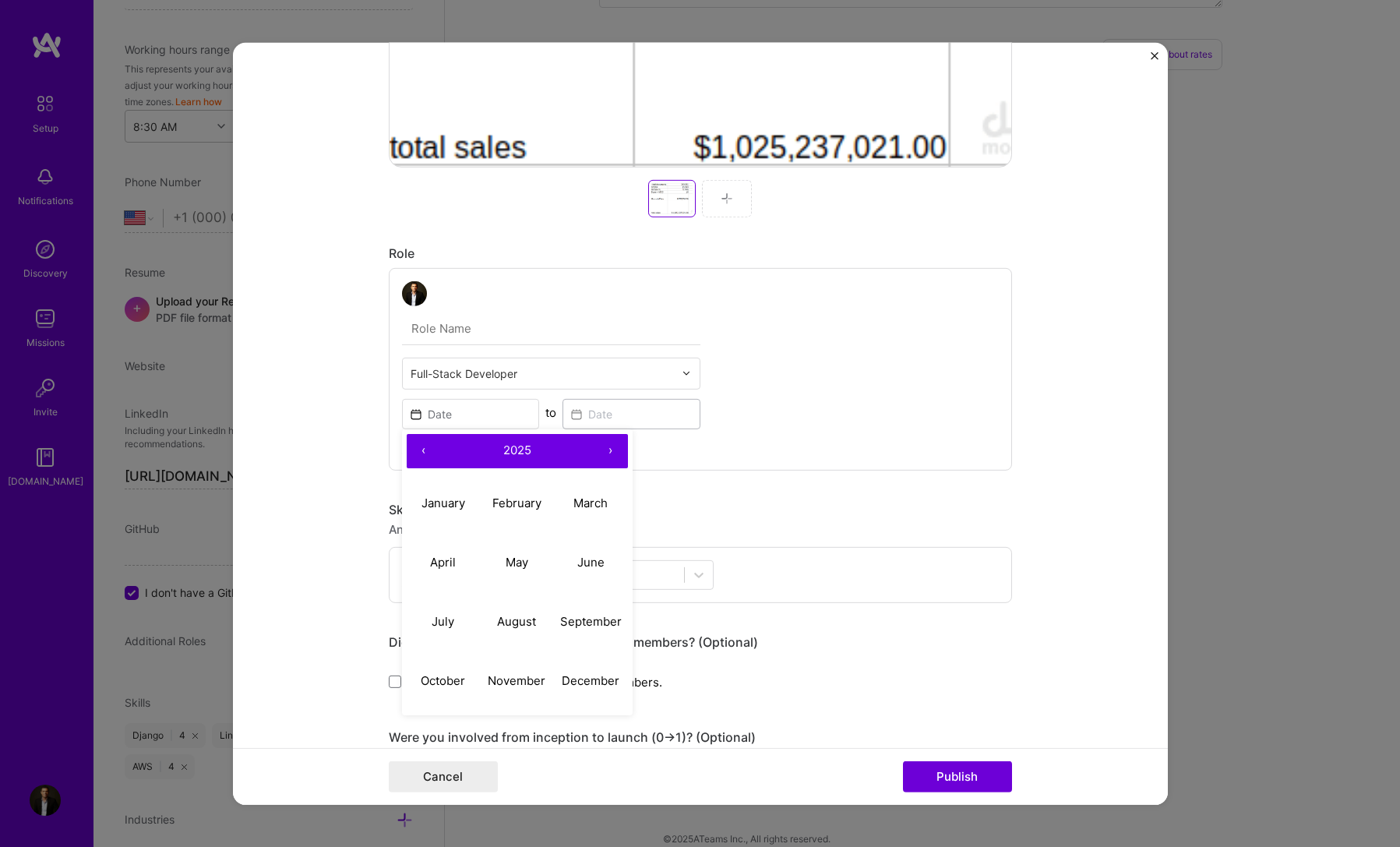
click at [423, 446] on button "‹" at bounding box center [424, 450] width 34 height 34
click at [453, 627] on button "July" at bounding box center [444, 622] width 74 height 59
type input "[DATE]"
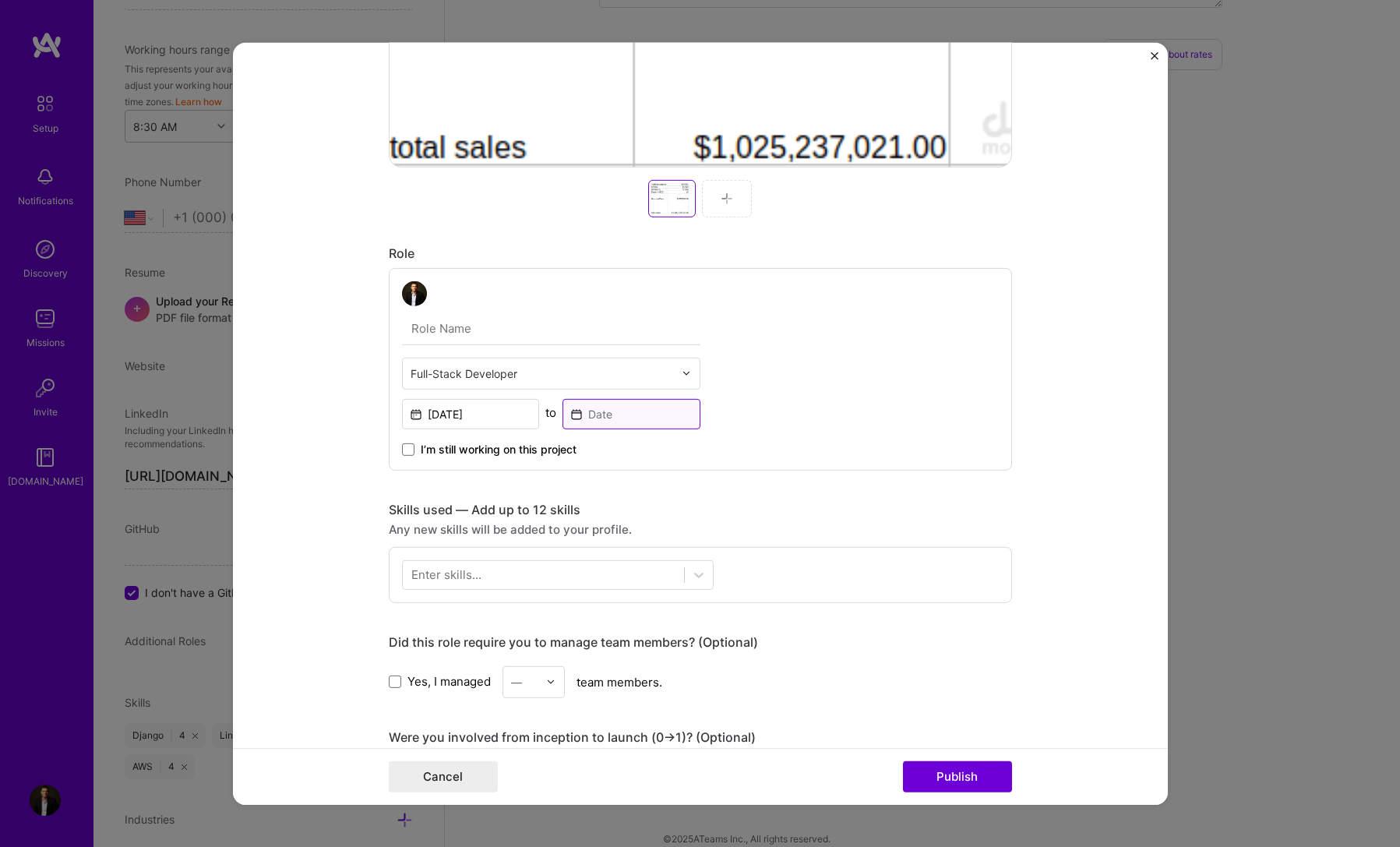
click at [616, 413] on input at bounding box center [631, 413] width 138 height 31
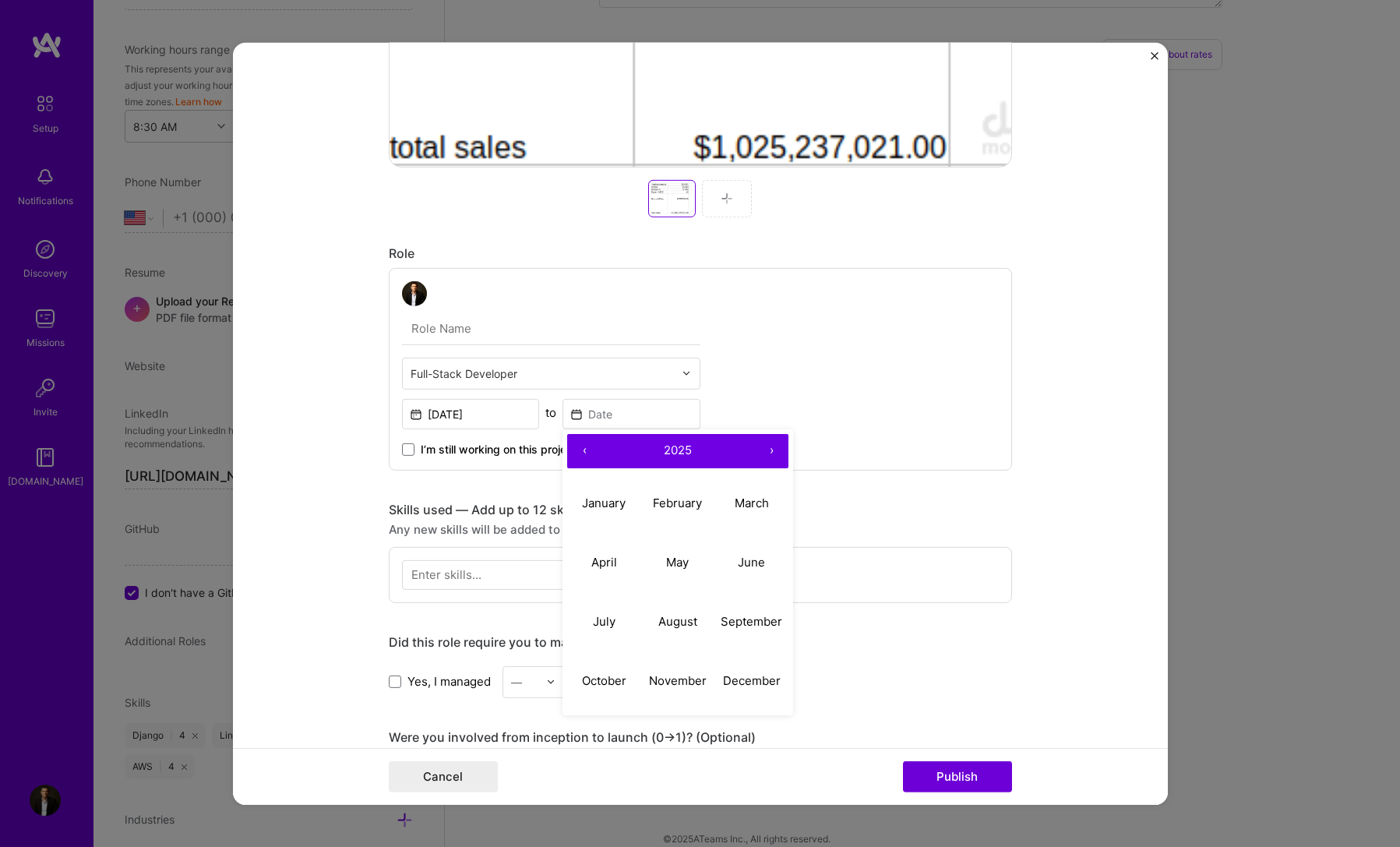
click at [757, 452] on button "›" at bounding box center [771, 450] width 34 height 34
click at [583, 456] on button "‹" at bounding box center [585, 450] width 34 height 34
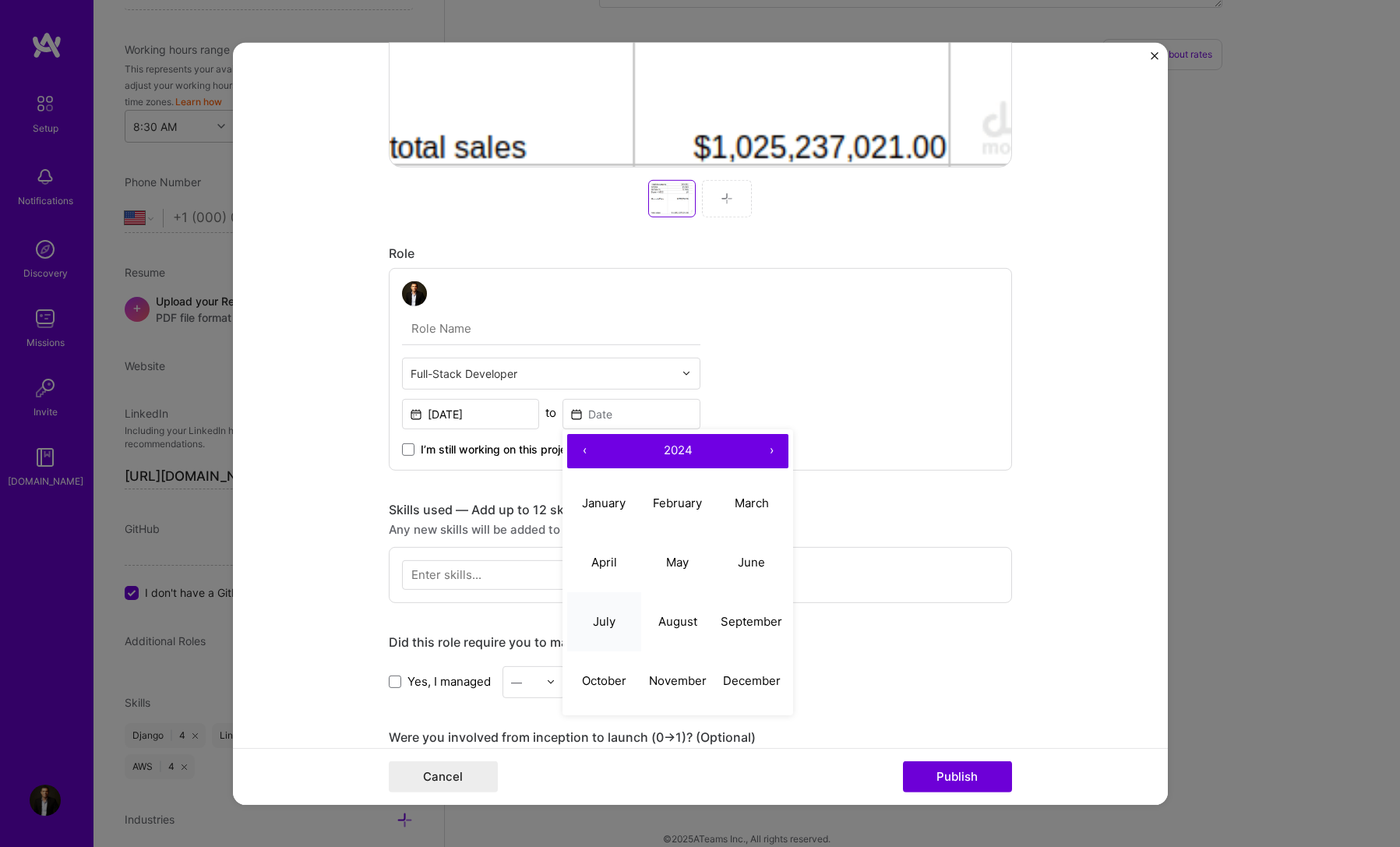
click at [576, 620] on button "July" at bounding box center [604, 622] width 74 height 59
type input "[DATE]"
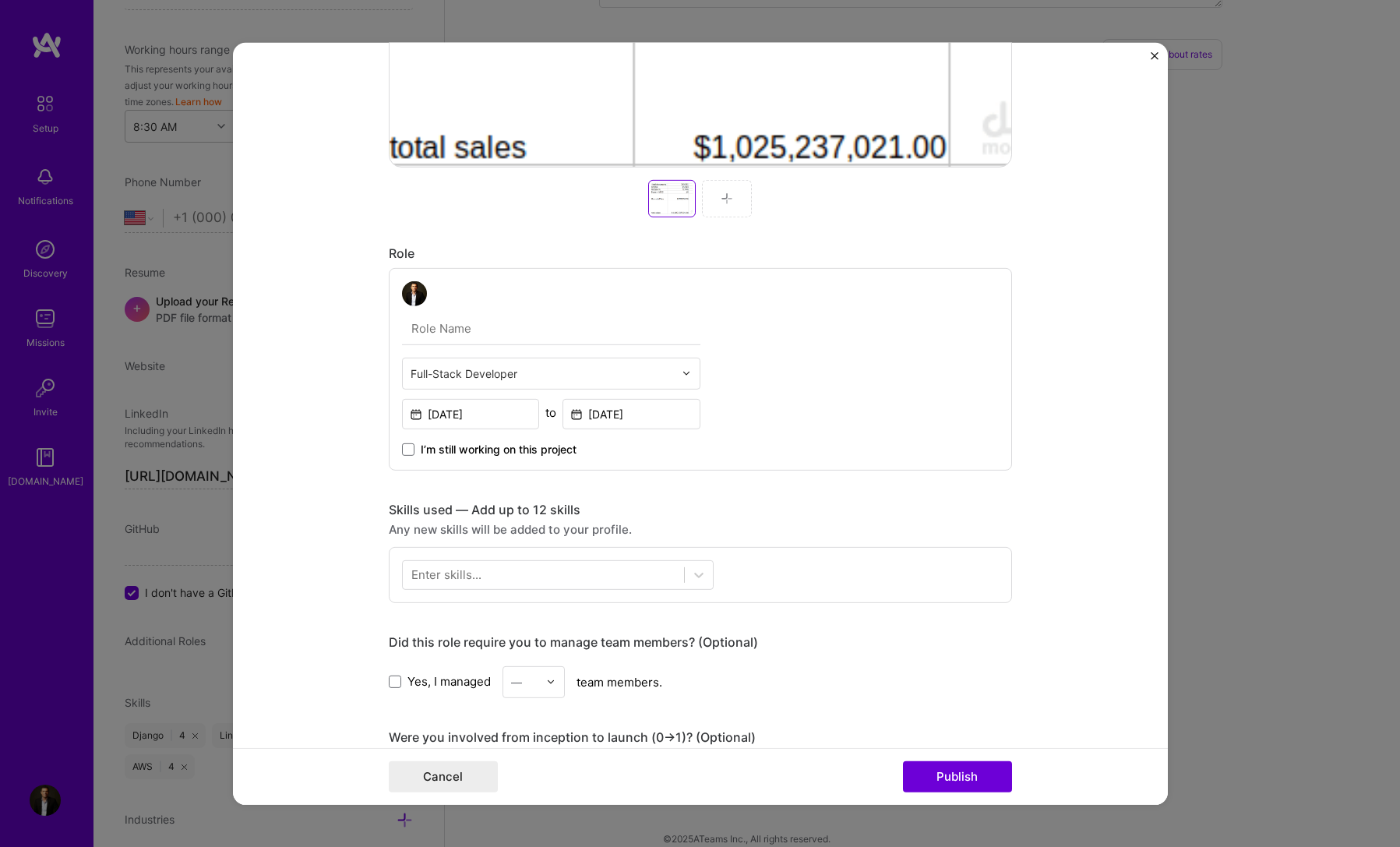
click at [469, 573] on div "Enter skills..." at bounding box center [446, 575] width 70 height 16
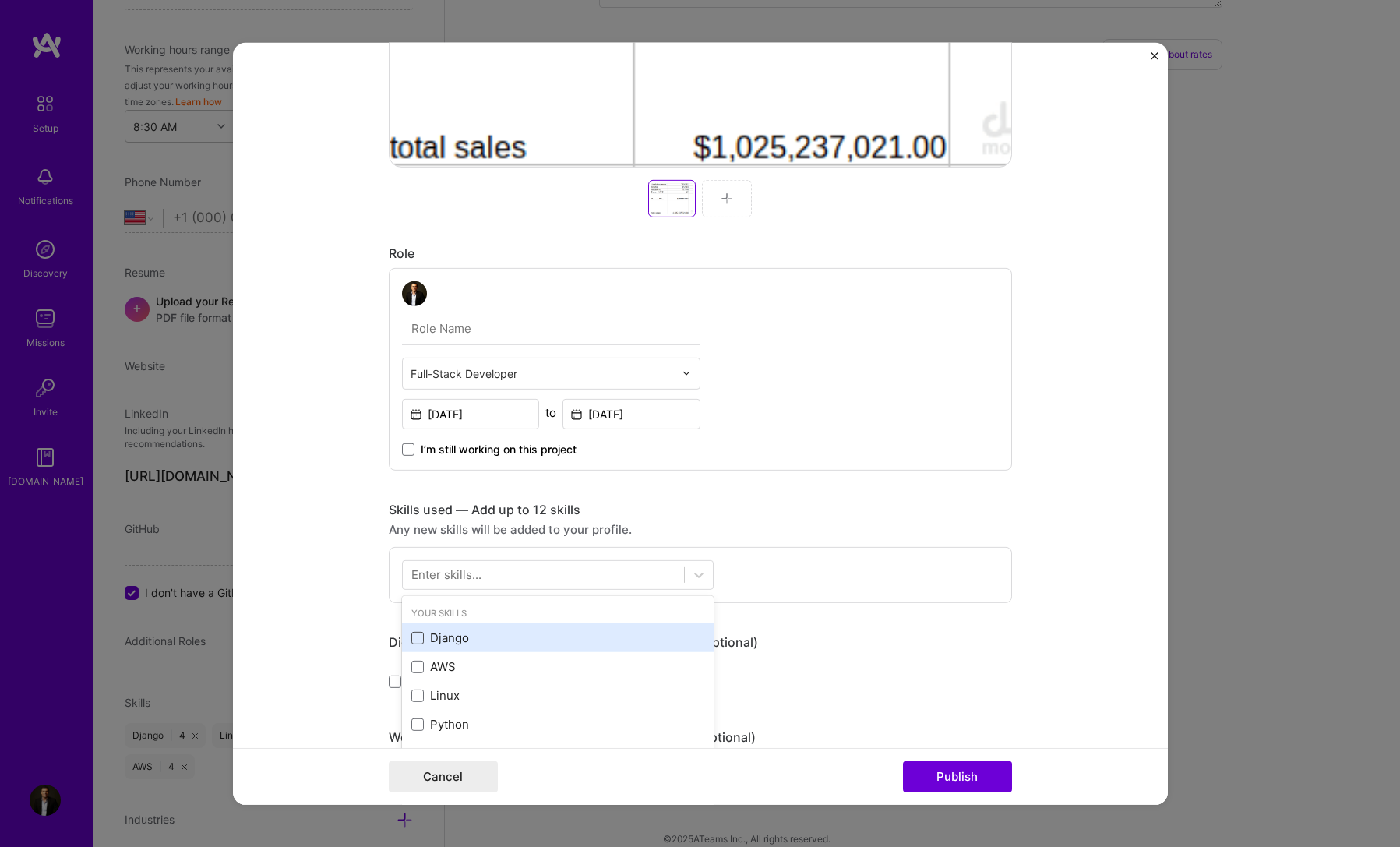
click at [415, 637] on span at bounding box center [418, 639] width 13 height 13
click at [0, 0] on input "checkbox" at bounding box center [0, 0] width 0 height 0
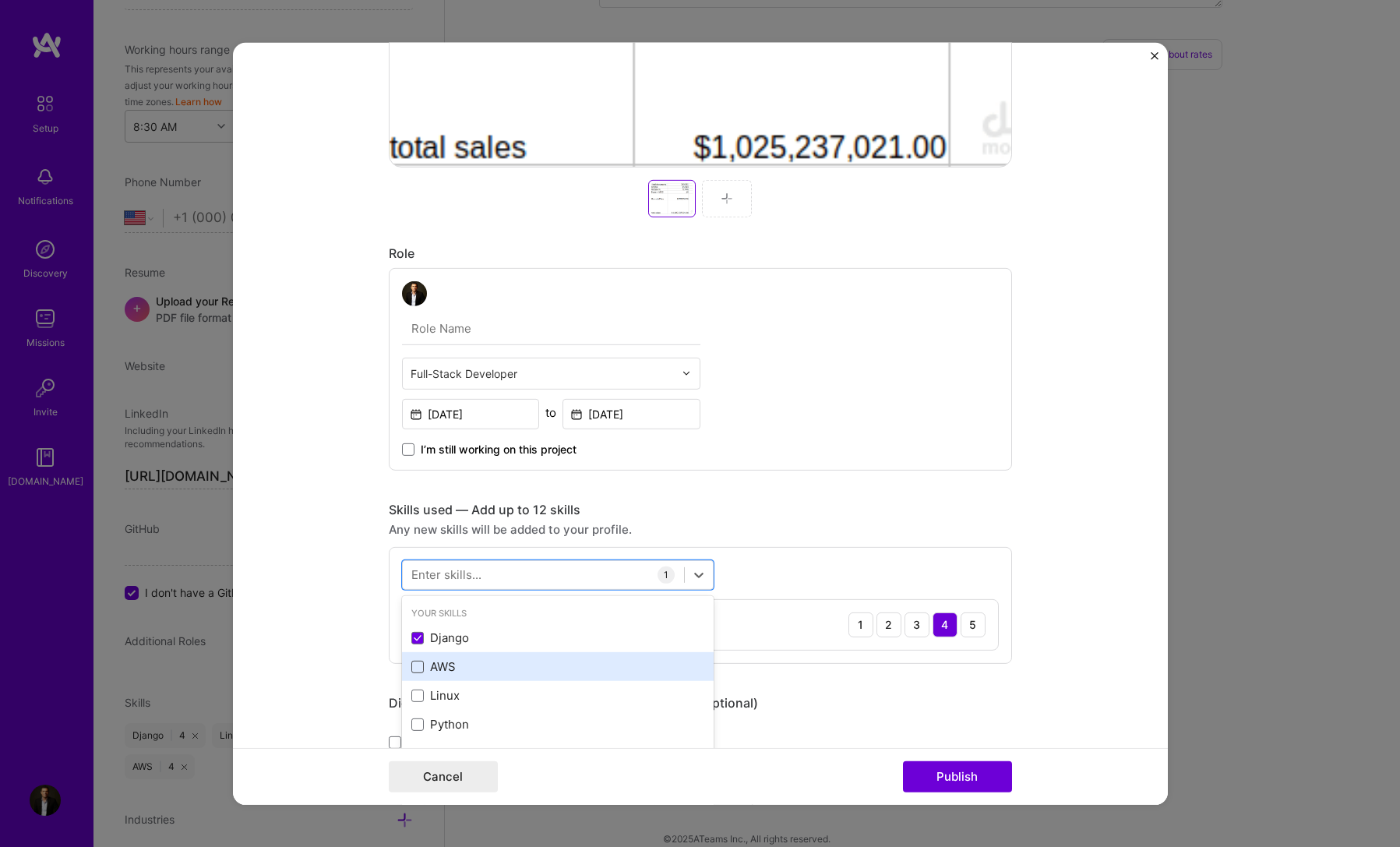
click at [411, 666] on span at bounding box center [418, 667] width 13 height 13
click at [0, 0] on input "checkbox" at bounding box center [0, 0] width 0 height 0
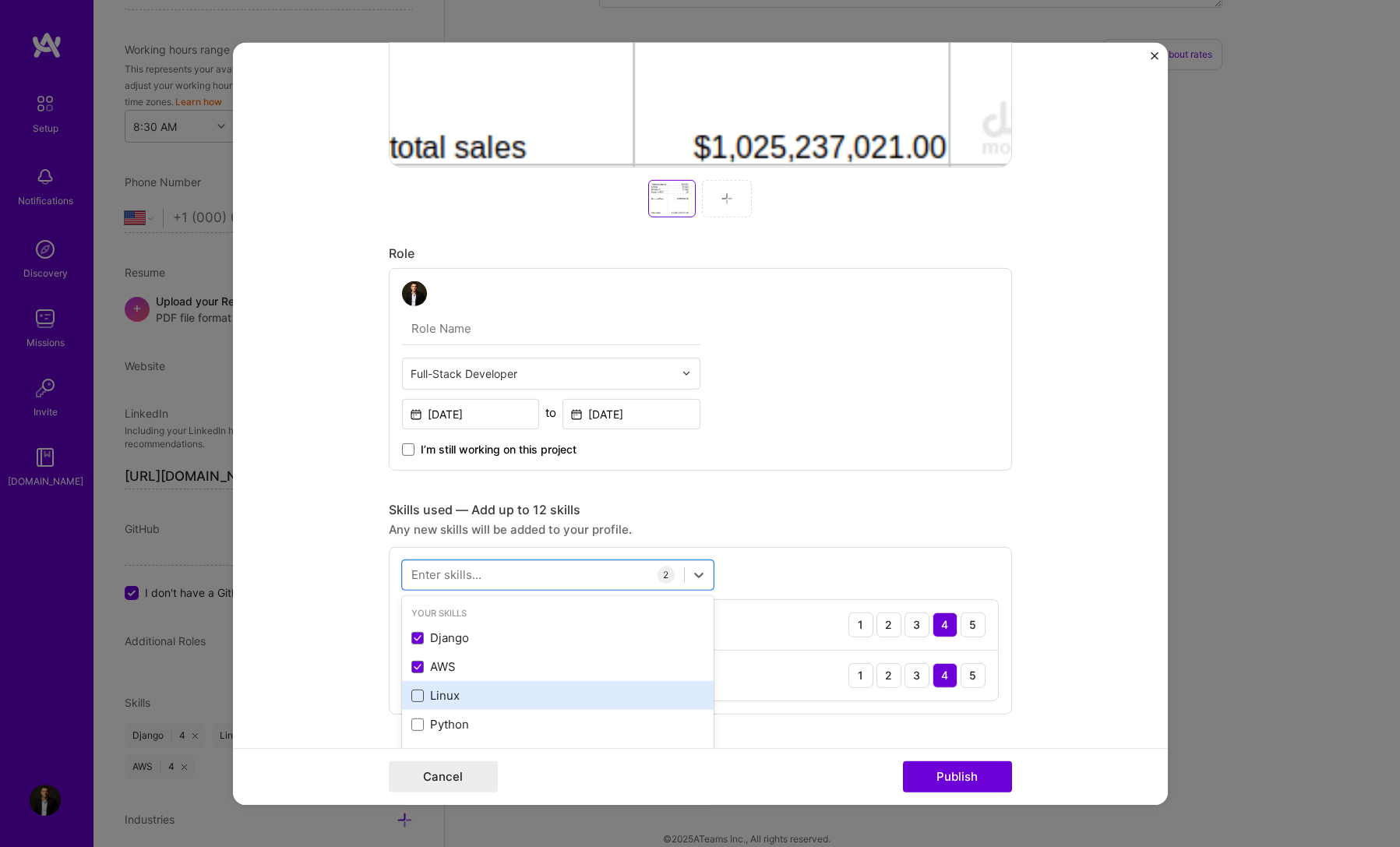
click at [411, 697] on span at bounding box center [418, 696] width 13 height 13
click at [0, 0] on input "checkbox" at bounding box center [0, 0] width 0 height 0
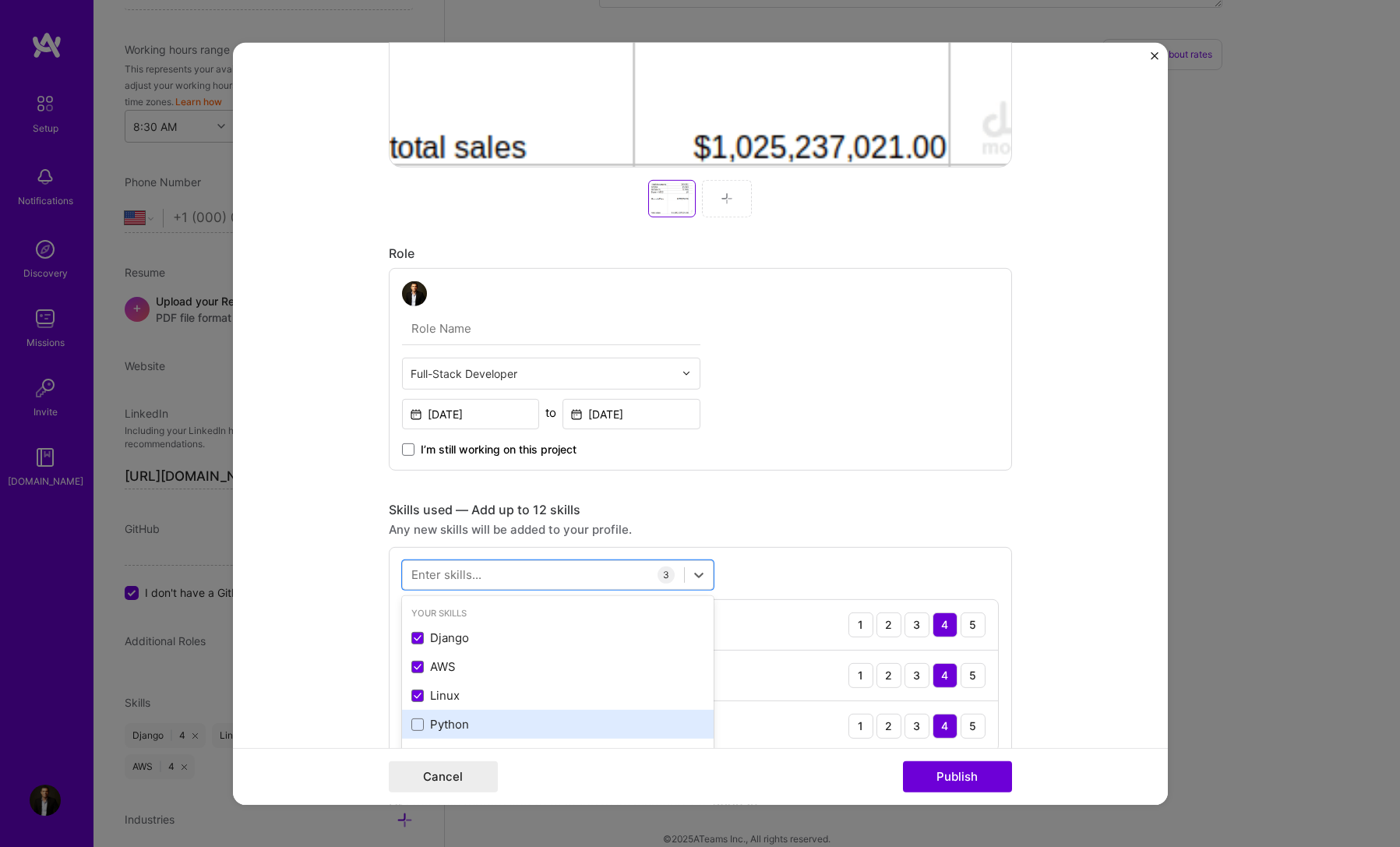
click at [415, 735] on div "Python" at bounding box center [558, 724] width 312 height 29
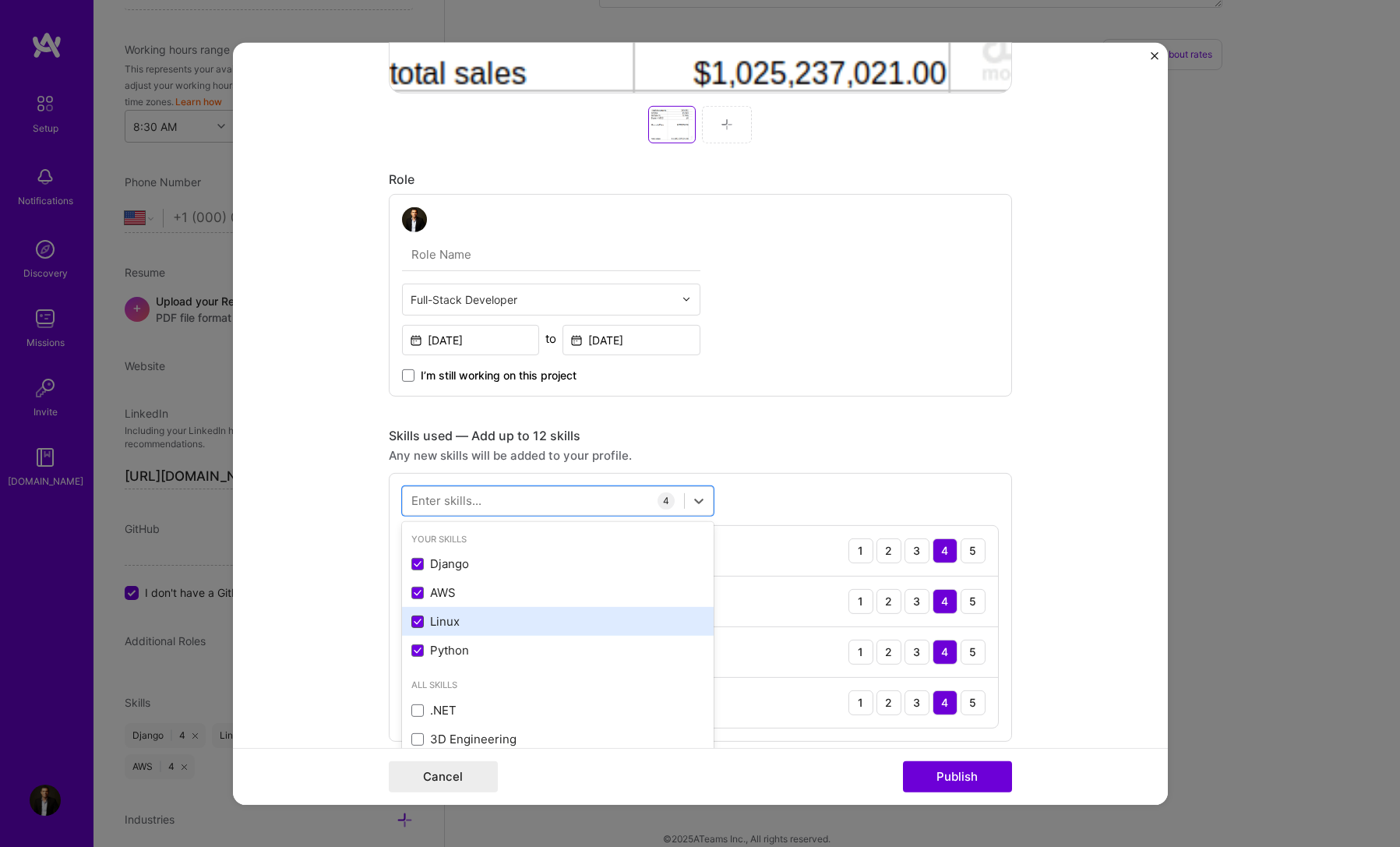
scroll to position [701, 0]
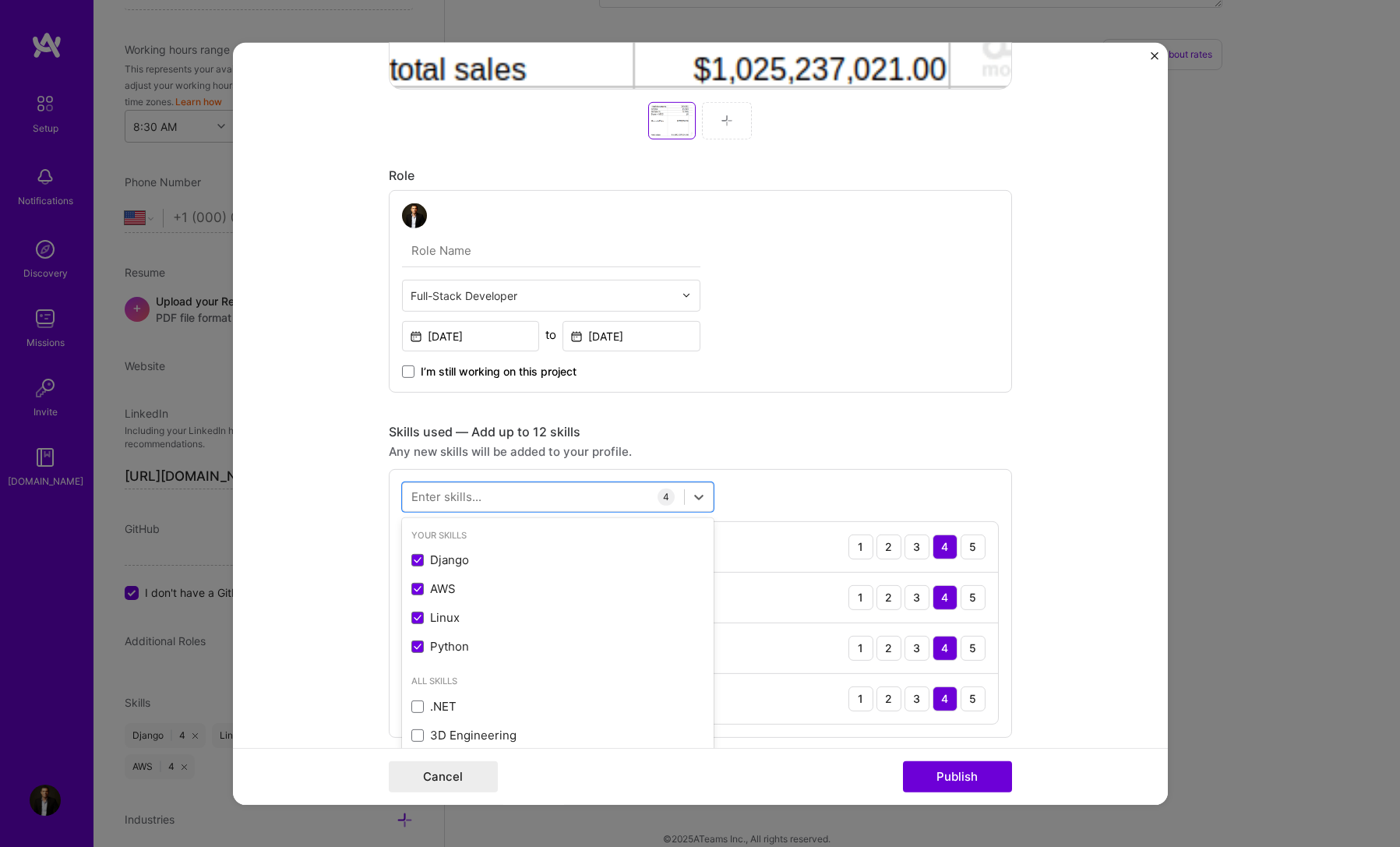
click at [349, 525] on form "Project title Vehicle Information Company Manheim Project industry Industry 1 P…" at bounding box center [700, 423] width 935 height 763
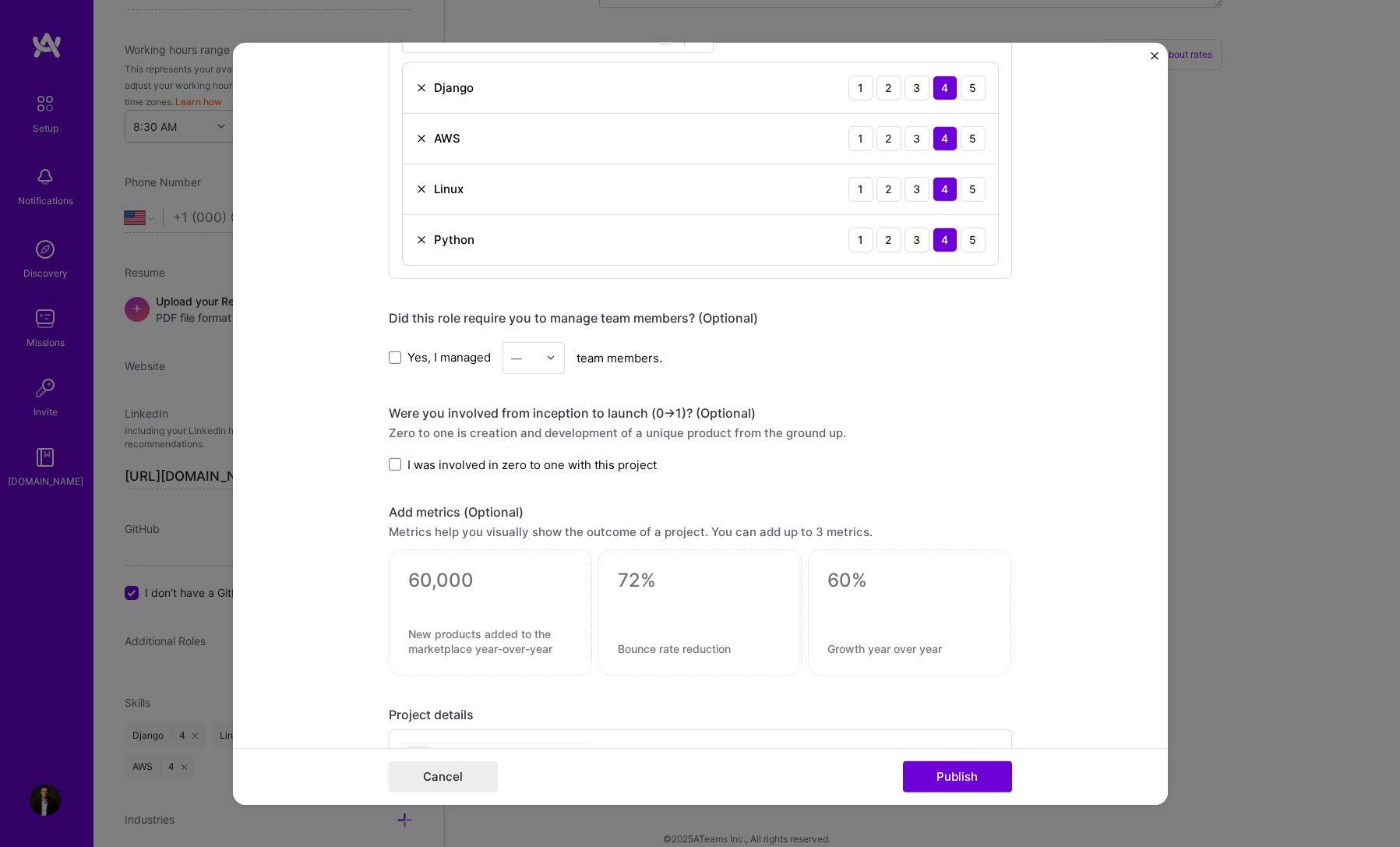
scroll to position [1169, 0]
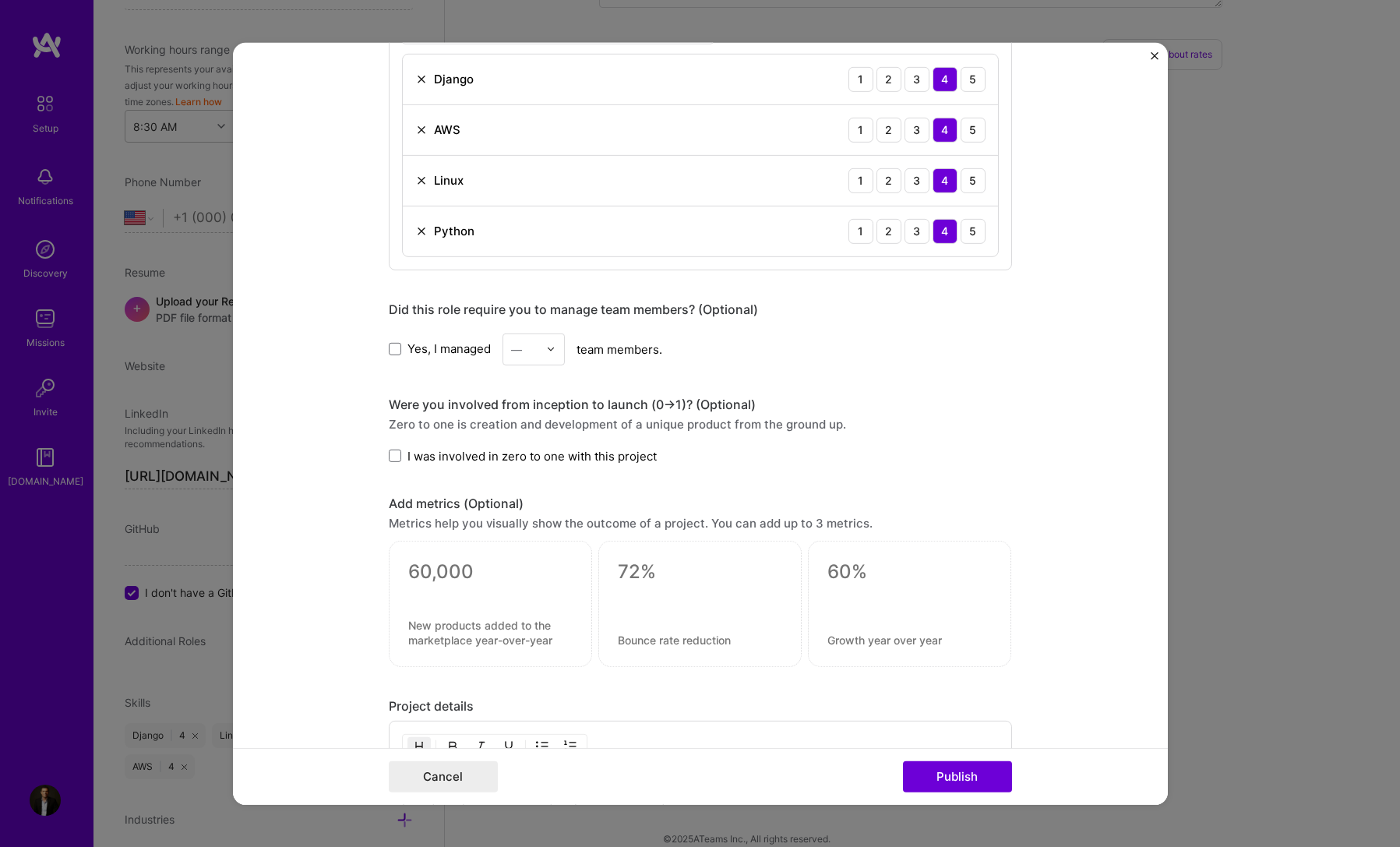
click at [445, 454] on span "I was involved in zero to one with this project" at bounding box center [533, 455] width 250 height 16
click at [0, 0] on input "I was involved in zero to one with this project" at bounding box center [0, 0] width 0 height 0
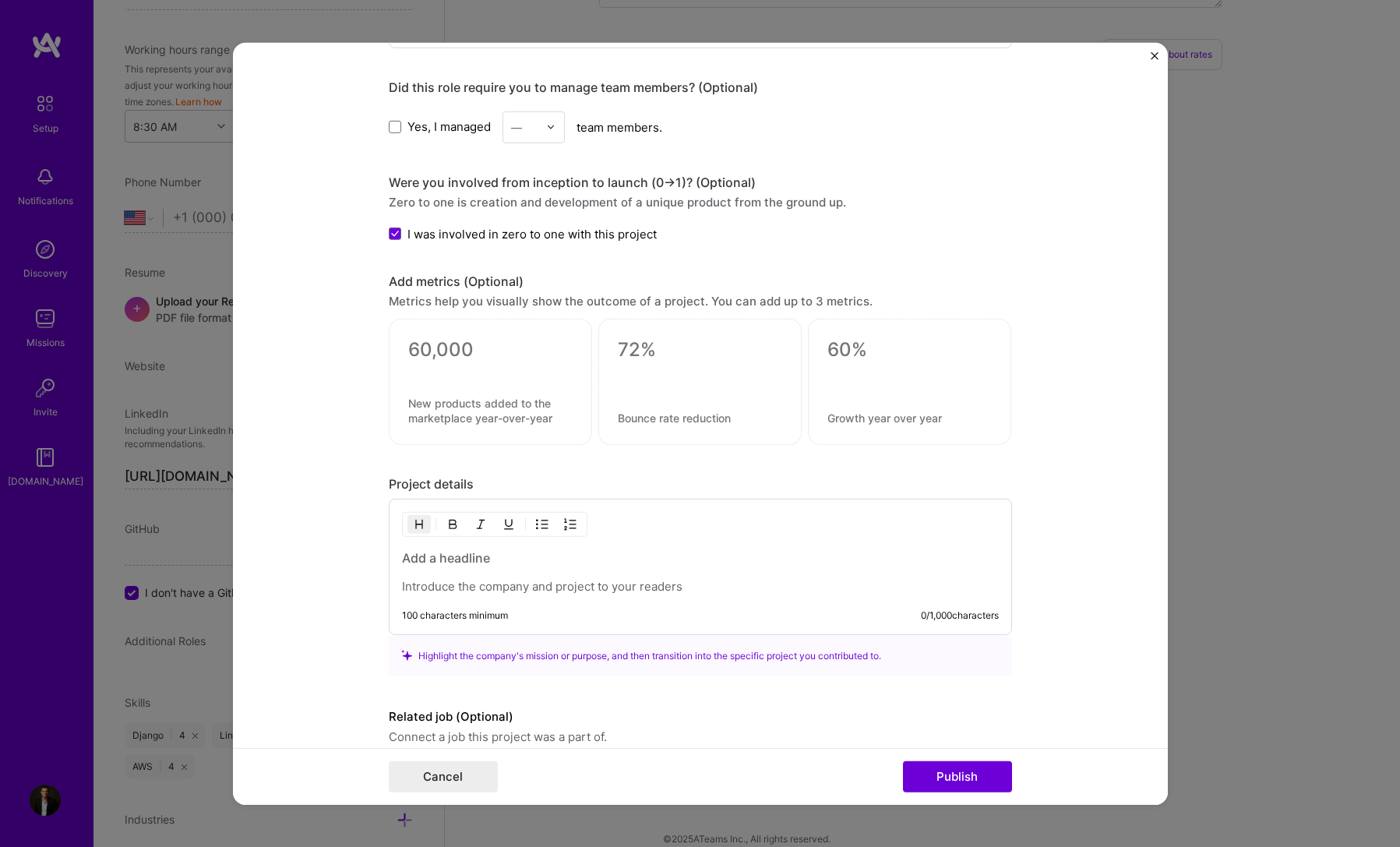
scroll to position [1460, 0]
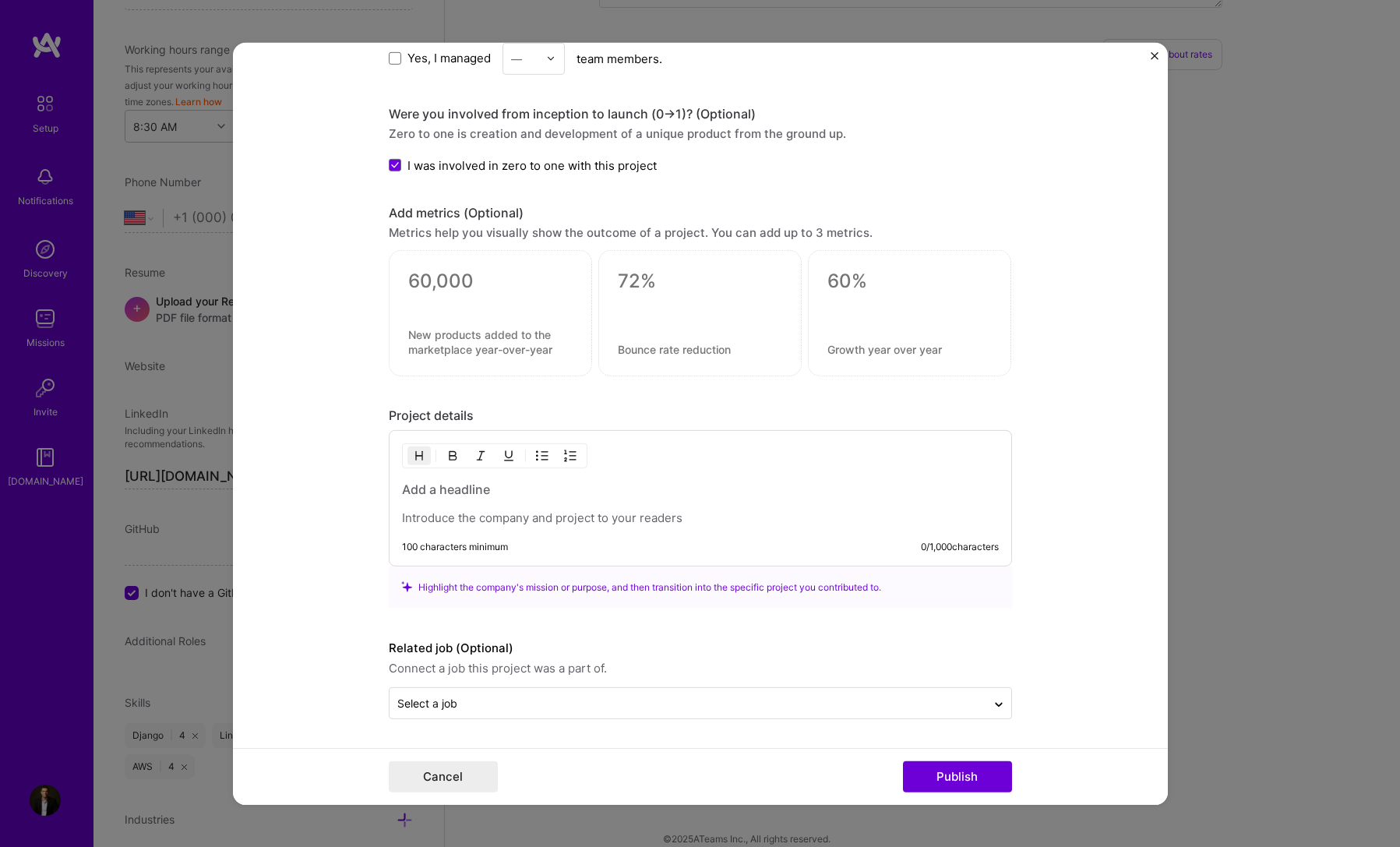
click at [475, 482] on h3 at bounding box center [700, 489] width 597 height 17
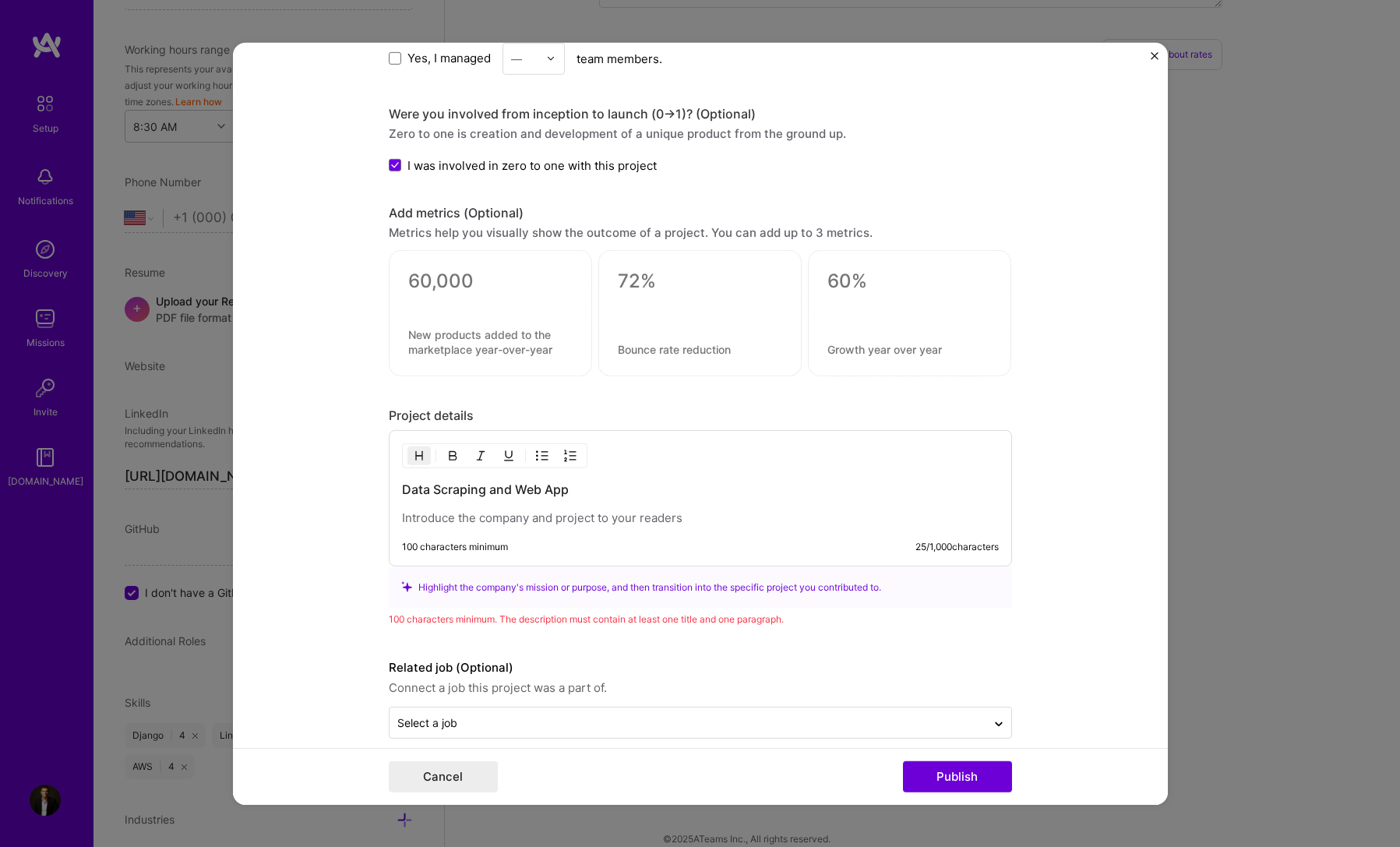
click at [445, 517] on p at bounding box center [700, 517] width 597 height 15
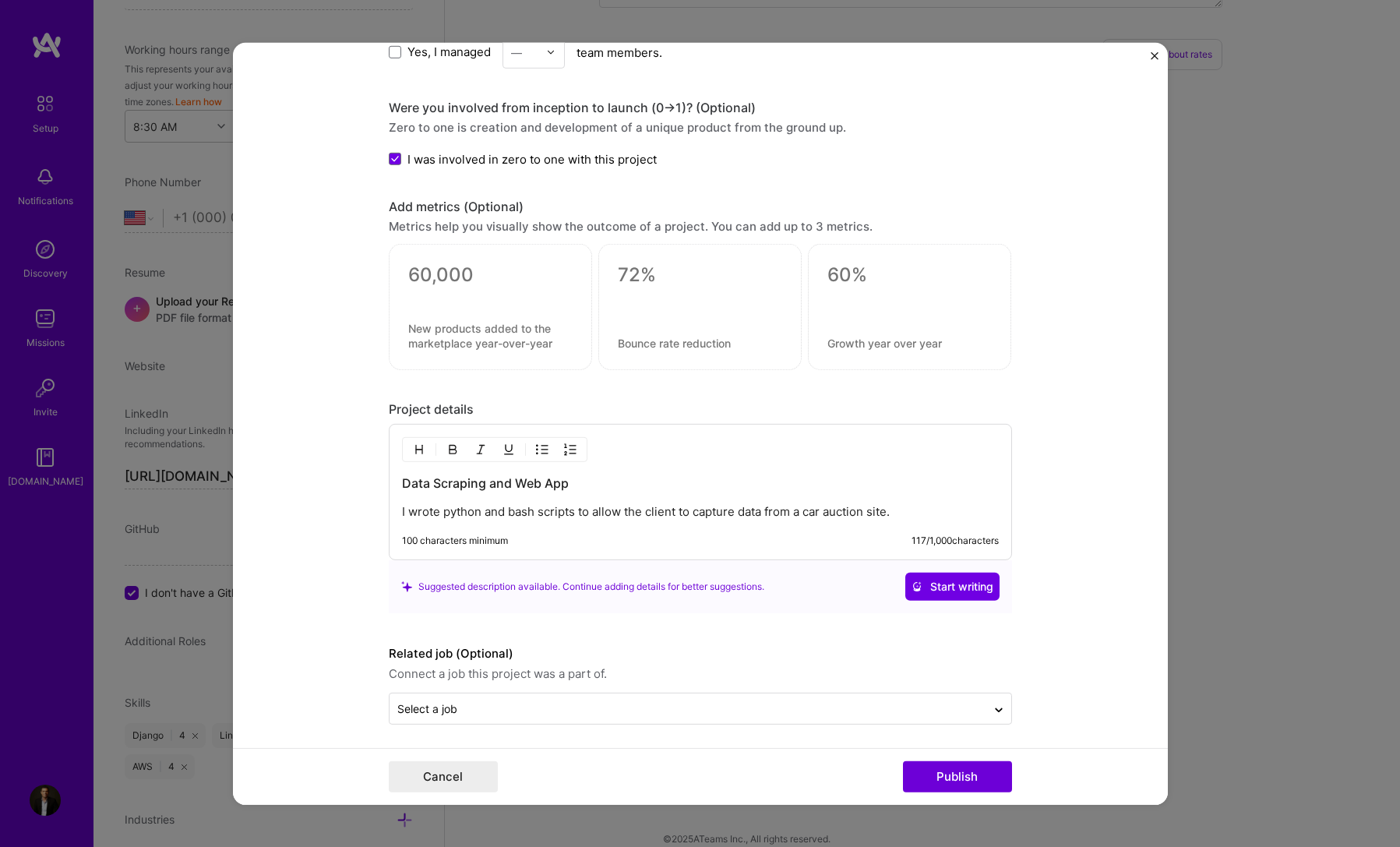
scroll to position [1471, 0]
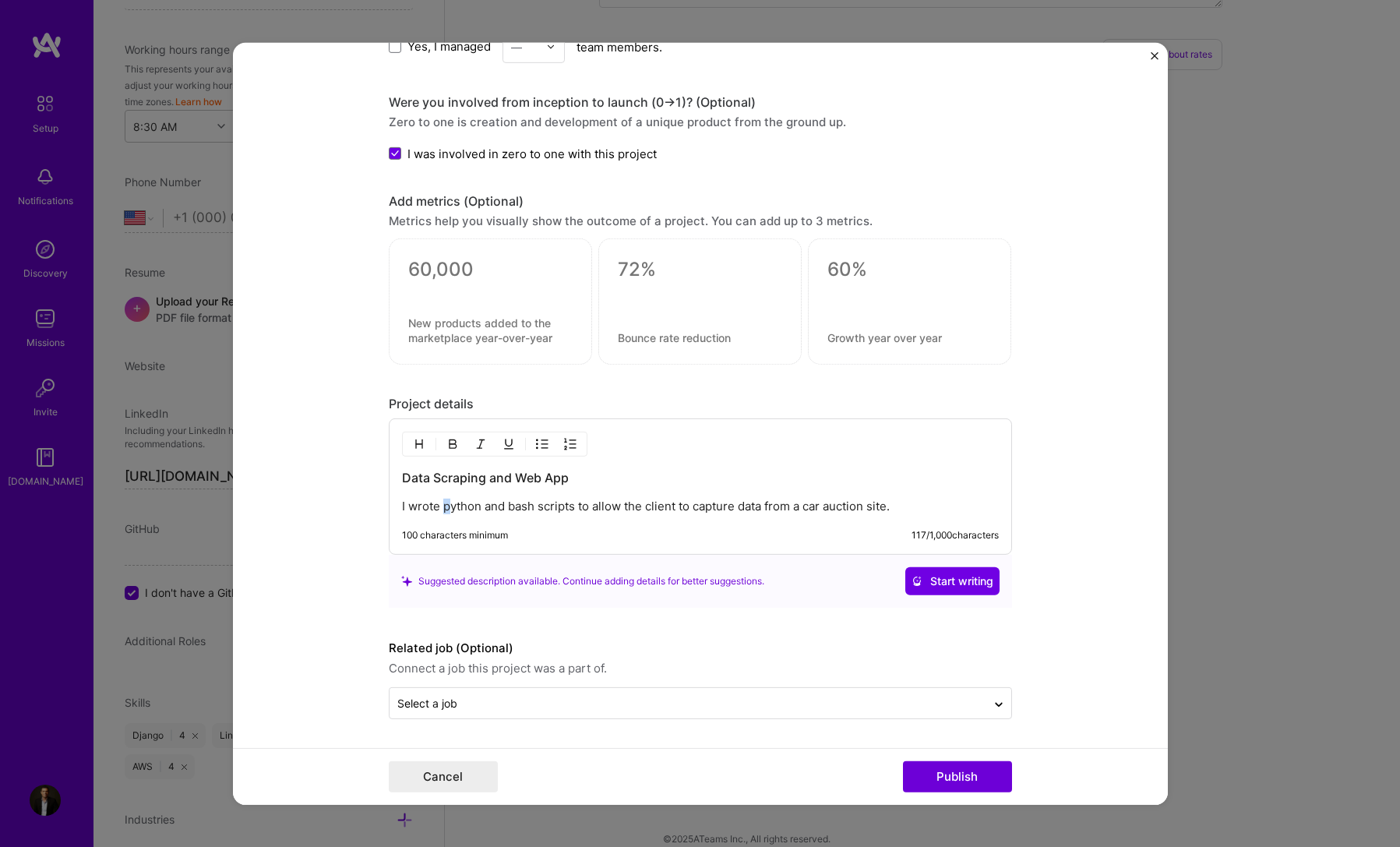
click at [444, 511] on p "I wrote python and bash scripts to allow the client to capture data from a car …" at bounding box center [700, 506] width 597 height 15
click at [509, 507] on p "I wrote Python and bash scripts to allow the client to capture data from a car …" at bounding box center [700, 506] width 597 height 15
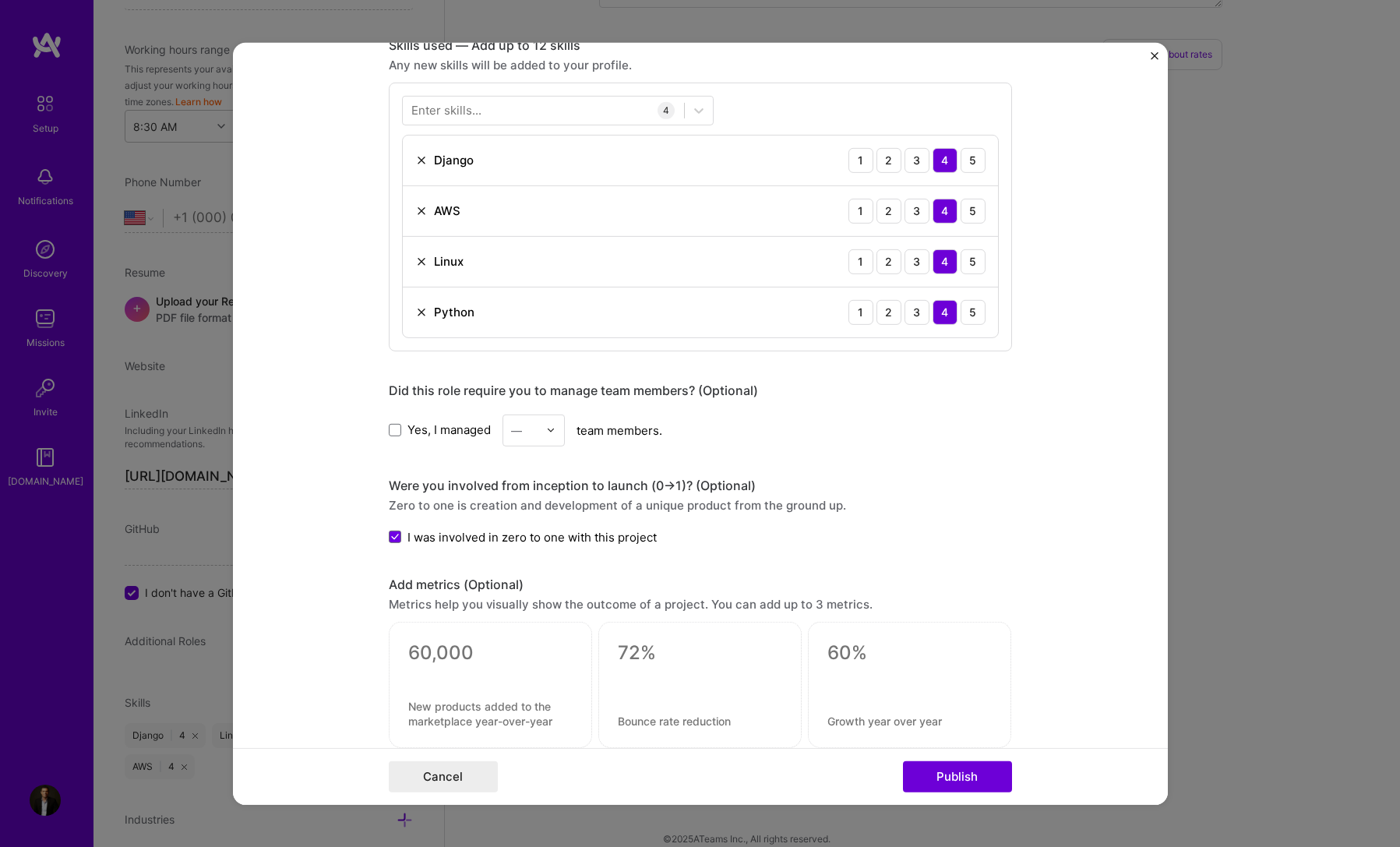
scroll to position [1081, 0]
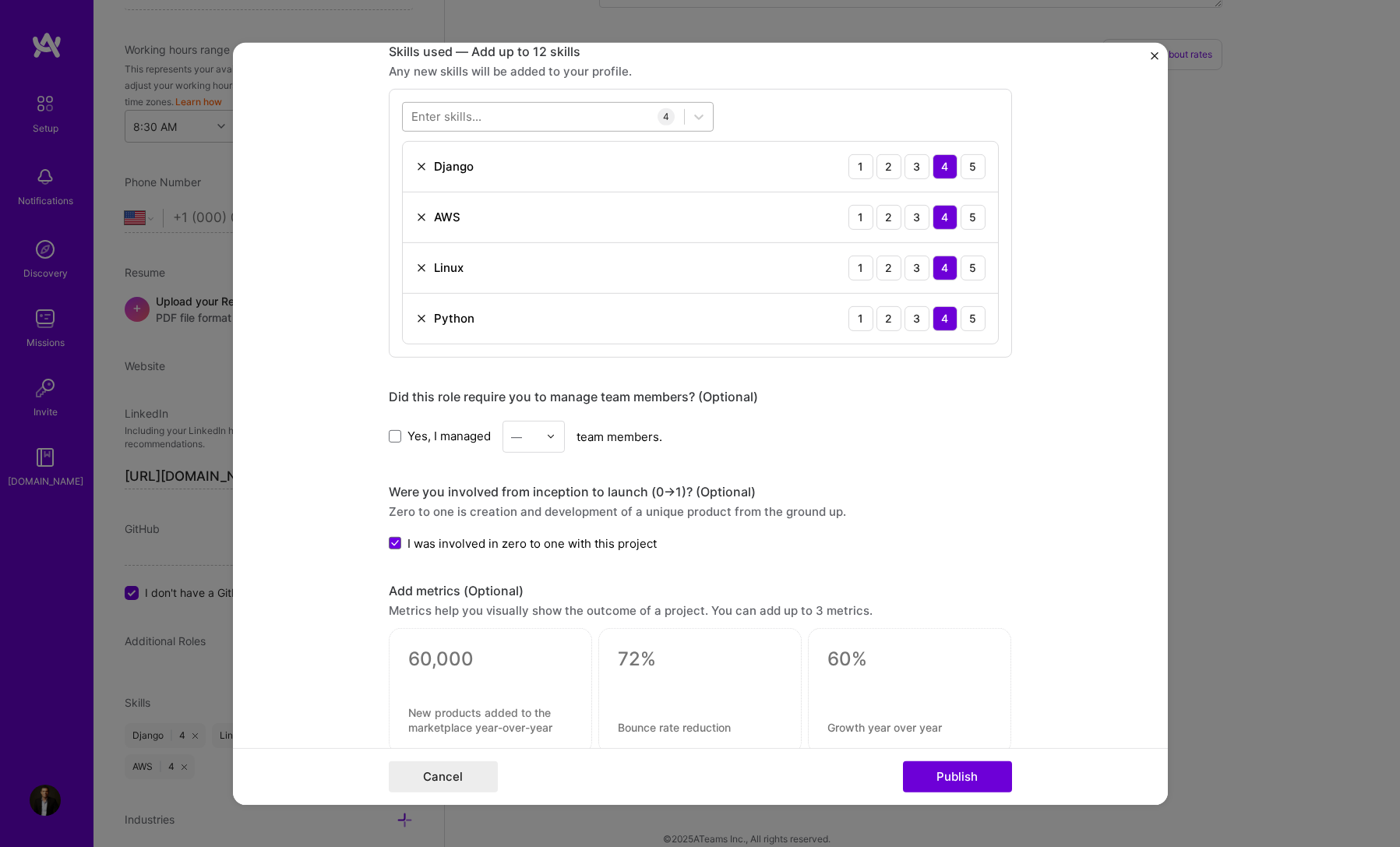
click at [504, 111] on div at bounding box center [543, 116] width 281 height 26
type input "bash"
click at [241, 226] on form "Project title Vehicle Information Company Manheim Project industry Industry 1 P…" at bounding box center [700, 423] width 935 height 763
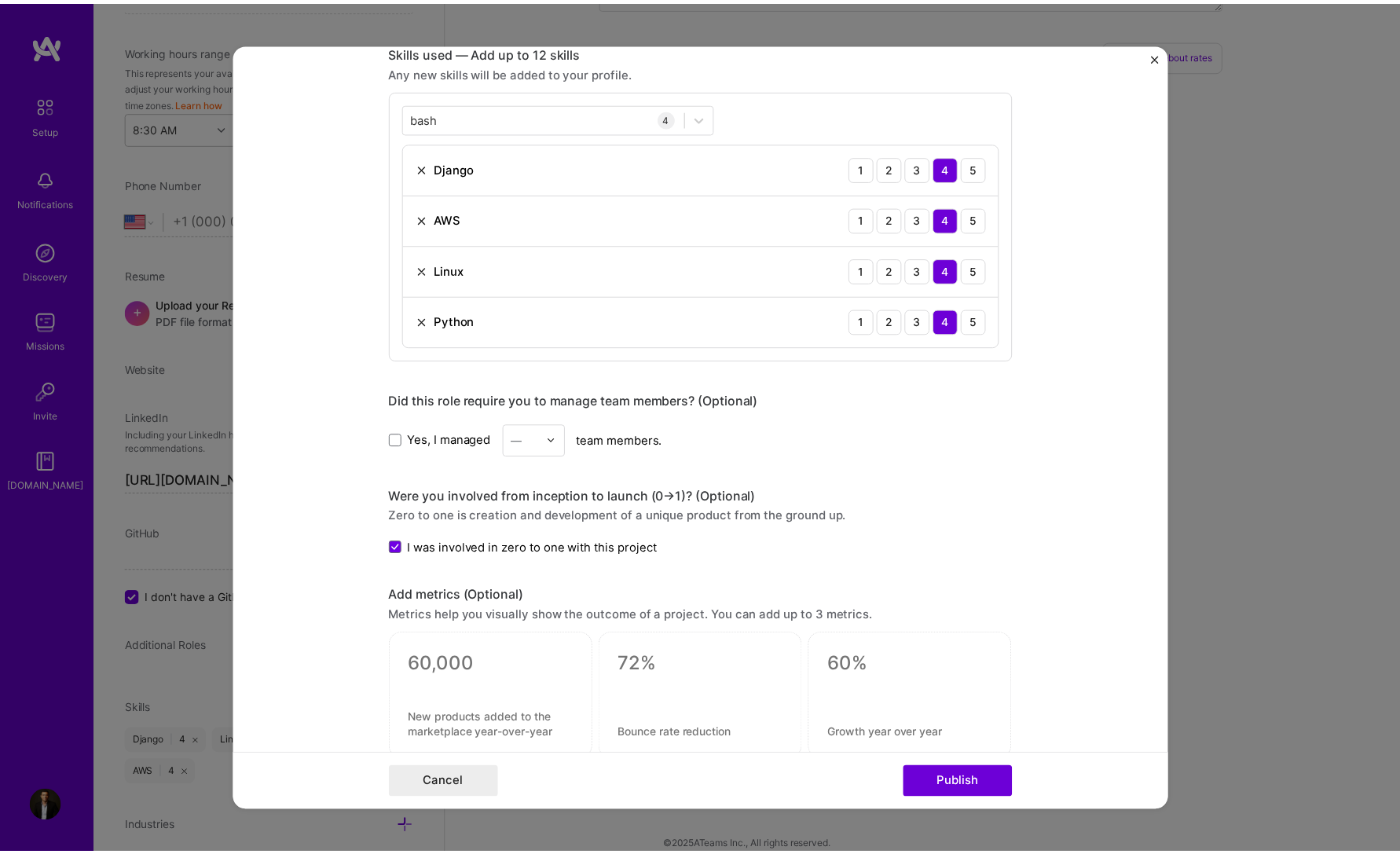
scroll to position [1483, 0]
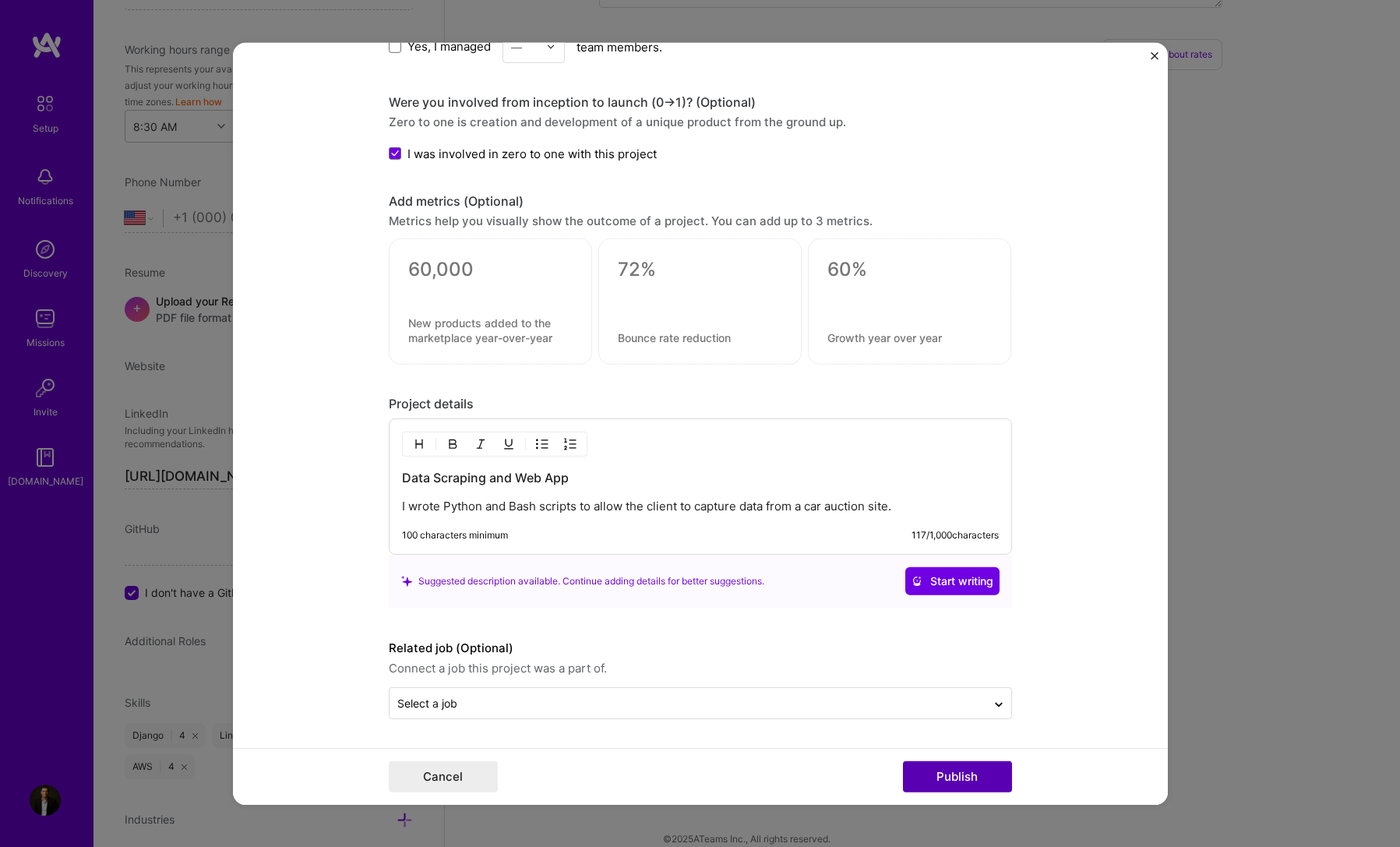
click at [972, 765] on button "Publish" at bounding box center [957, 777] width 109 height 31
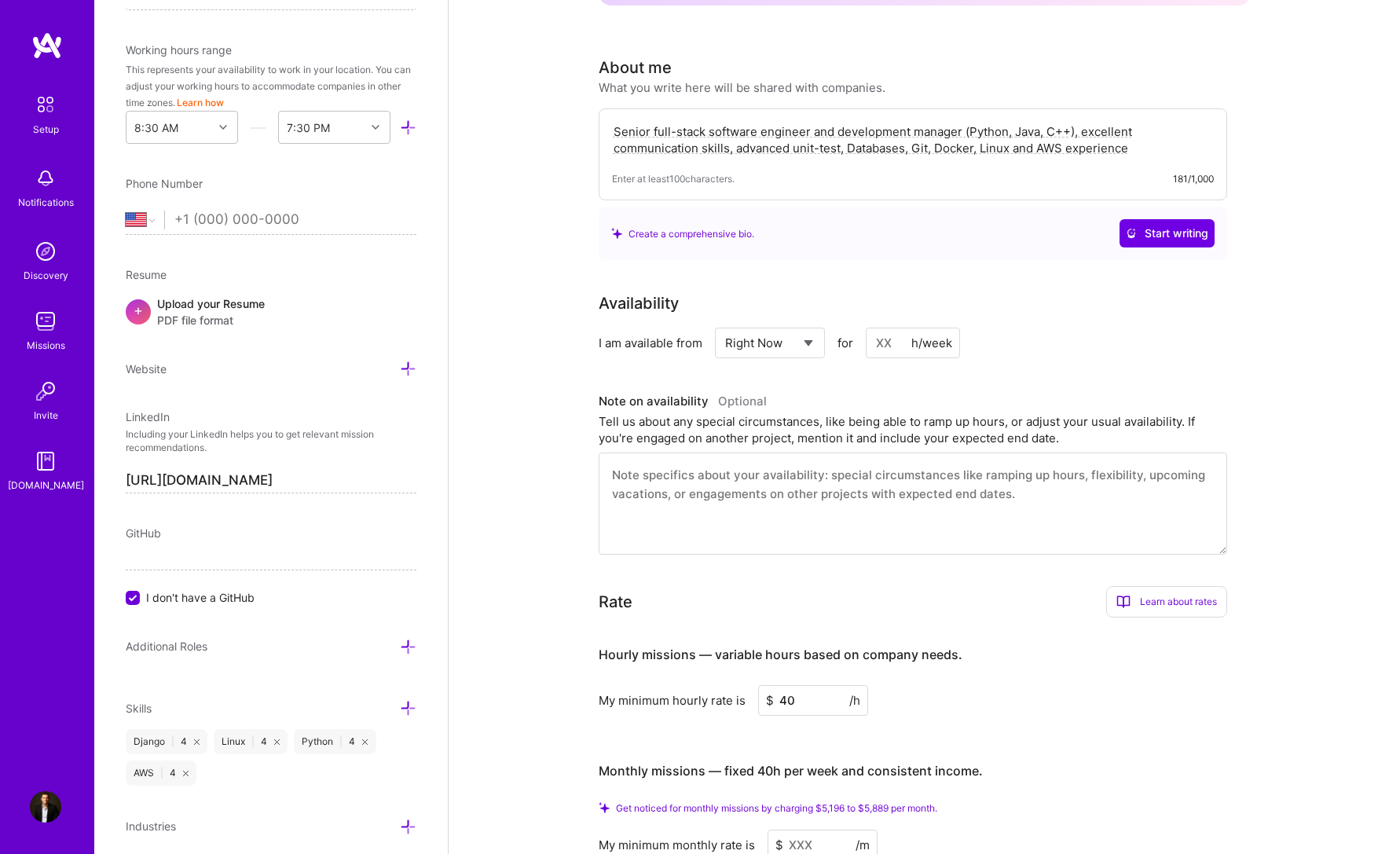
scroll to position [369, 0]
click at [141, 216] on select "[GEOGRAPHIC_DATA] [GEOGRAPHIC_DATA] [GEOGRAPHIC_DATA] [GEOGRAPHIC_DATA] [US_STA…" at bounding box center [145, 220] width 39 height 19
click at [126, 211] on select "[GEOGRAPHIC_DATA] [GEOGRAPHIC_DATA] [GEOGRAPHIC_DATA] [GEOGRAPHIC_DATA] [US_STA…" at bounding box center [145, 220] width 39 height 19
click at [287, 212] on input "tel" at bounding box center [295, 220] width 242 height 45
click at [147, 211] on select "[GEOGRAPHIC_DATA] [GEOGRAPHIC_DATA] [GEOGRAPHIC_DATA] [GEOGRAPHIC_DATA] [US_STA…" at bounding box center [145, 220] width 39 height 19
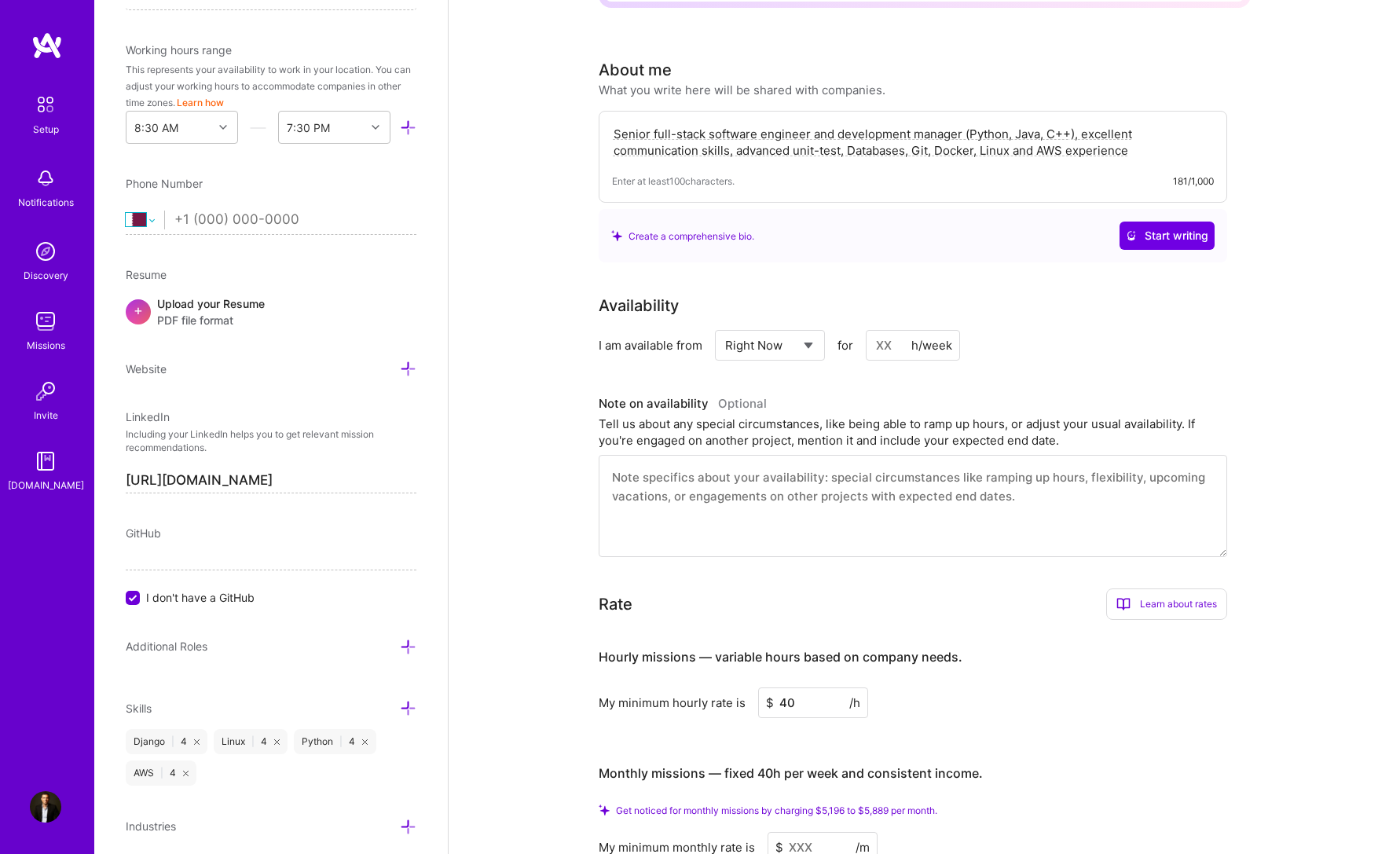
select select "CA"
click at [126, 211] on select "[GEOGRAPHIC_DATA] [GEOGRAPHIC_DATA] [GEOGRAPHIC_DATA] [GEOGRAPHIC_DATA] [US_STA…" at bounding box center [145, 220] width 39 height 19
click at [233, 225] on input "tel" at bounding box center [295, 220] width 242 height 45
type input "[PHONE_NUMBER]"
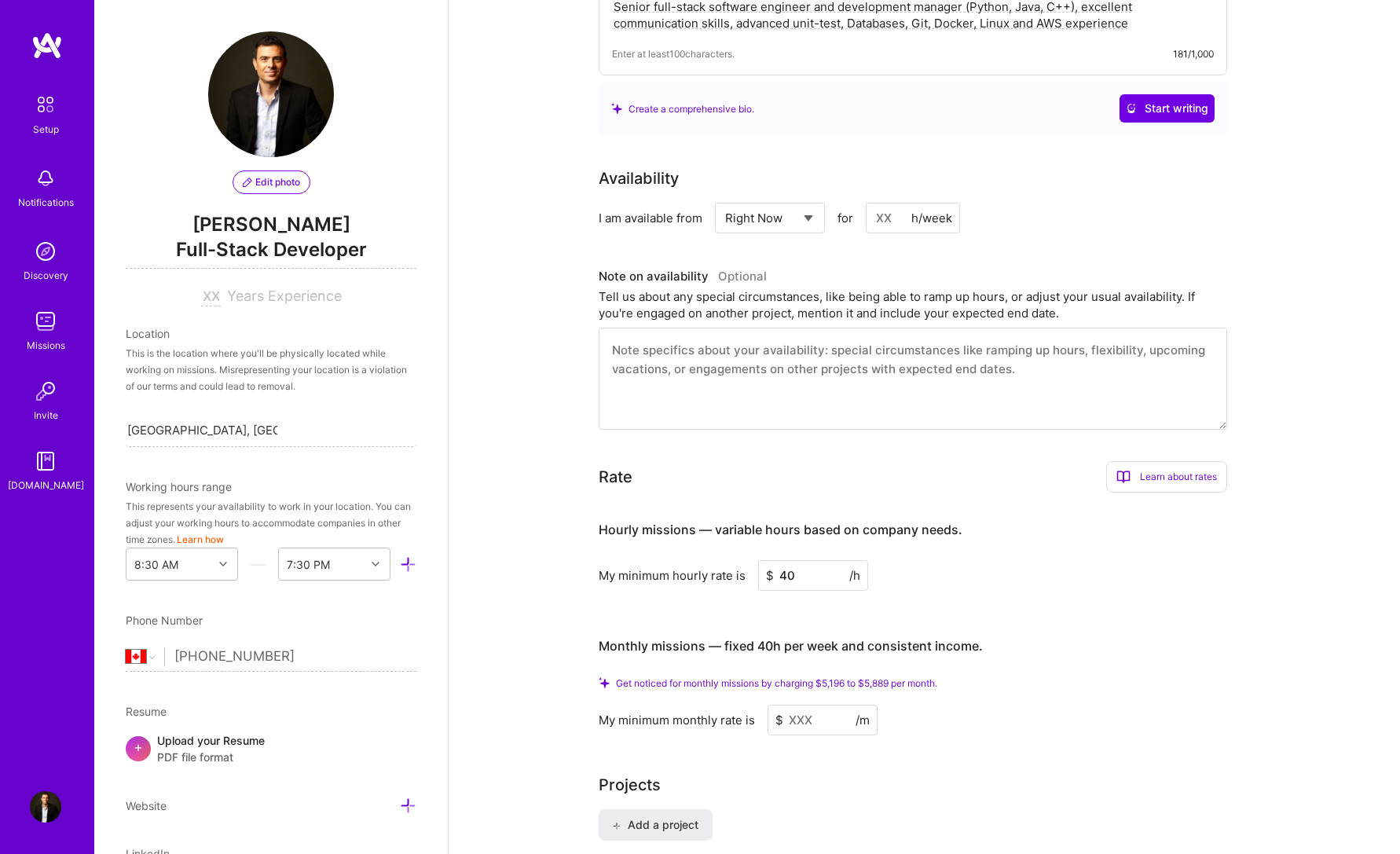
scroll to position [918, 0]
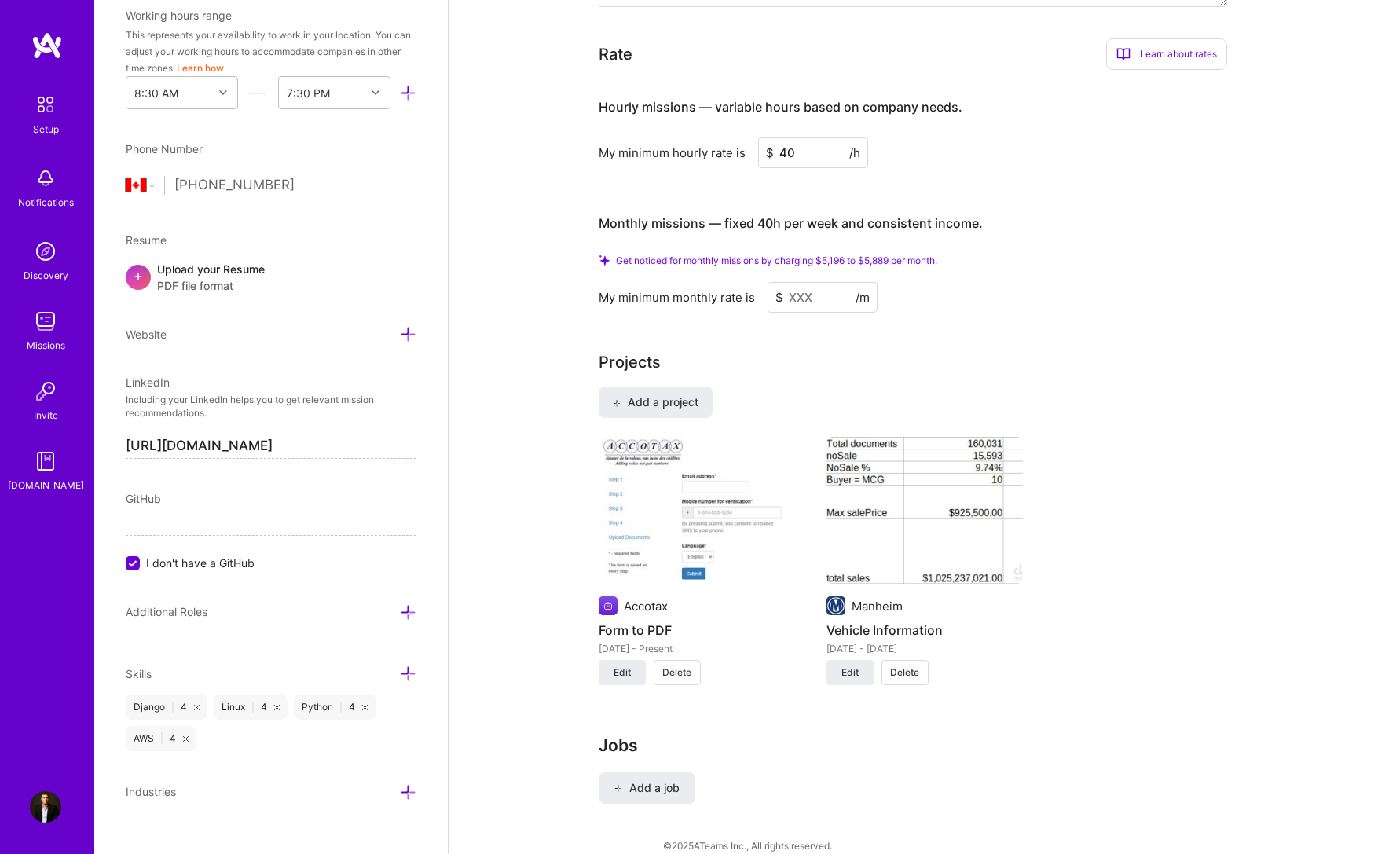
drag, startPoint x: 68, startPoint y: 597, endPoint x: 104, endPoint y: 590, distance: 36.7
click at [68, 597] on div "Setup Notifications Discovery Missions Invite [DOMAIN_NAME]" at bounding box center [47, 400] width 94 height 738
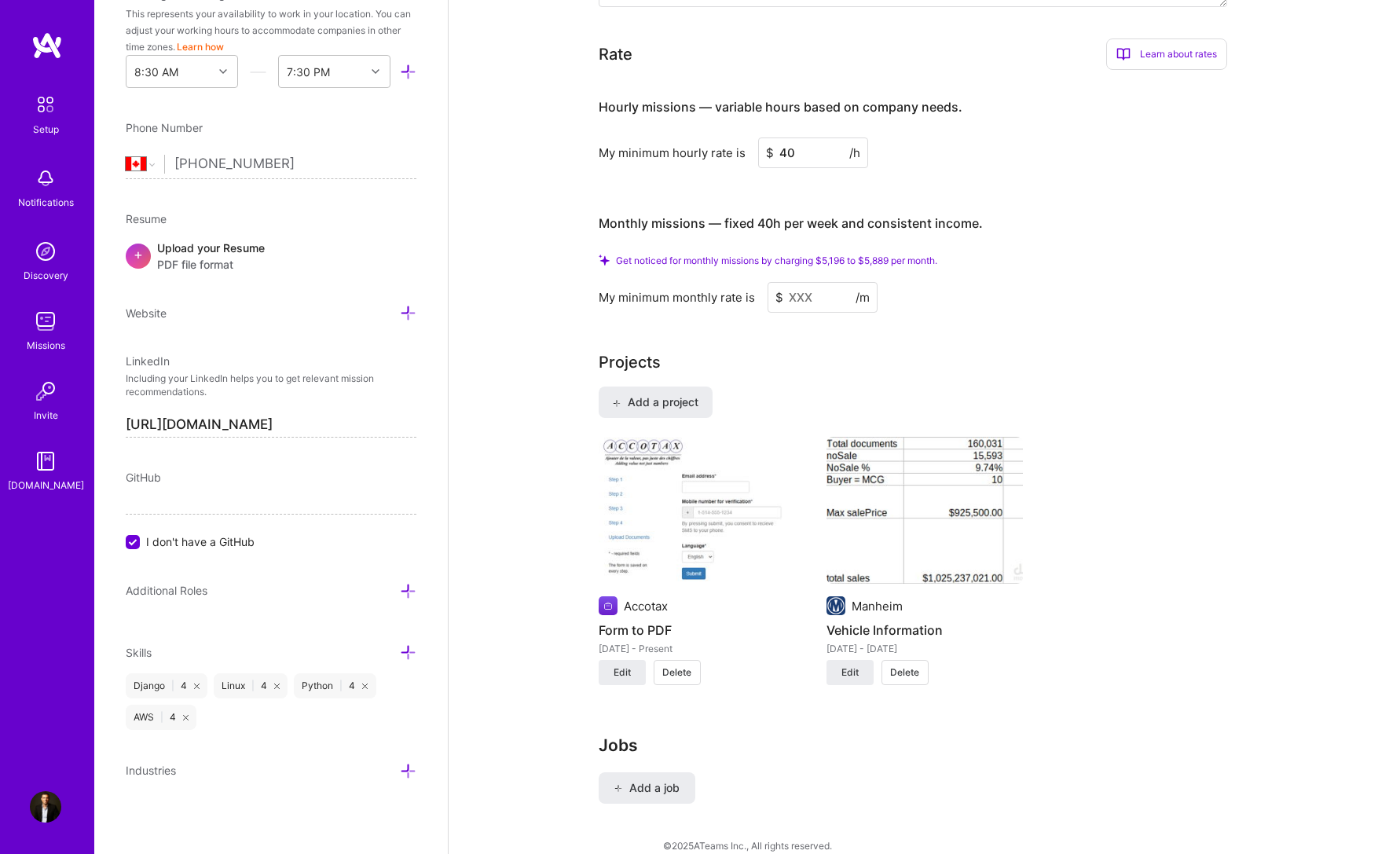
scroll to position [494, 0]
click at [39, 115] on img at bounding box center [45, 104] width 33 height 33
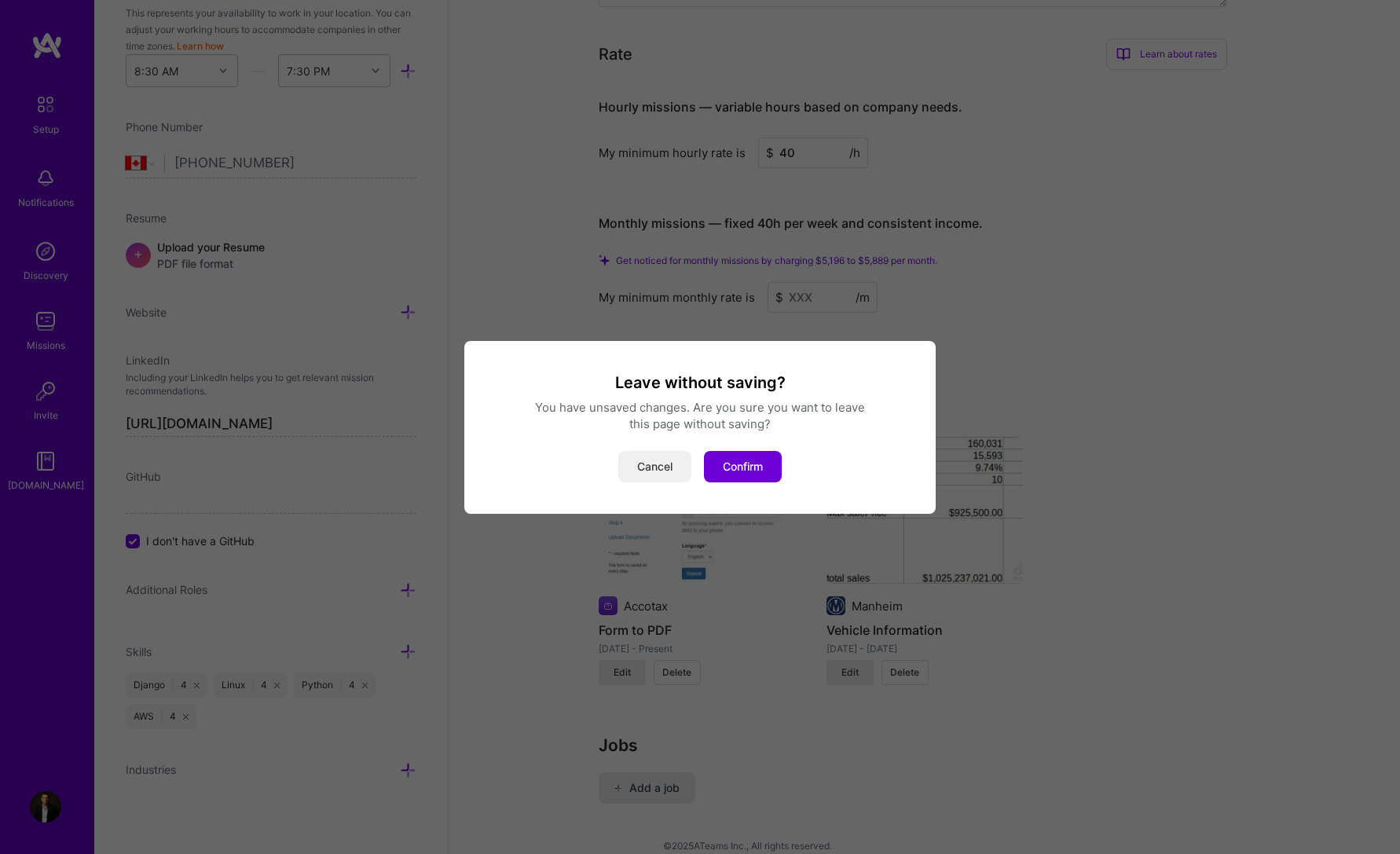
click at [633, 467] on button "Cancel" at bounding box center [655, 466] width 73 height 32
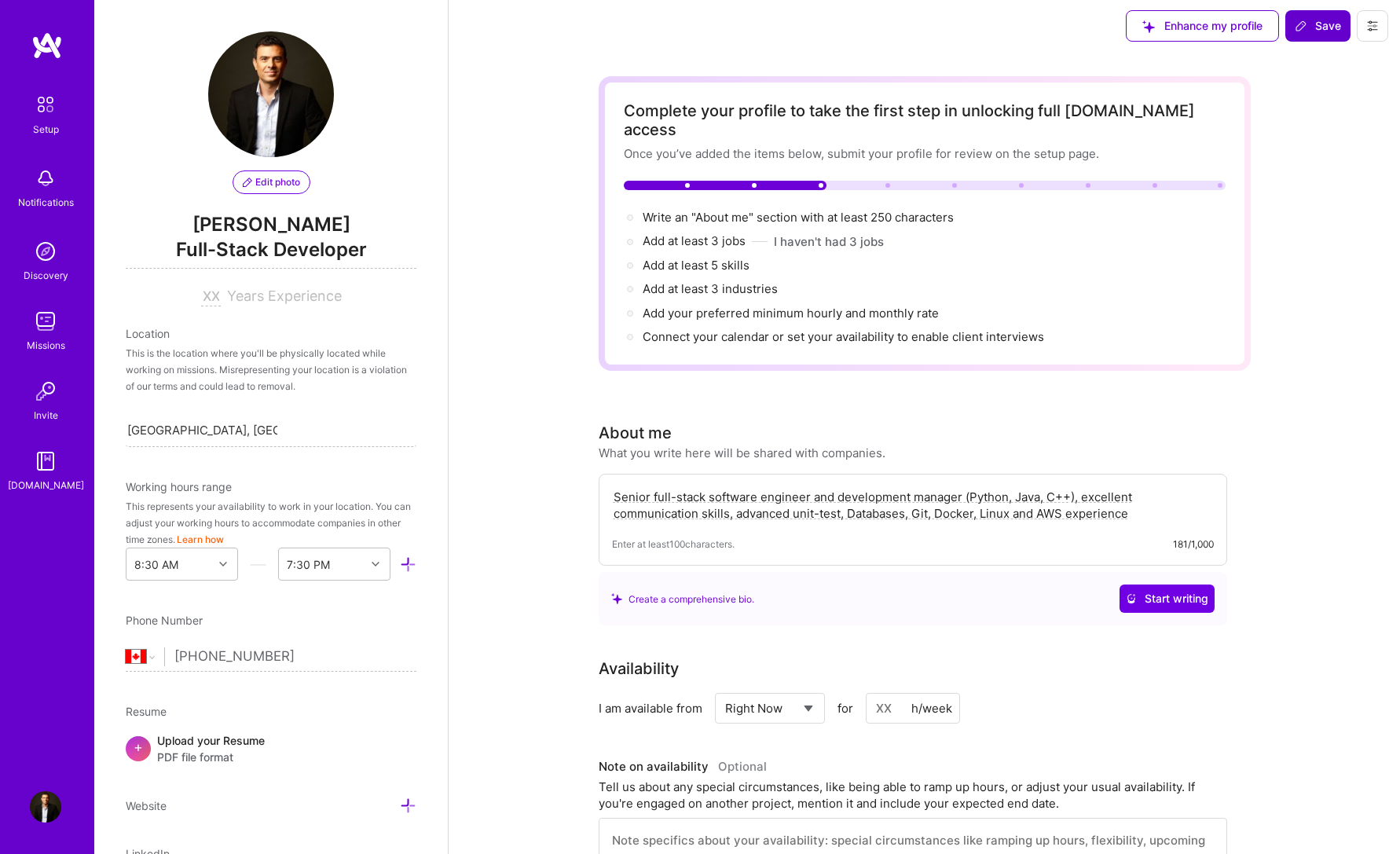
scroll to position [0, 0]
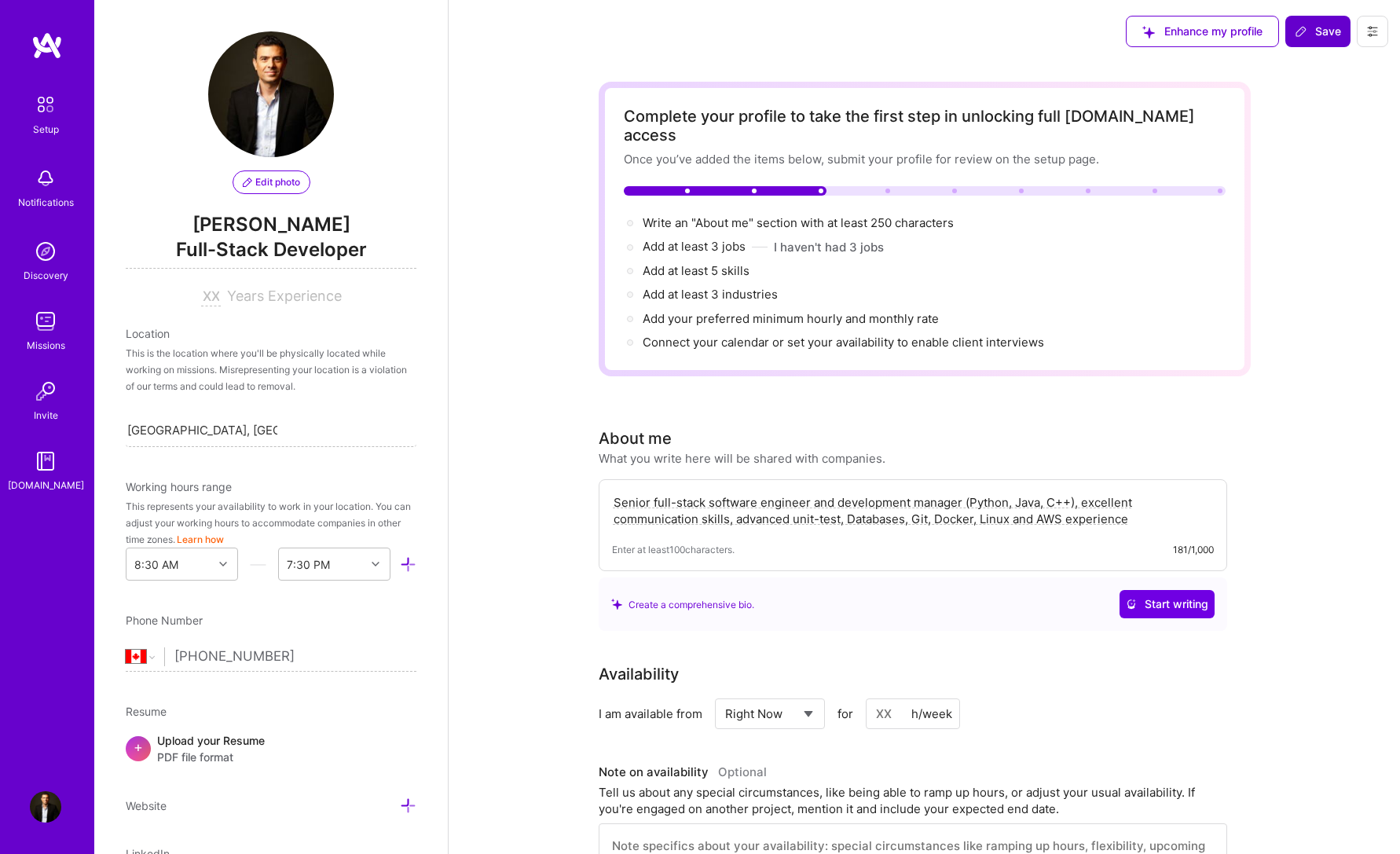
click at [1326, 26] on span "Save" at bounding box center [1318, 31] width 46 height 15
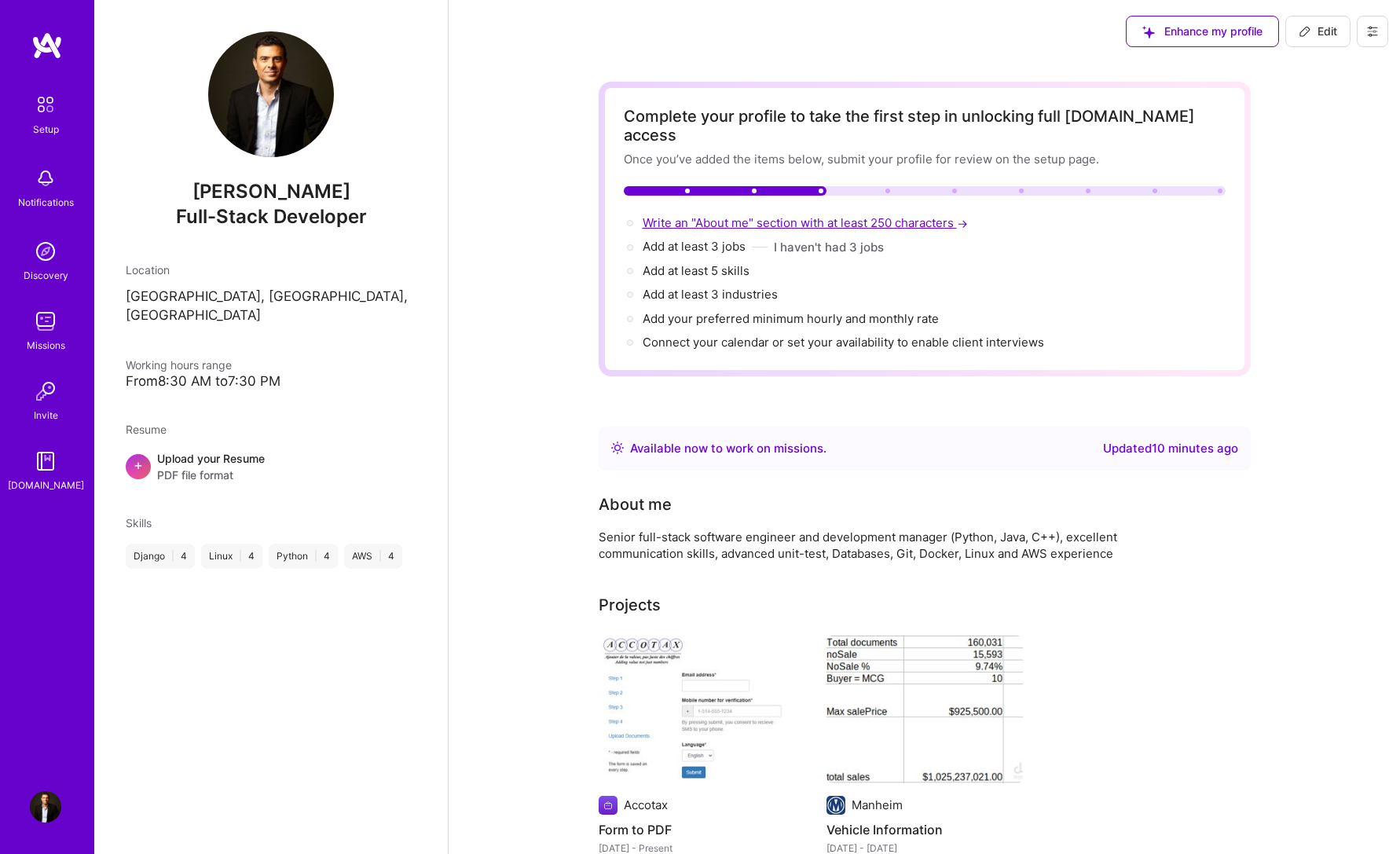
click at [691, 216] on span "Write an "About me" section with at least 250 characters →" at bounding box center [807, 223] width 329 height 14
select select "US"
select select "Right Now"
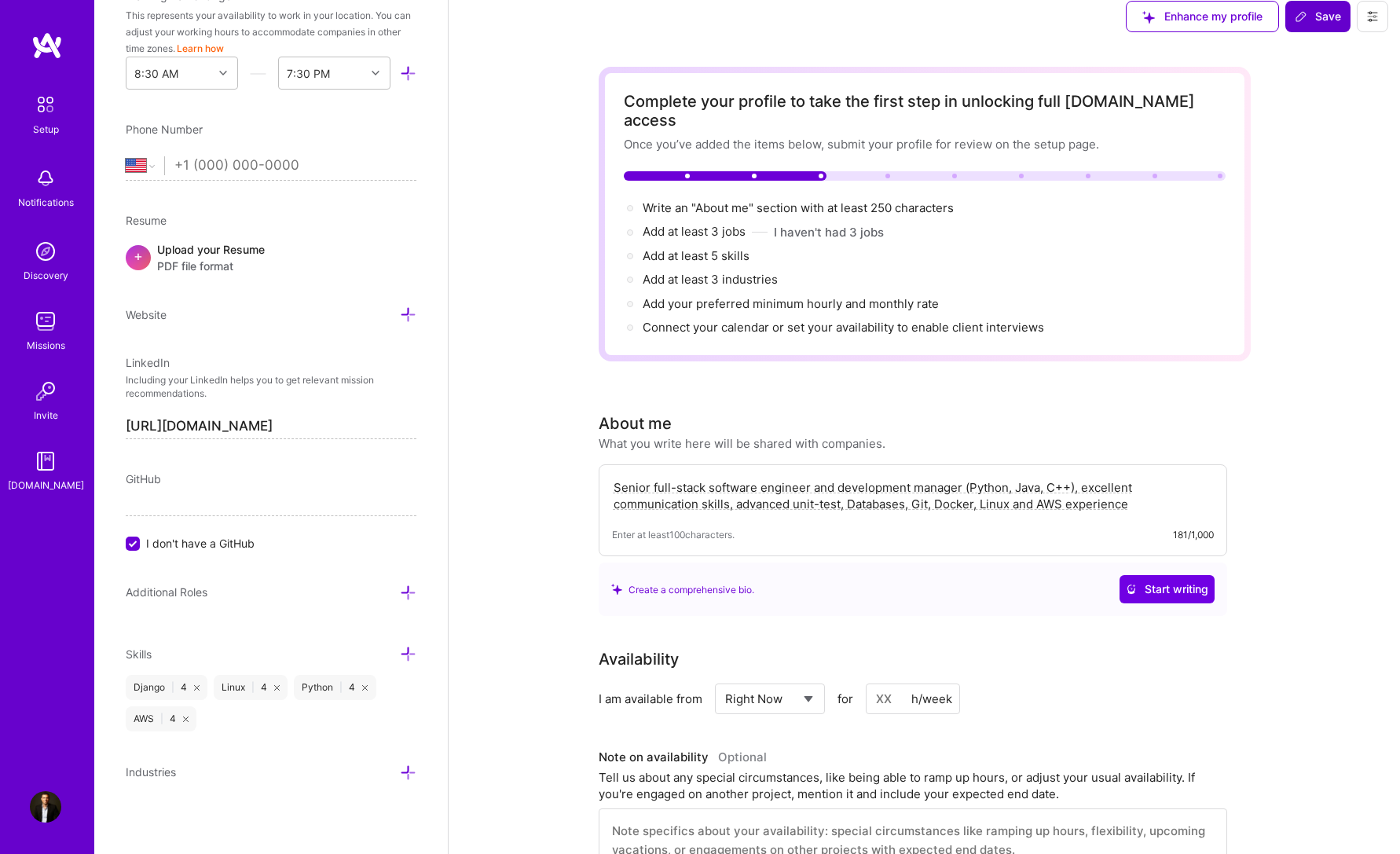
scroll to position [0, 0]
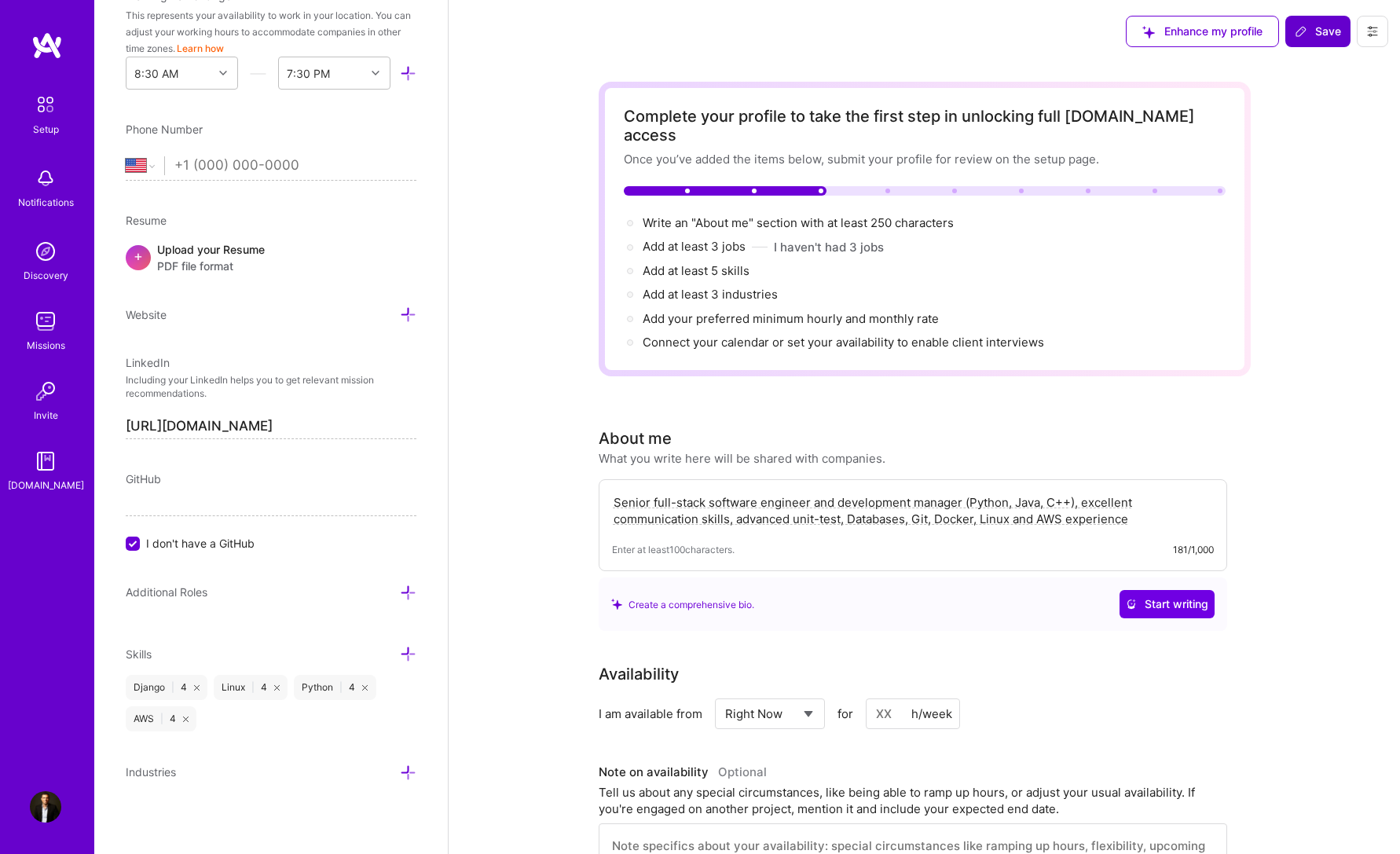
click at [1145, 509] on textarea "Senior full-stack software engineer and development manager (Python, Java, C++)…" at bounding box center [913, 511] width 602 height 36
drag, startPoint x: 709, startPoint y: 597, endPoint x: 710, endPoint y: 589, distance: 8.1
click at [709, 597] on div "Create a comprehensive bio. Start writing" at bounding box center [913, 604] width 603 height 28
click at [710, 597] on div "Create a comprehensive bio." at bounding box center [683, 605] width 143 height 16
click at [1195, 597] on span "Start writing" at bounding box center [1166, 604] width 82 height 15
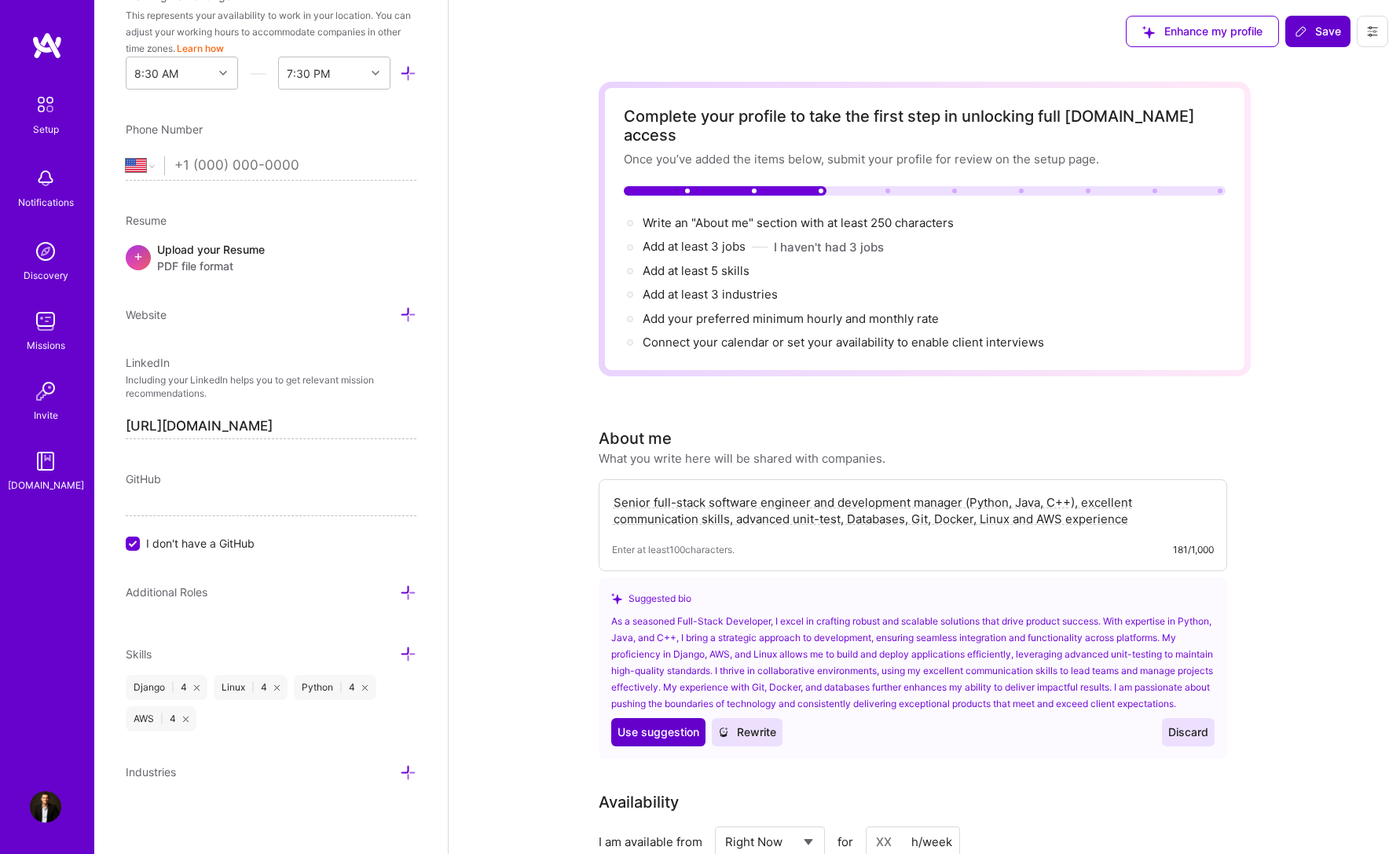
click at [641, 734] on span "Use suggestion" at bounding box center [658, 732] width 82 height 15
type textarea "As a seasoned Full-Stack Developer, I excel in crafting robust and scalable sol…"
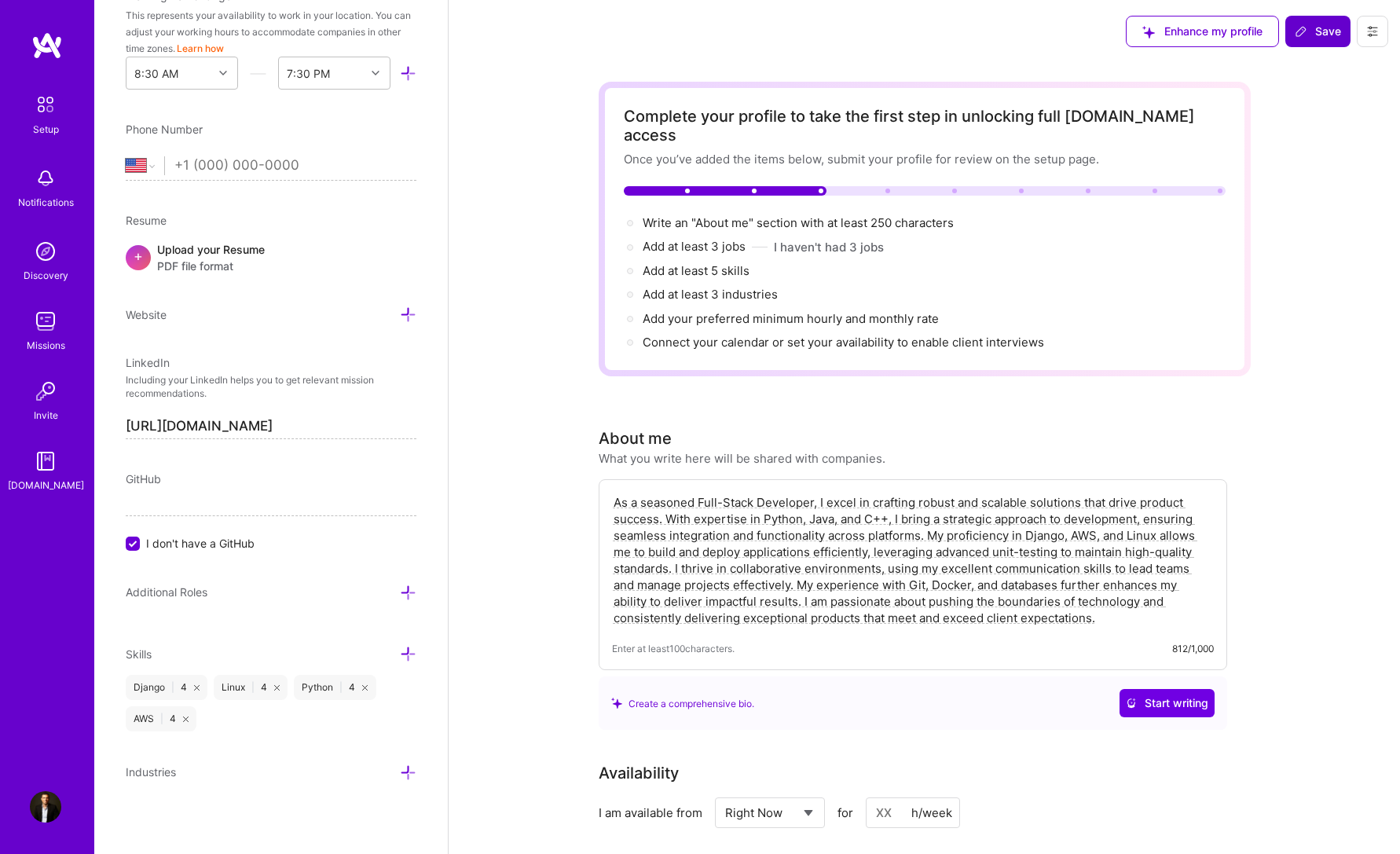
click at [1299, 27] on icon at bounding box center [1301, 32] width 13 height 13
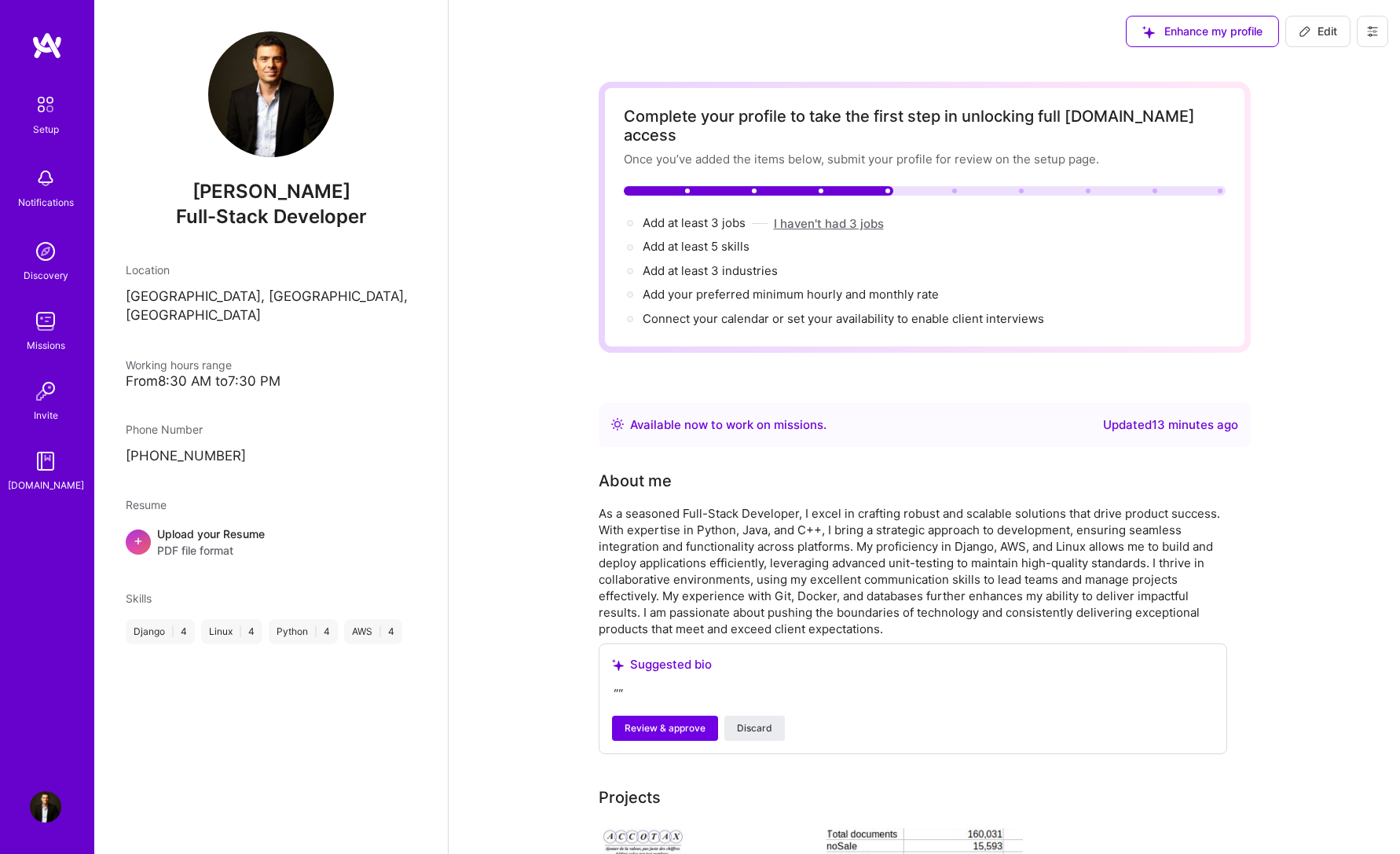
click at [812, 216] on button "I haven't had 3 jobs" at bounding box center [829, 224] width 110 height 16
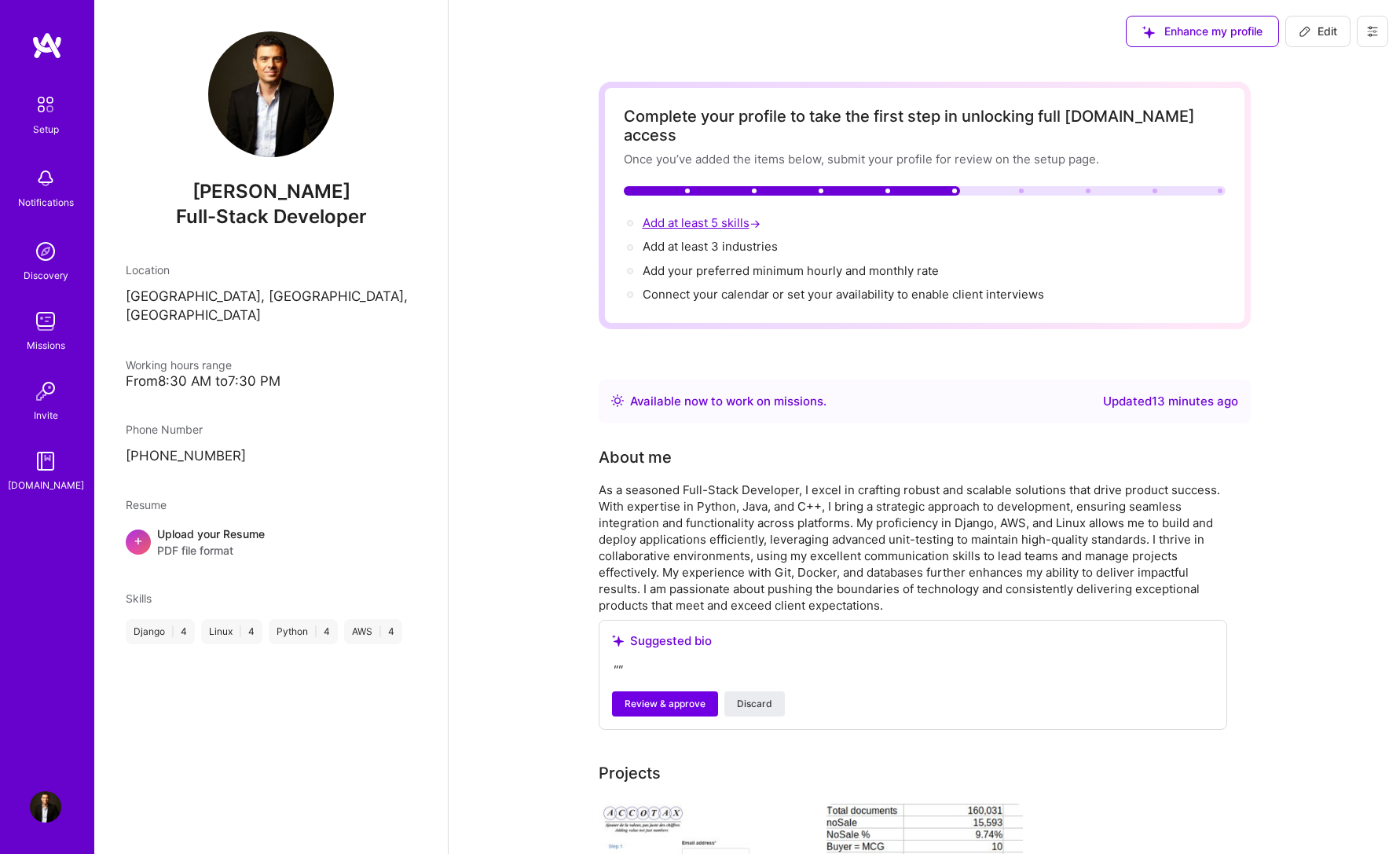
click at [729, 216] on span "Add at least 5 skills →" at bounding box center [704, 223] width 121 height 14
select select "Right Now"
select select "CA"
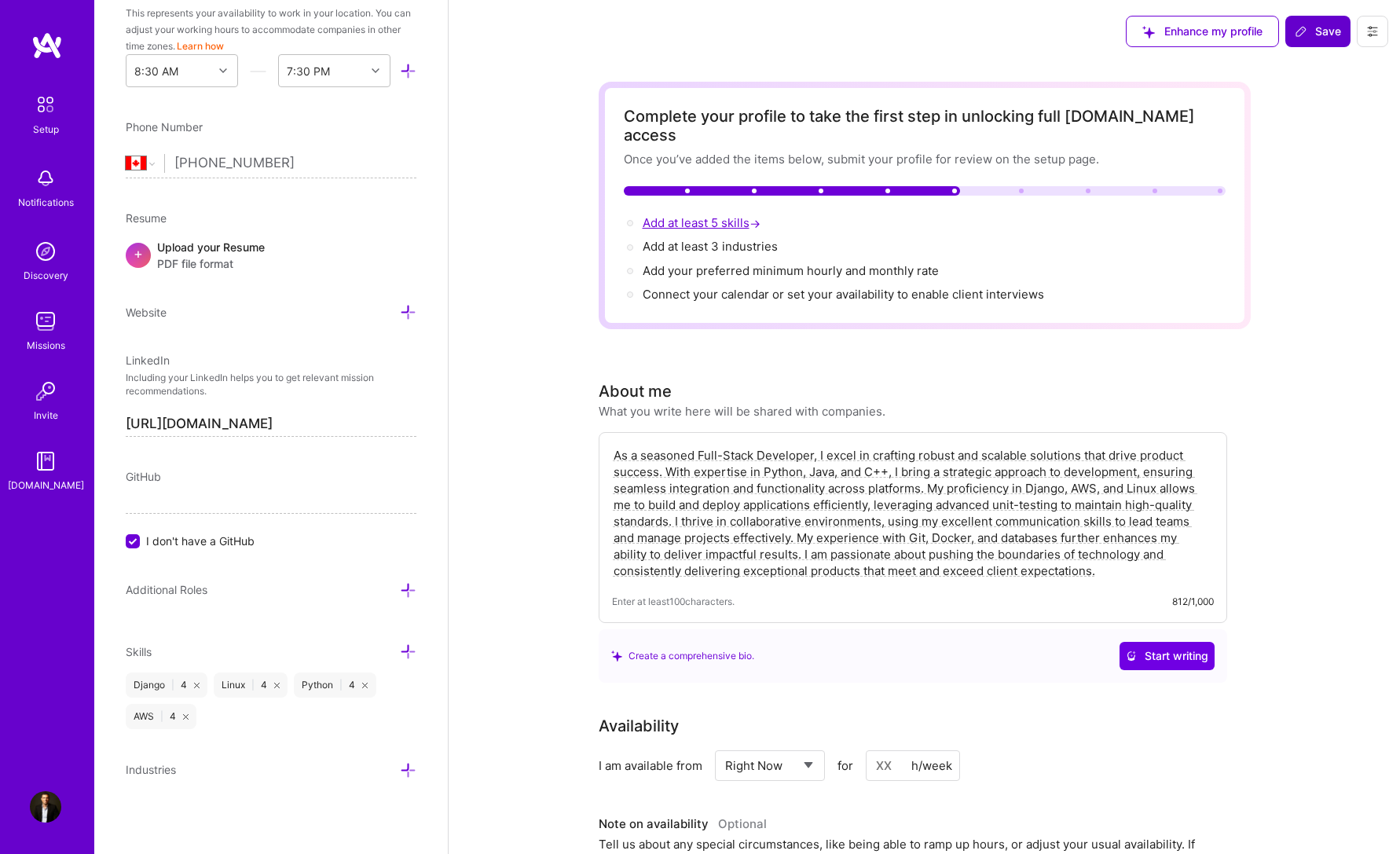
click at [726, 216] on span "Add at least 5 skills →" at bounding box center [704, 223] width 121 height 14
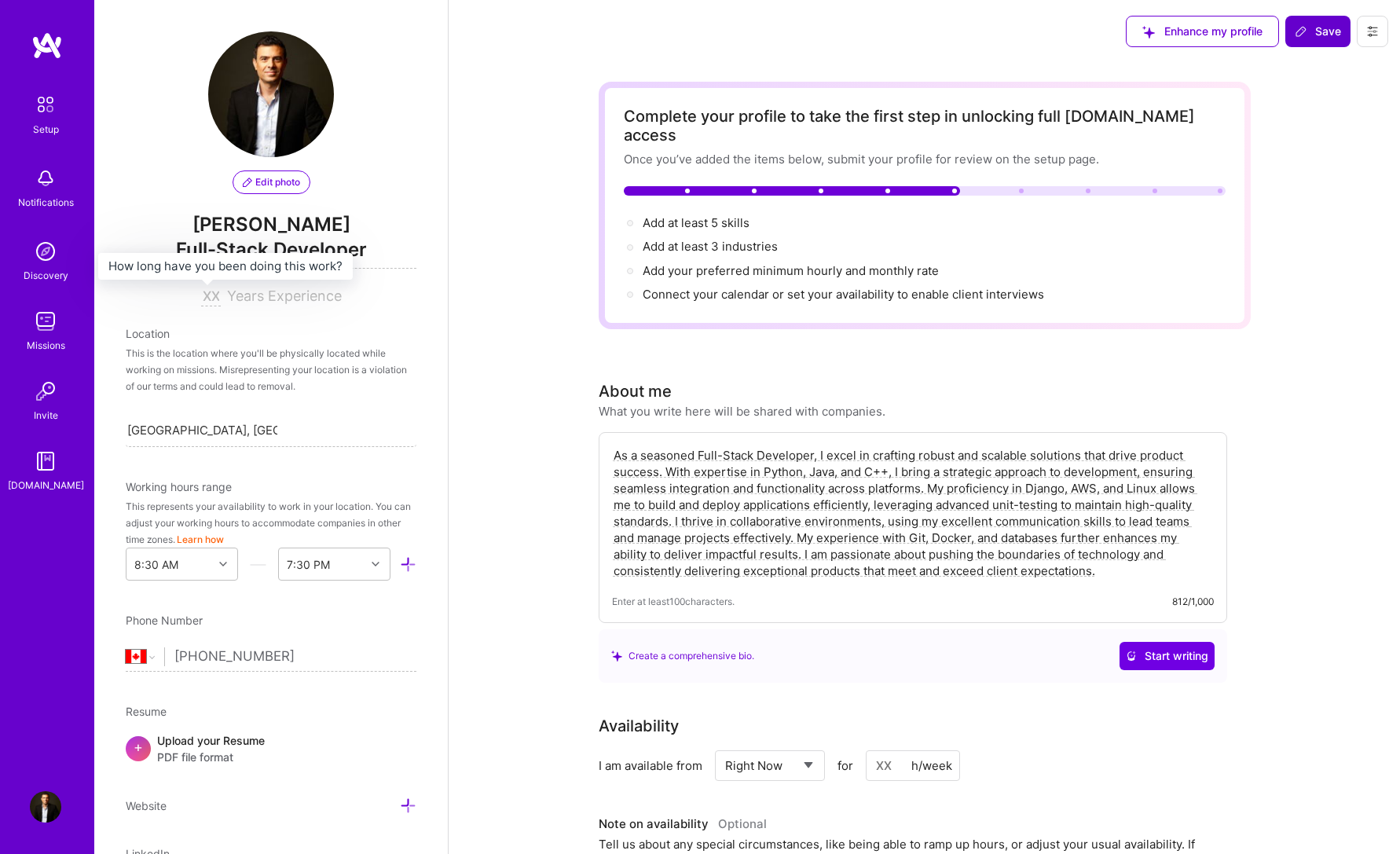
click at [201, 295] on input at bounding box center [211, 297] width 20 height 19
type input "20"
click at [1320, 36] on span "Save" at bounding box center [1318, 31] width 46 height 15
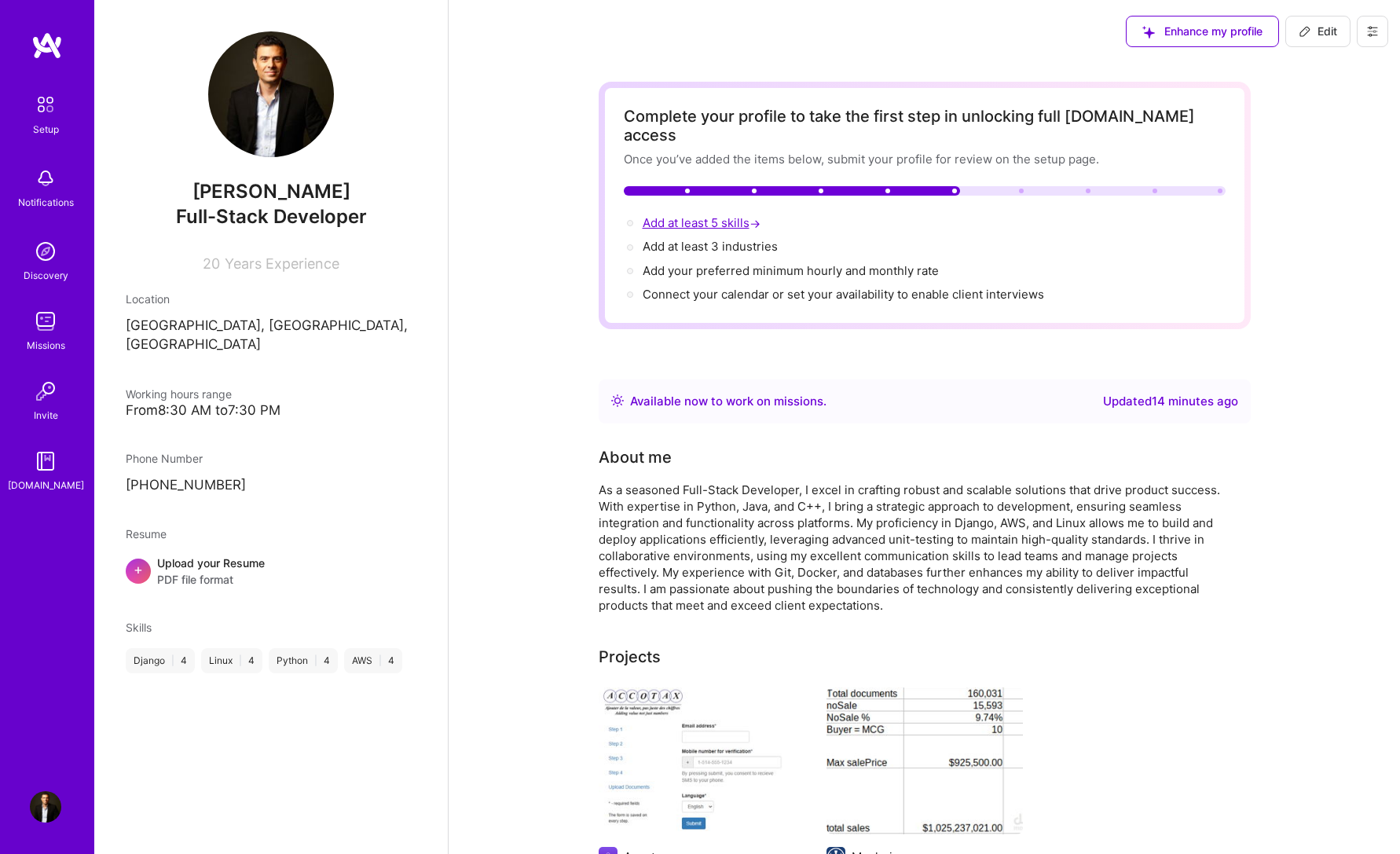
click at [727, 216] on span "Add at least 5 skills →" at bounding box center [704, 223] width 121 height 14
select select "Right Now"
select select "CA"
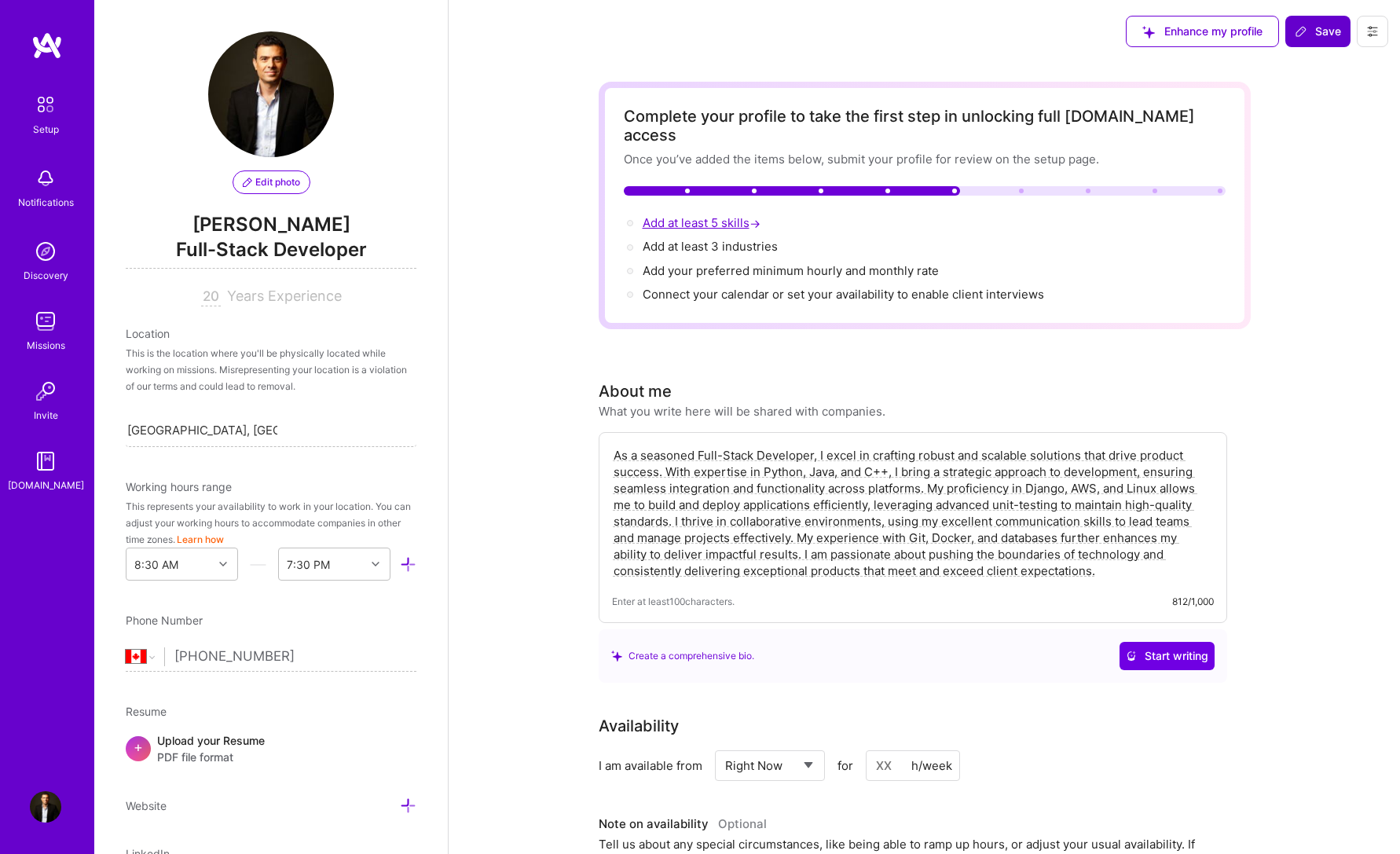
scroll to position [494, 0]
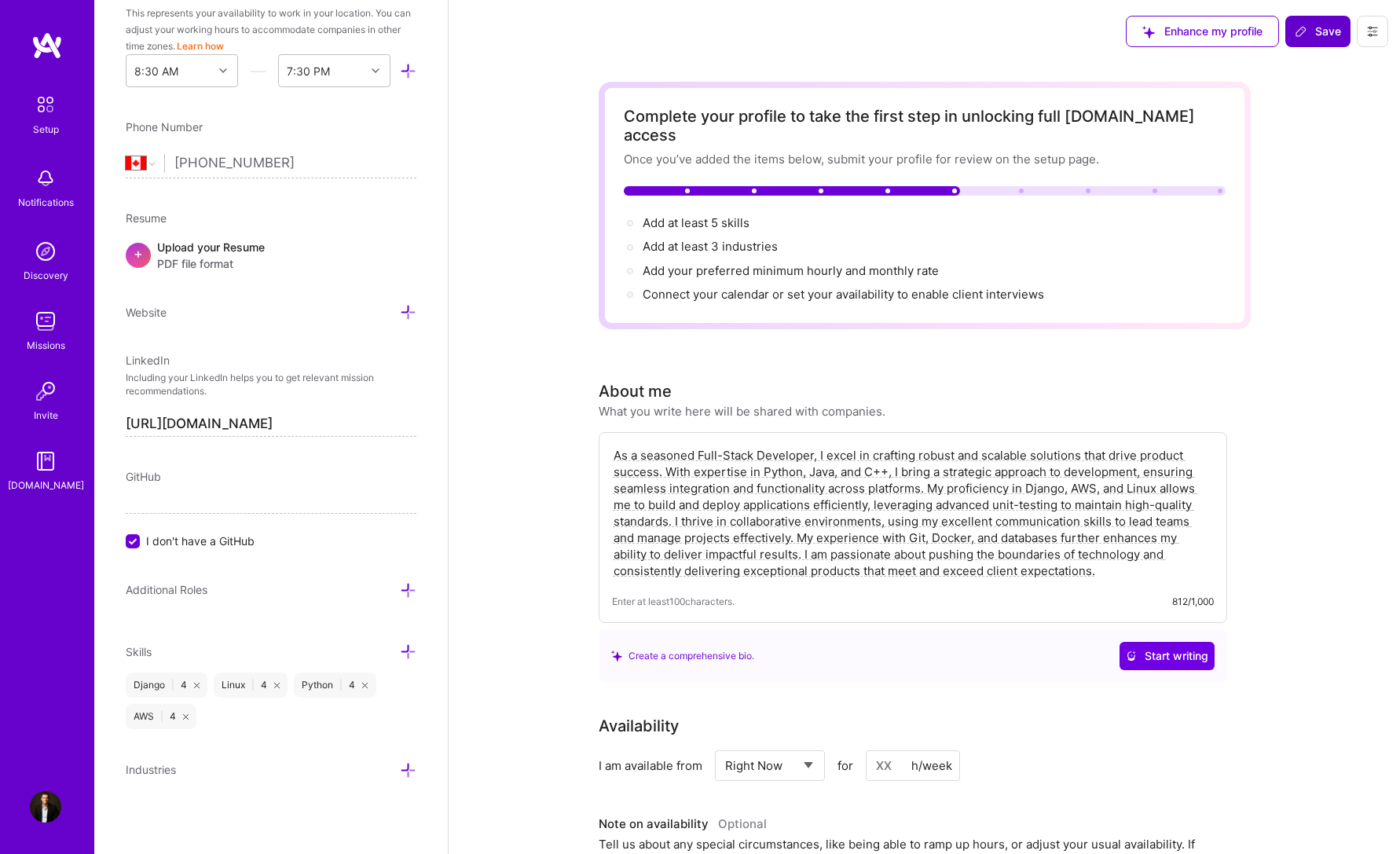
click at [400, 649] on icon at bounding box center [408, 652] width 16 height 16
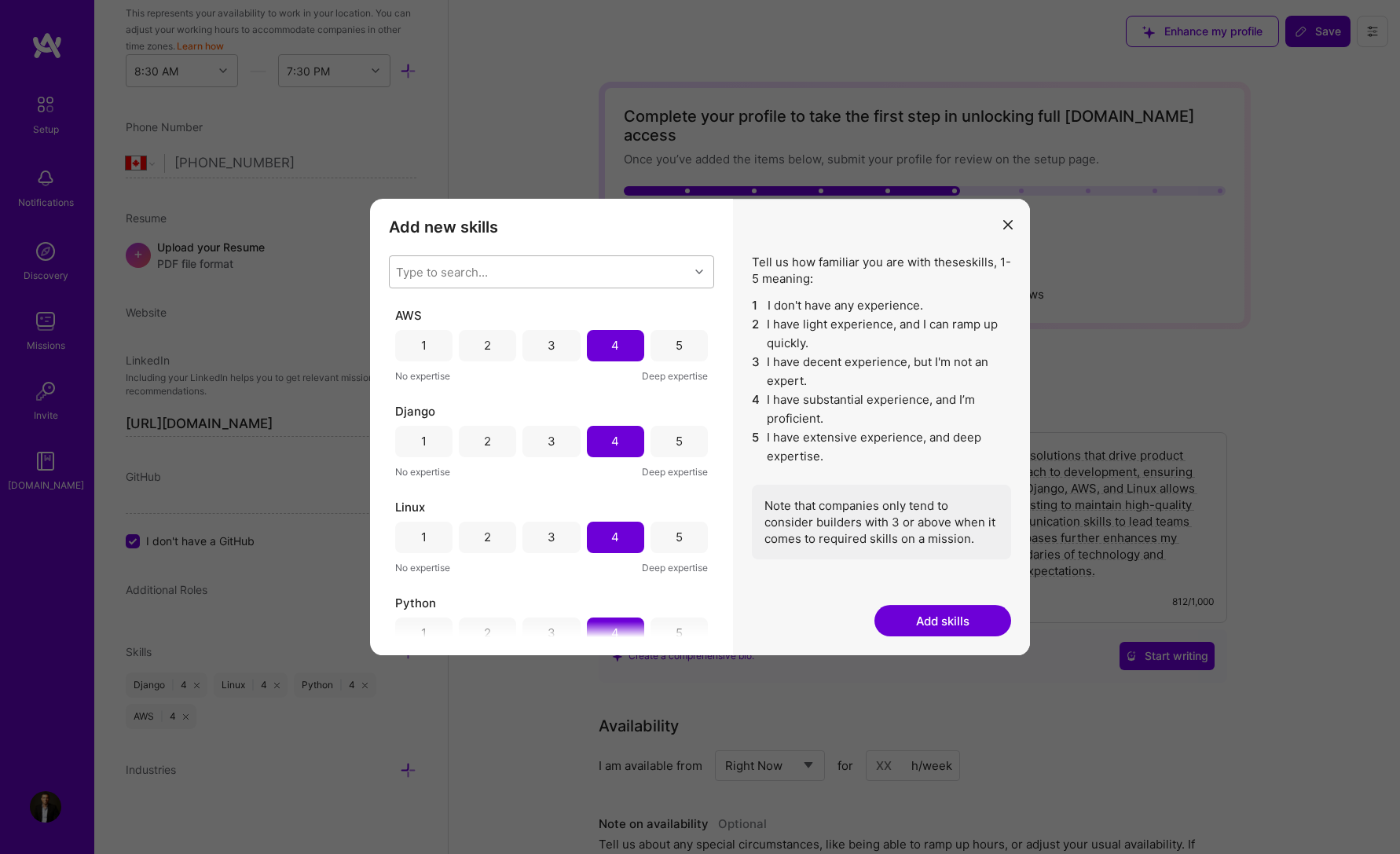
click at [538, 275] on div "Type to search..." at bounding box center [539, 272] width 300 height 32
type input "n"
type input "mysql"
click at [440, 312] on div "MySQL" at bounding box center [551, 312] width 306 height 16
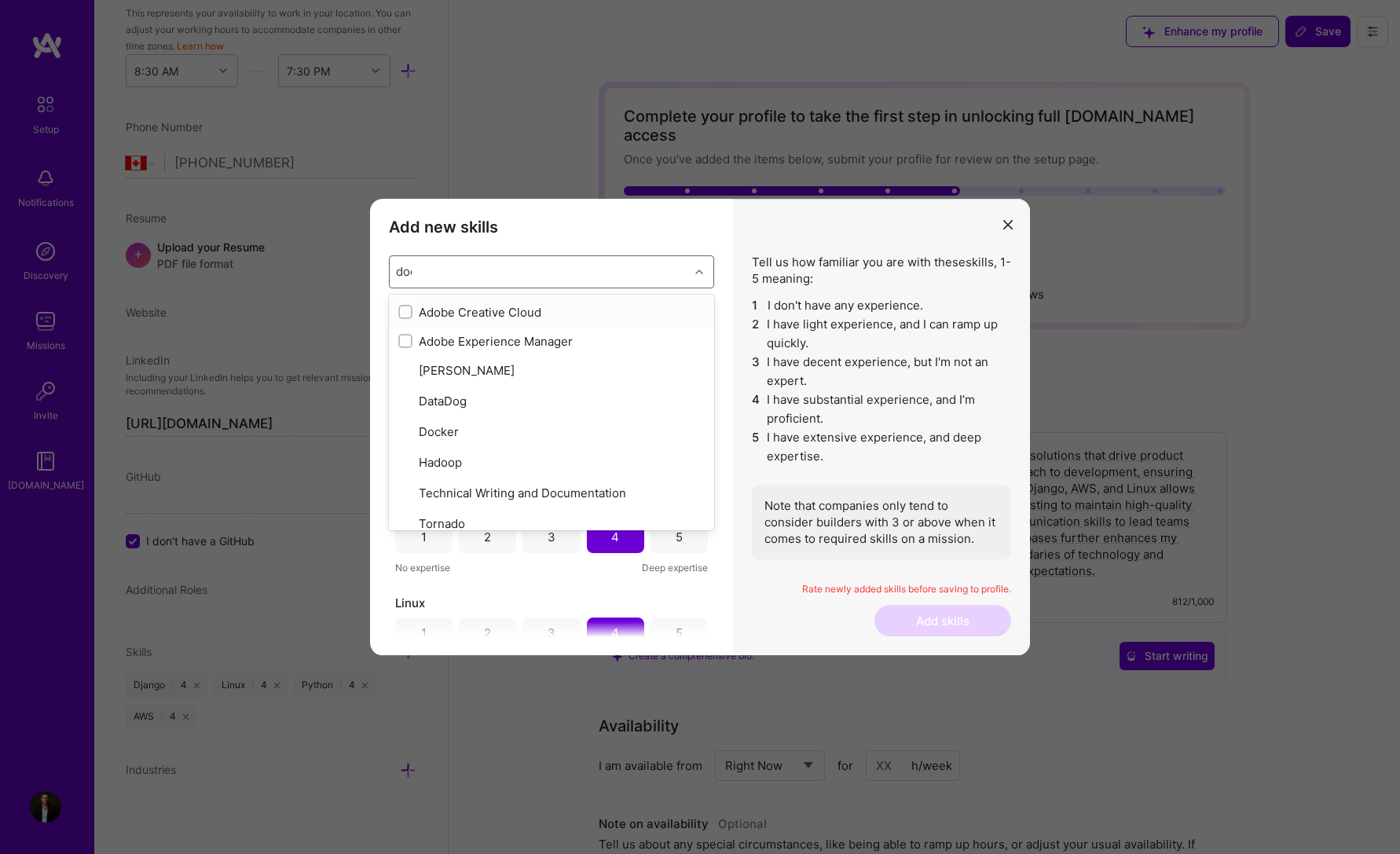
type input "dock"
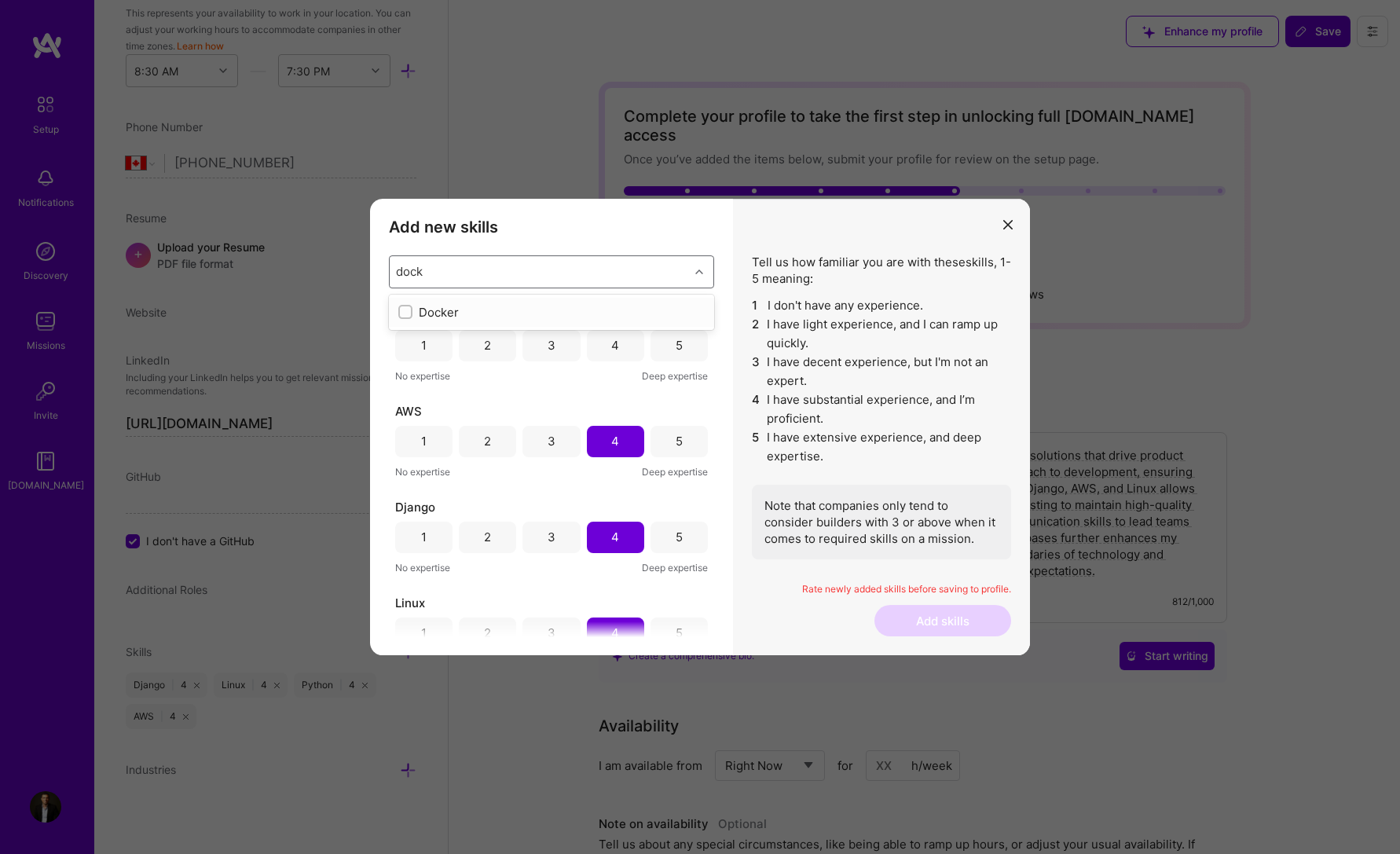
click at [425, 305] on div "Docker" at bounding box center [551, 312] width 306 height 16
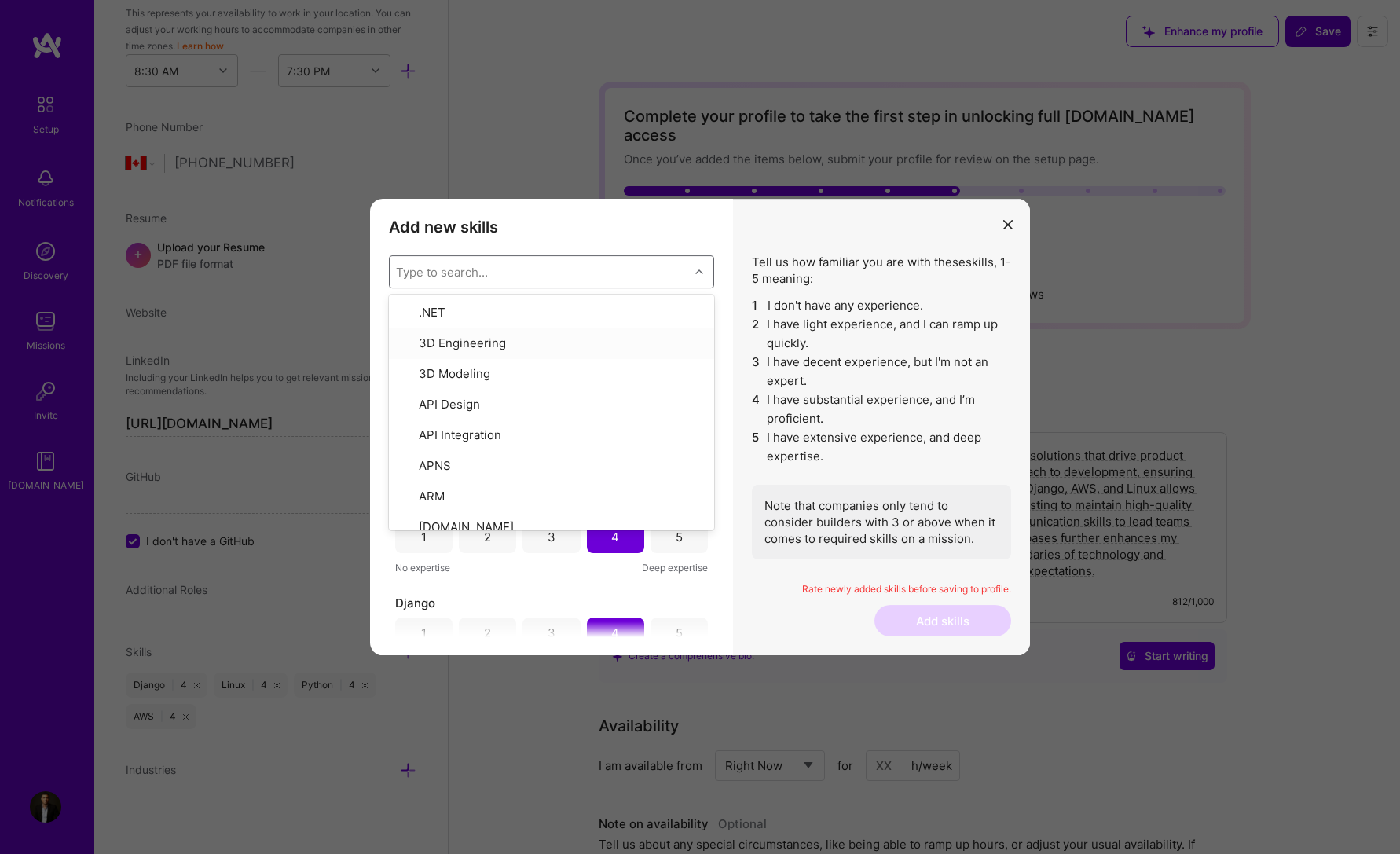
click at [1002, 225] on button "modal" at bounding box center [1008, 224] width 19 height 26
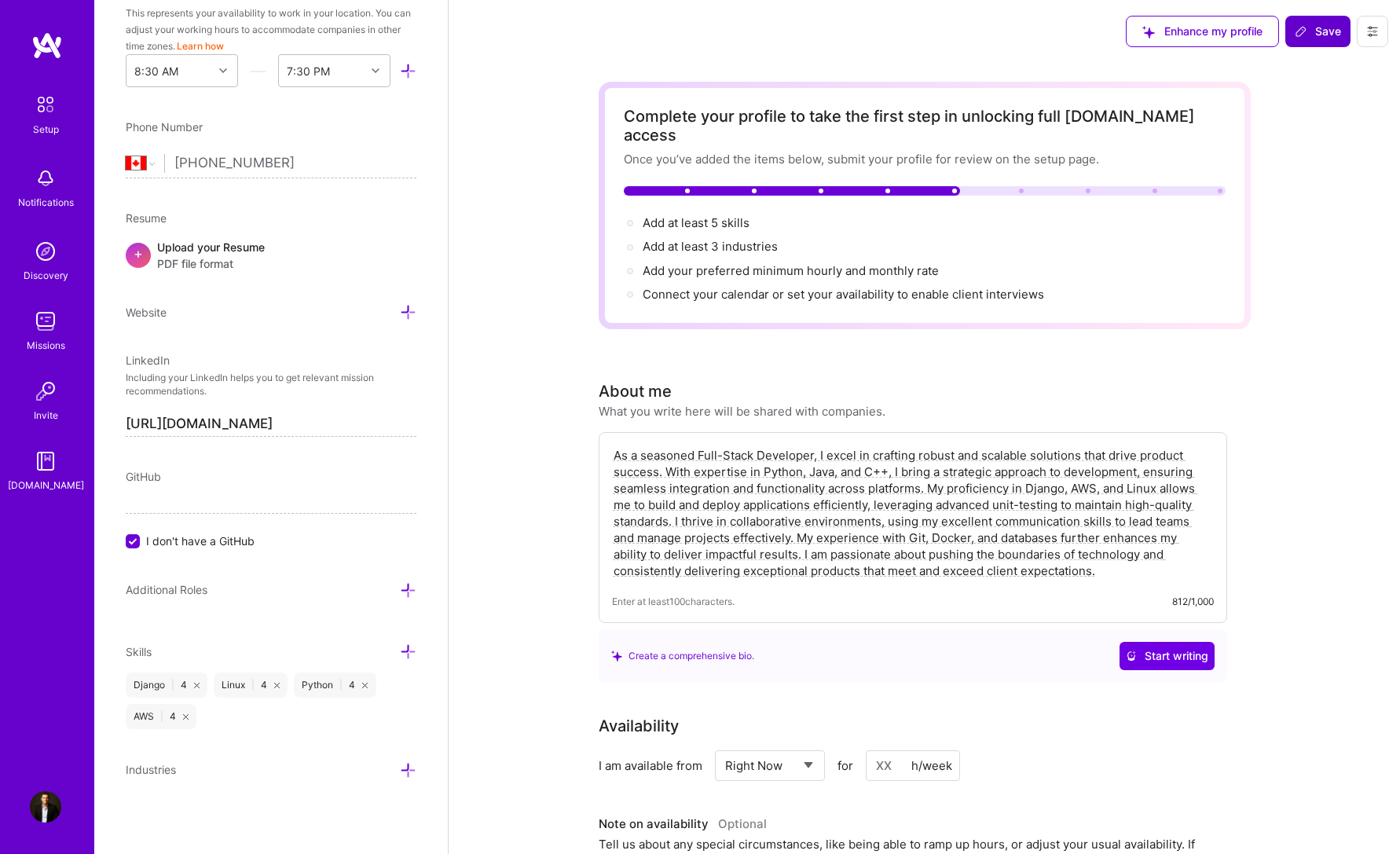
click at [400, 652] on icon at bounding box center [408, 652] width 16 height 16
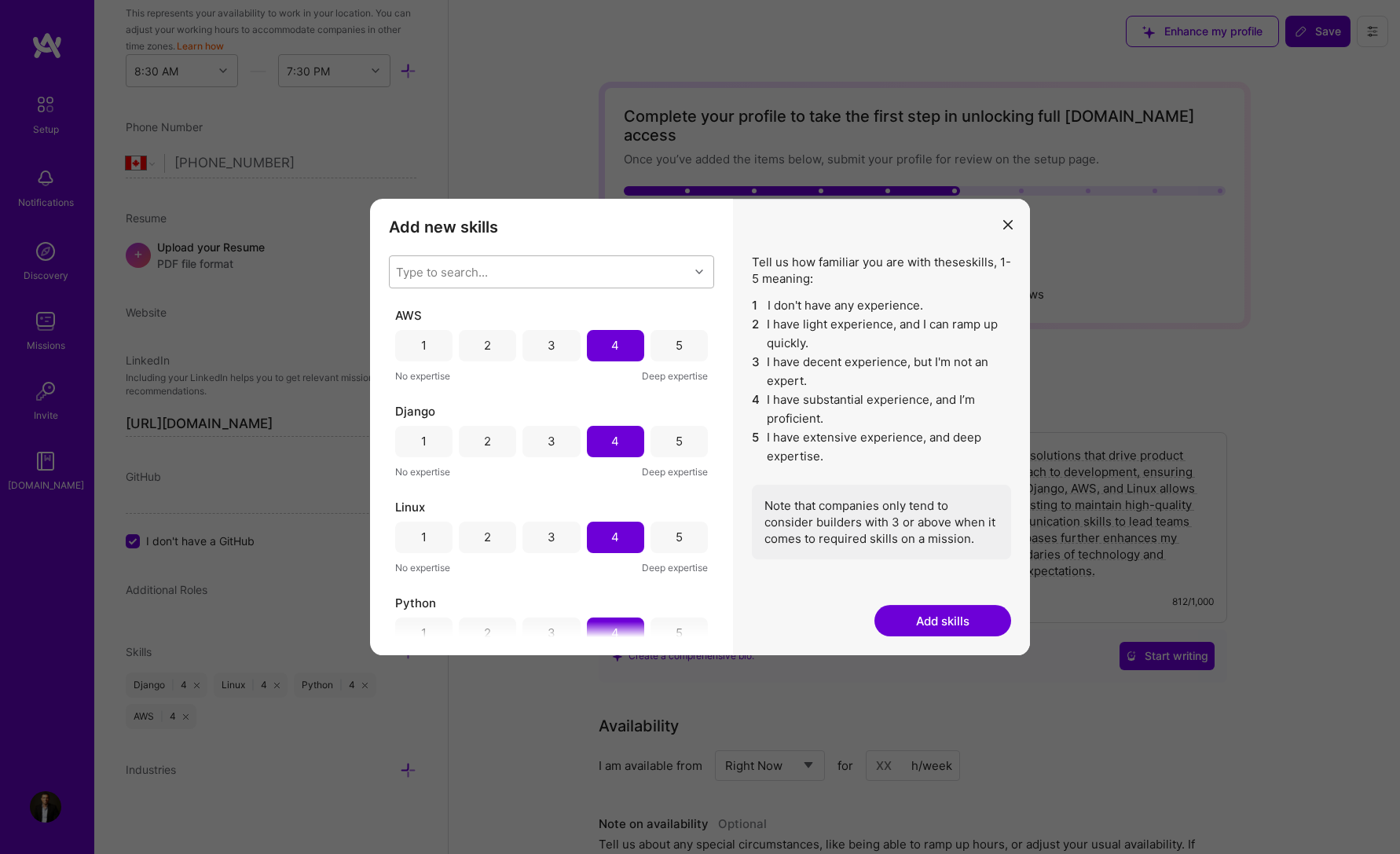
click at [468, 283] on div "Type to search..." at bounding box center [539, 272] width 300 height 32
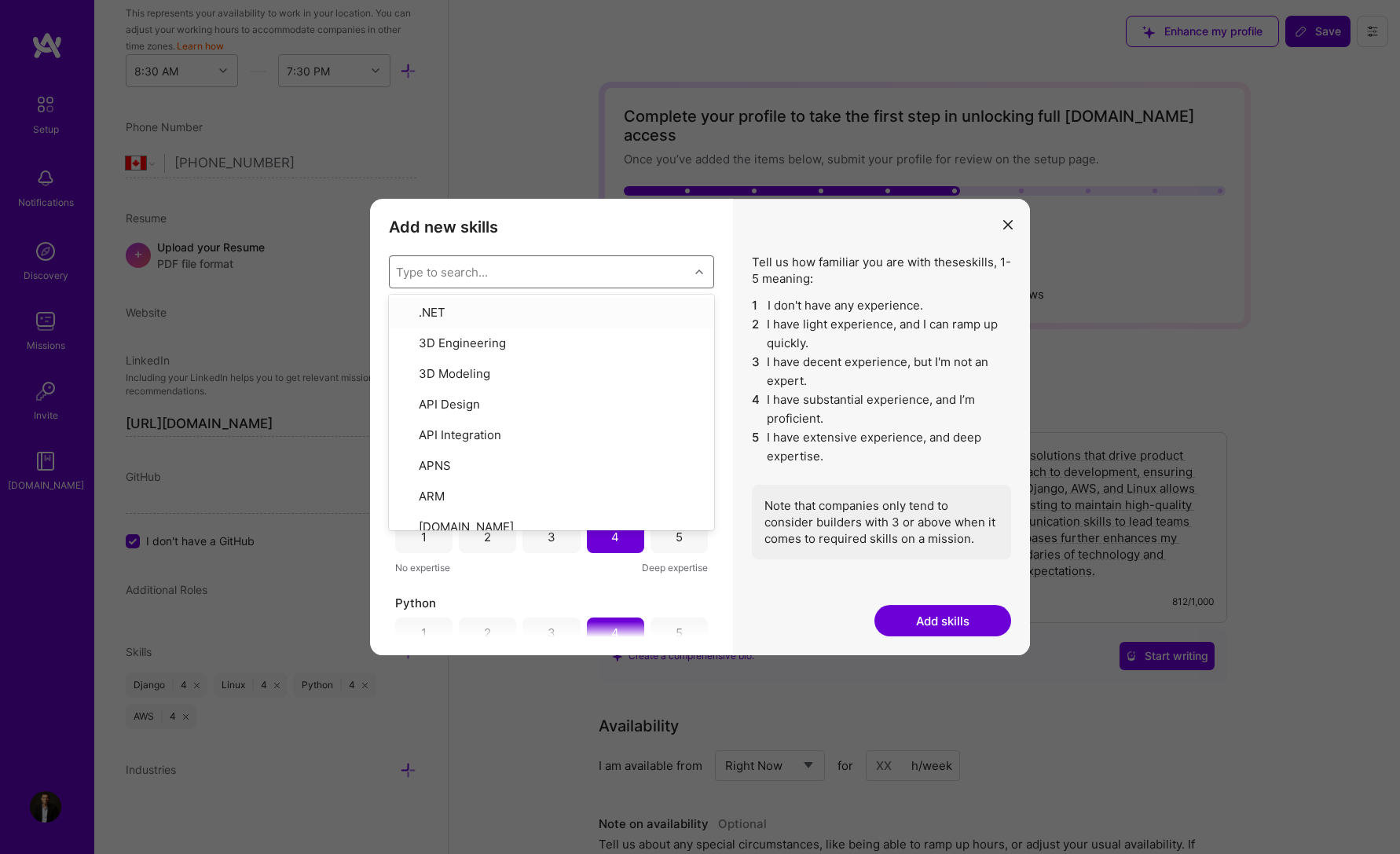
click at [465, 276] on div "Type to search..." at bounding box center [442, 272] width 92 height 16
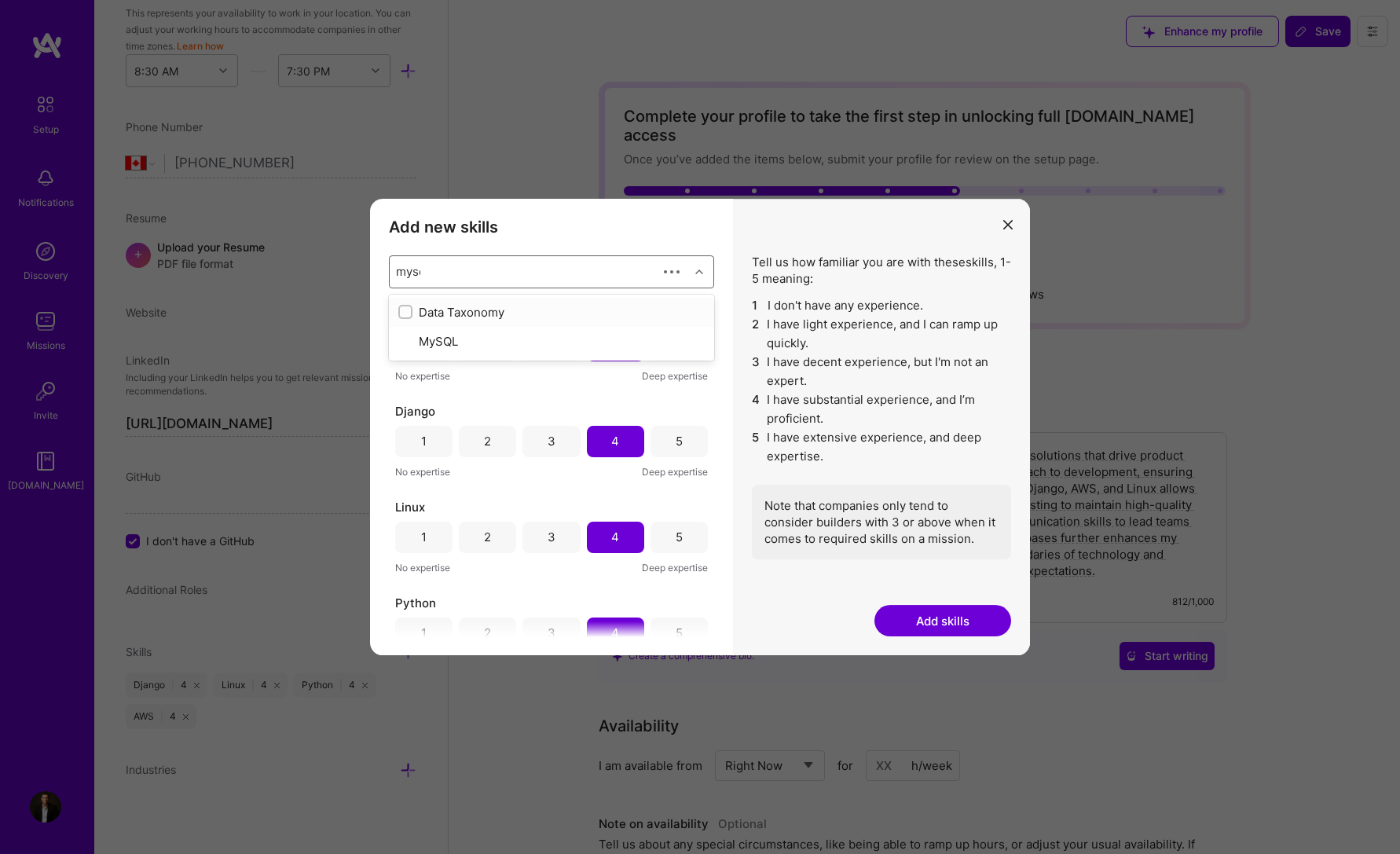
type input "mysql"
drag, startPoint x: 394, startPoint y: 317, endPoint x: 401, endPoint y: 319, distance: 7.3
click at [395, 317] on div "MySQL" at bounding box center [551, 312] width 325 height 29
click at [401, 319] on div "modal" at bounding box center [406, 312] width 14 height 14
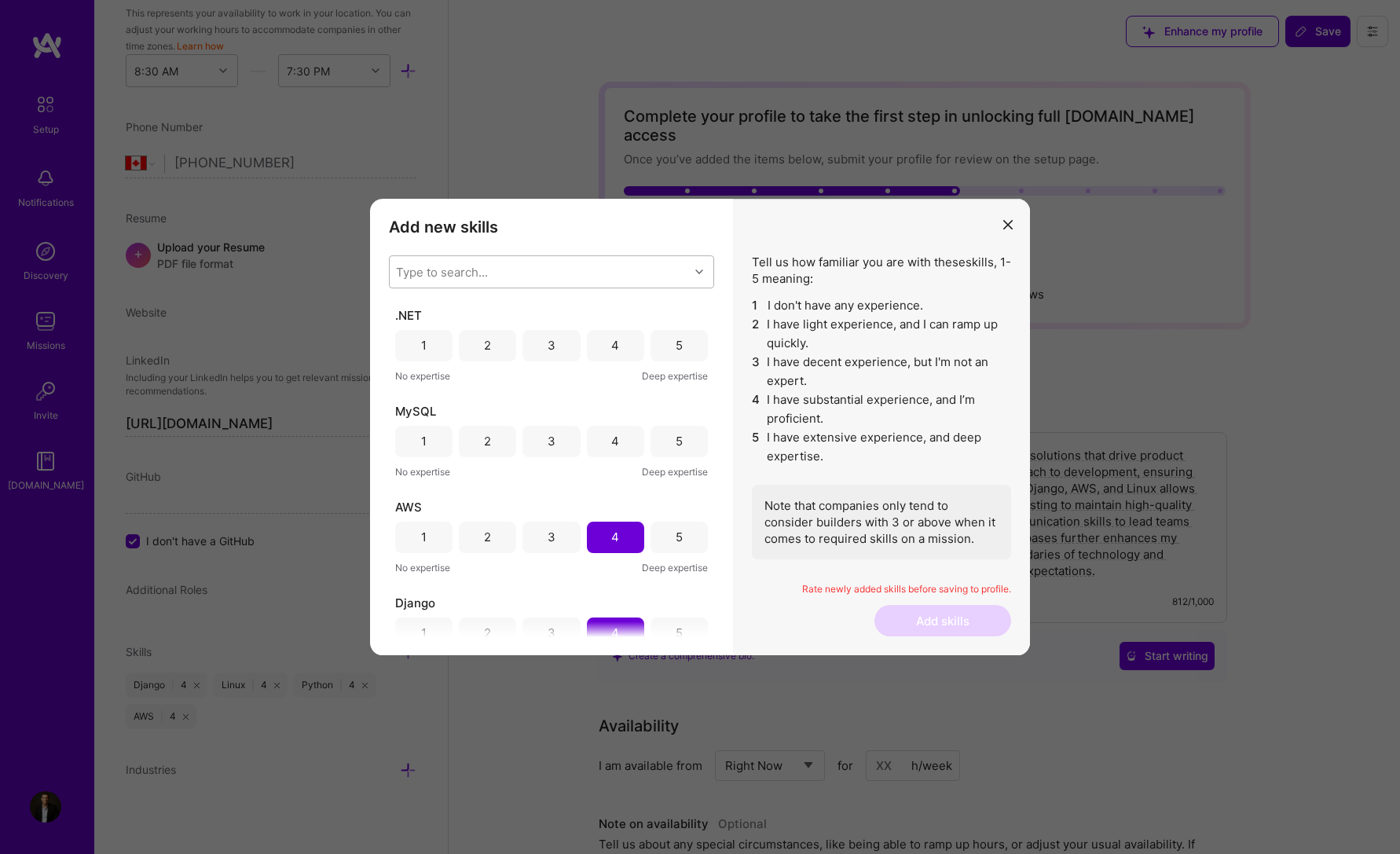
click at [424, 272] on div "Type to search..." at bounding box center [442, 272] width 92 height 16
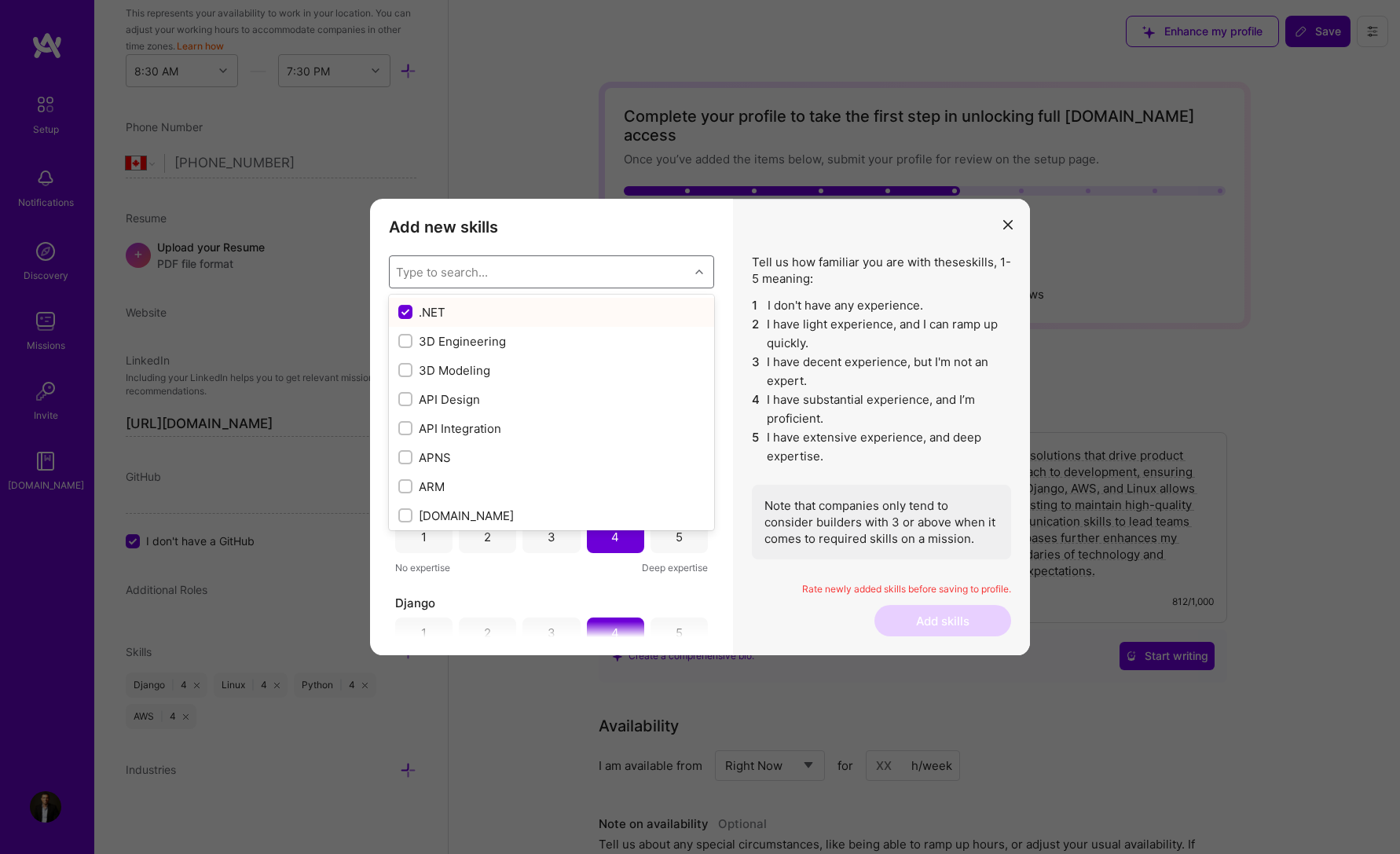
type input "m"
checkbox input "false"
checkbox input "true"
type input "my"
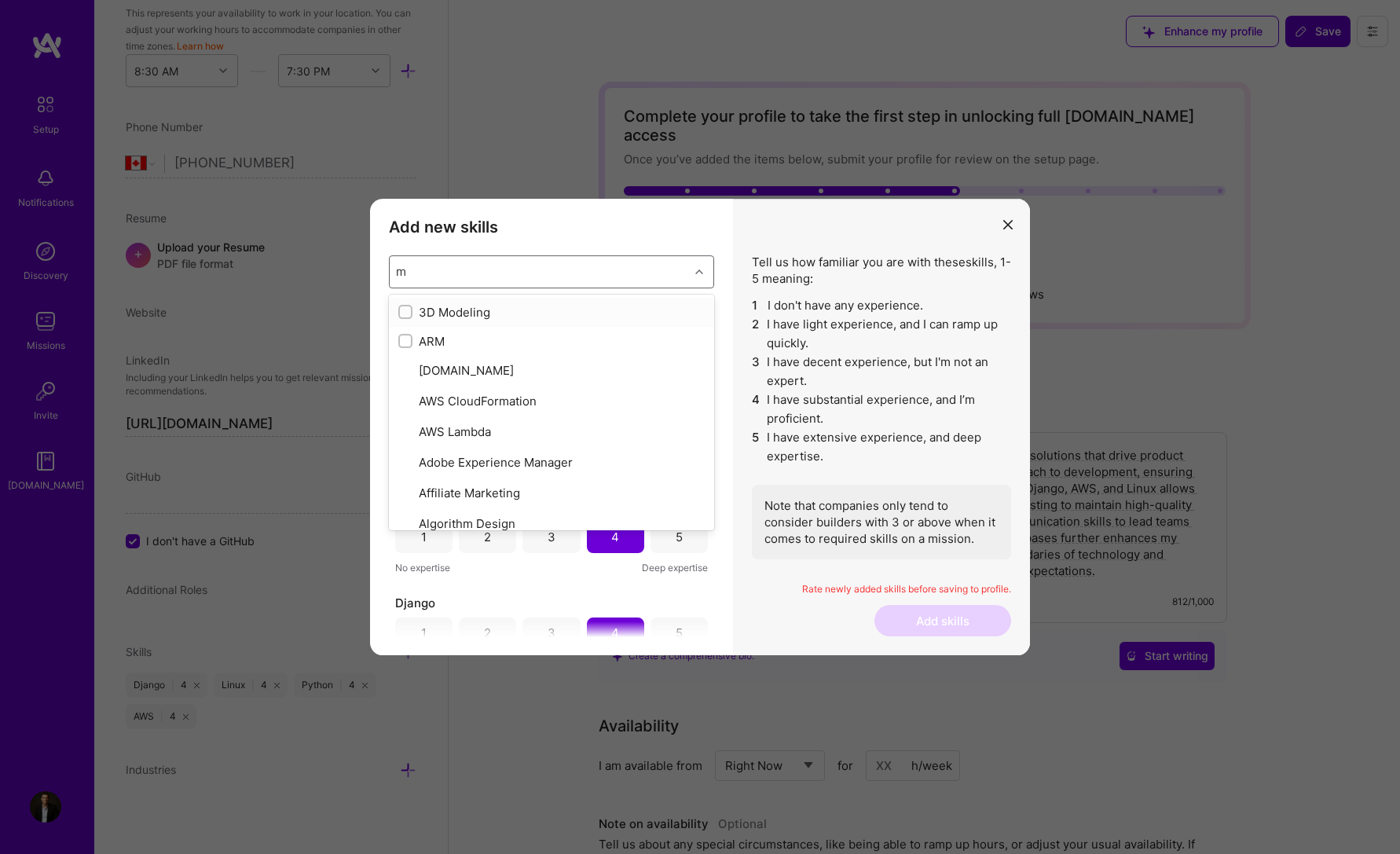
checkbox input "true"
type input "mys"
checkbox input "true"
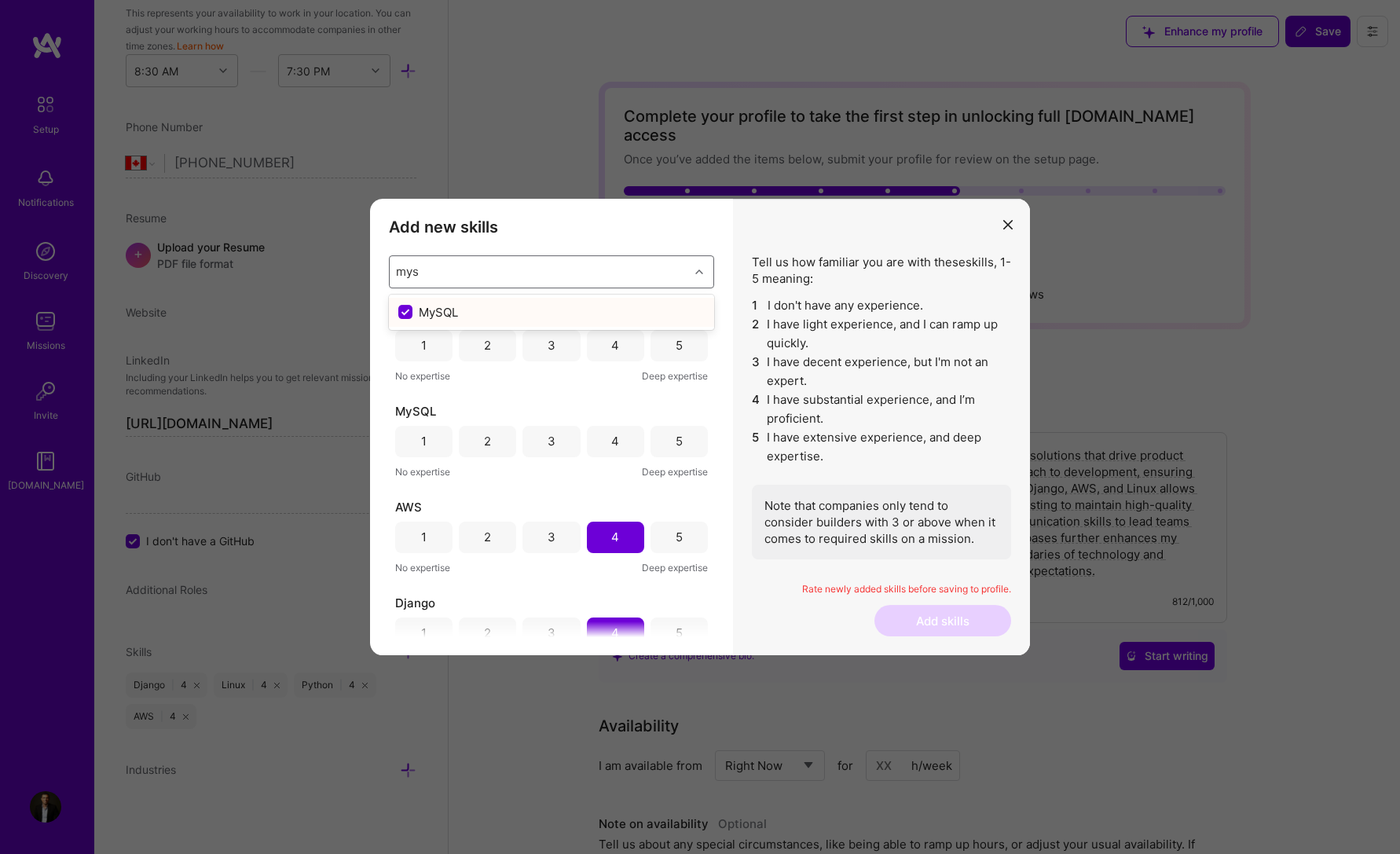
type input "mysq"
click at [542, 307] on div "MySQL" at bounding box center [551, 312] width 306 height 16
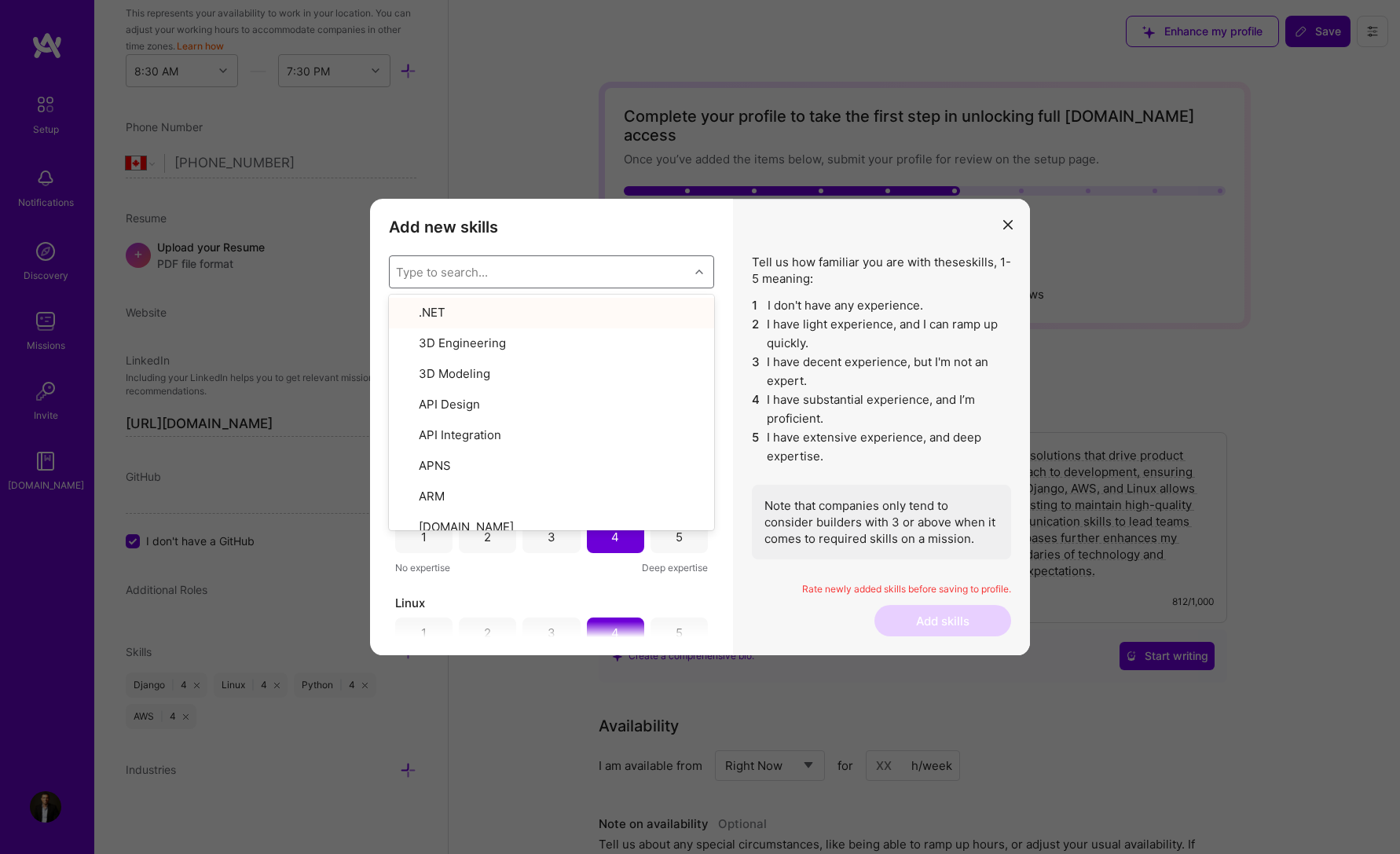
click at [453, 273] on div "Type to search..." at bounding box center [442, 272] width 92 height 16
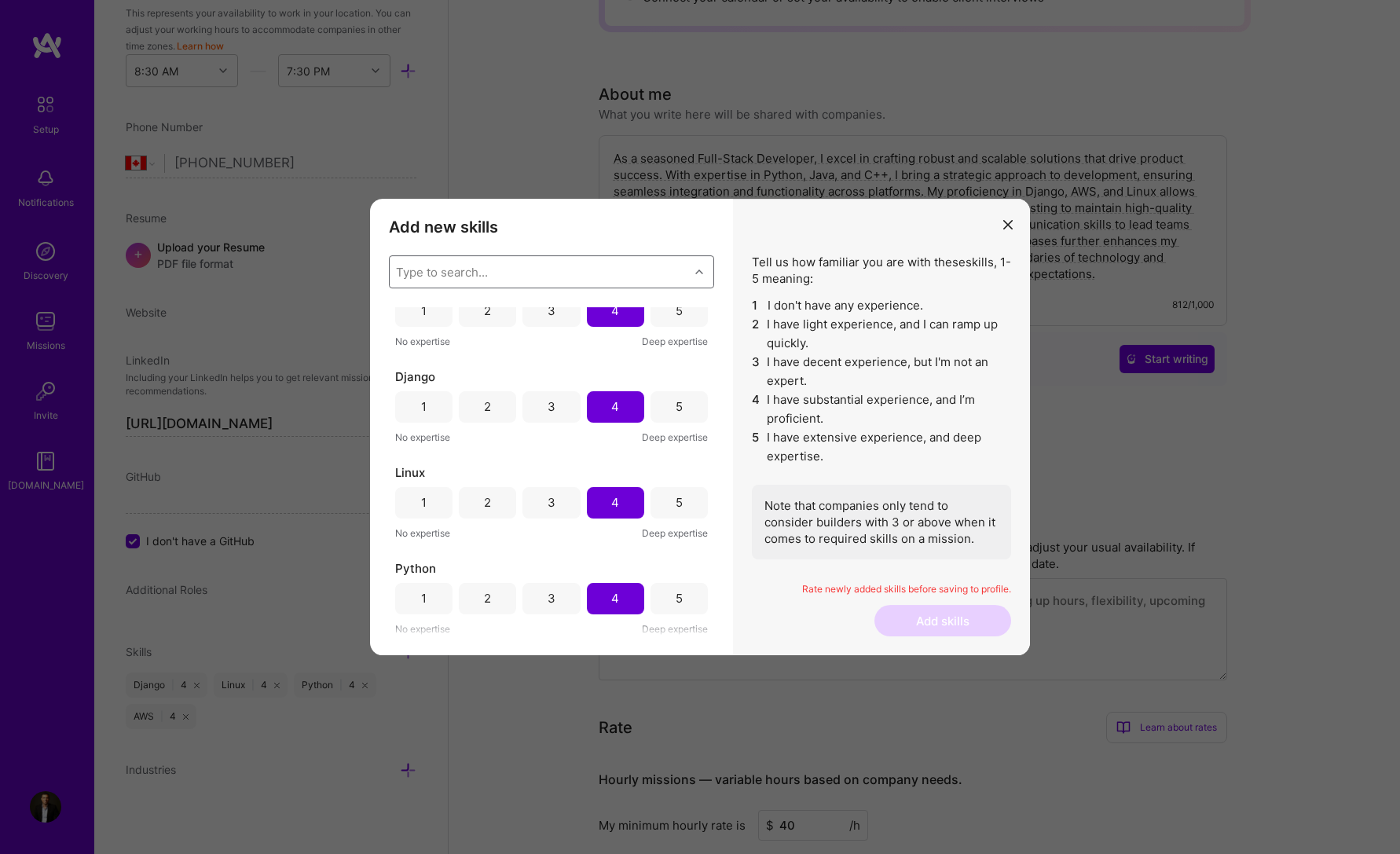
scroll to position [314, 0]
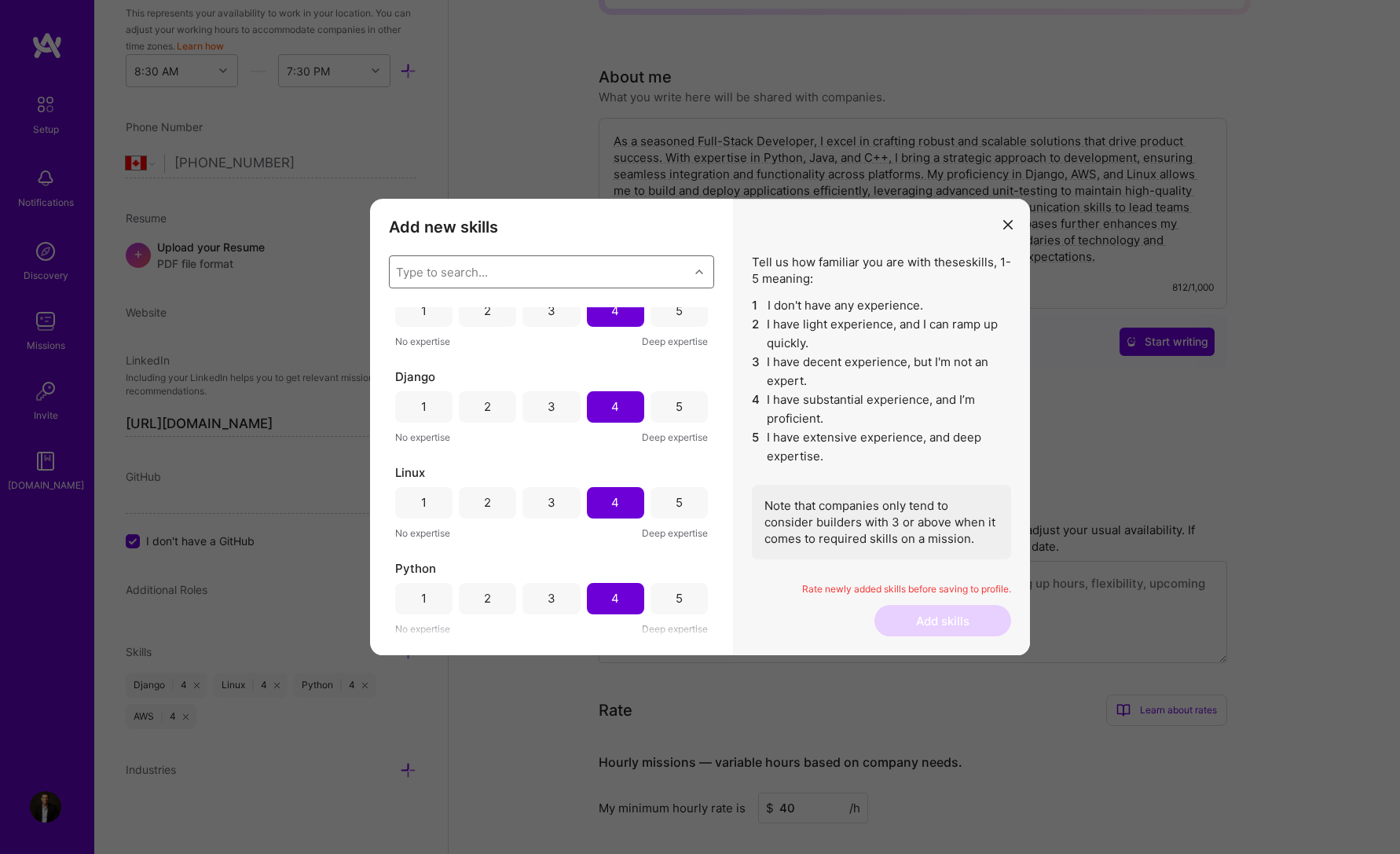
click at [1006, 223] on icon "modal" at bounding box center [1008, 225] width 9 height 9
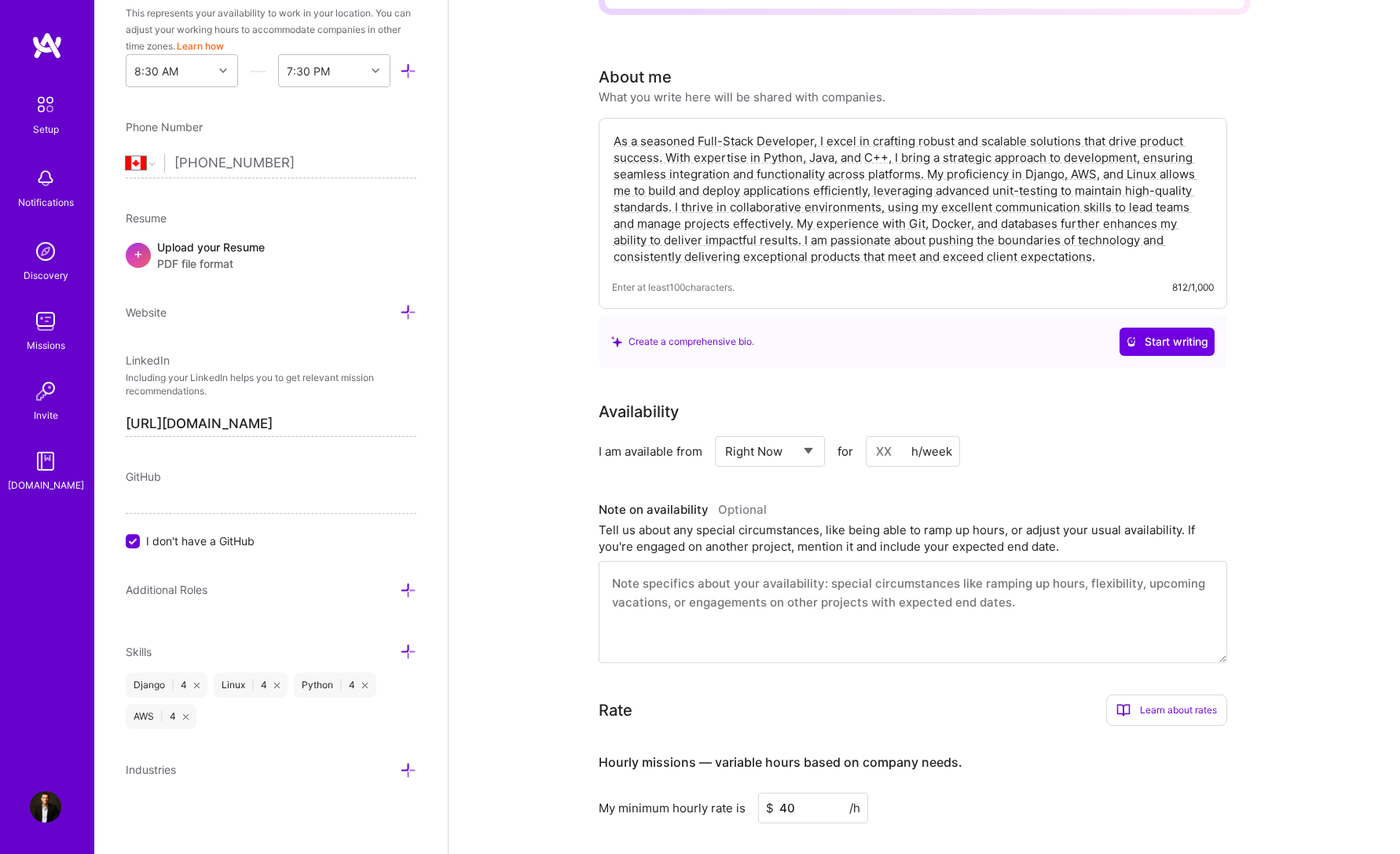
click at [385, 649] on div "Skills" at bounding box center [271, 652] width 291 height 18
click at [400, 653] on icon at bounding box center [408, 652] width 16 height 16
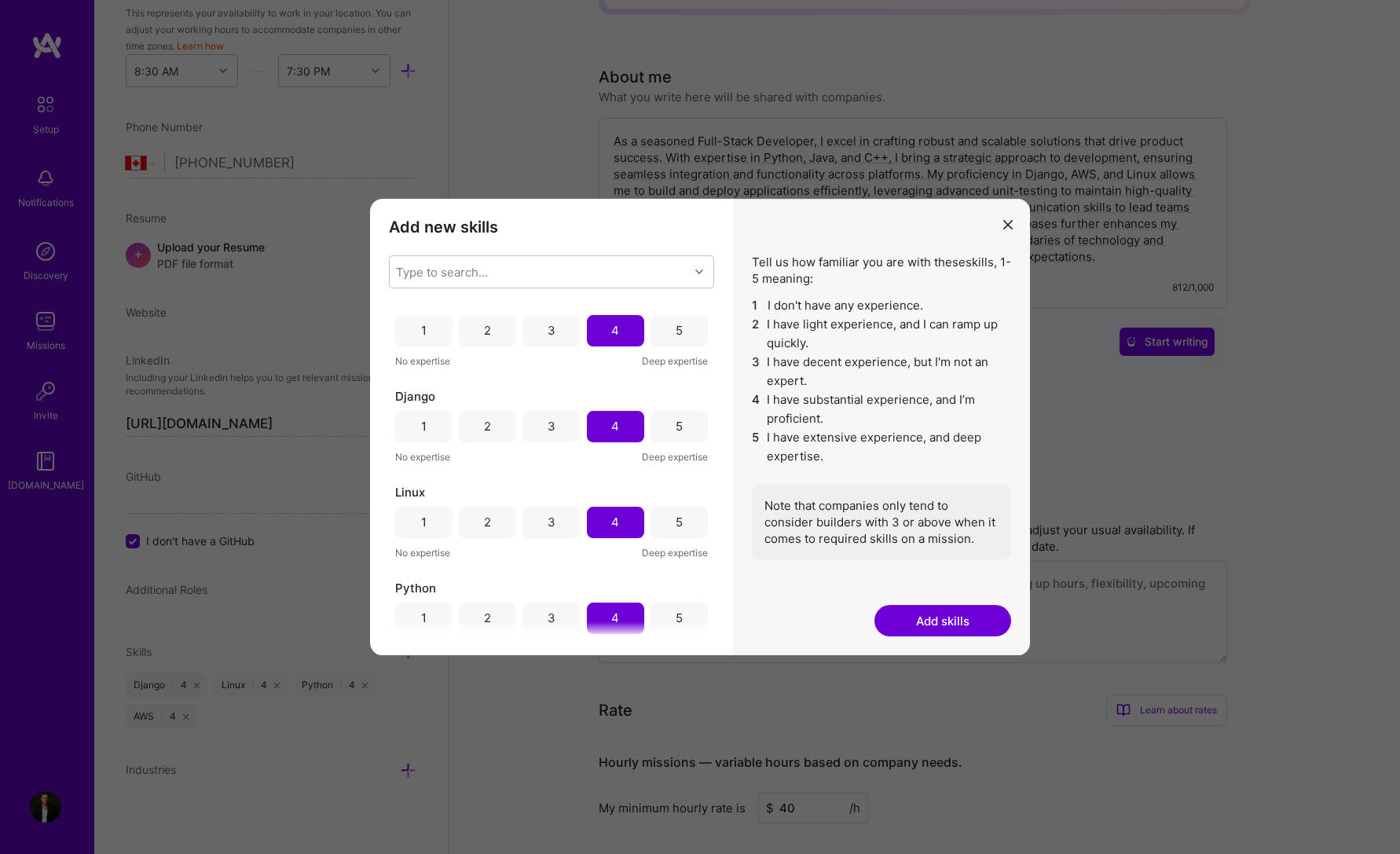
scroll to position [34, 0]
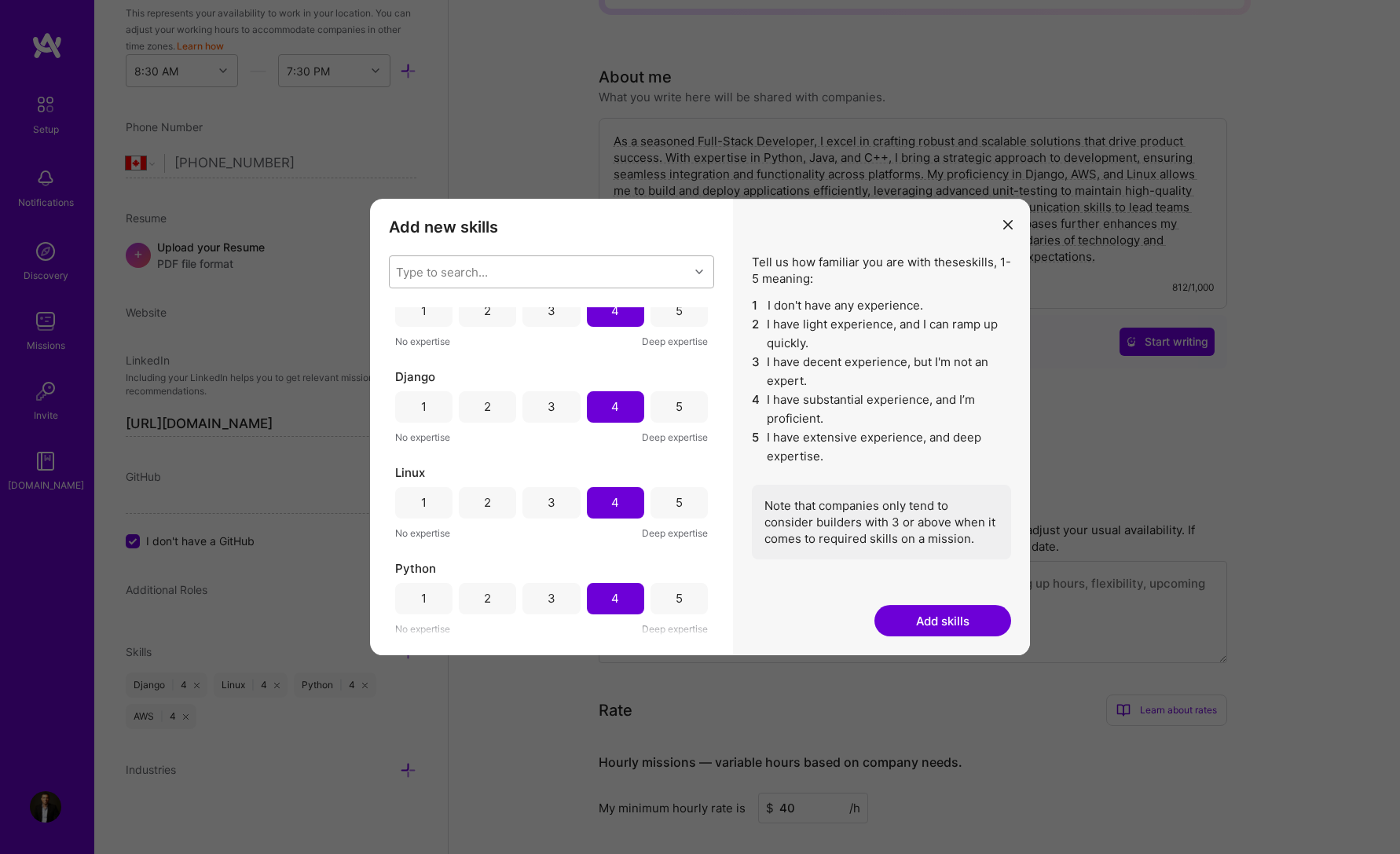
click at [513, 277] on div "Type to search..." at bounding box center [539, 272] width 300 height 32
type input "mysql"
click at [408, 313] on input "modal" at bounding box center [407, 312] width 11 height 11
checkbox input "false"
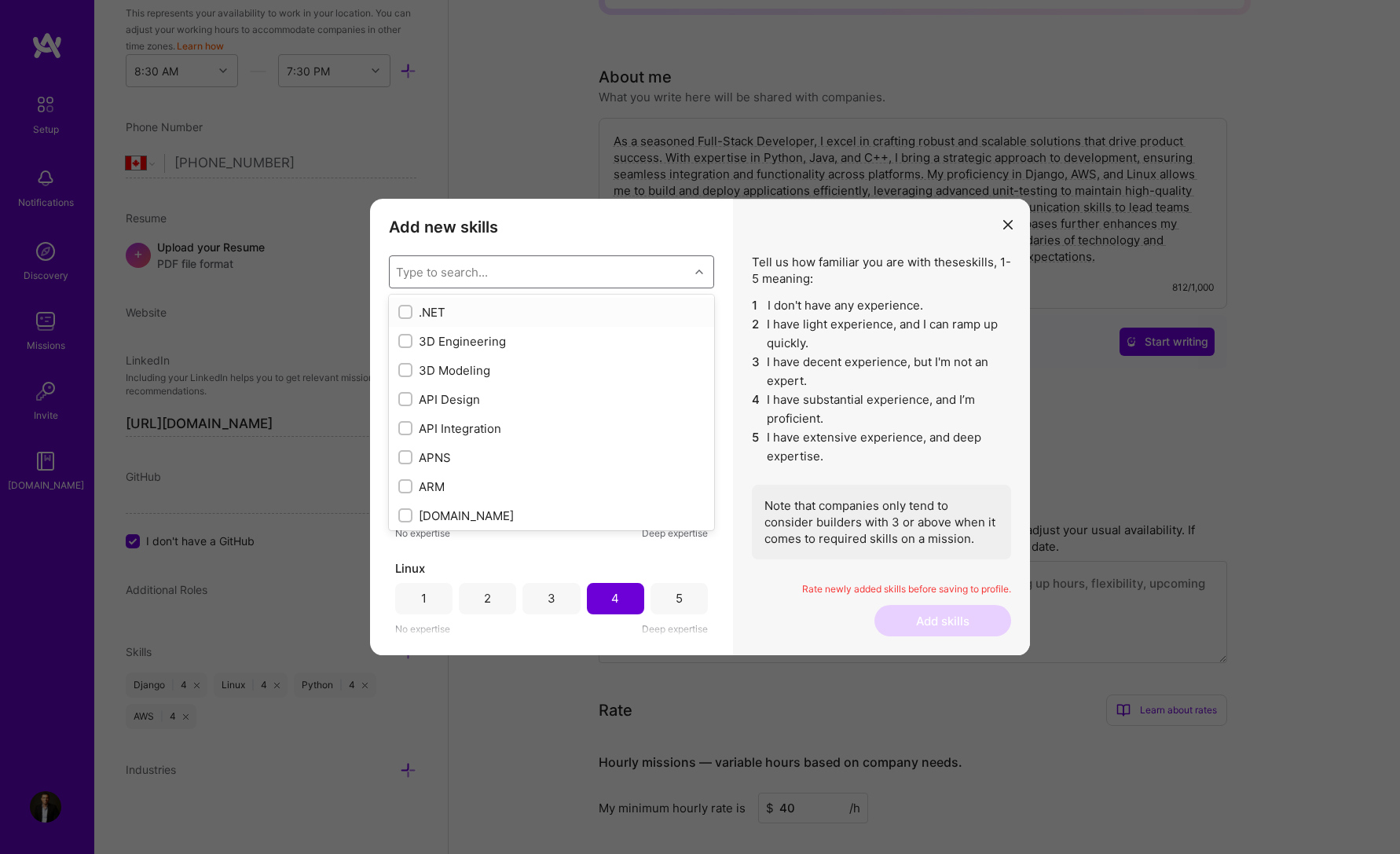
scroll to position [130, 0]
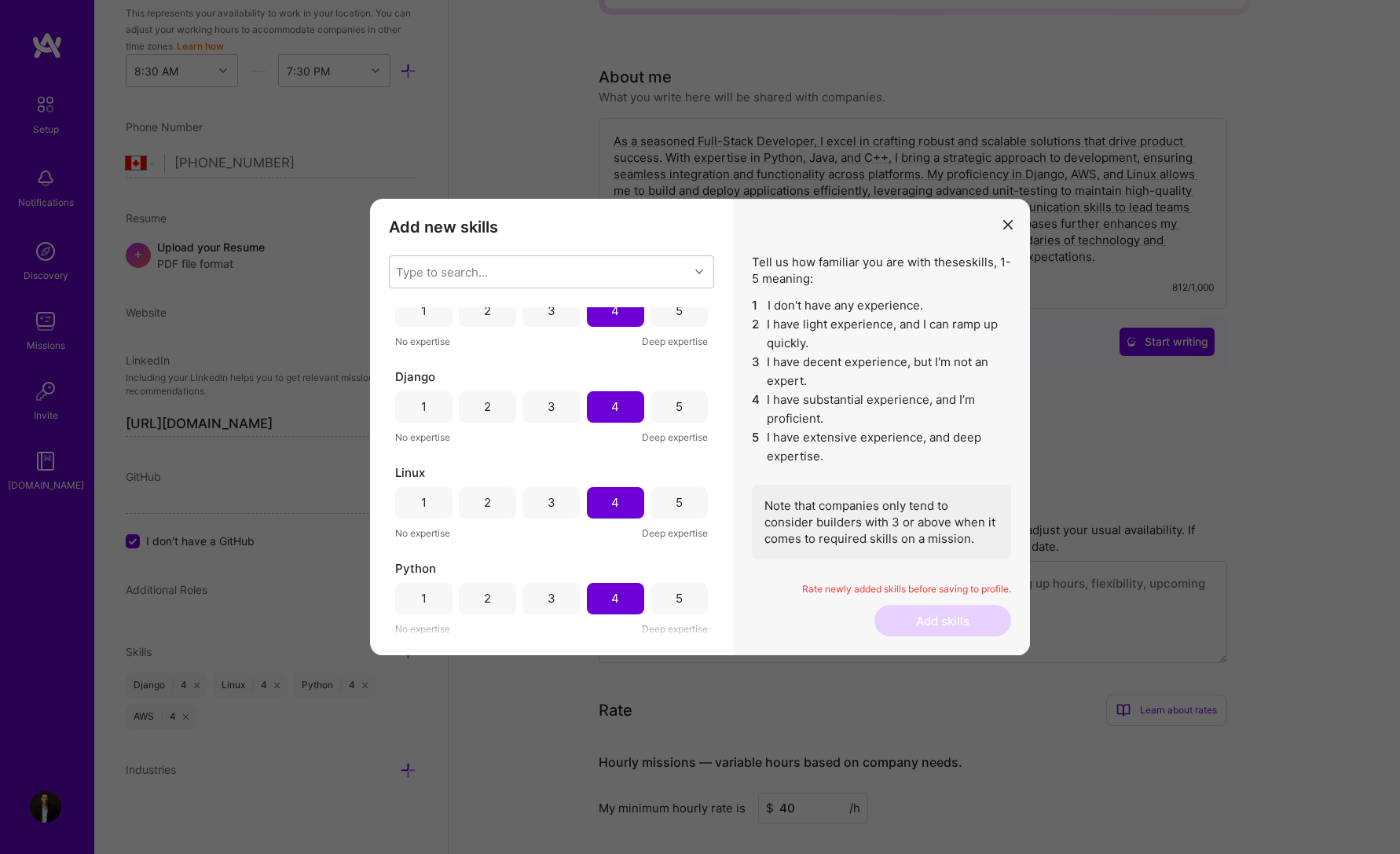
click at [565, 230] on h3 "Add new skills" at bounding box center [551, 226] width 325 height 19
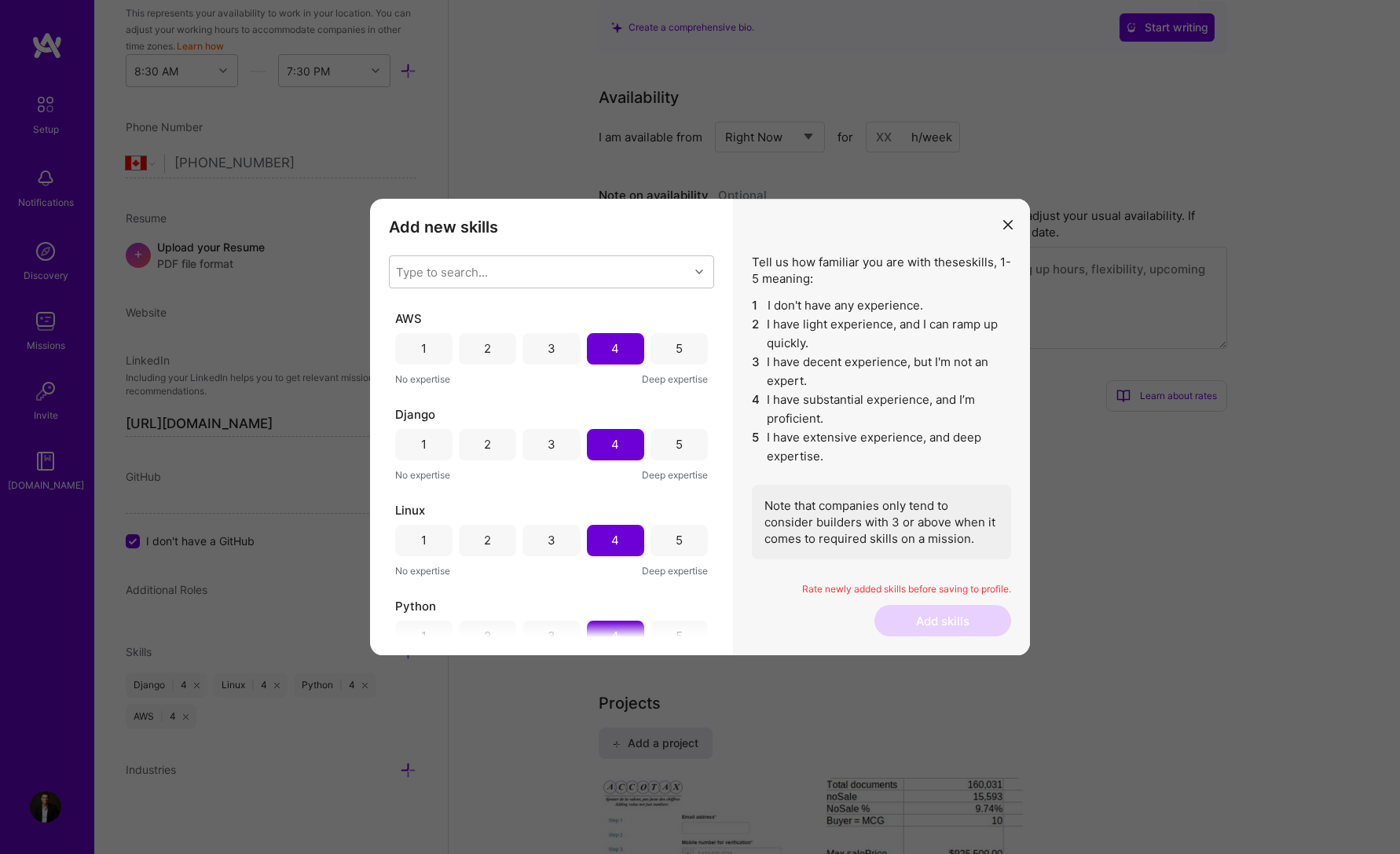
scroll to position [0, 0]
click at [621, 343] on div "4" at bounding box center [615, 345] width 57 height 32
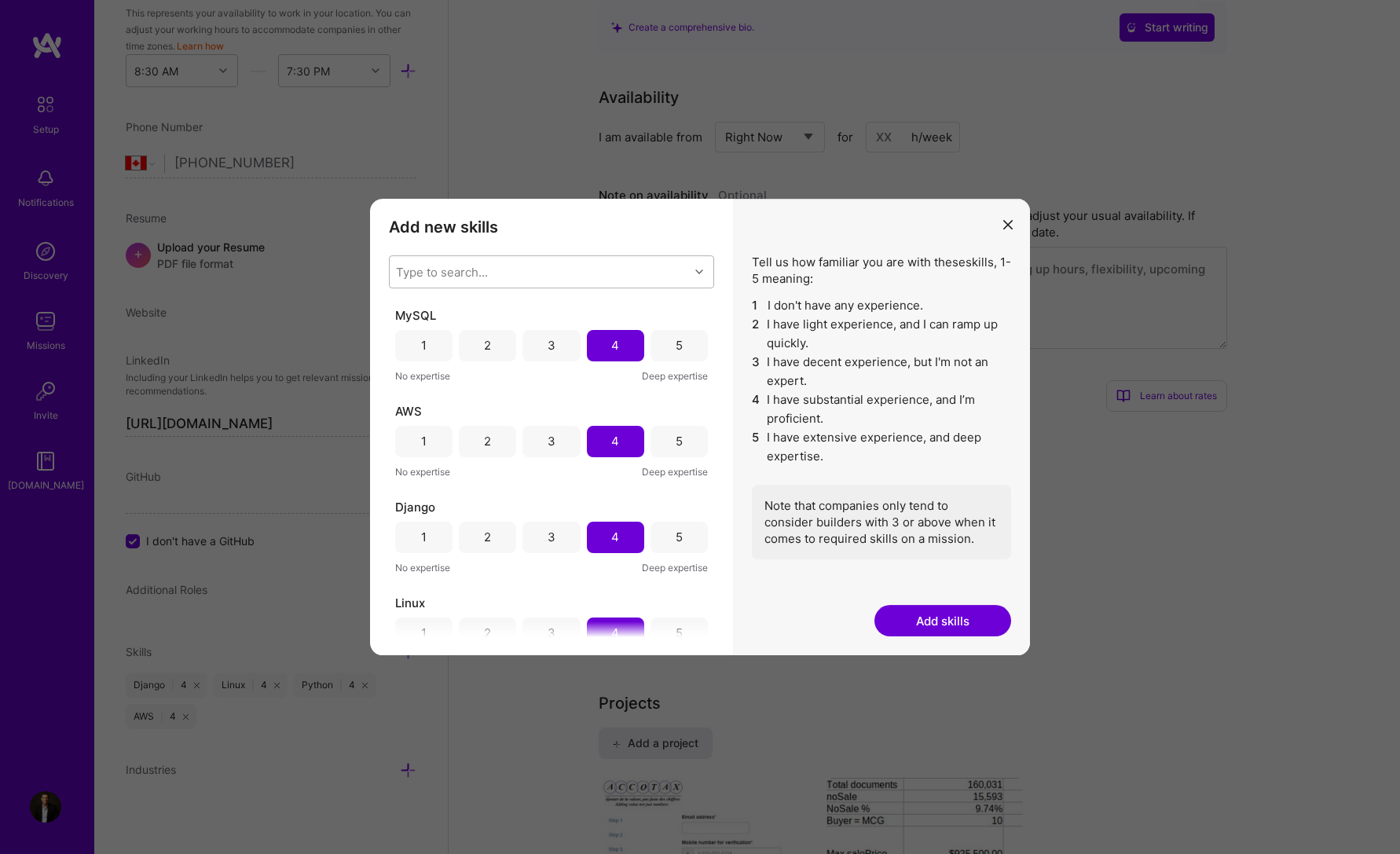
click at [484, 277] on div "Type to search..." at bounding box center [442, 272] width 92 height 16
type input "docker"
click at [410, 311] on input "modal" at bounding box center [407, 312] width 11 height 11
checkbox input "false"
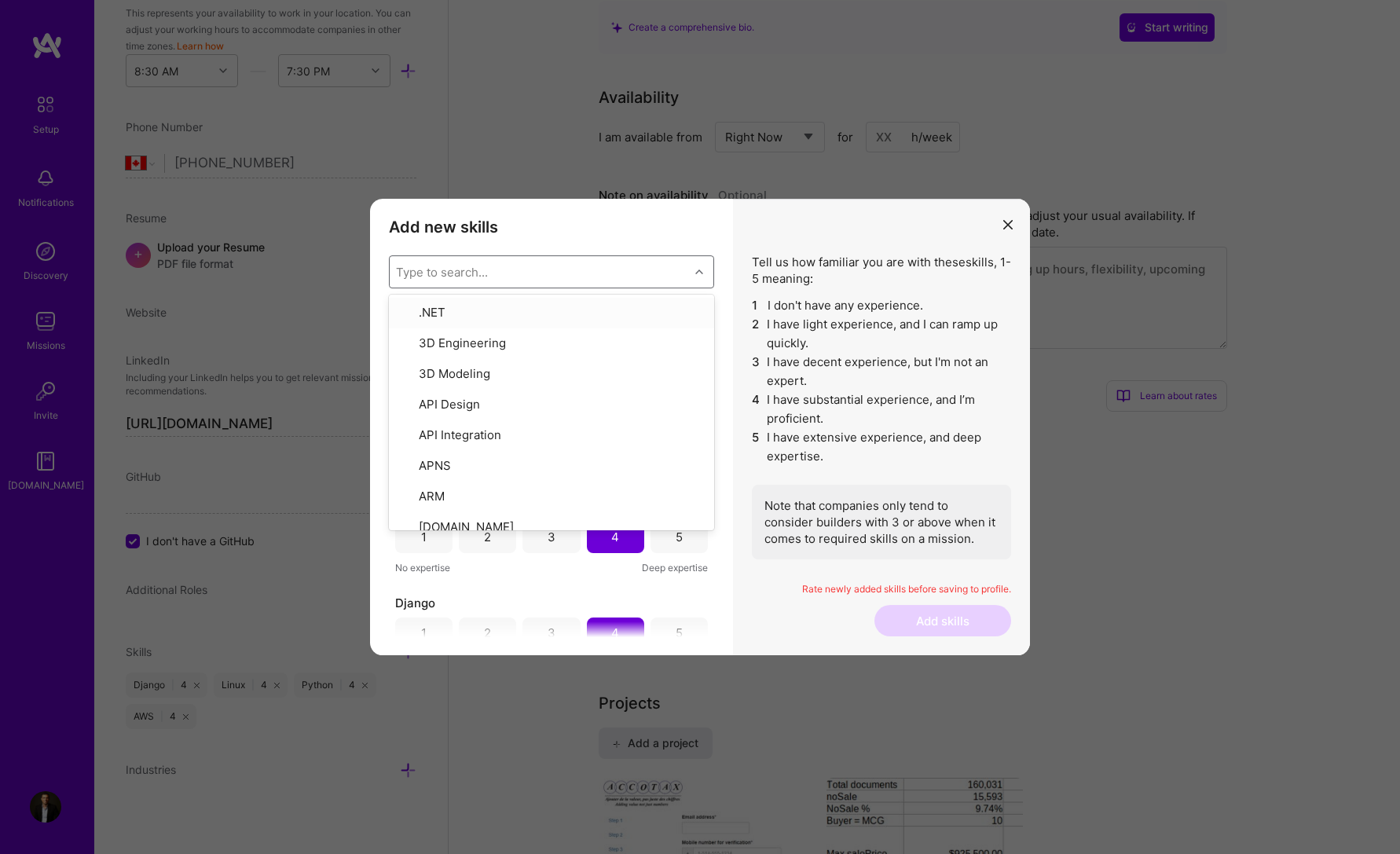
click at [554, 246] on div "Add new skills Tell us how familiar you are with given skills, using between 1 …" at bounding box center [551, 427] width 363 height 457
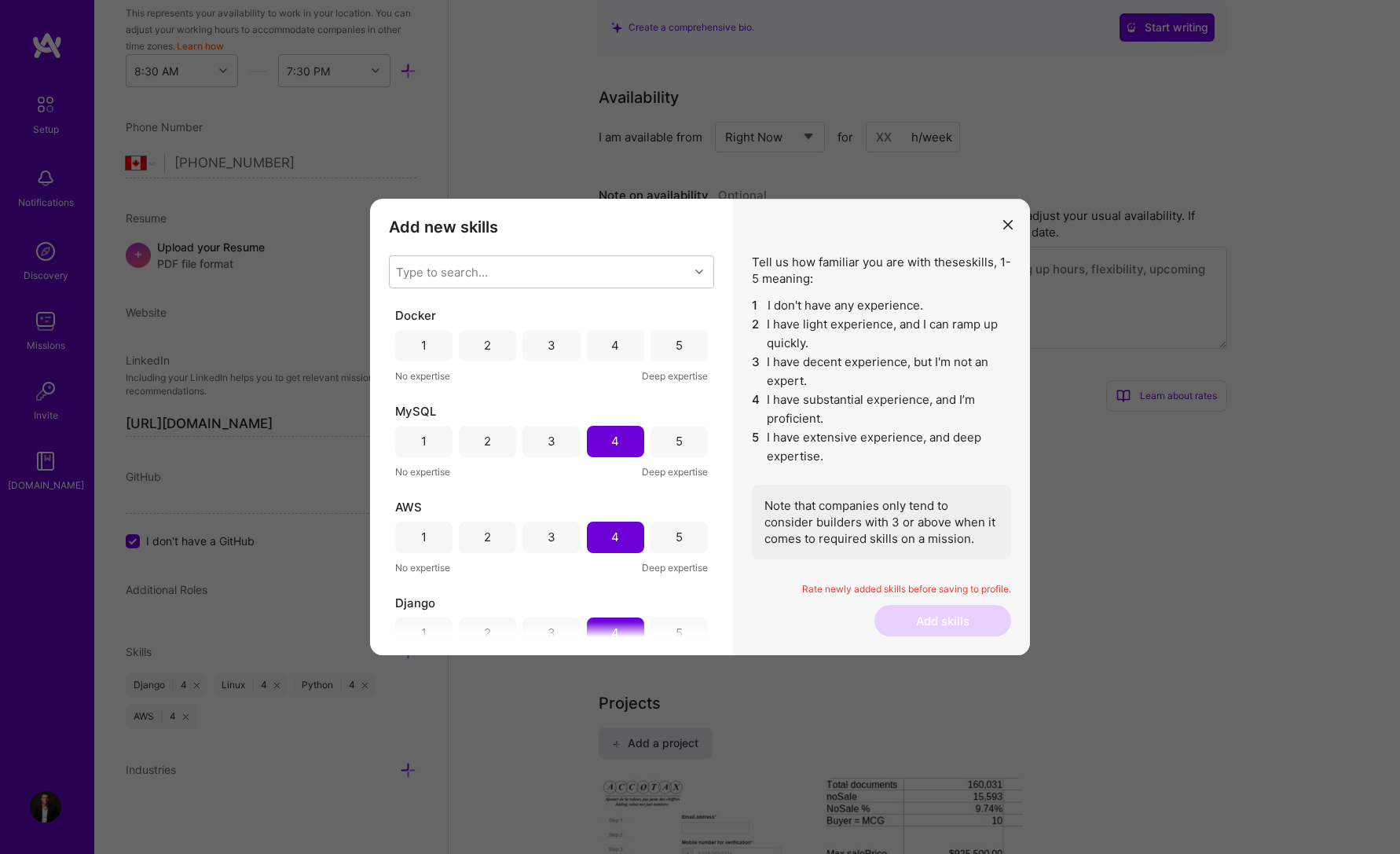
click at [663, 343] on div "5" at bounding box center [678, 345] width 57 height 32
click at [916, 626] on button "Add skills" at bounding box center [943, 620] width 137 height 32
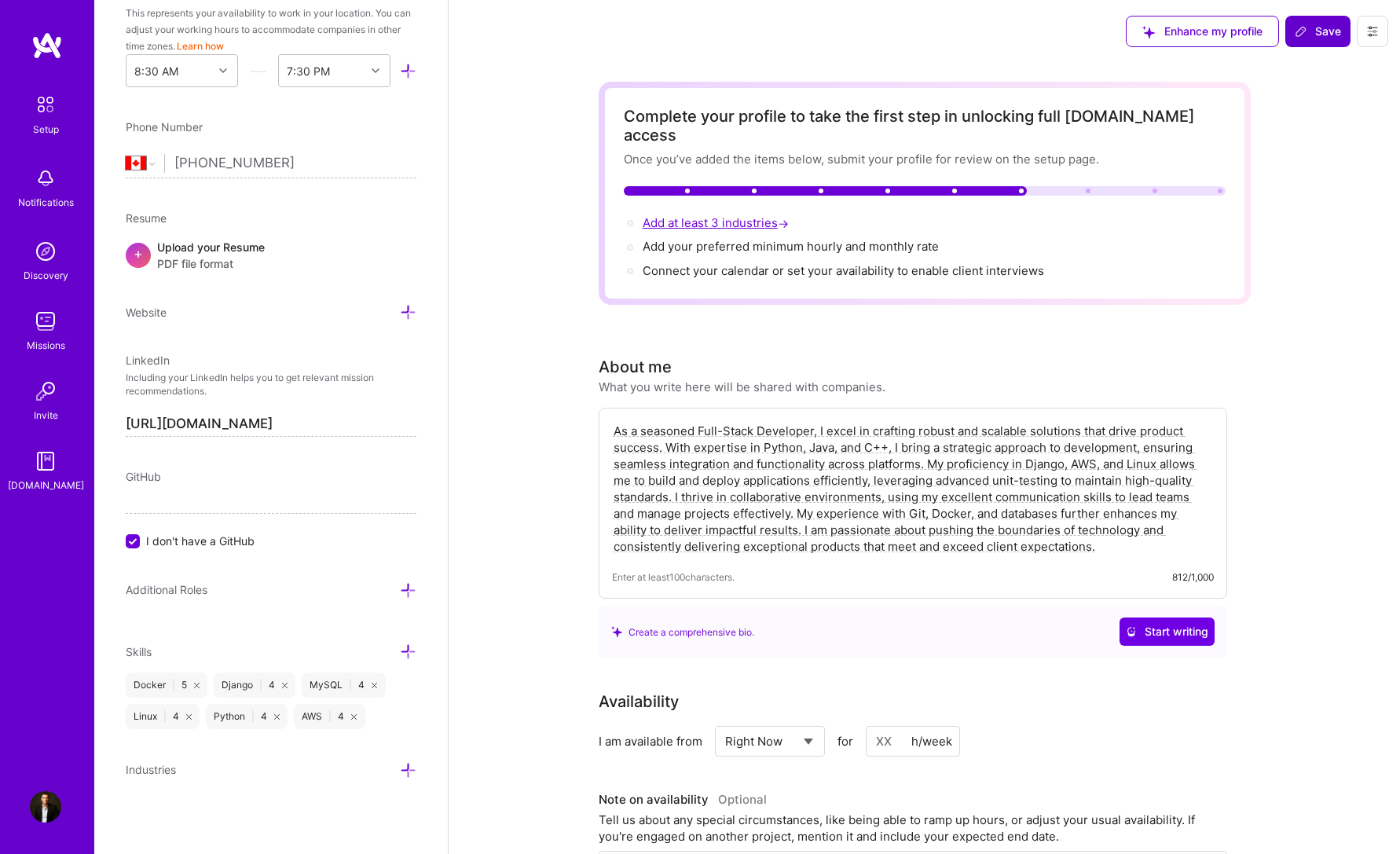
click at [759, 216] on span "Add at least 3 industries →" at bounding box center [717, 223] width 149 height 14
click at [400, 778] on icon at bounding box center [408, 771] width 16 height 16
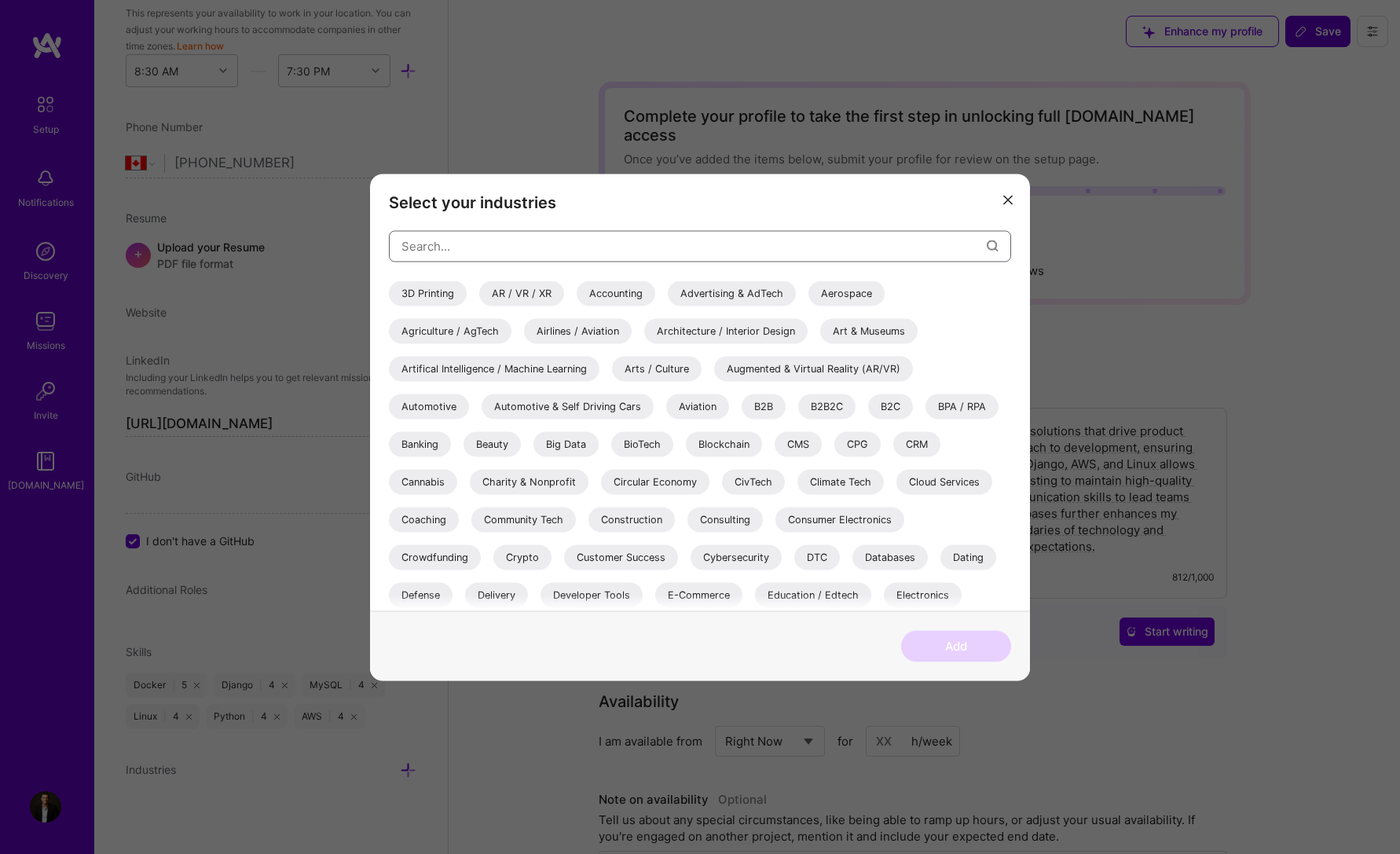
click at [513, 250] on input "modal" at bounding box center [694, 246] width 585 height 40
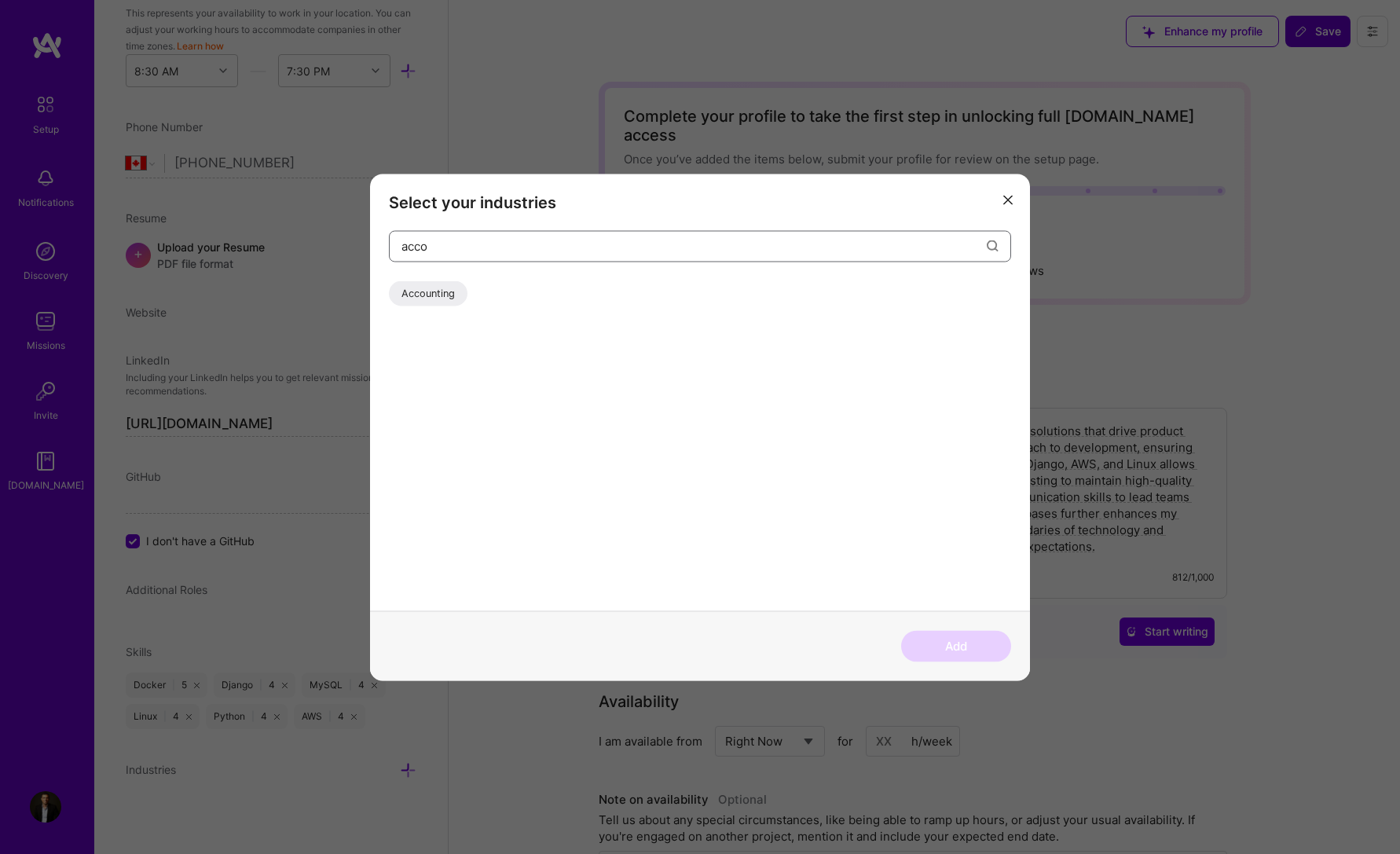
type input "acco"
click at [432, 283] on div "Accounting" at bounding box center [427, 293] width 79 height 25
click at [951, 641] on button "Add" at bounding box center [955, 646] width 110 height 32
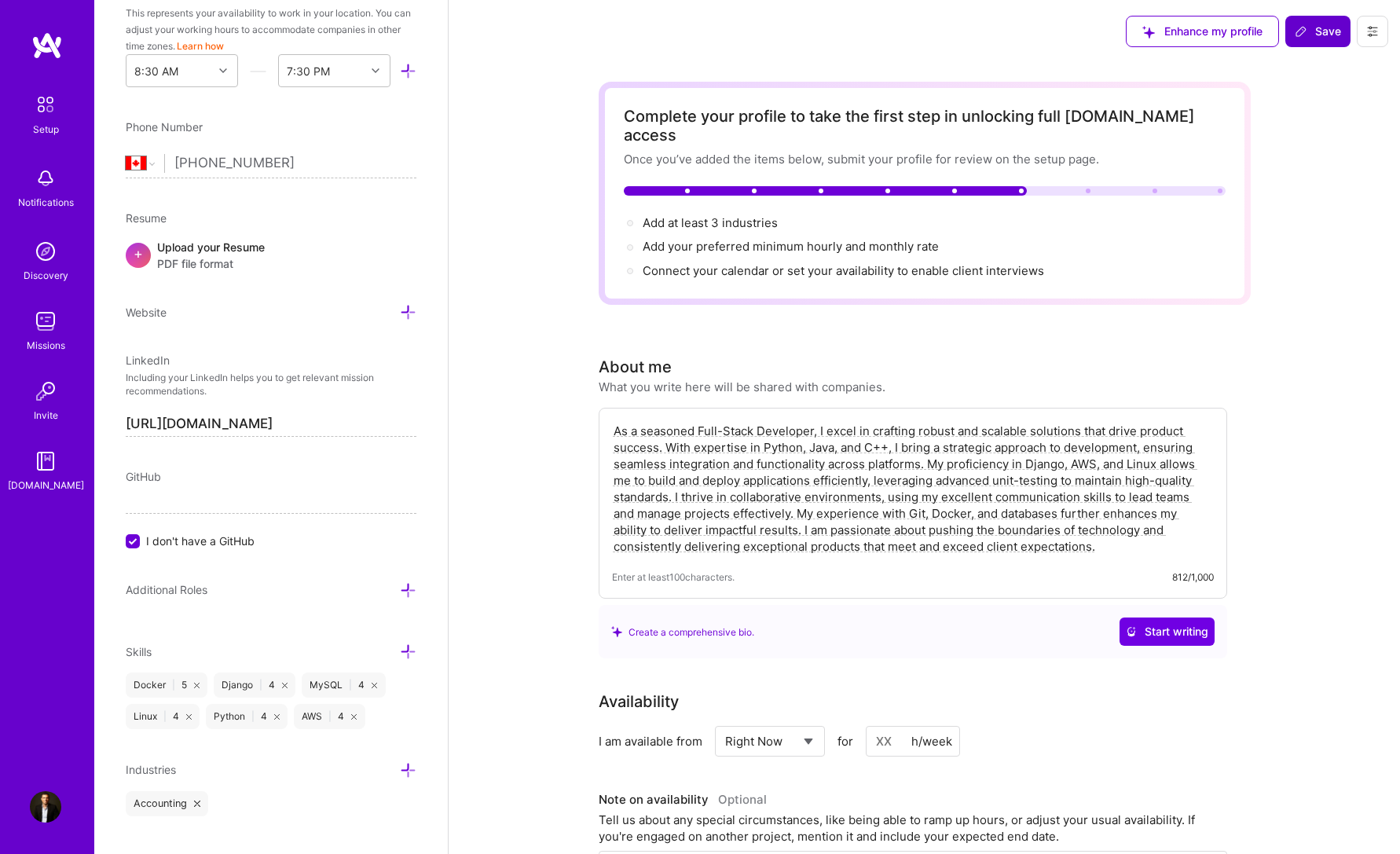
click at [400, 769] on icon at bounding box center [408, 771] width 16 height 16
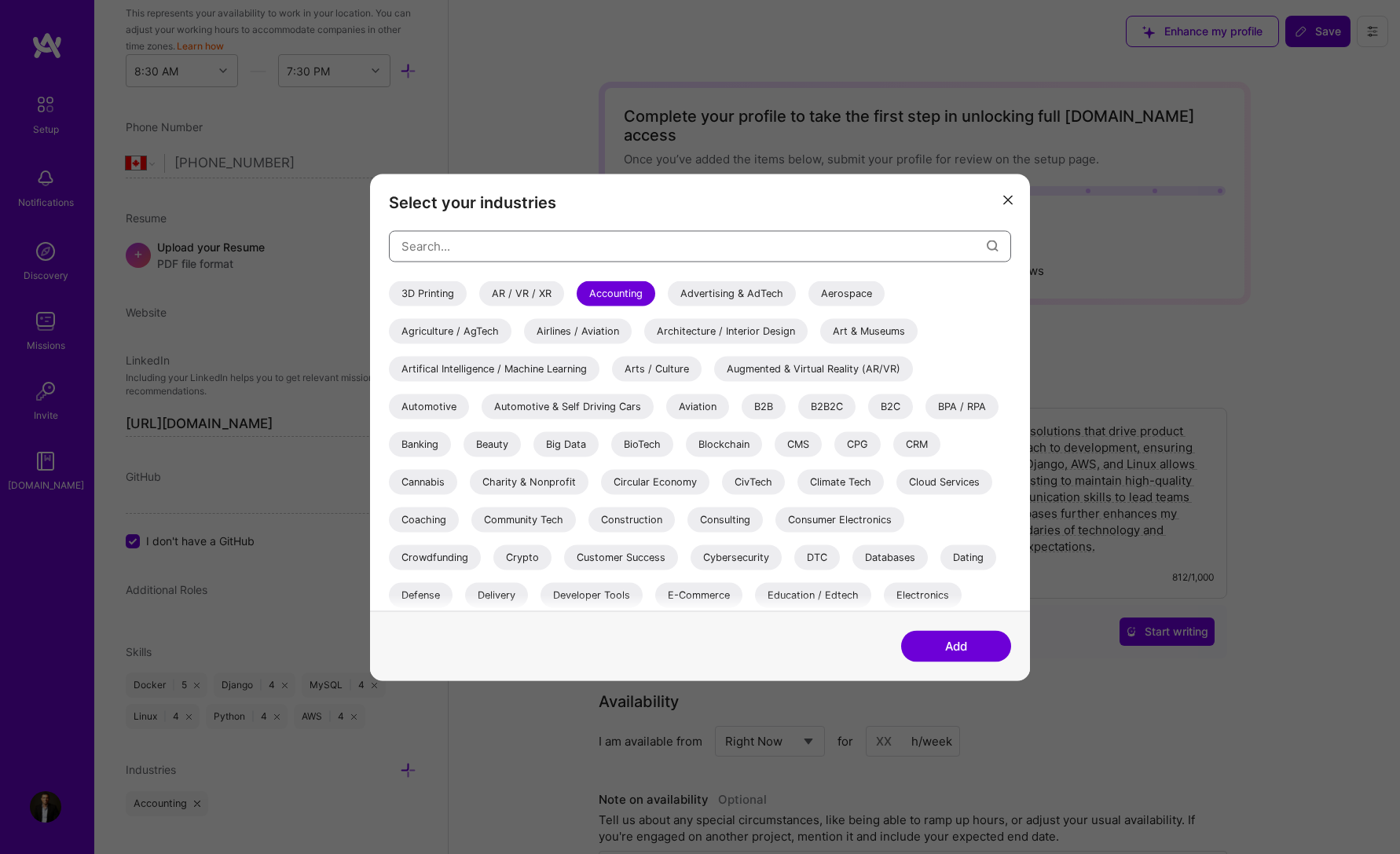
click at [490, 234] on input "modal" at bounding box center [694, 246] width 585 height 40
click at [487, 246] on input "modal" at bounding box center [694, 246] width 585 height 40
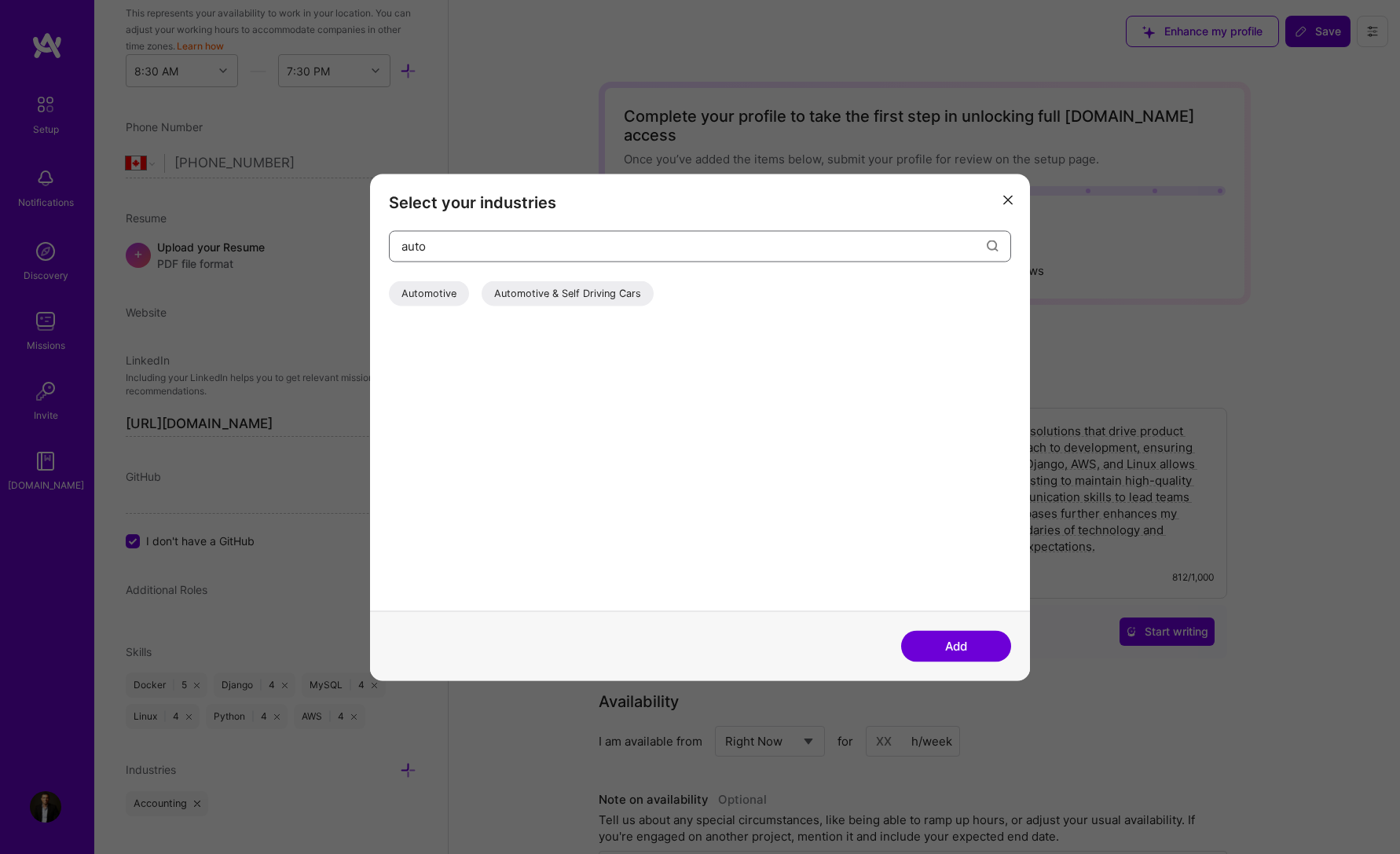
type input "auto"
click at [449, 293] on div "Automotive" at bounding box center [428, 293] width 80 height 25
click at [964, 652] on button "Add" at bounding box center [955, 646] width 110 height 32
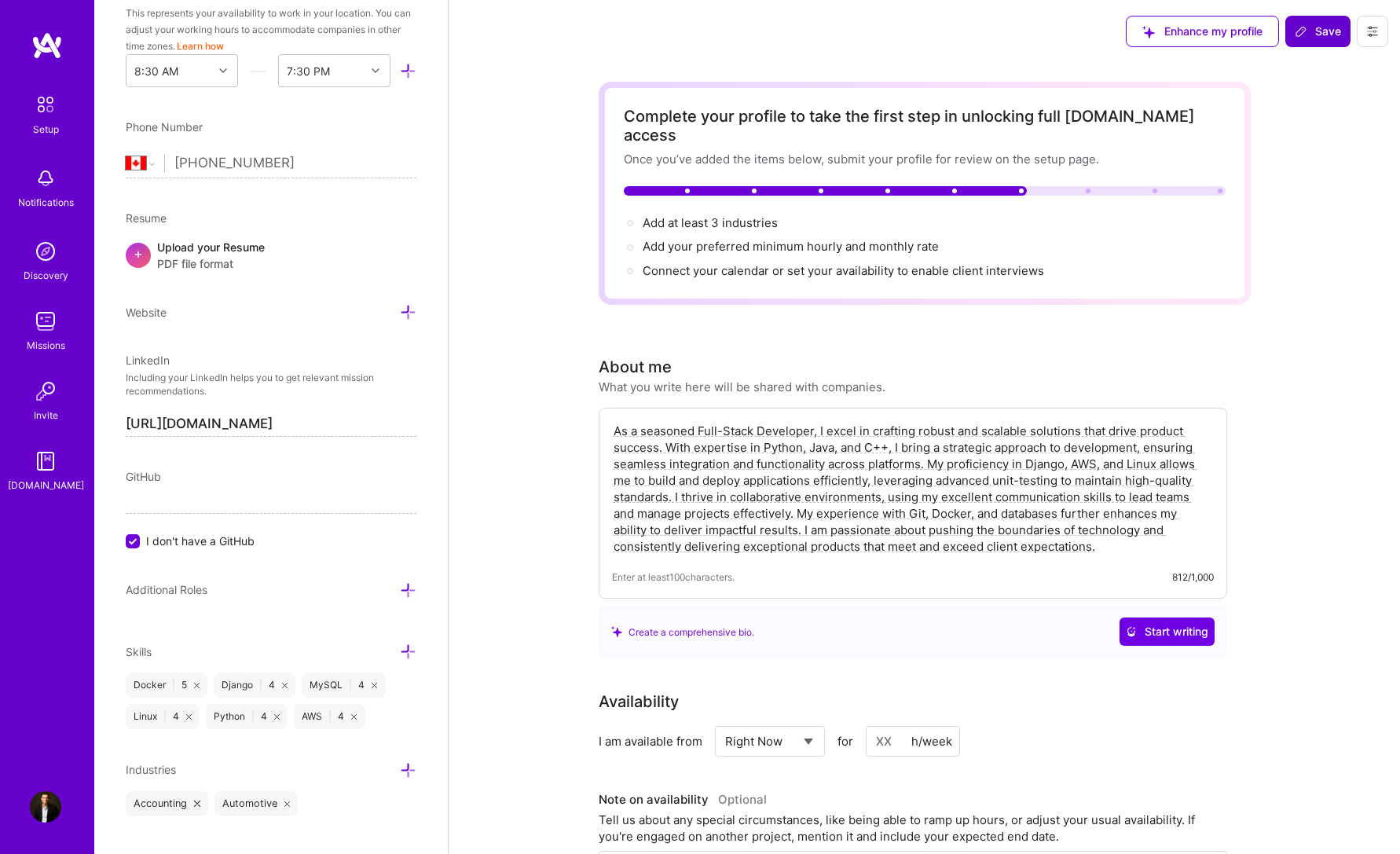
click at [400, 767] on icon at bounding box center [408, 771] width 16 height 16
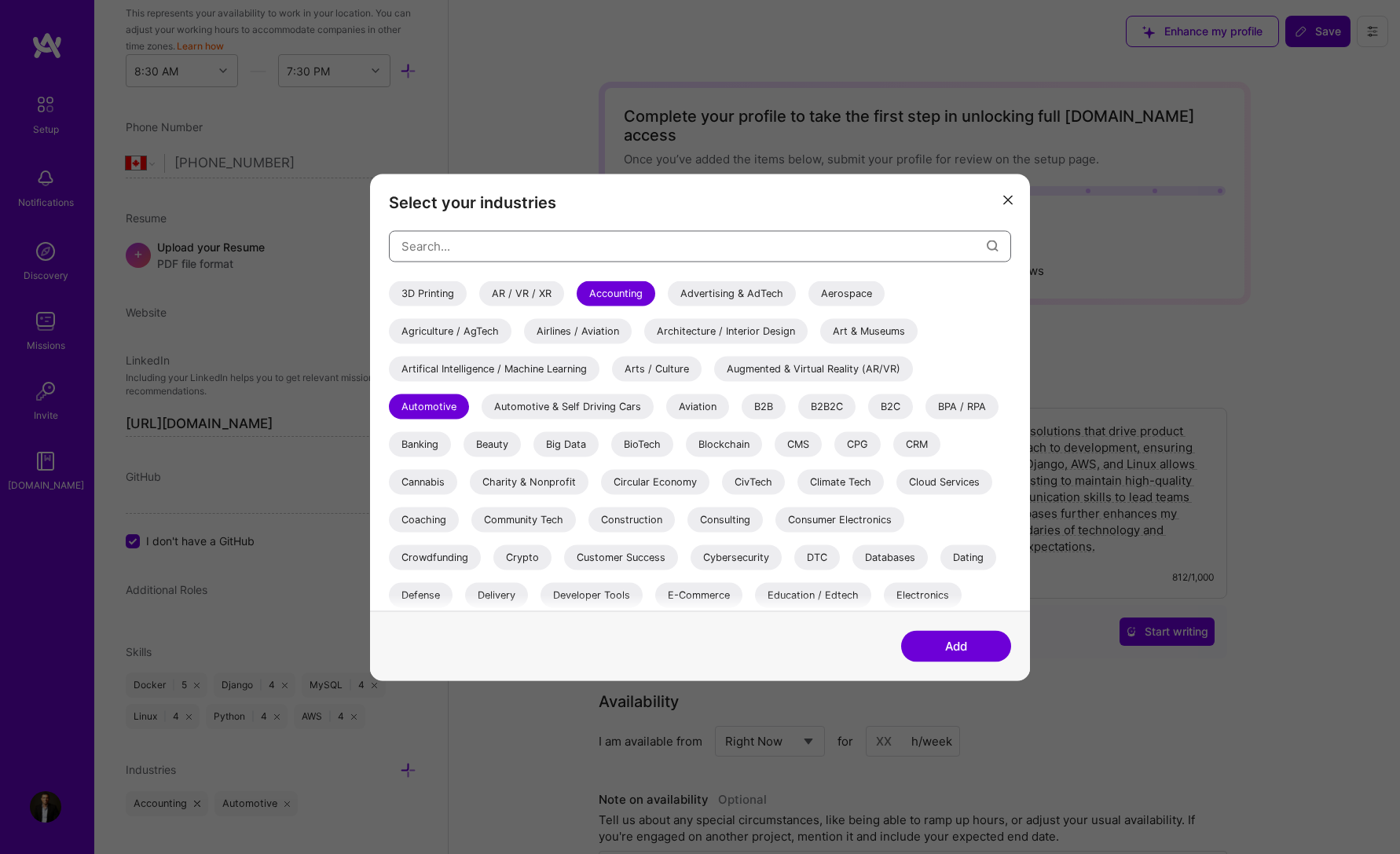
click at [451, 245] on input "modal" at bounding box center [694, 246] width 585 height 40
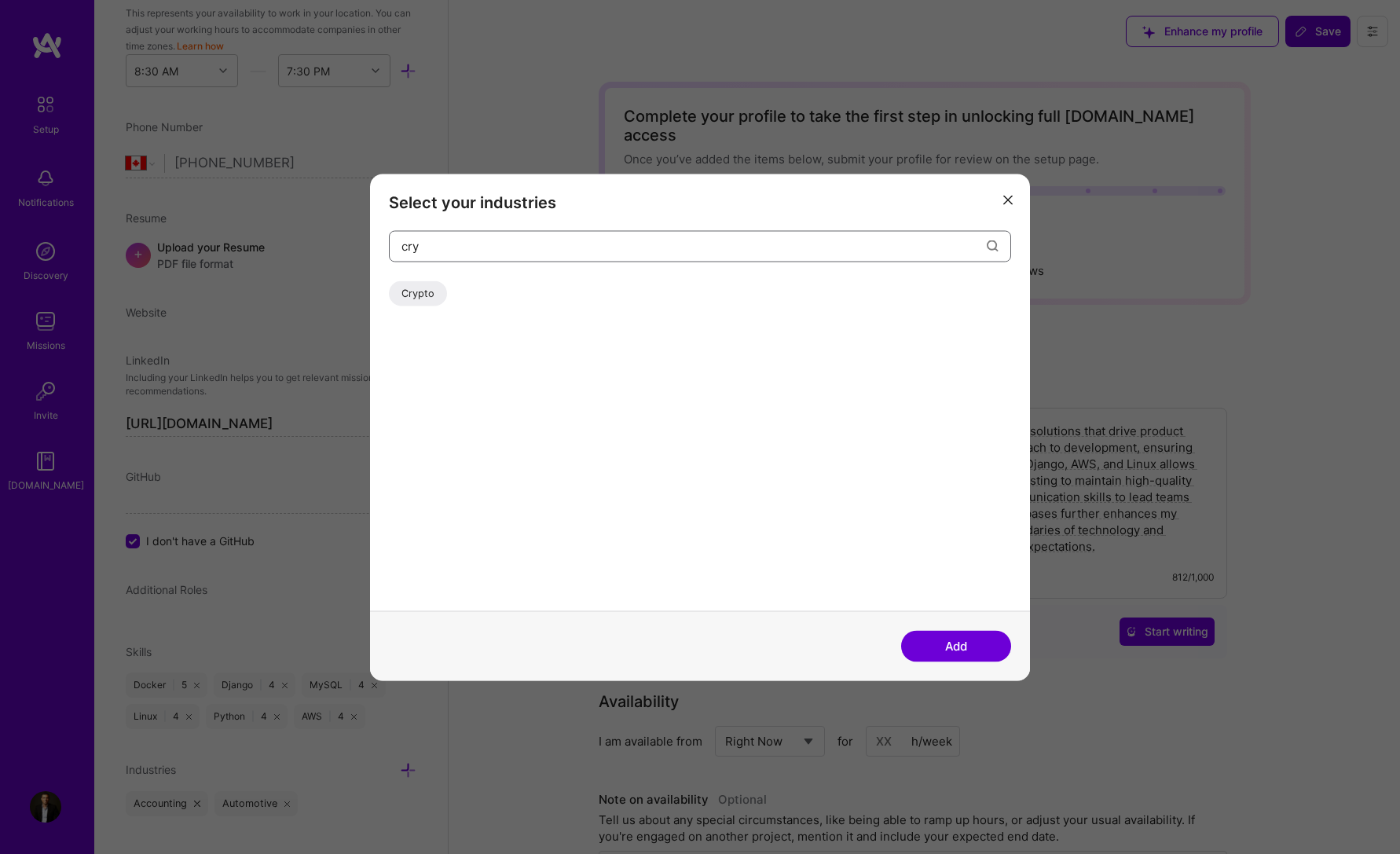
type input "cry"
click at [400, 293] on div "Crypto" at bounding box center [417, 293] width 58 height 25
click at [946, 640] on button "Add" at bounding box center [955, 646] width 110 height 32
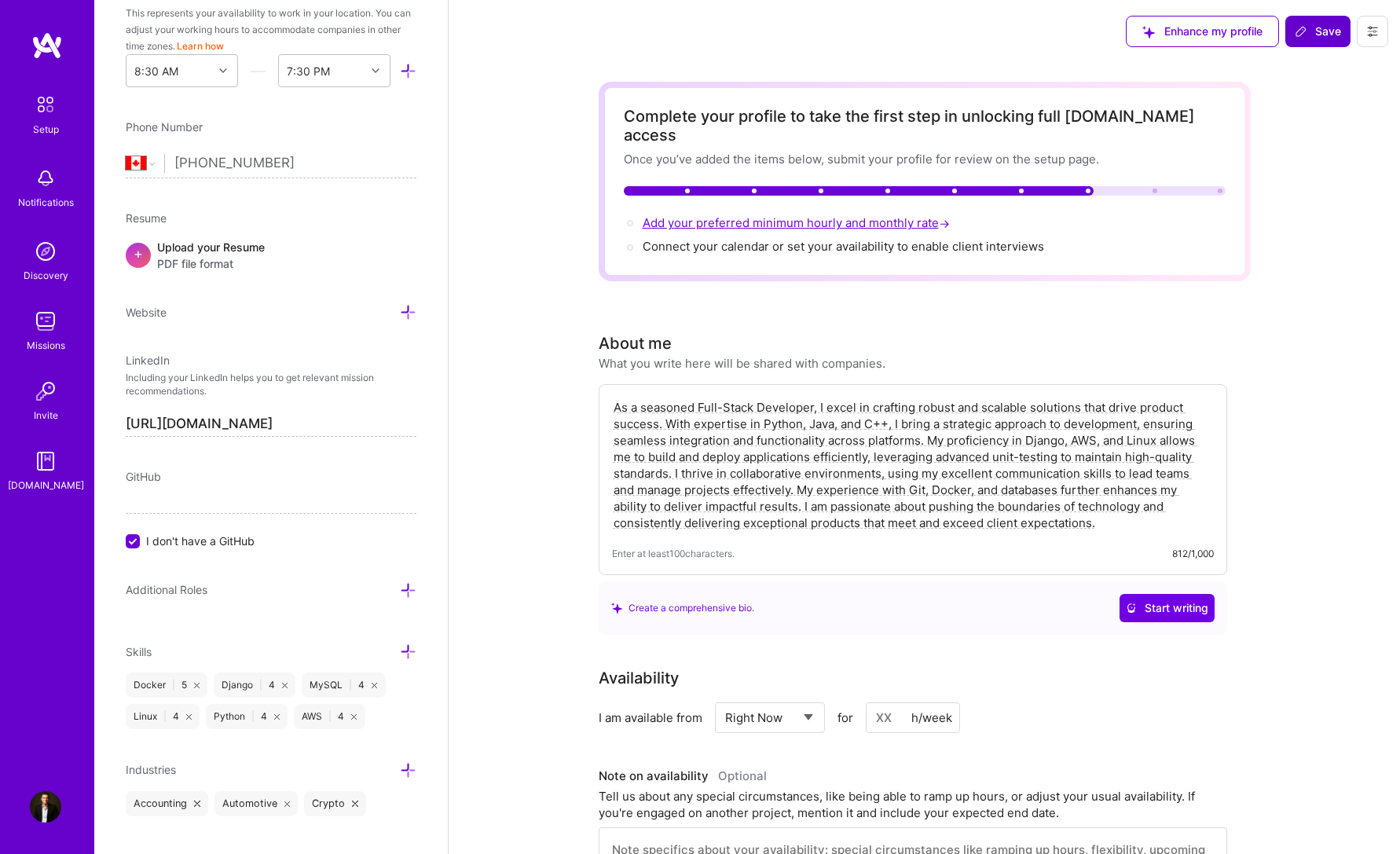
click at [823, 216] on span "Add your preferred minimum hourly and monthly rate →" at bounding box center [798, 223] width 311 height 14
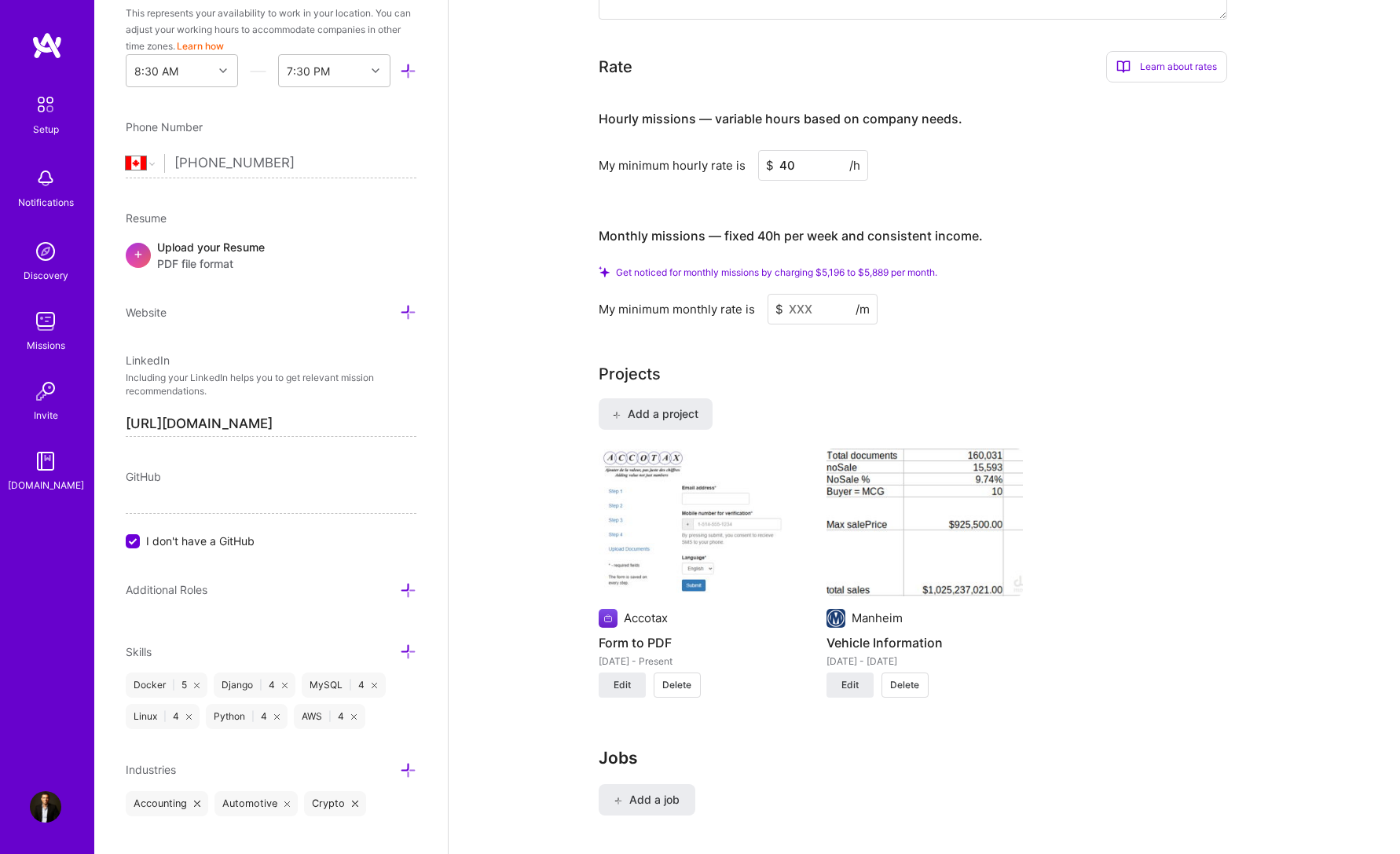
scroll to position [922, 0]
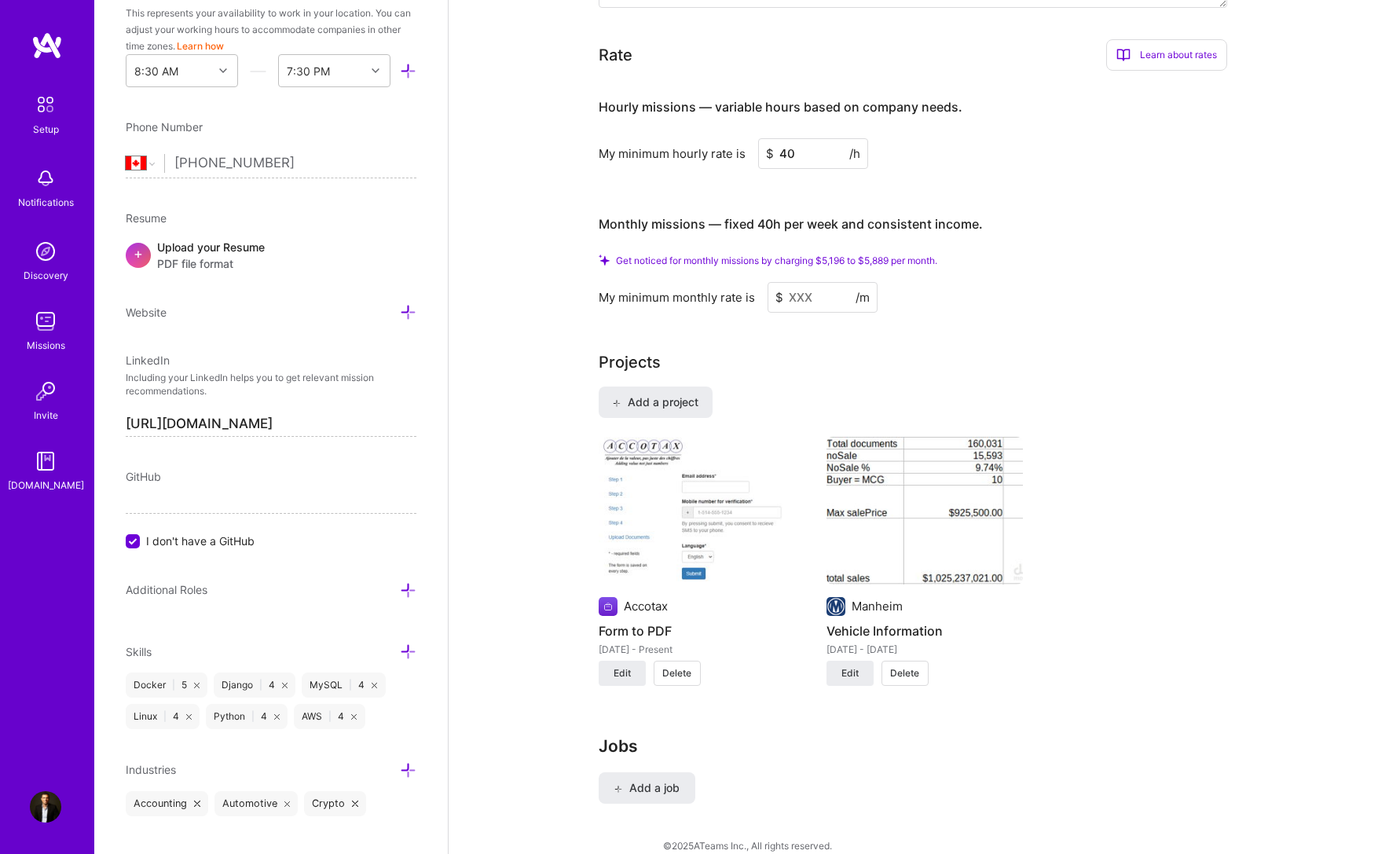
click at [801, 288] on input at bounding box center [822, 297] width 110 height 31
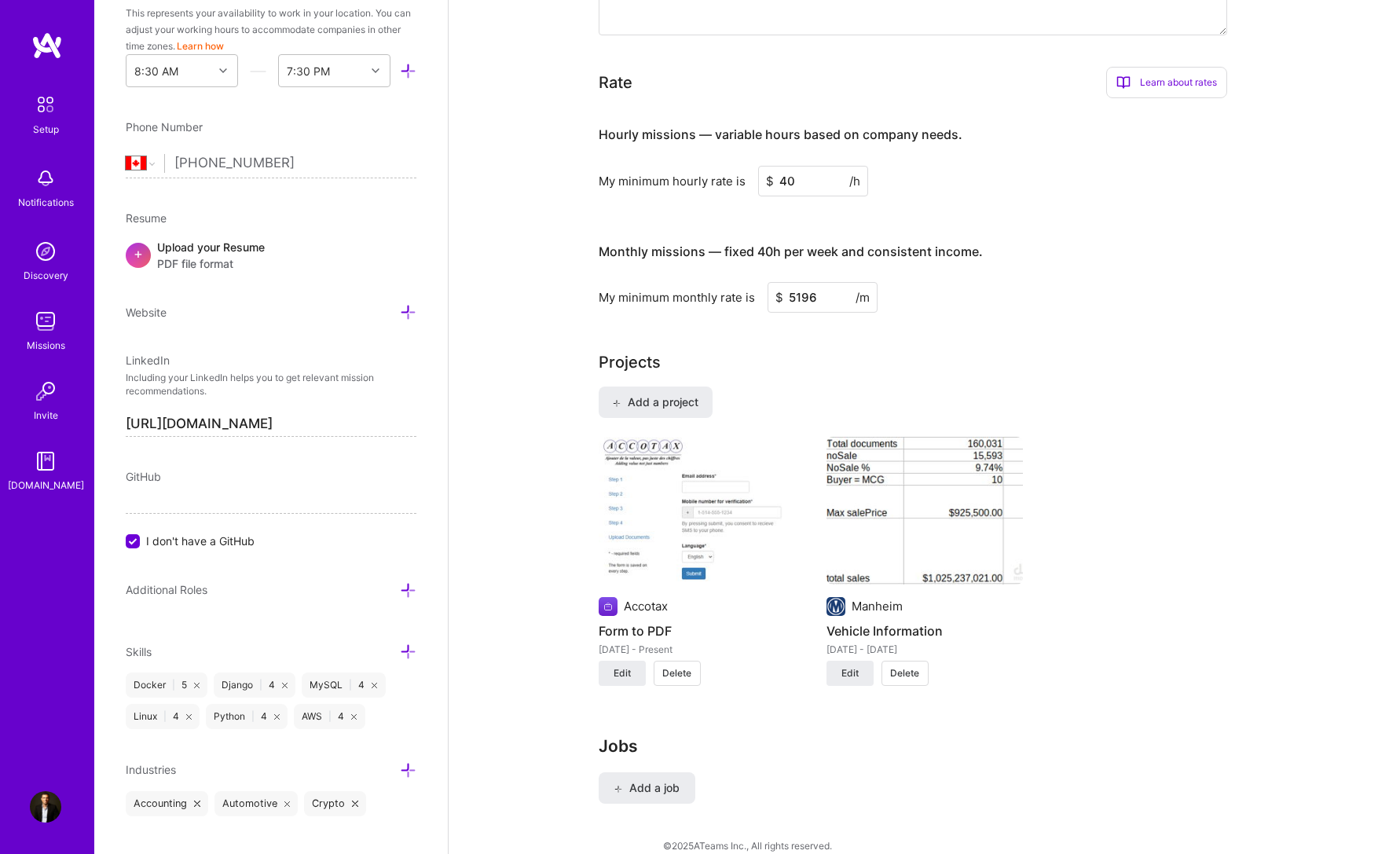
scroll to position [870, 0]
click at [802, 283] on input "5196" at bounding box center [822, 297] width 110 height 31
type input "6933"
click at [485, 331] on div "Complete your profile to take the first step in unlocking full [DOMAIN_NAME] ac…" at bounding box center [924, 33] width 952 height 1681
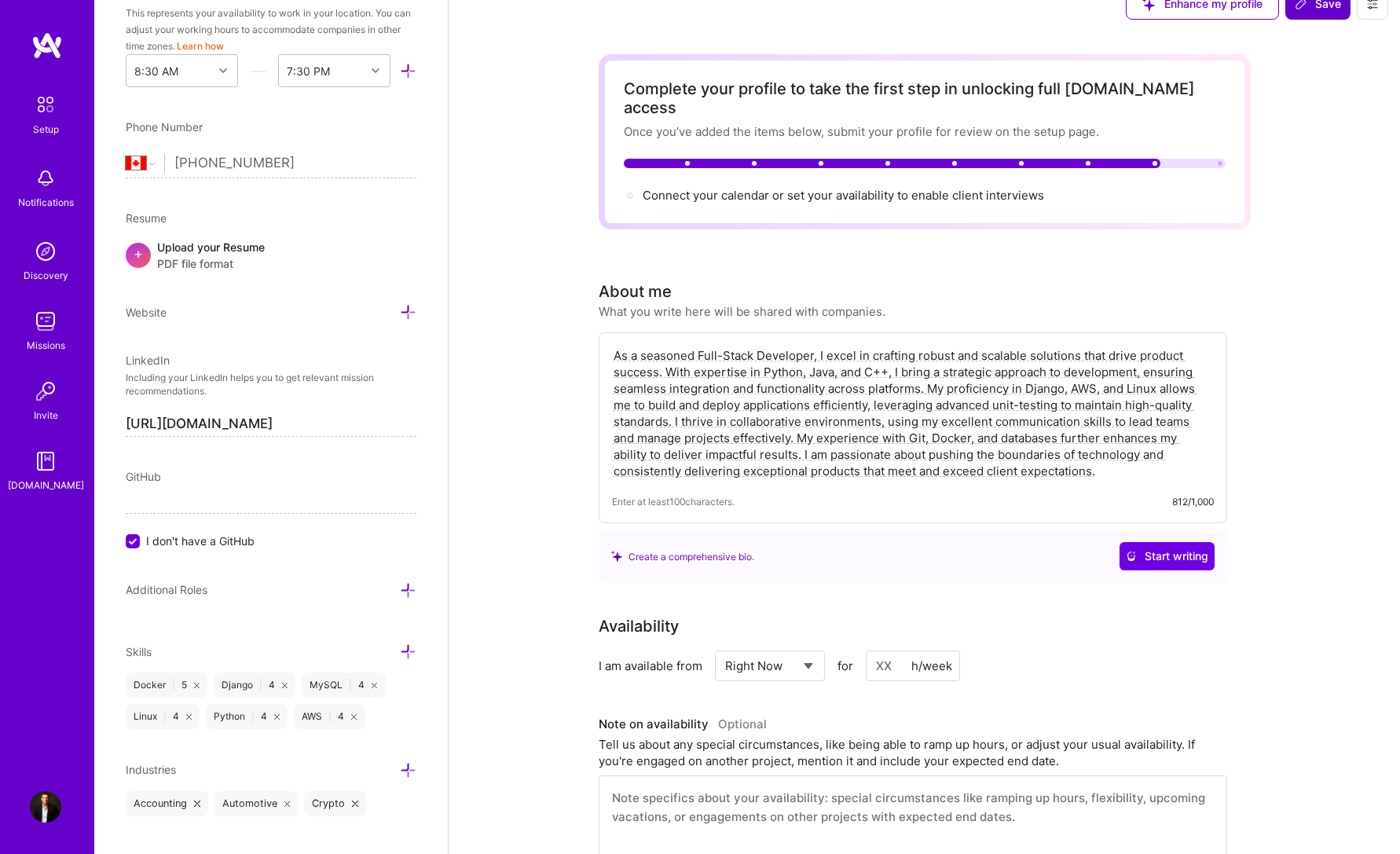
scroll to position [0, 0]
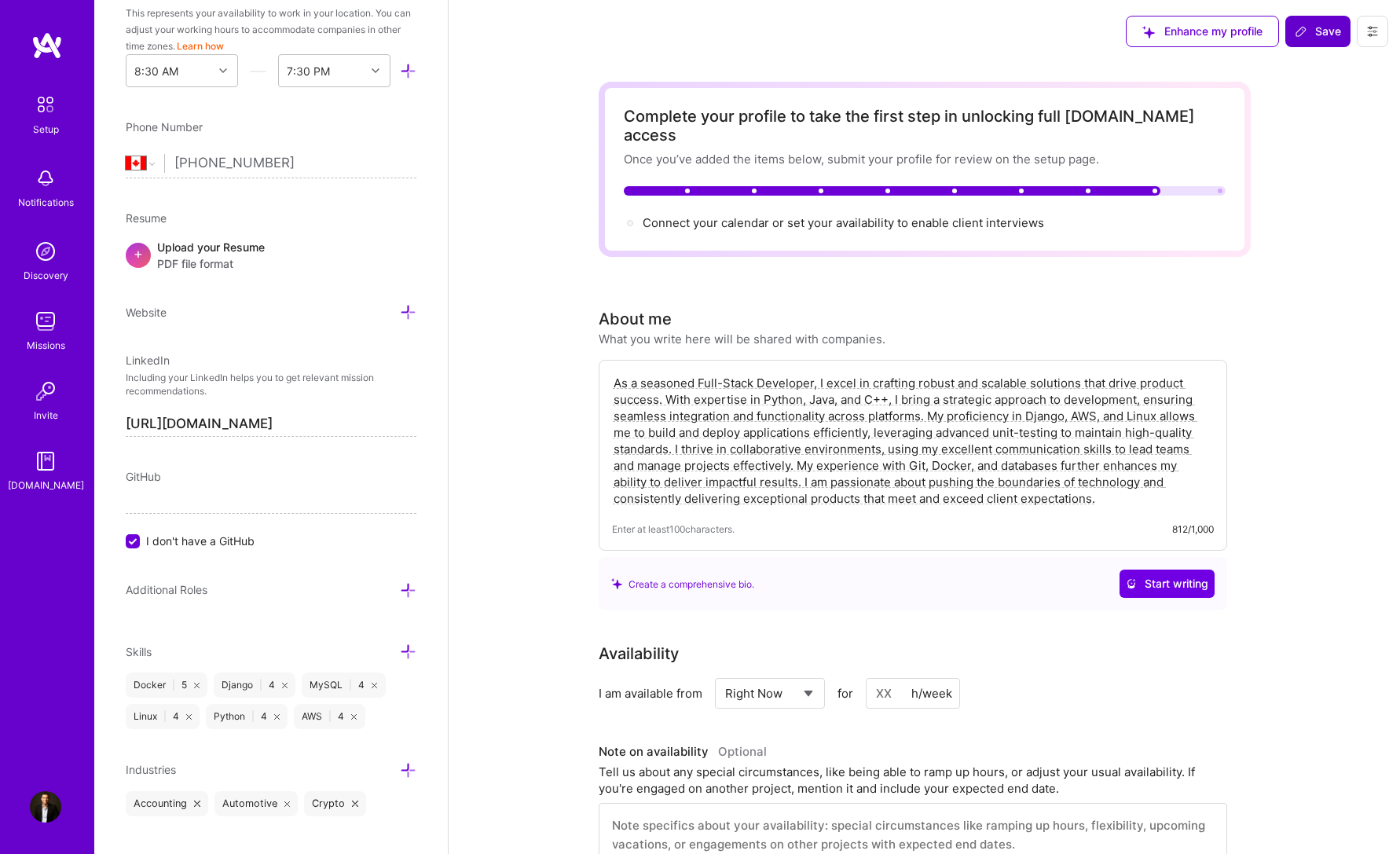
click at [1307, 33] on icon at bounding box center [1301, 32] width 13 height 13
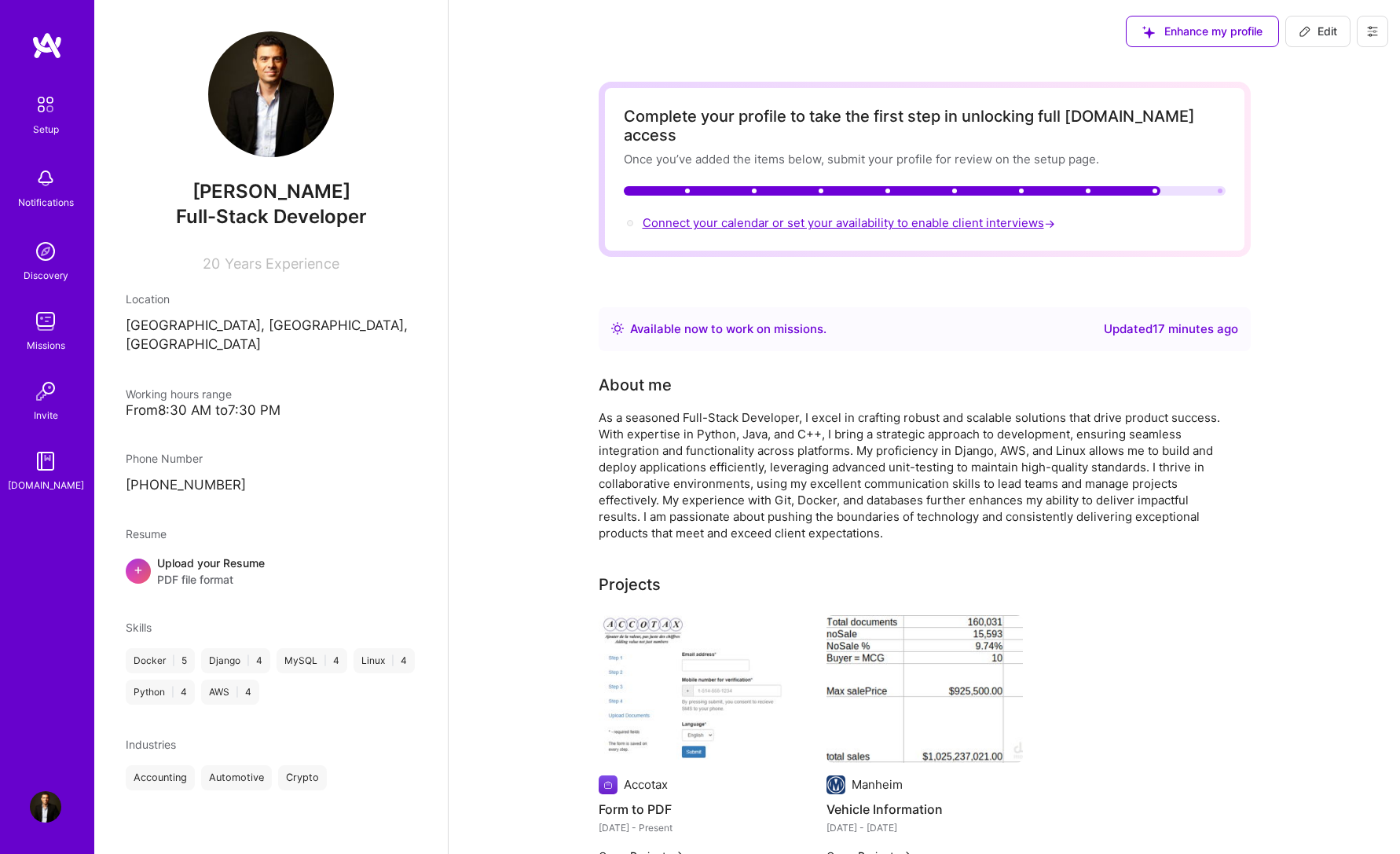
click at [837, 216] on span "Connect your calendar or set your availability to enable client interviews →" at bounding box center [850, 223] width 416 height 14
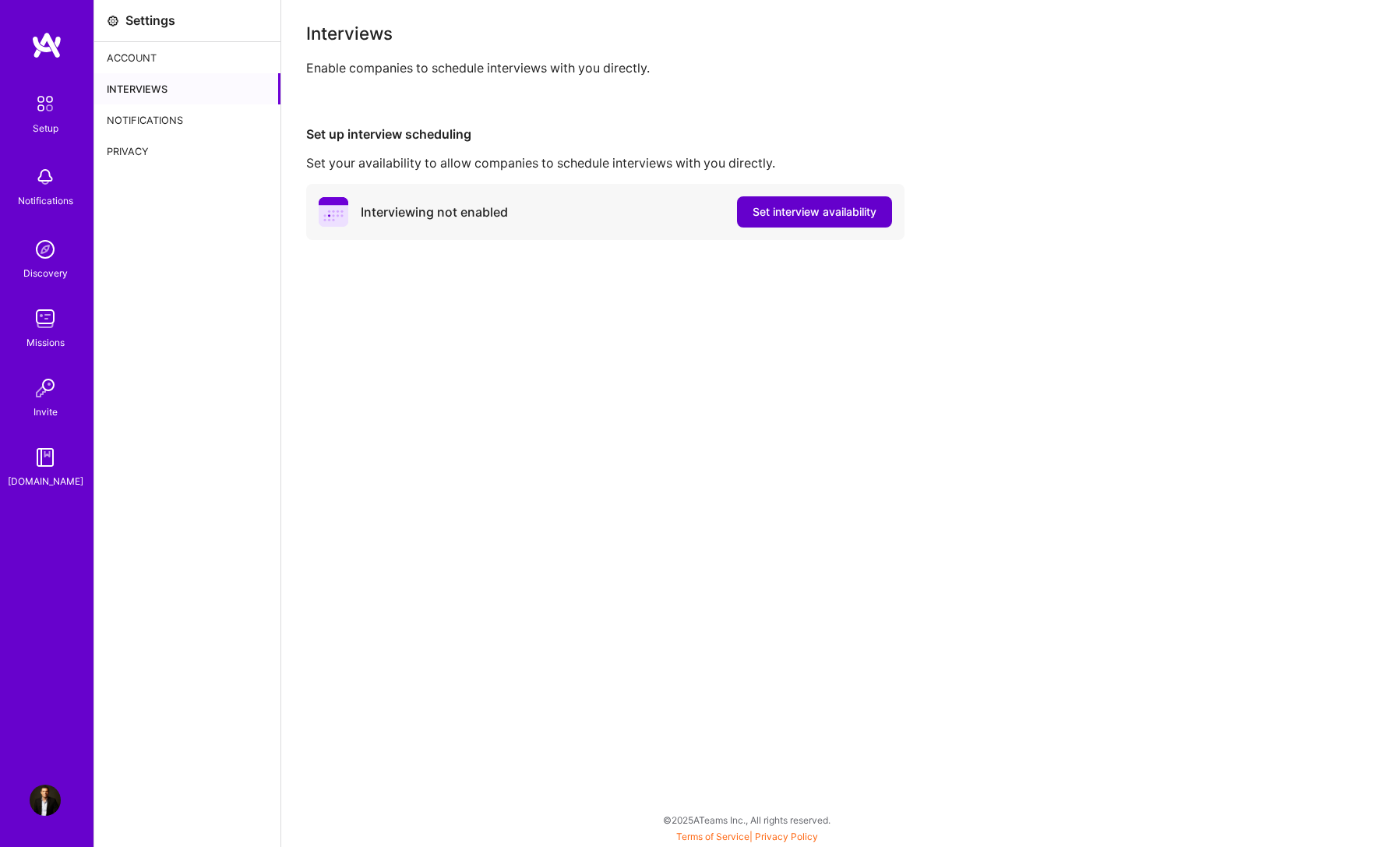
click at [781, 220] on span "Set interview availability" at bounding box center [814, 211] width 124 height 15
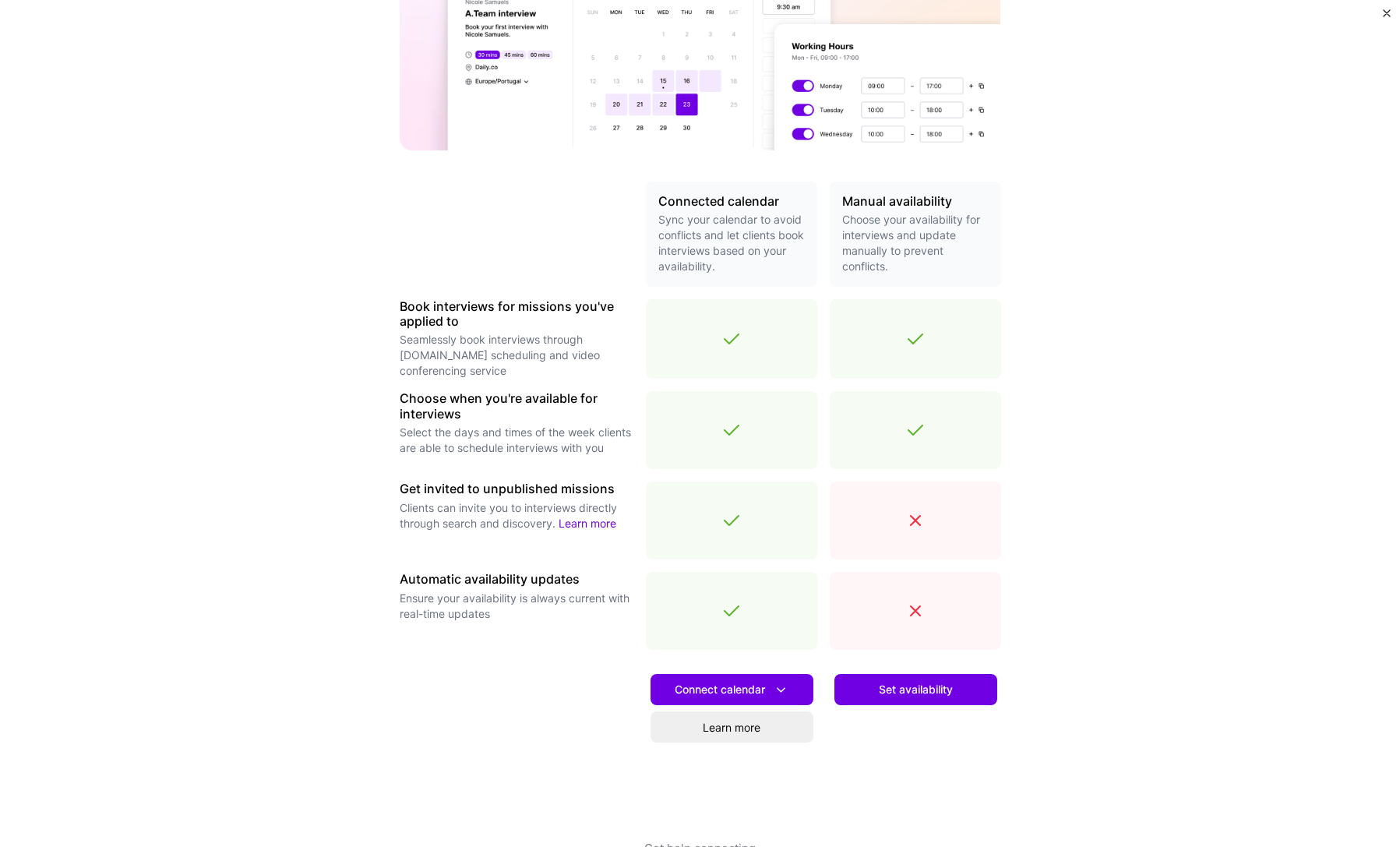
scroll to position [244, 0]
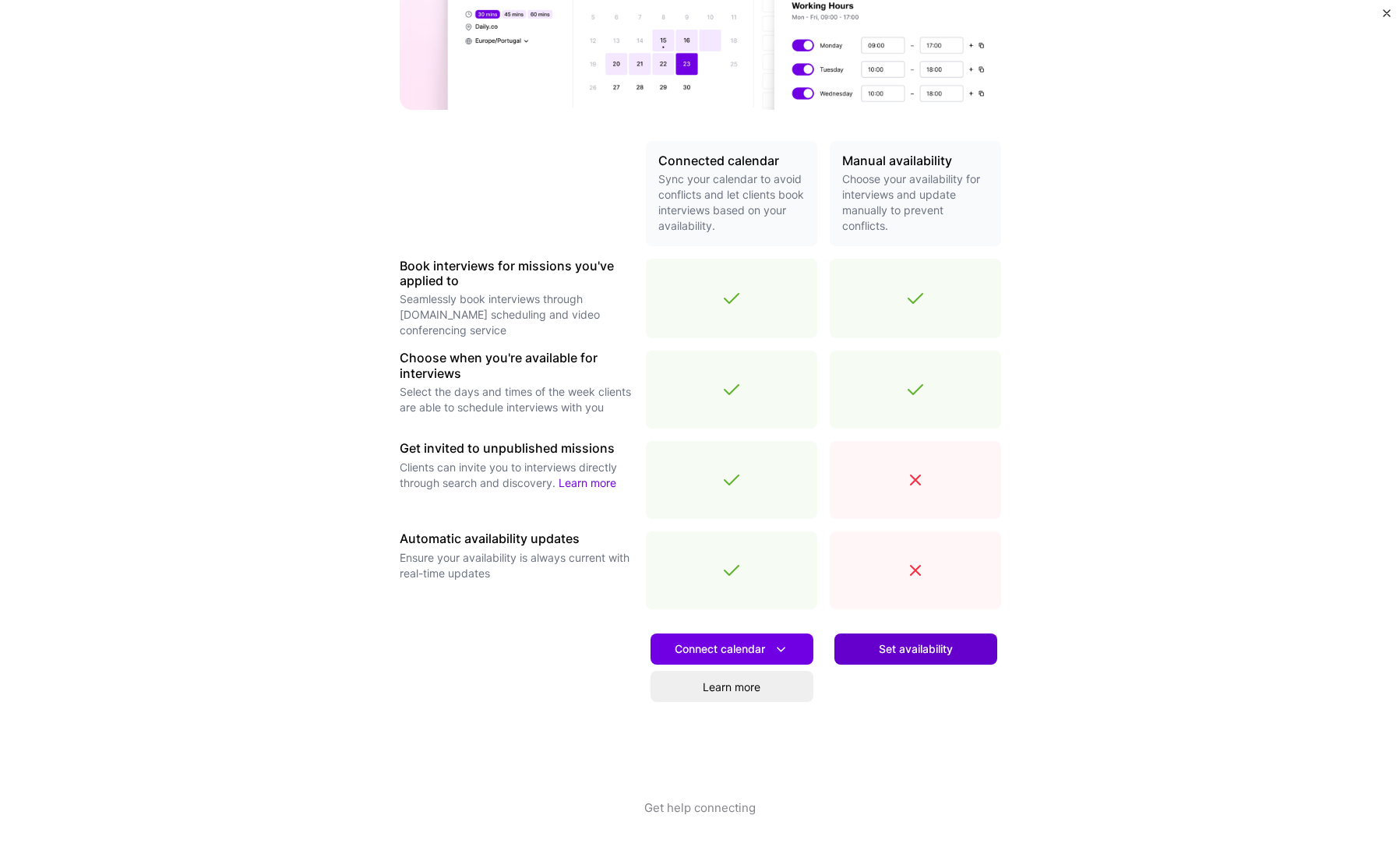
click at [941, 646] on span "Set availability" at bounding box center [916, 648] width 74 height 15
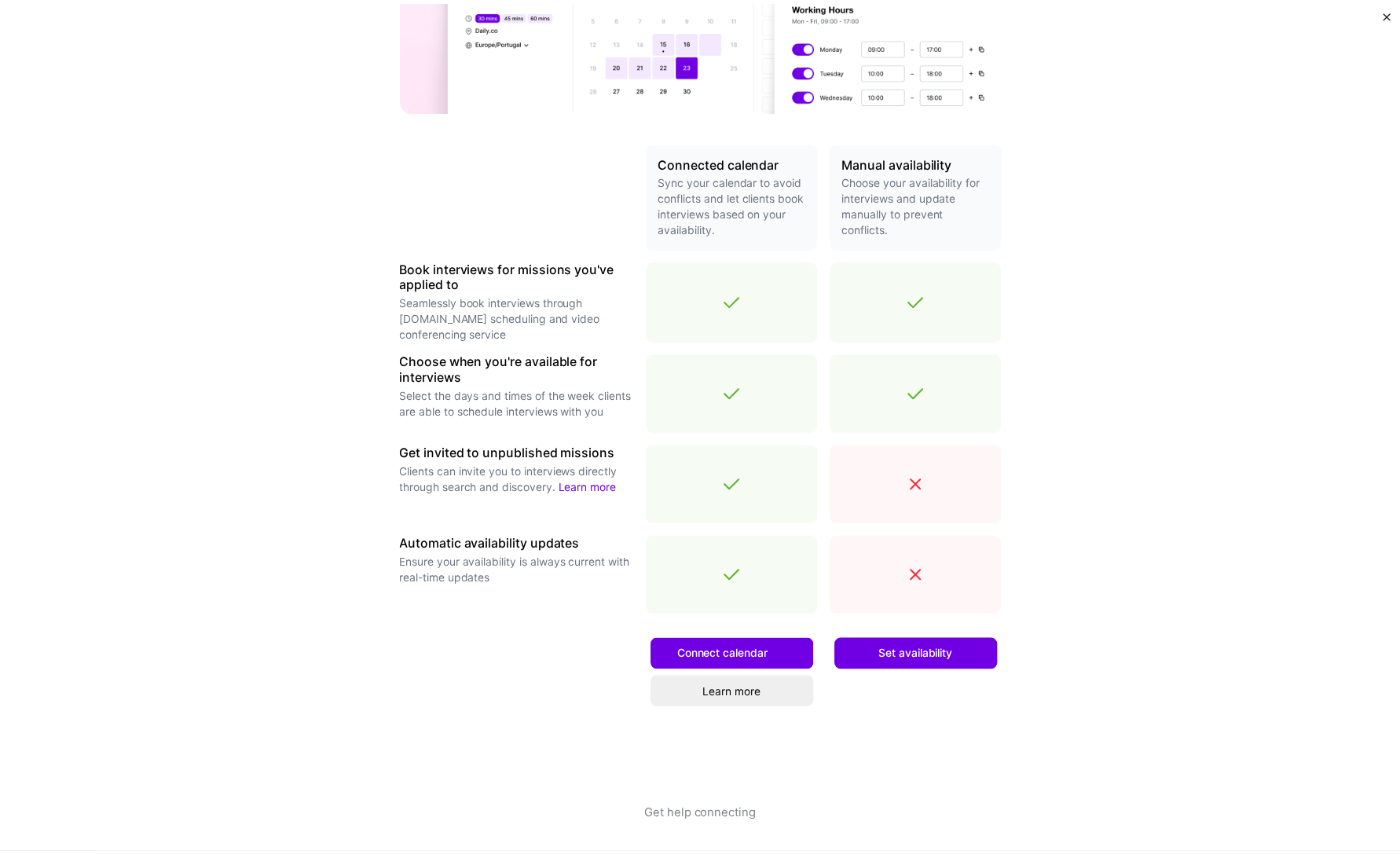
scroll to position [0, 0]
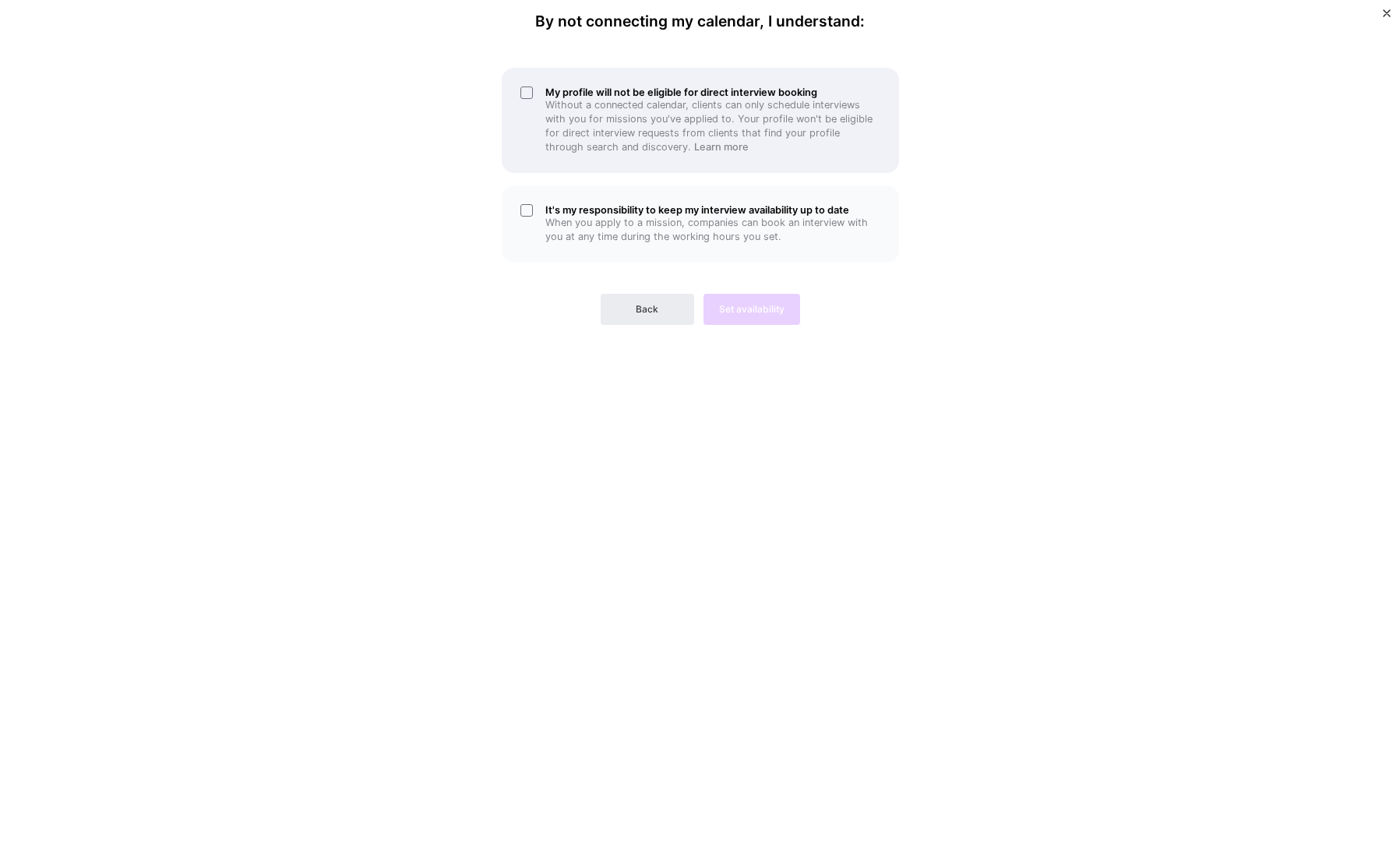
click at [691, 127] on p "Without a connected calendar, clients can only schedule interviews with you for…" at bounding box center [712, 126] width 335 height 56
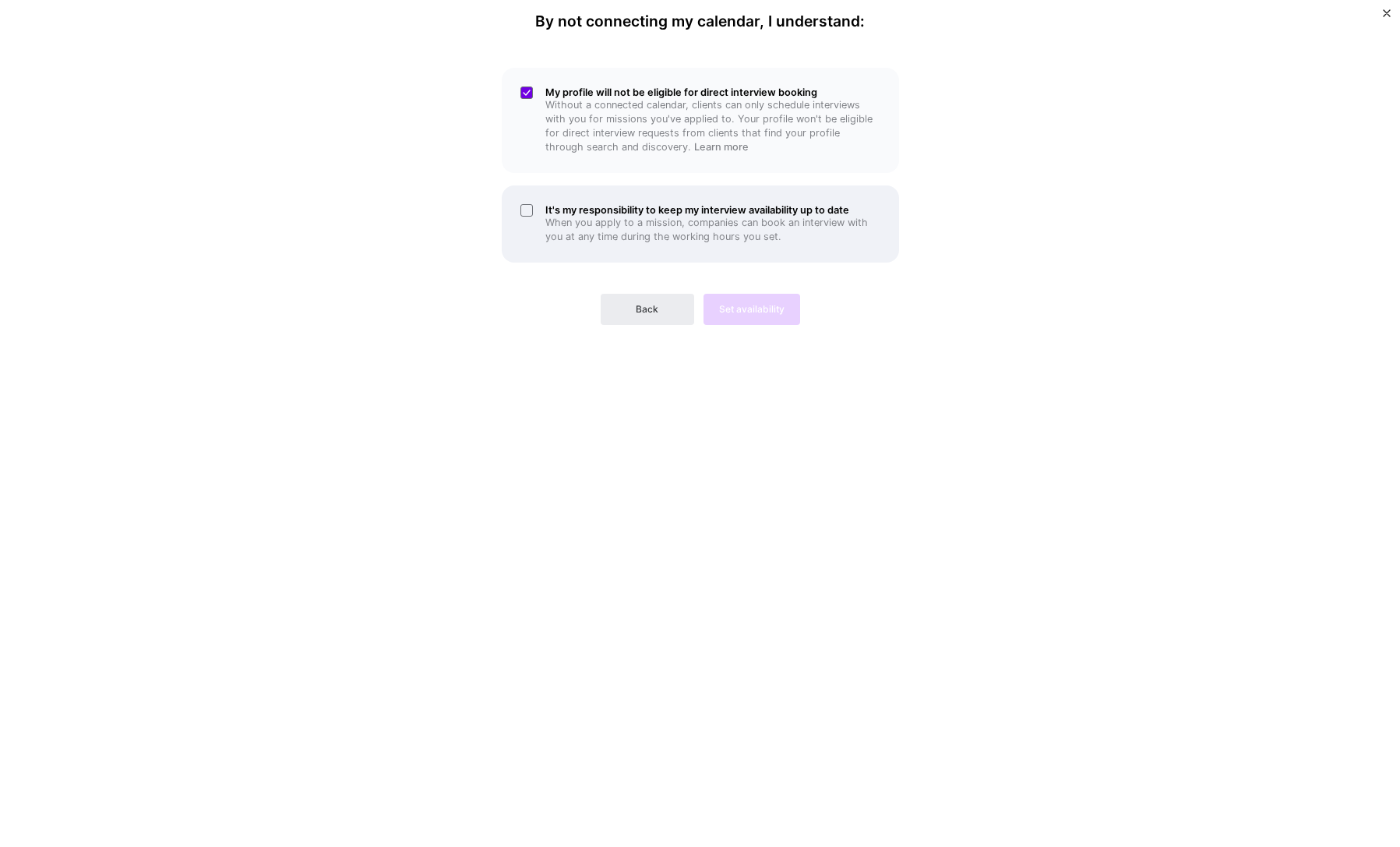
click at [704, 220] on p "When you apply to a mission, companies can book an interview with you at any ti…" at bounding box center [712, 229] width 335 height 28
click at [729, 291] on div "Back Set availability" at bounding box center [700, 296] width 397 height 56
click at [735, 301] on button "Set availability" at bounding box center [752, 309] width 97 height 31
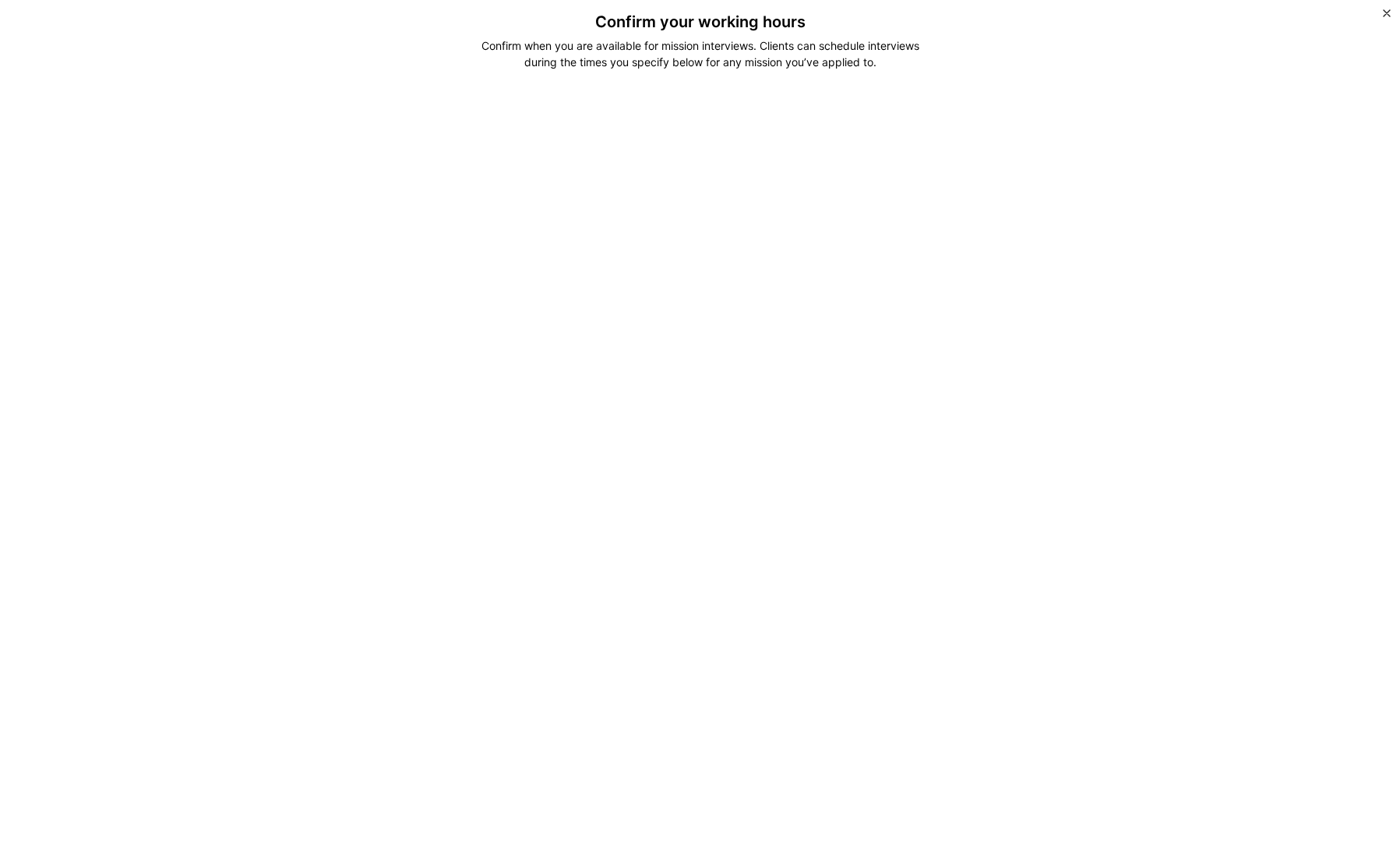
click at [398, 222] on div "Confirm your working hours Confirm when you are available for mission interview…" at bounding box center [700, 423] width 1400 height 847
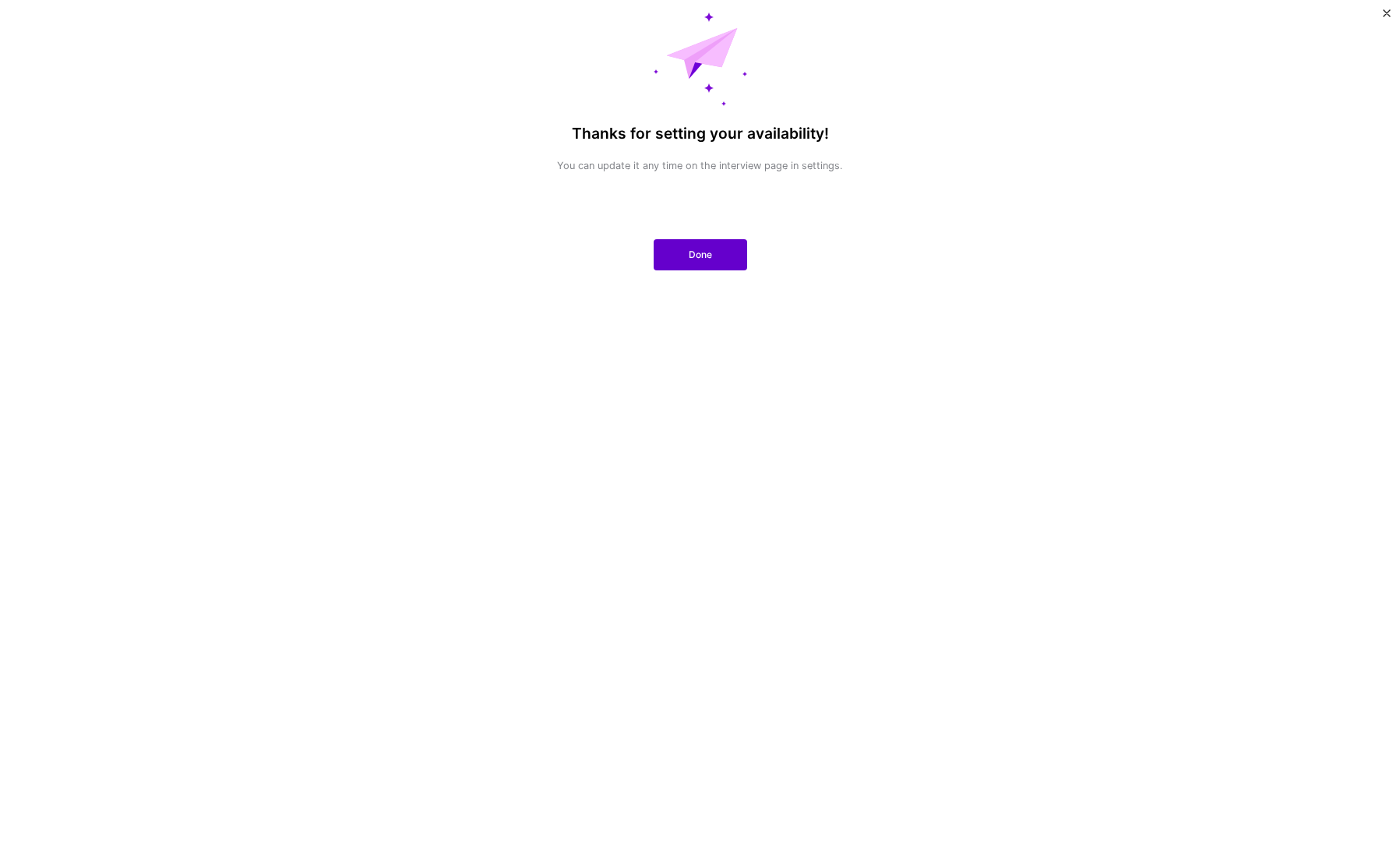
click at [674, 240] on button "Done" at bounding box center [700, 254] width 93 height 31
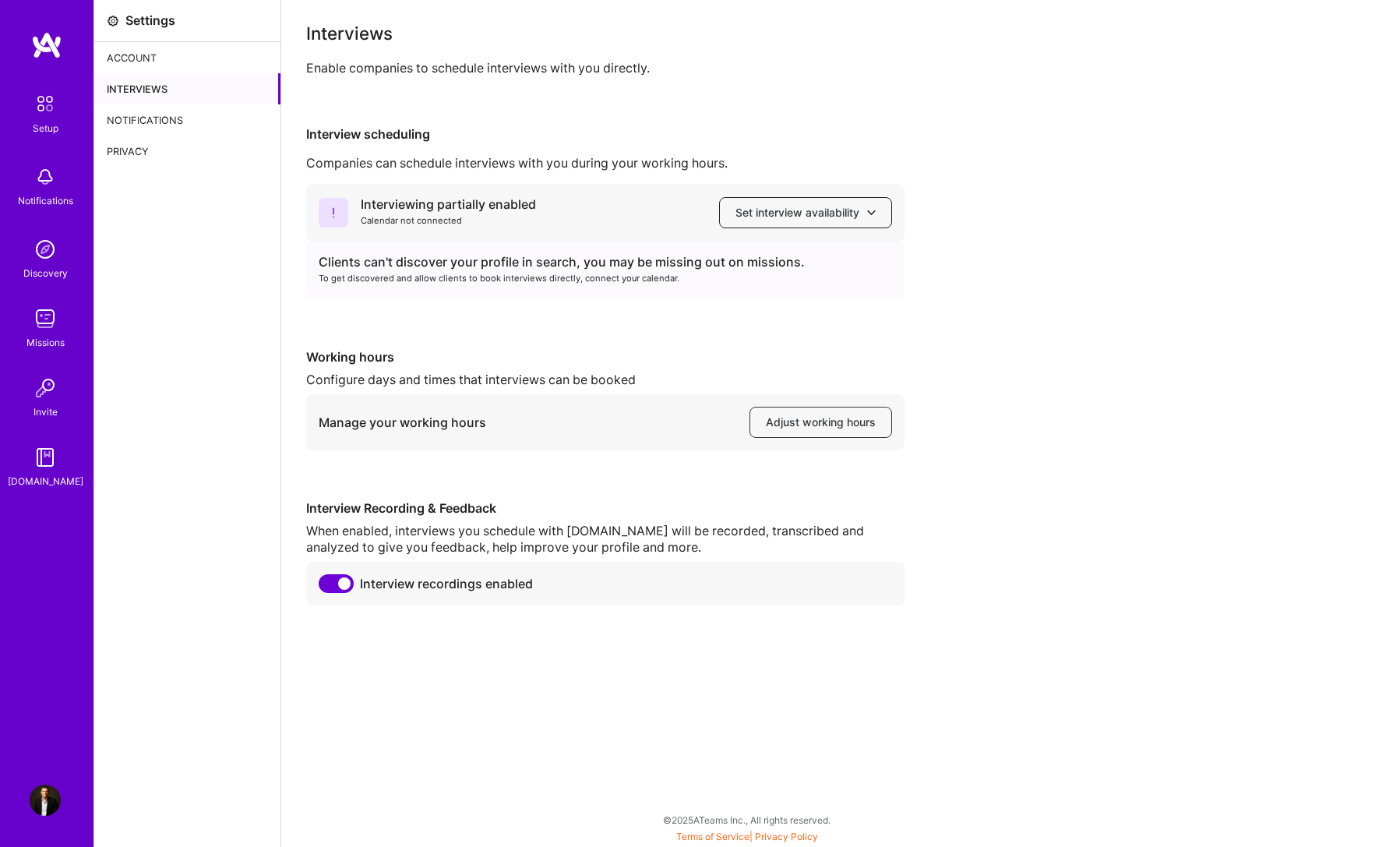
click at [751, 224] on button "Set interview availability" at bounding box center [806, 213] width 173 height 31
click at [764, 208] on span "Set interview availability" at bounding box center [806, 212] width 140 height 15
drag, startPoint x: 1083, startPoint y: 403, endPoint x: 947, endPoint y: 331, distance: 153.9
click at [1058, 391] on div "Interviewing partially enabled Calendar not connected Set interview availabilit…" at bounding box center [841, 394] width 1069 height 421
click at [746, 211] on span "Set interview availability" at bounding box center [806, 212] width 140 height 15
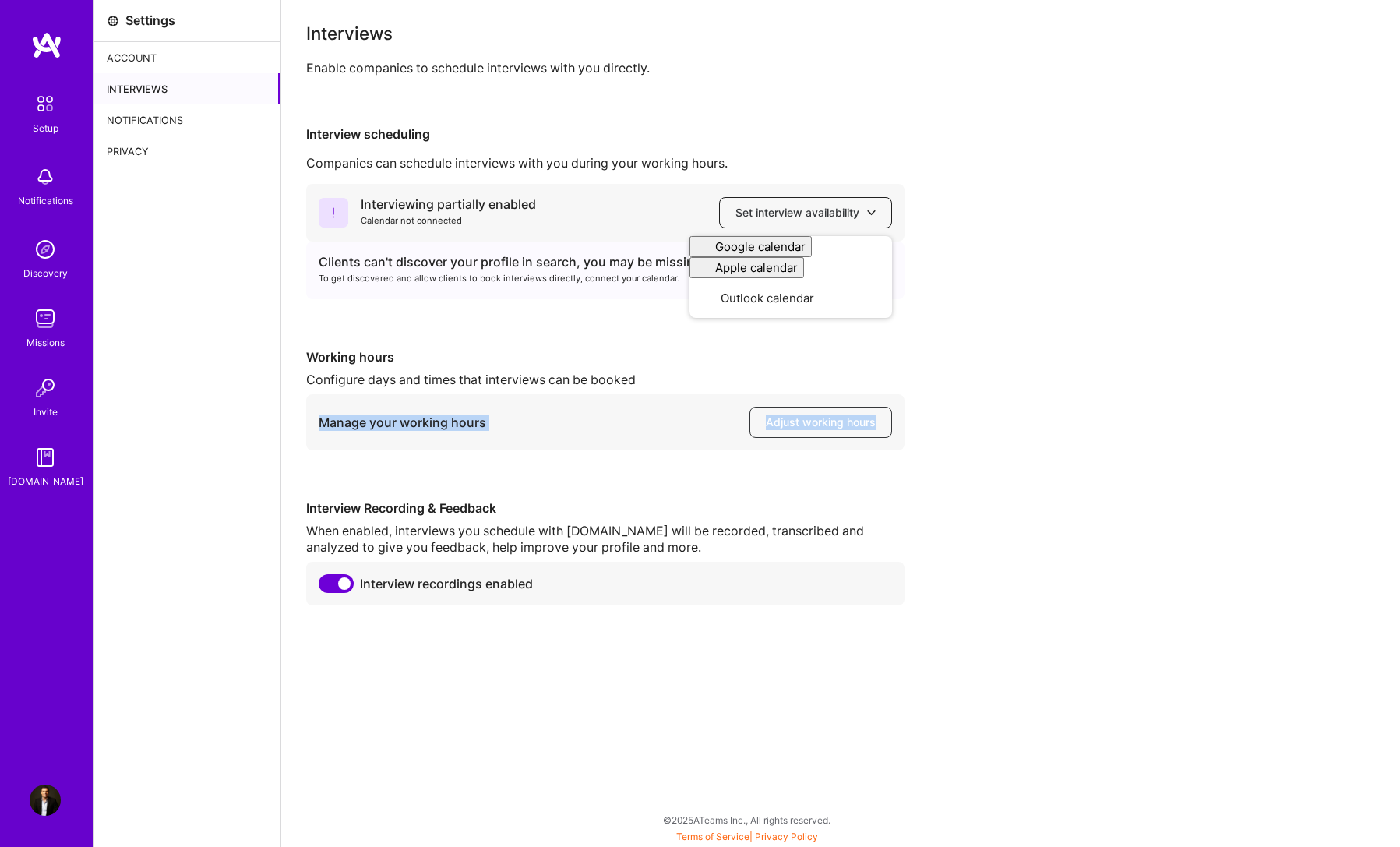
click at [746, 211] on span "Set interview availability" at bounding box center [806, 212] width 140 height 15
click at [452, 204] on div "Interviewing partially enabled" at bounding box center [448, 205] width 175 height 16
click at [788, 424] on span "Adjust working hours" at bounding box center [821, 422] width 110 height 15
click at [40, 120] on div "Setup" at bounding box center [45, 128] width 26 height 16
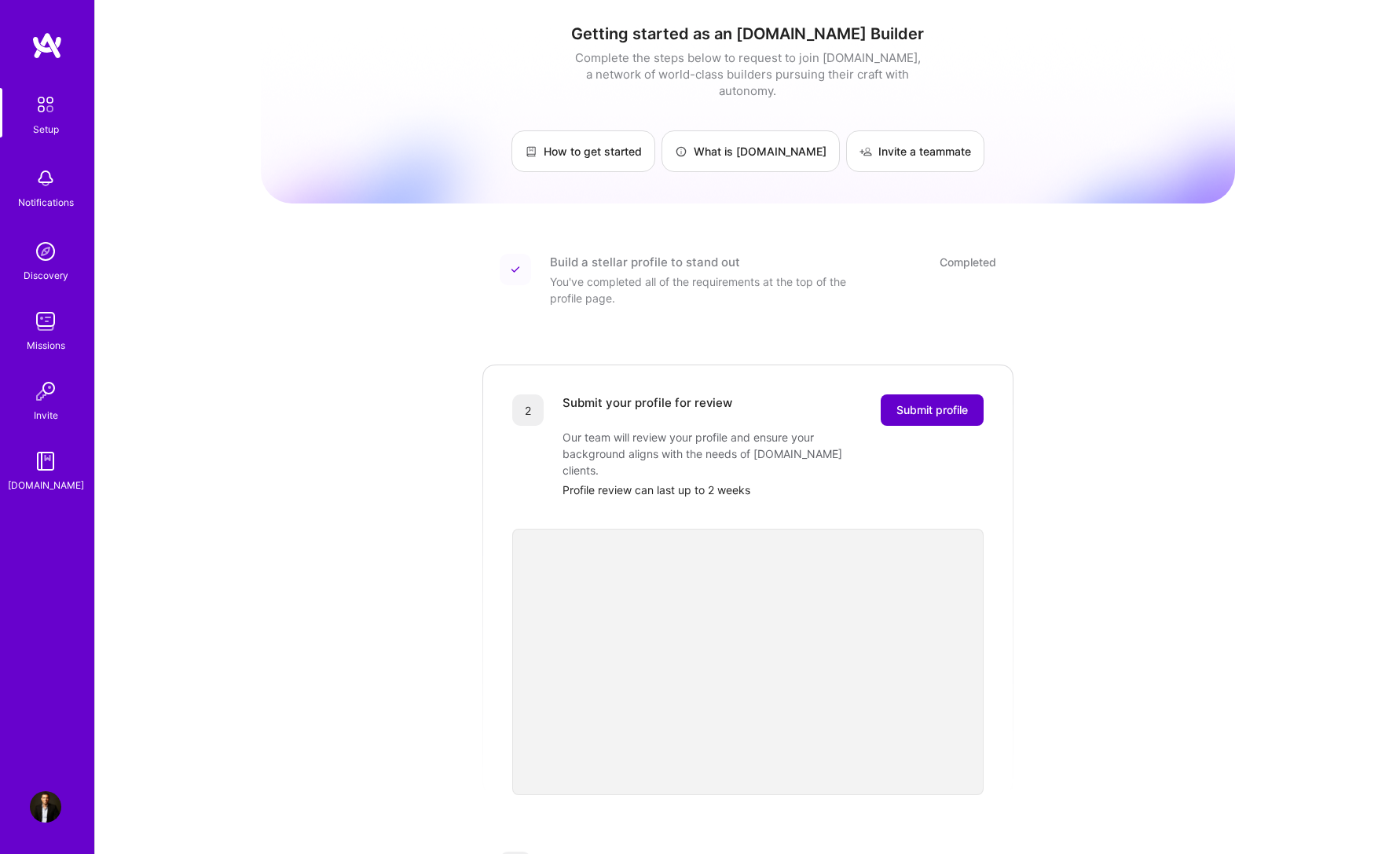
click at [953, 402] on span "Submit profile" at bounding box center [932, 409] width 72 height 15
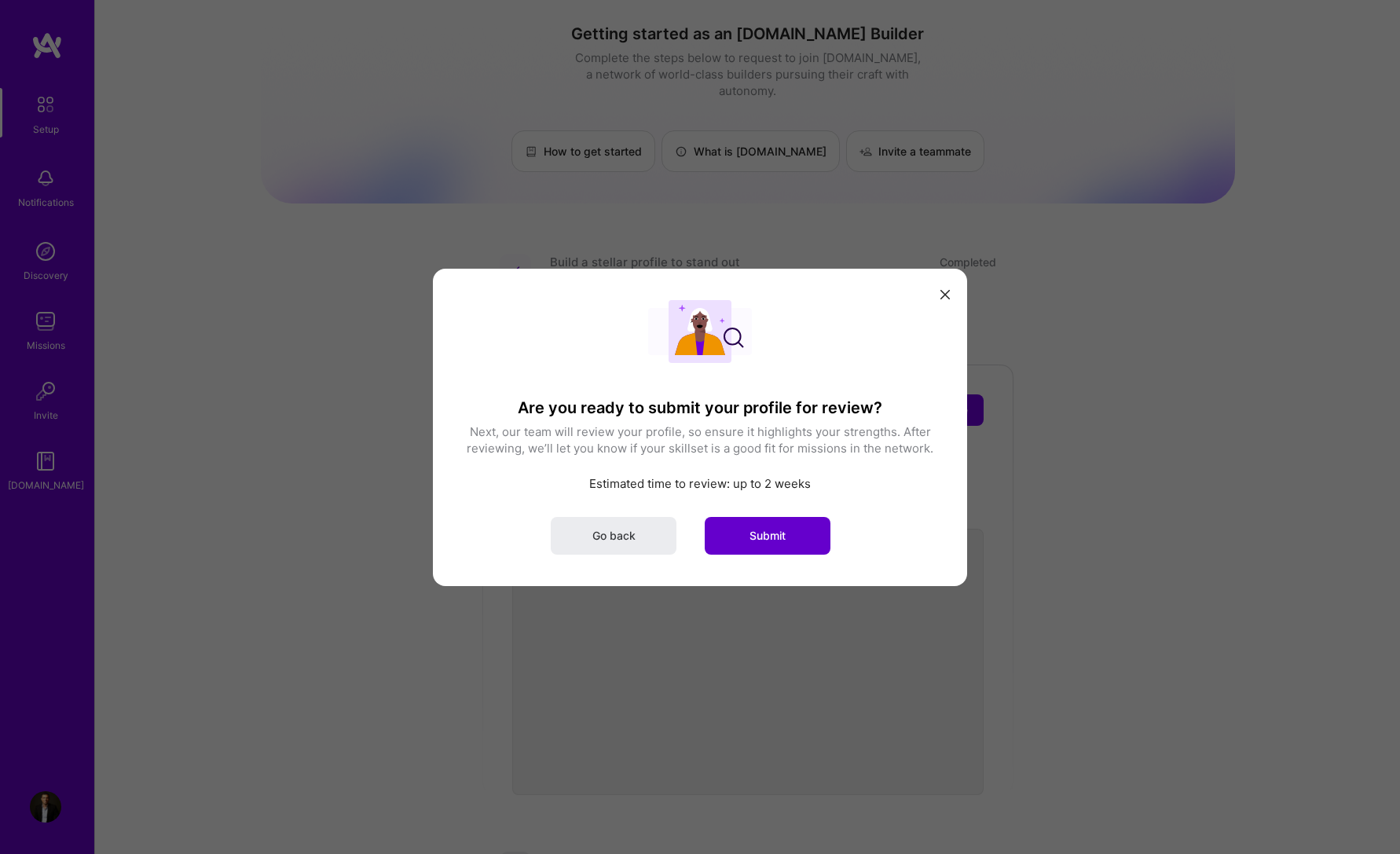
click at [798, 534] on button "Submit" at bounding box center [767, 535] width 126 height 38
